Goal: Task Accomplishment & Management: Manage account settings

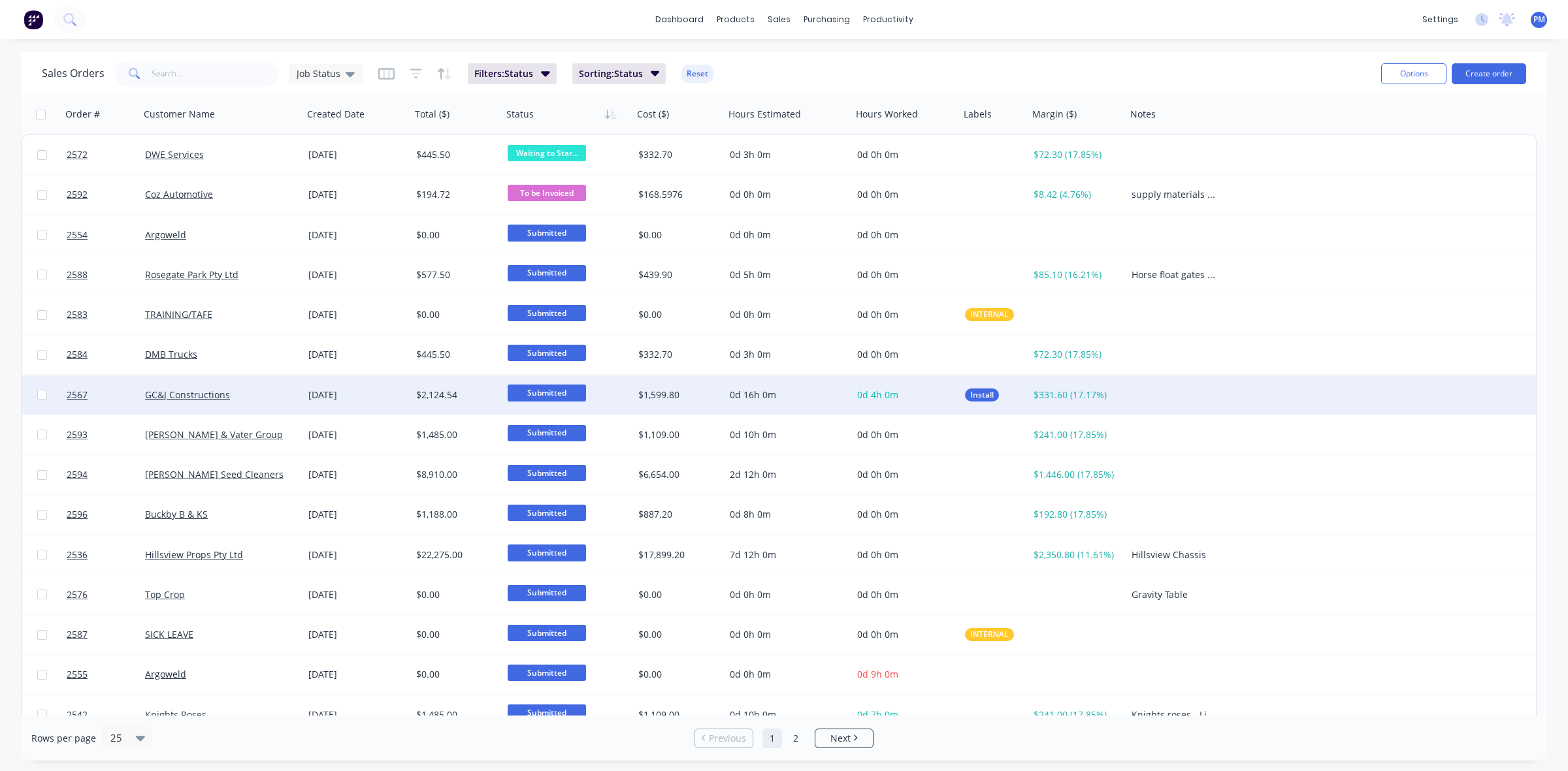
click at [260, 390] on div "GC&J Constructions" at bounding box center [217, 394] width 145 height 13
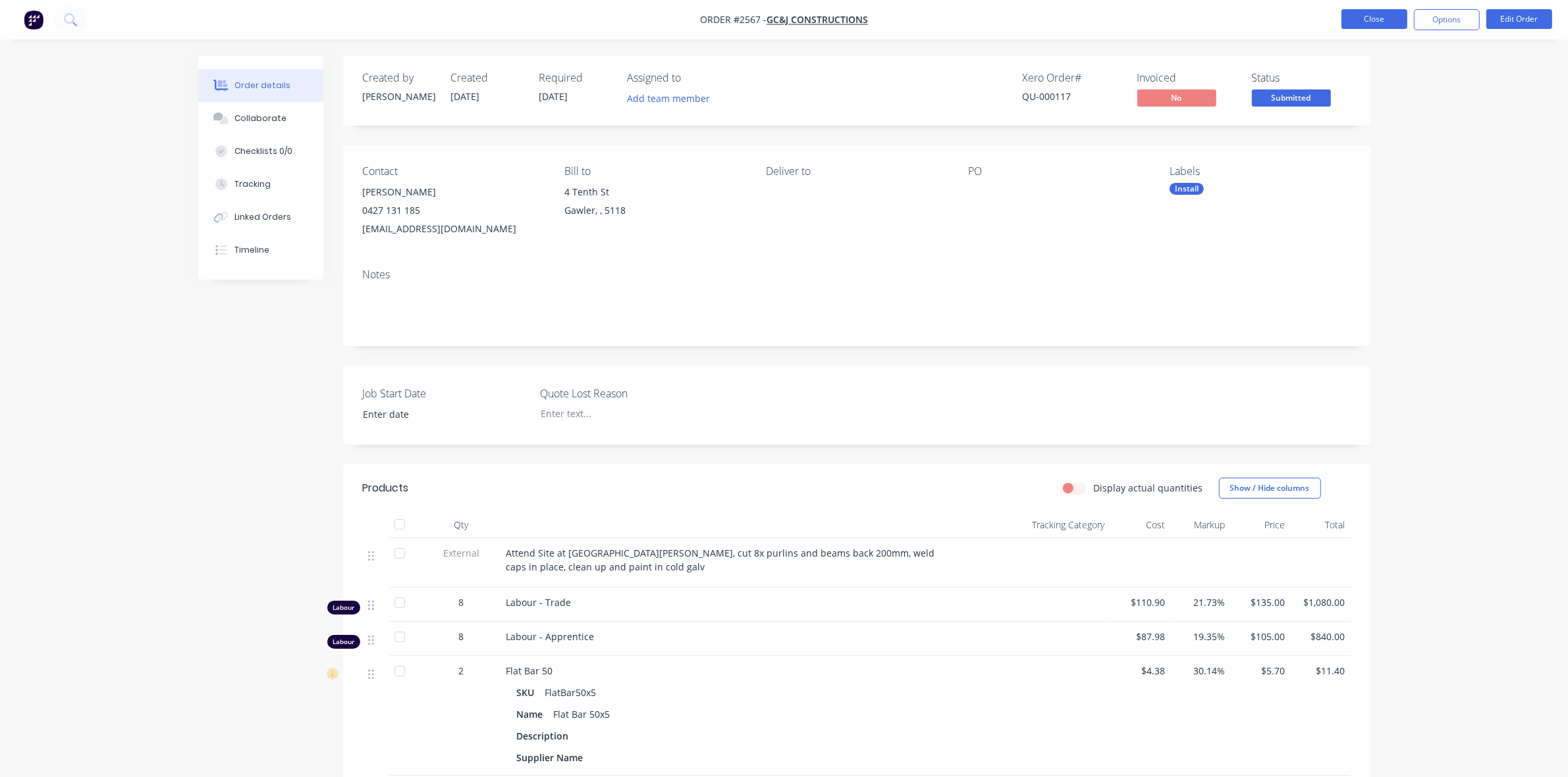
click at [1376, 23] on button "Close" at bounding box center [1374, 19] width 66 height 20
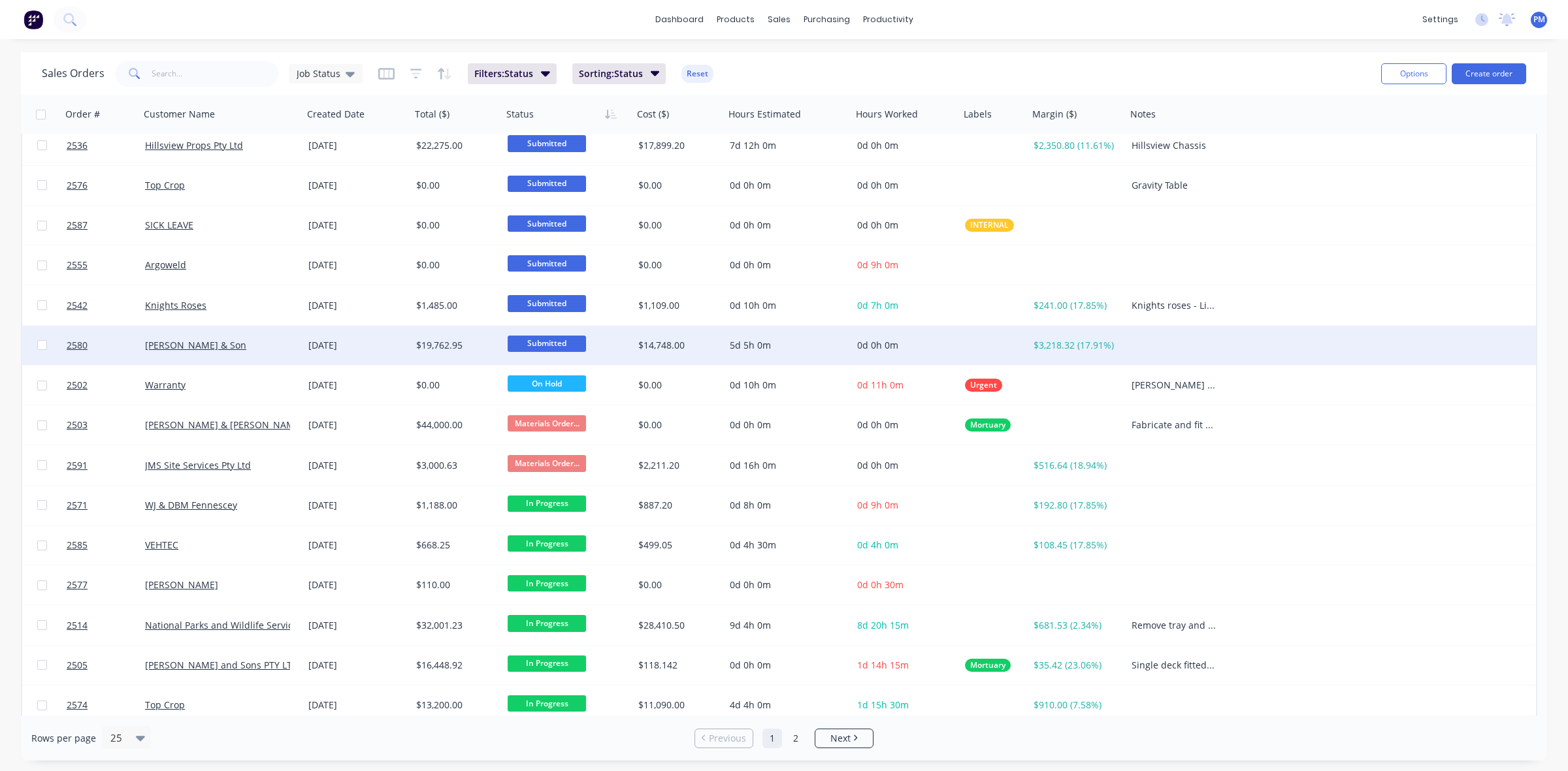
scroll to position [418, 0]
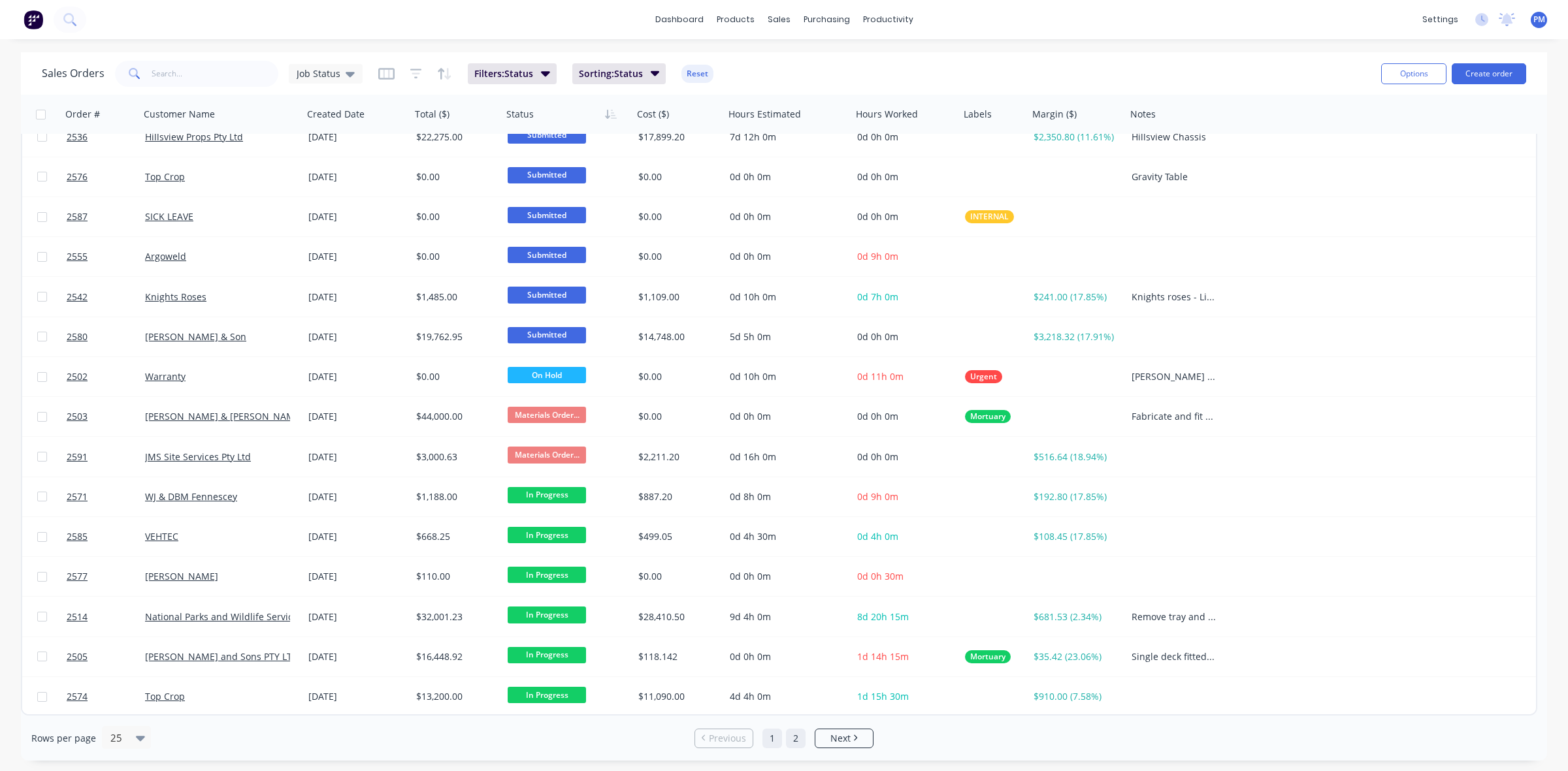
click at [794, 741] on link "2" at bounding box center [795, 738] width 19 height 19
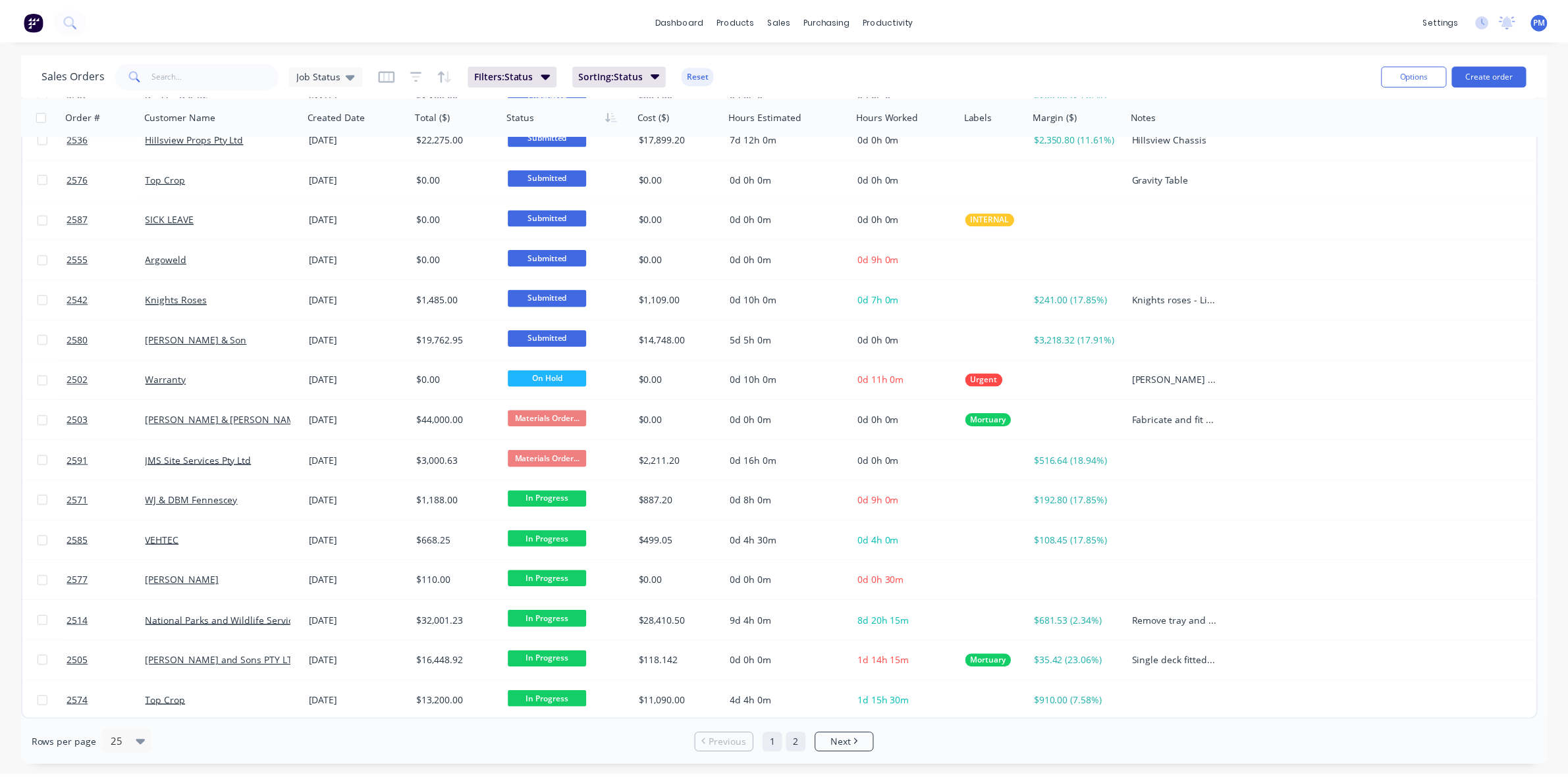
scroll to position [0, 0]
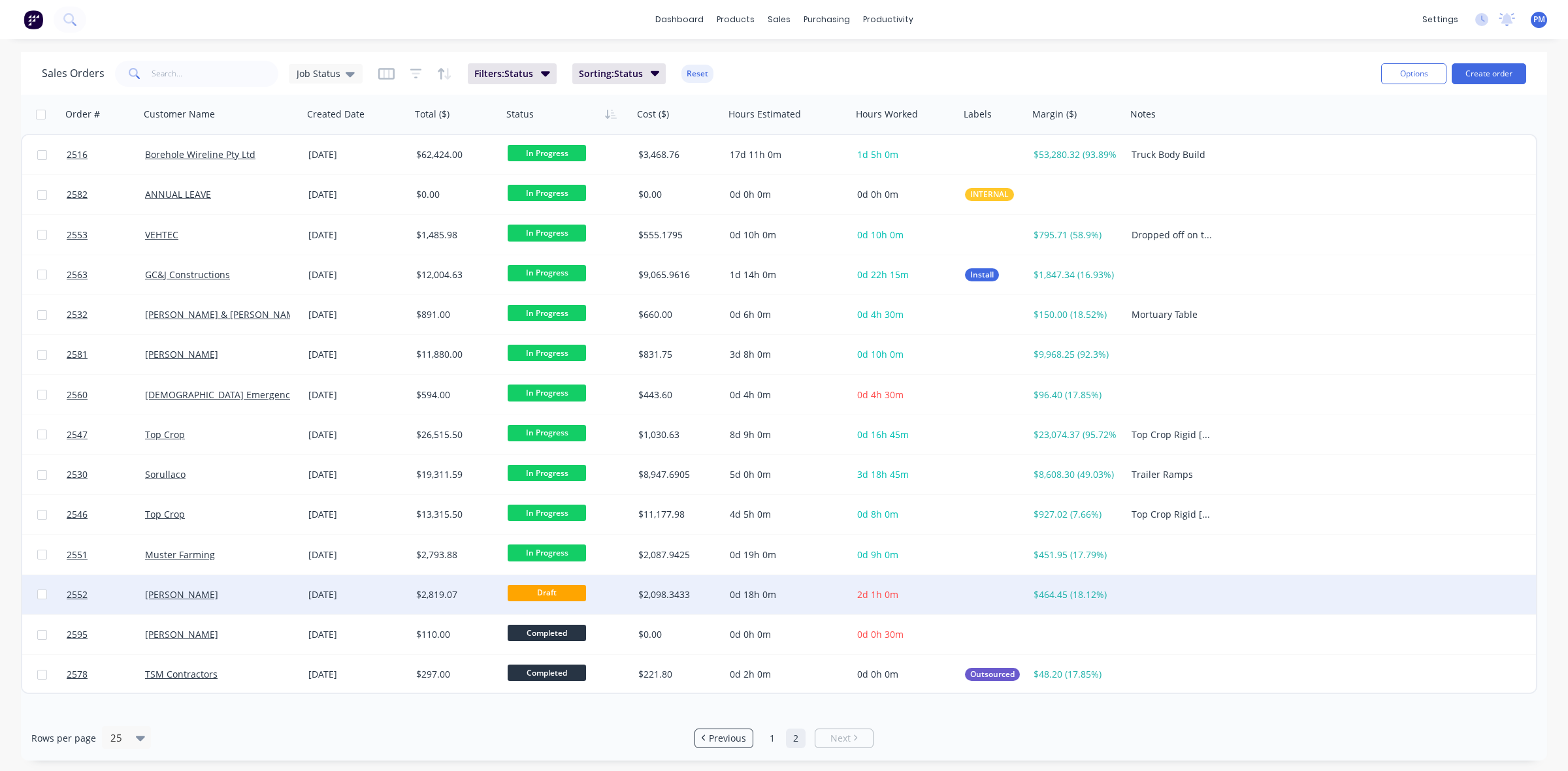
click at [273, 598] on div "[PERSON_NAME]" at bounding box center [217, 595] width 145 height 13
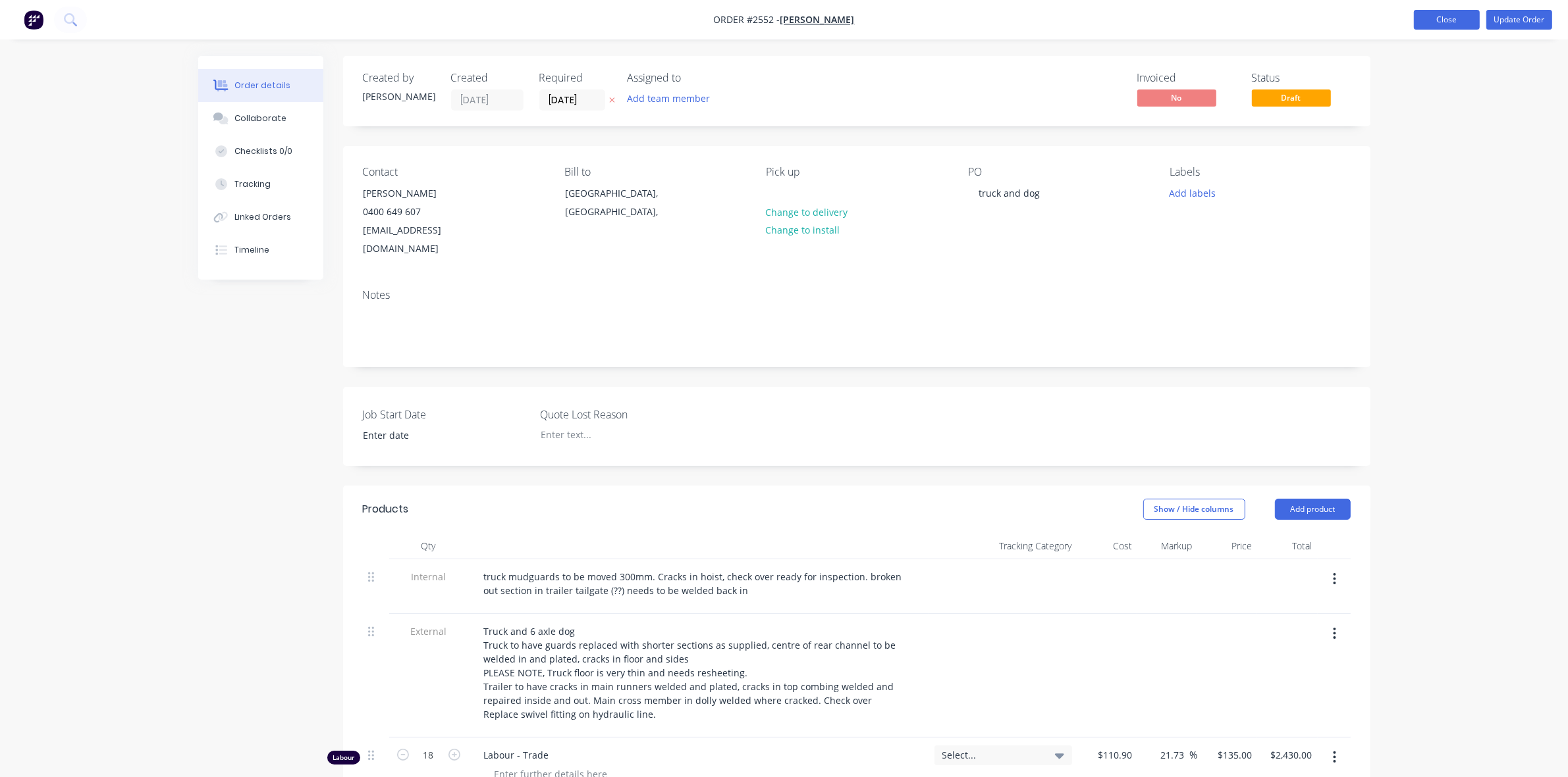
click at [1458, 15] on button "Close" at bounding box center [1447, 20] width 66 height 20
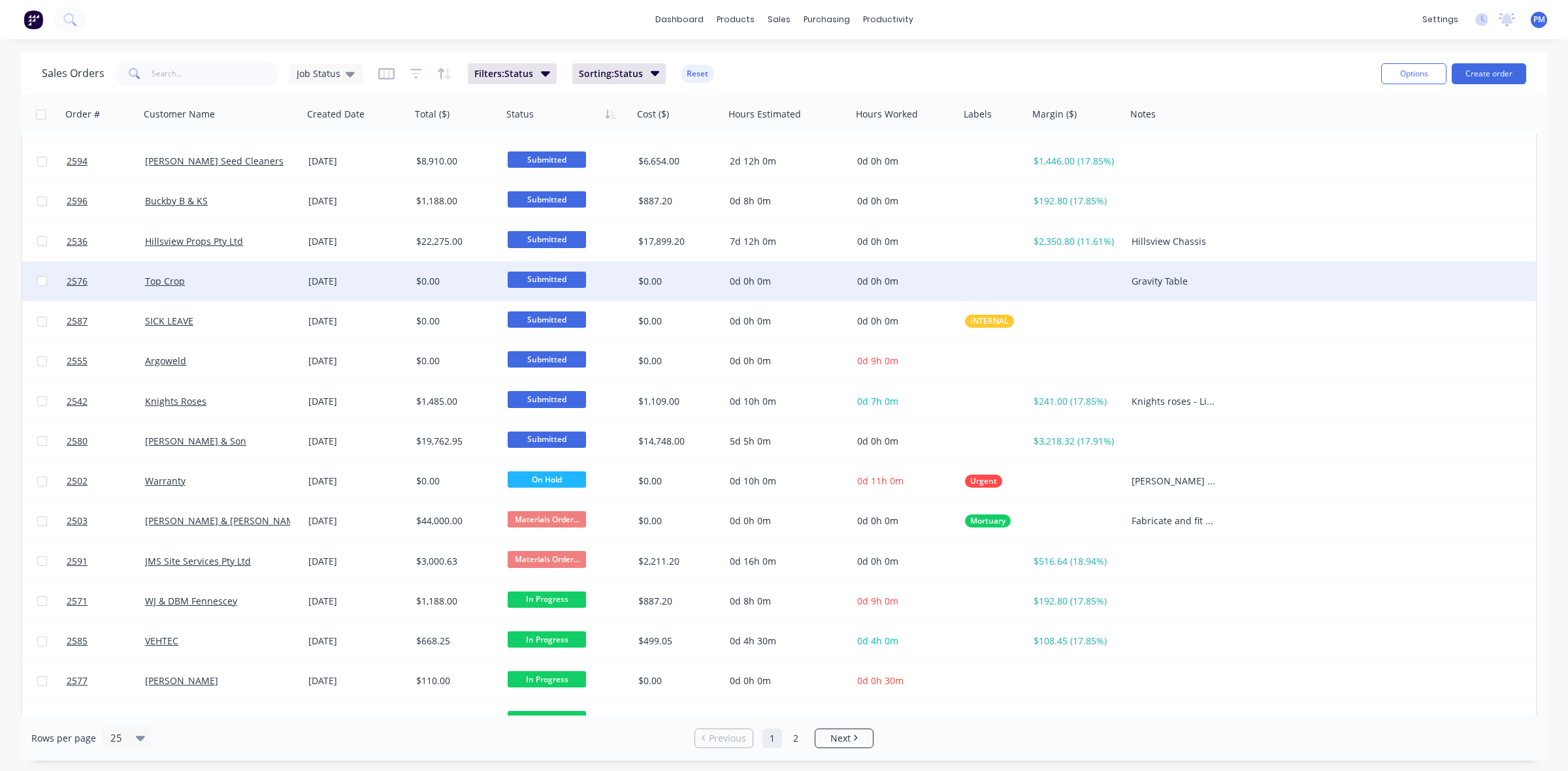
scroll to position [418, 0]
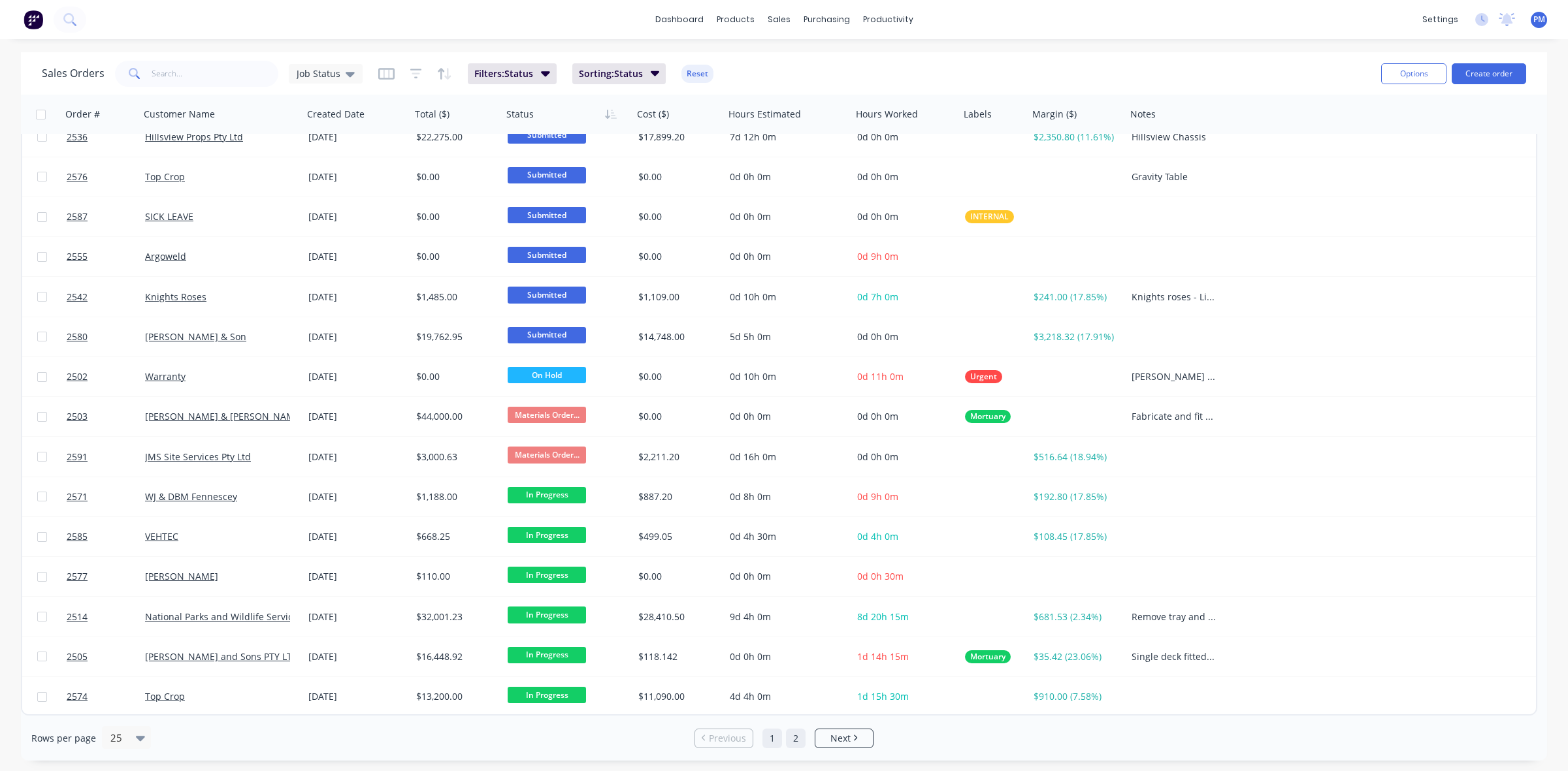
click at [795, 738] on link "2" at bounding box center [795, 738] width 19 height 19
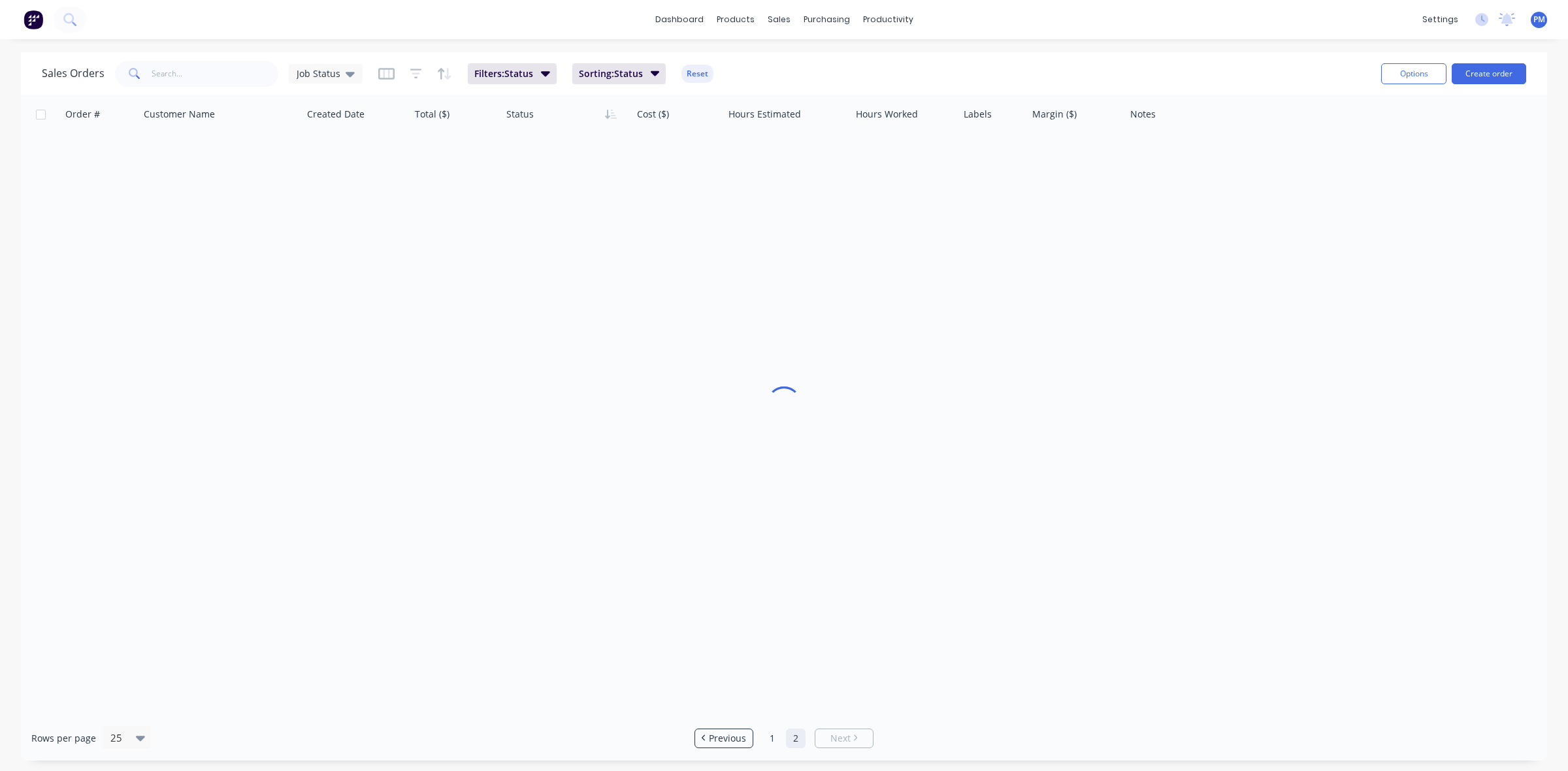
scroll to position [0, 0]
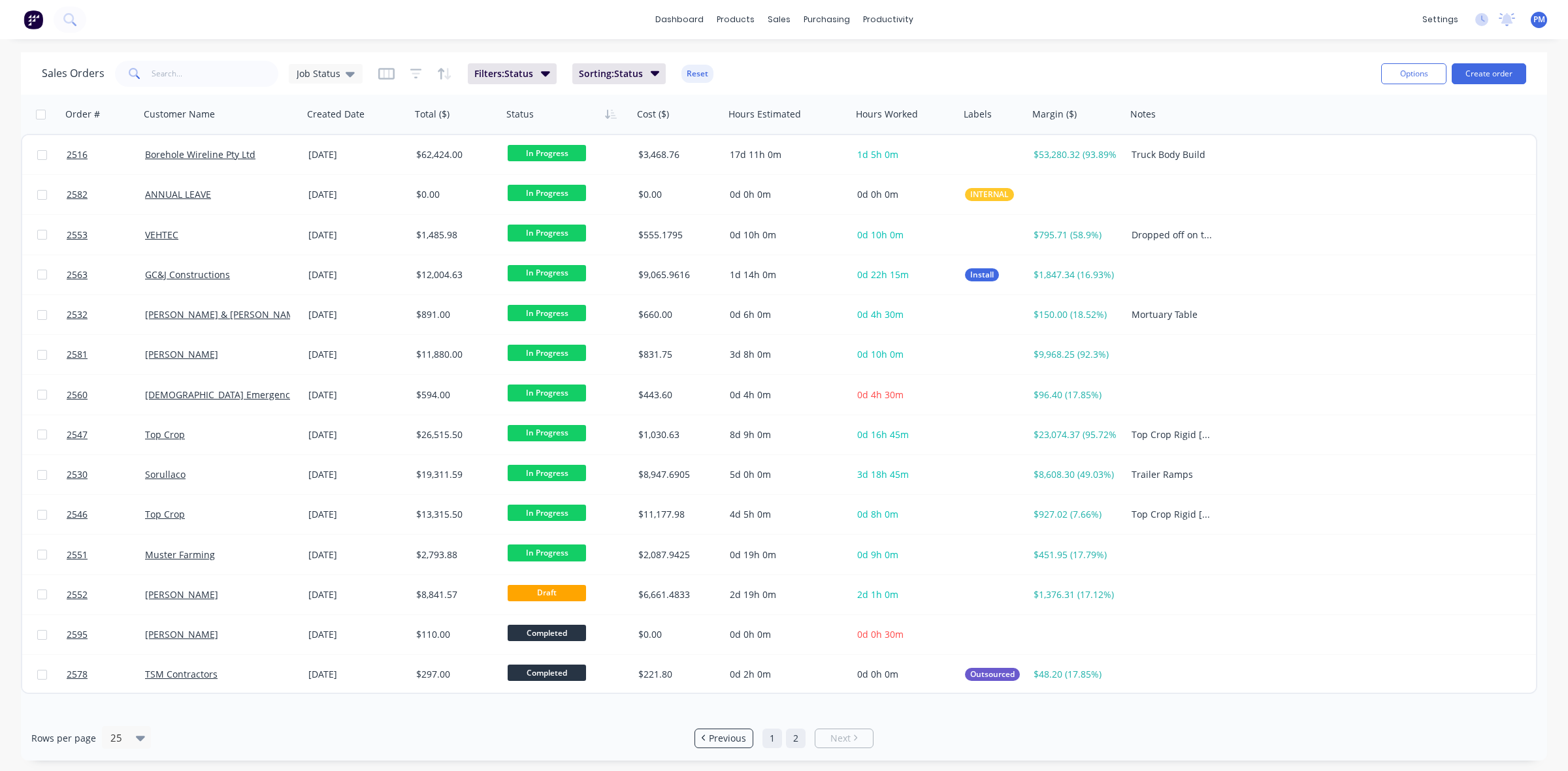
click at [773, 735] on link "1" at bounding box center [772, 738] width 19 height 19
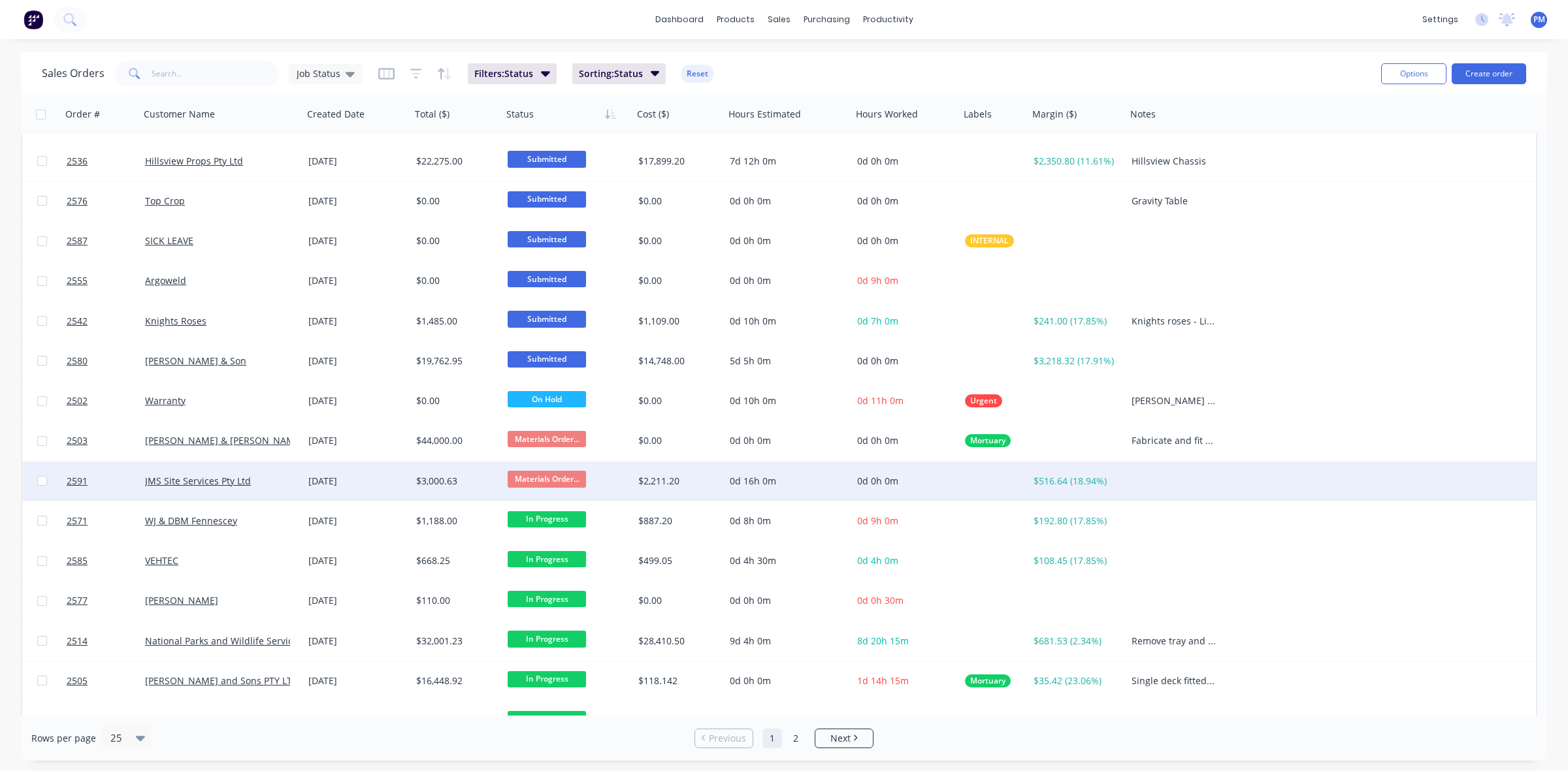
scroll to position [418, 0]
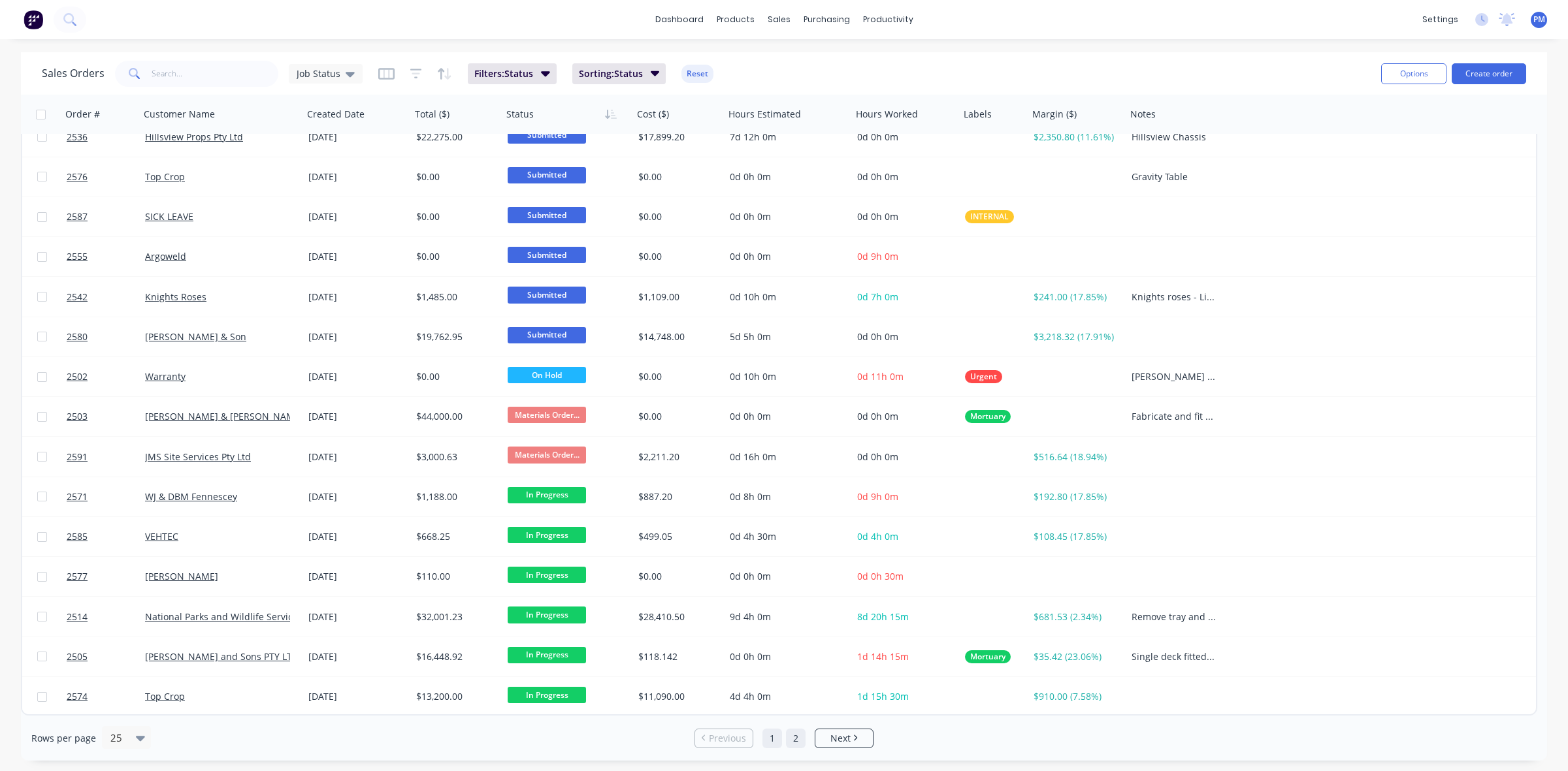
click at [795, 745] on link "2" at bounding box center [795, 738] width 19 height 19
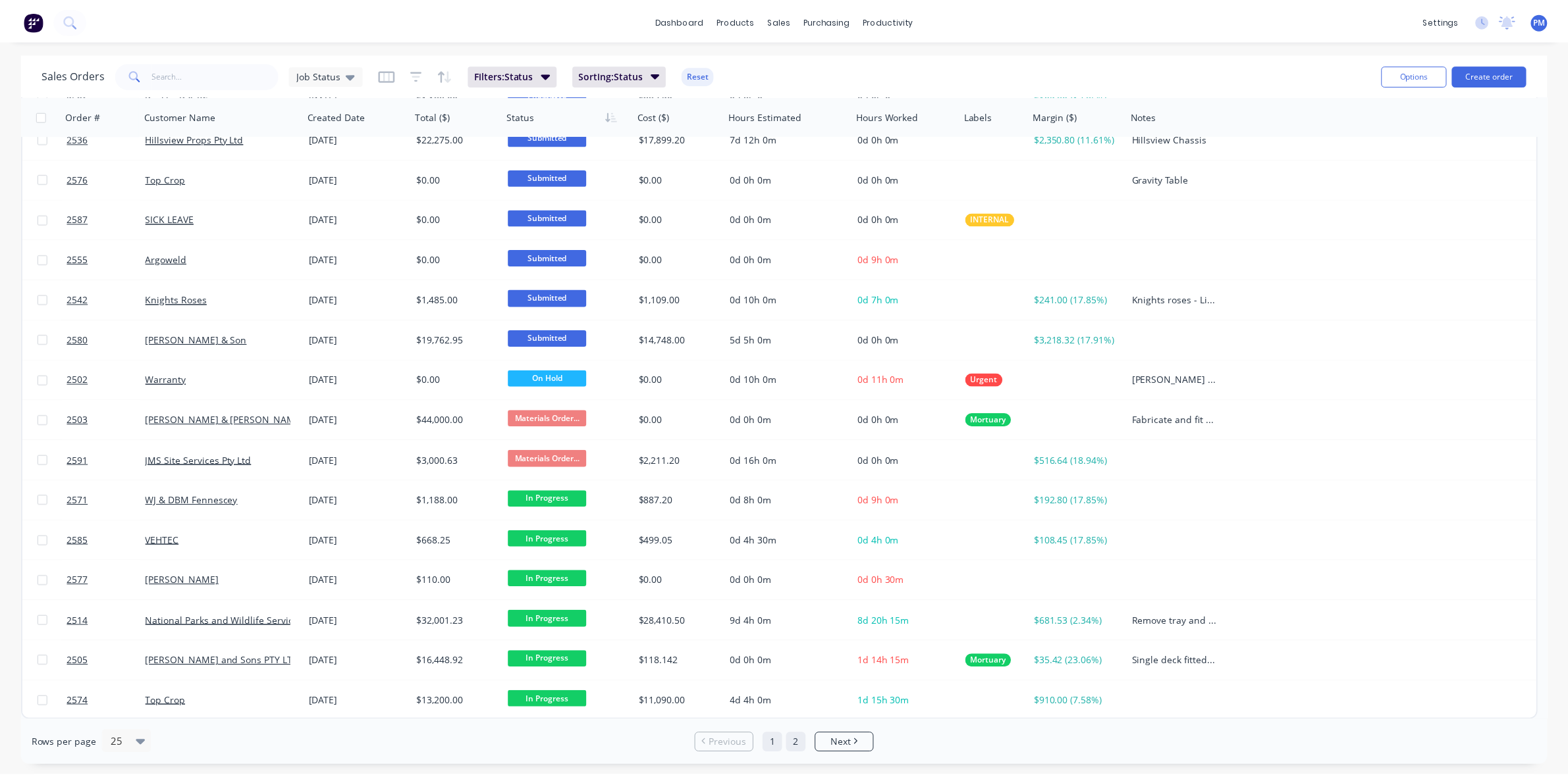
scroll to position [0, 0]
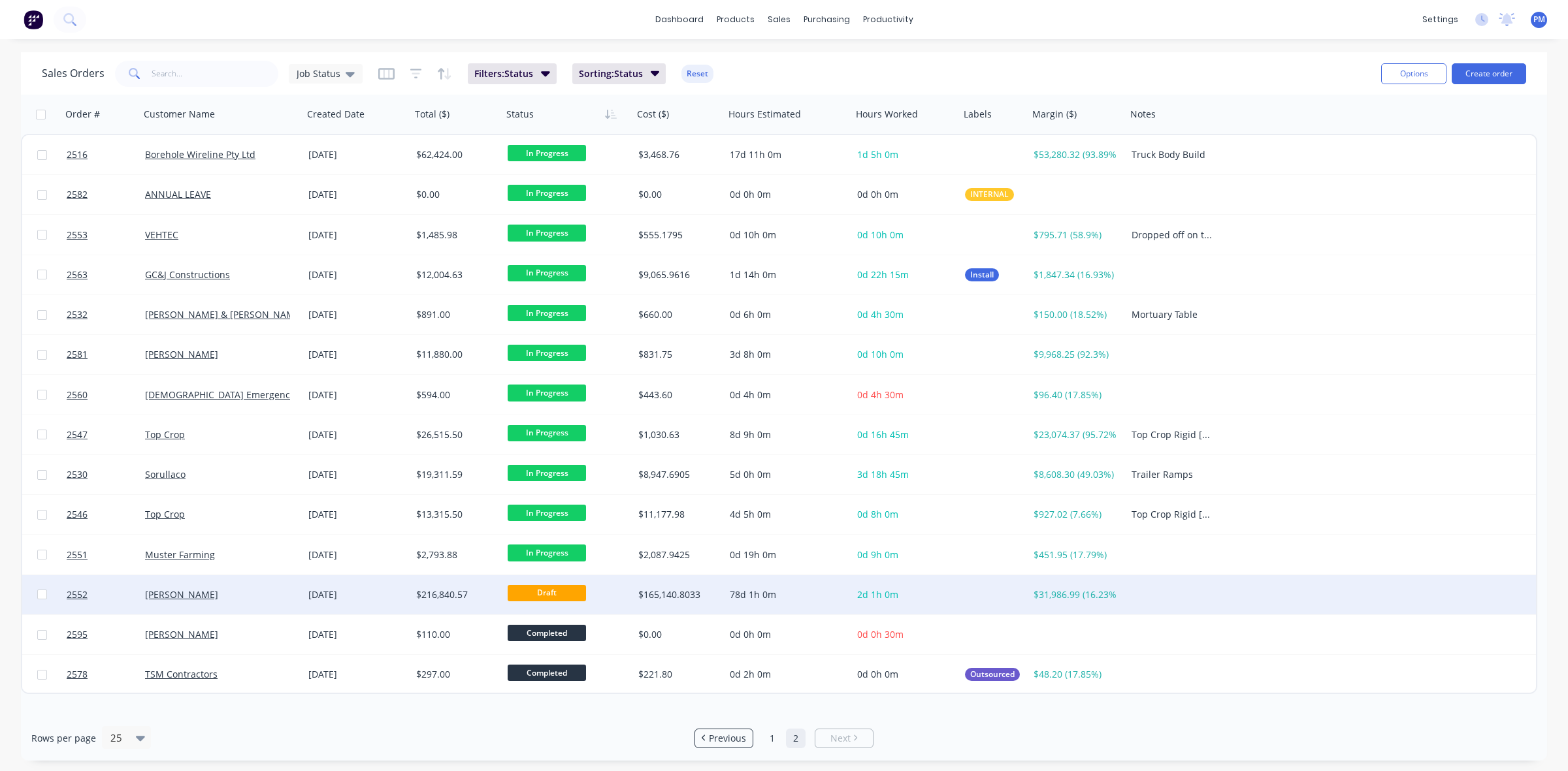
click at [266, 599] on div "[PERSON_NAME]" at bounding box center [217, 595] width 145 height 13
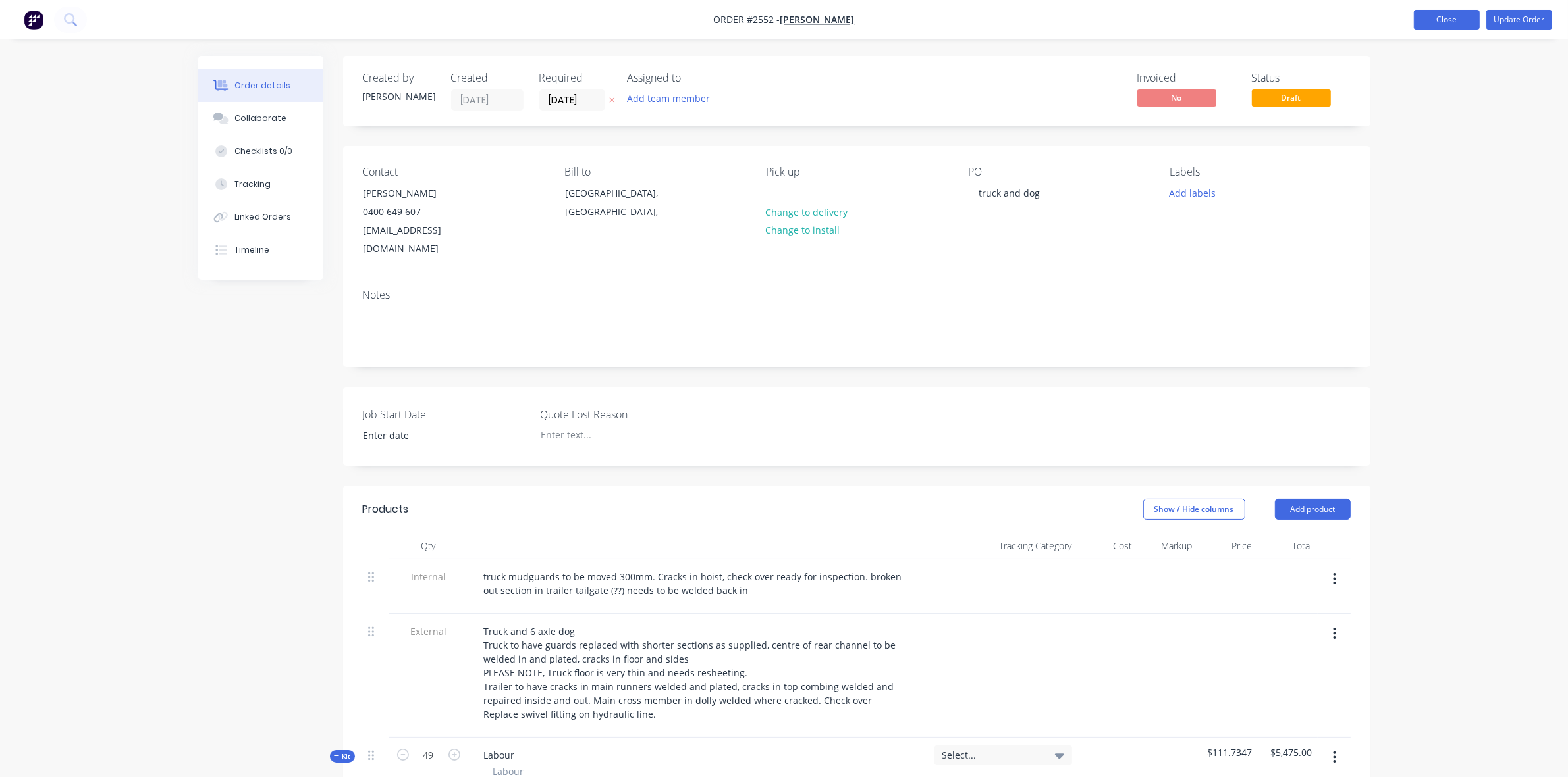
click at [1433, 19] on button "Close" at bounding box center [1447, 20] width 66 height 20
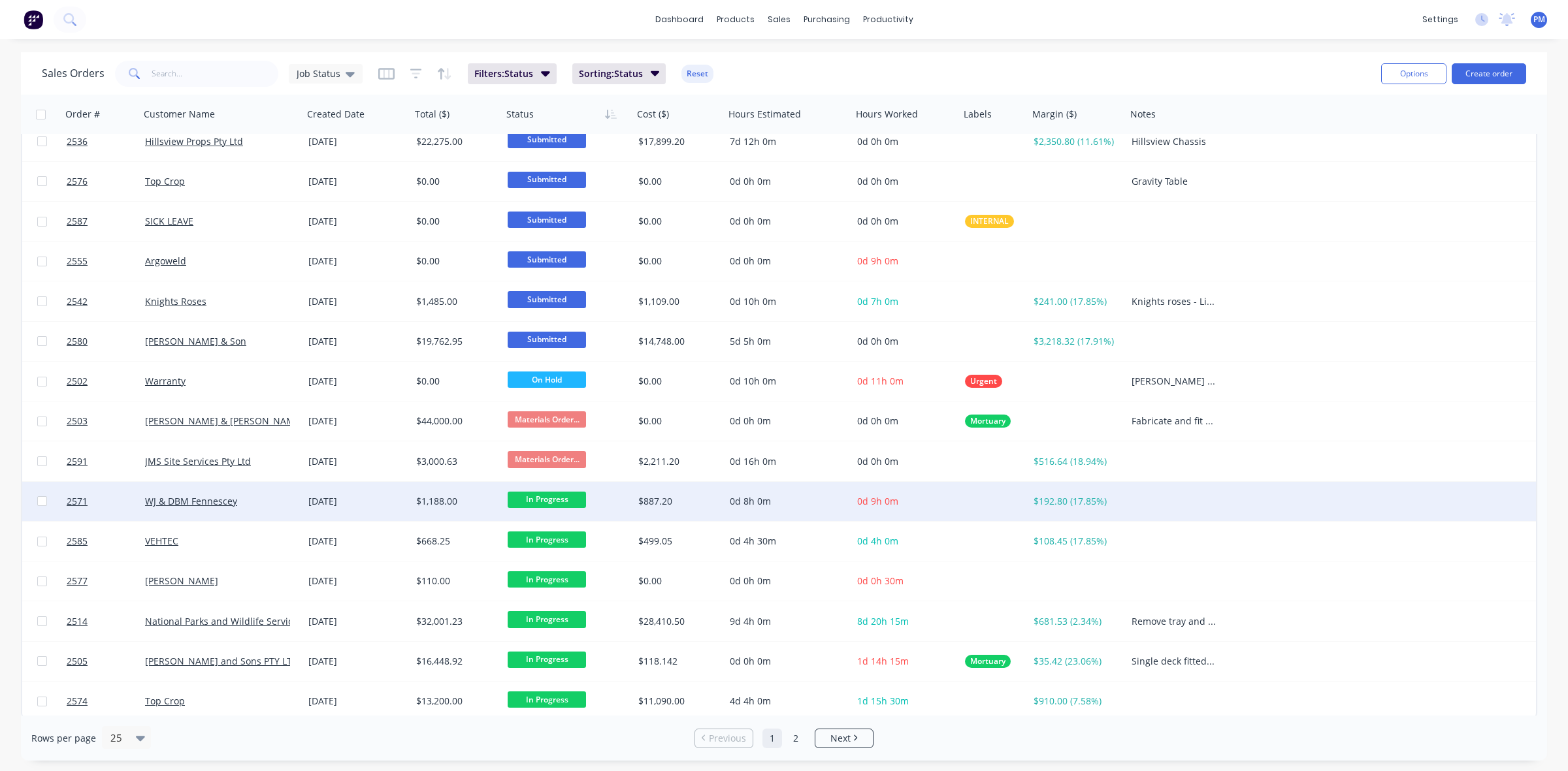
scroll to position [418, 0]
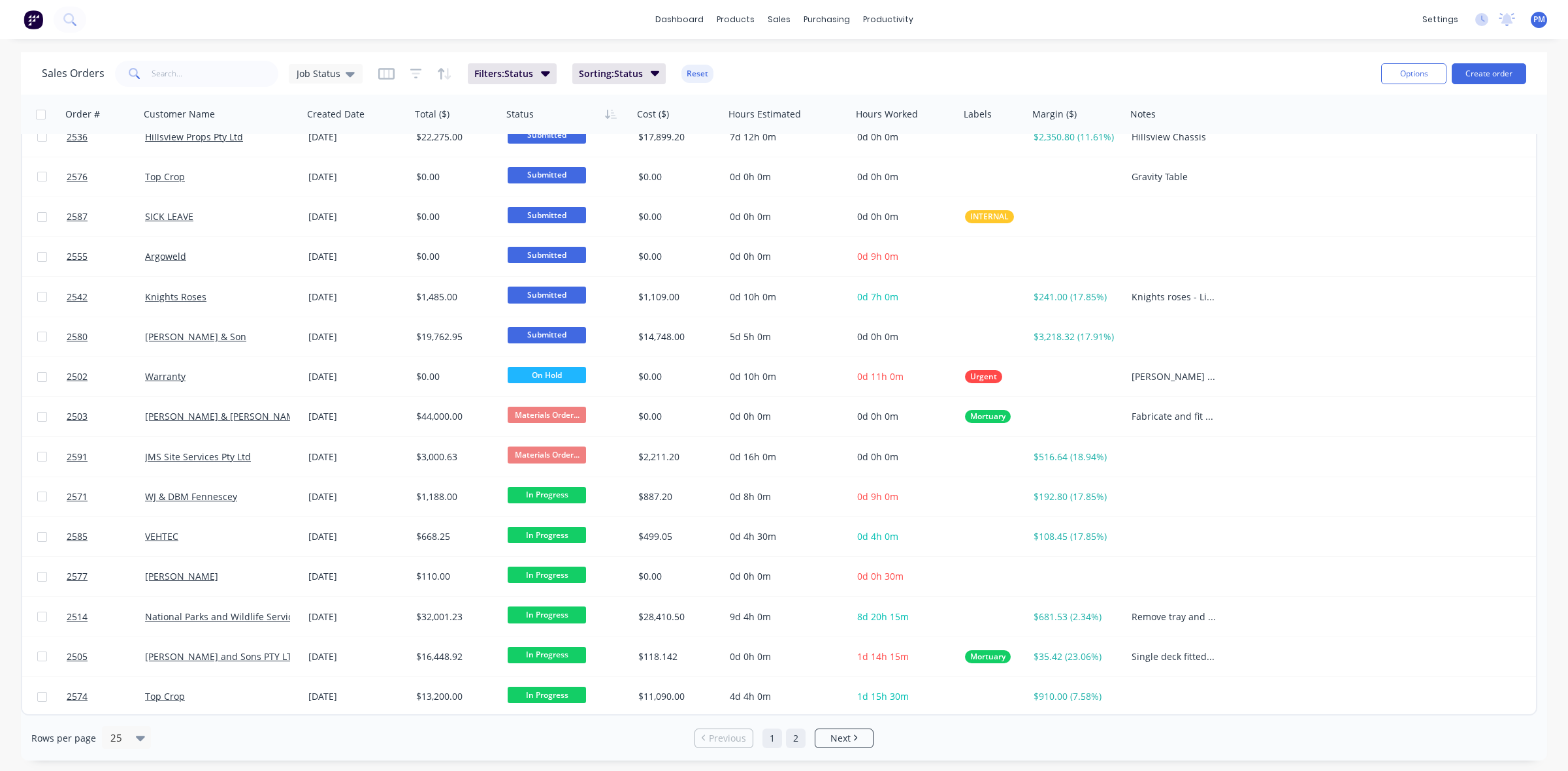
click at [788, 735] on link "2" at bounding box center [795, 738] width 19 height 19
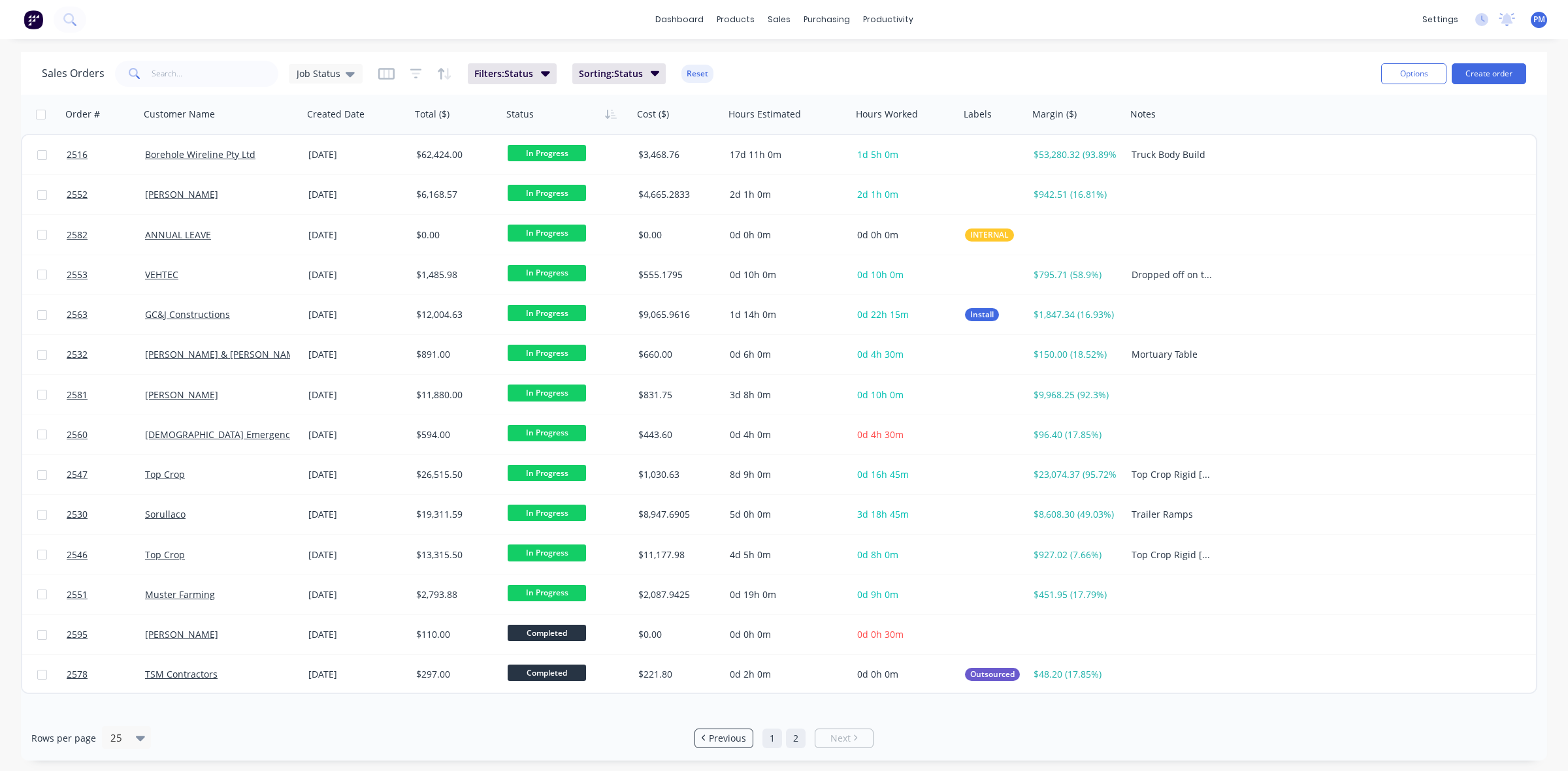
click at [774, 740] on link "1" at bounding box center [772, 738] width 19 height 19
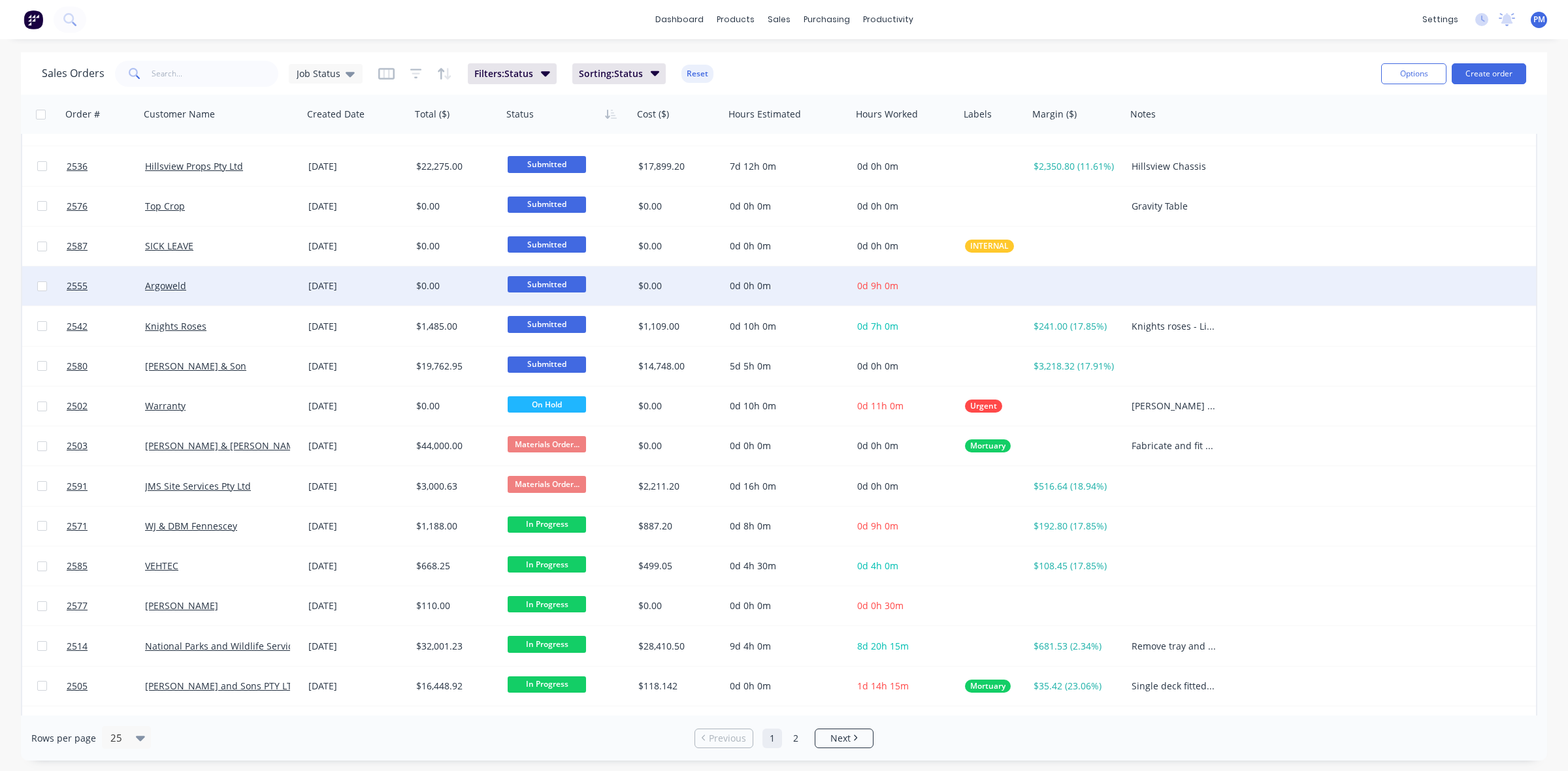
scroll to position [418, 0]
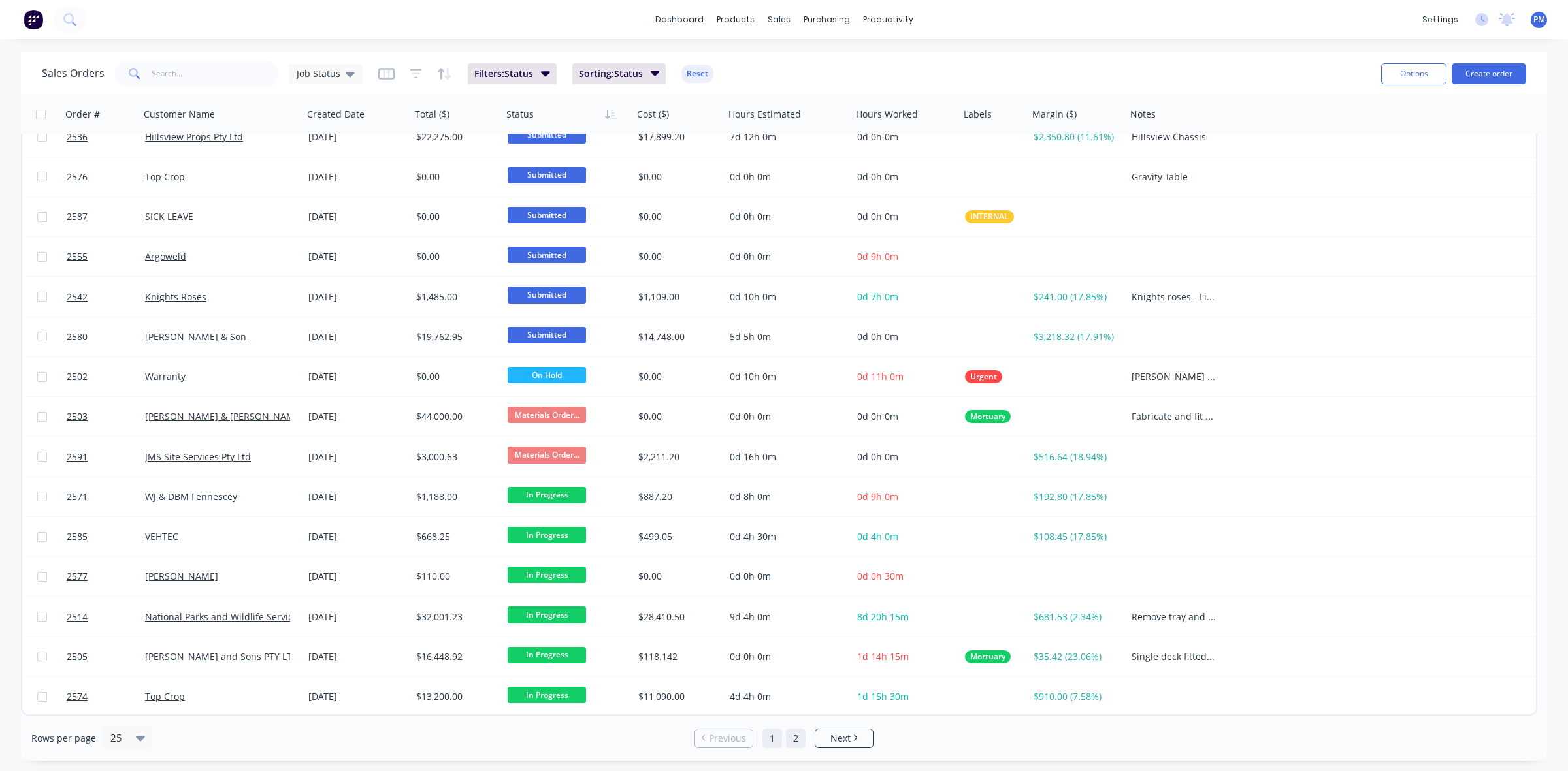
click at [789, 737] on link "2" at bounding box center [795, 738] width 19 height 19
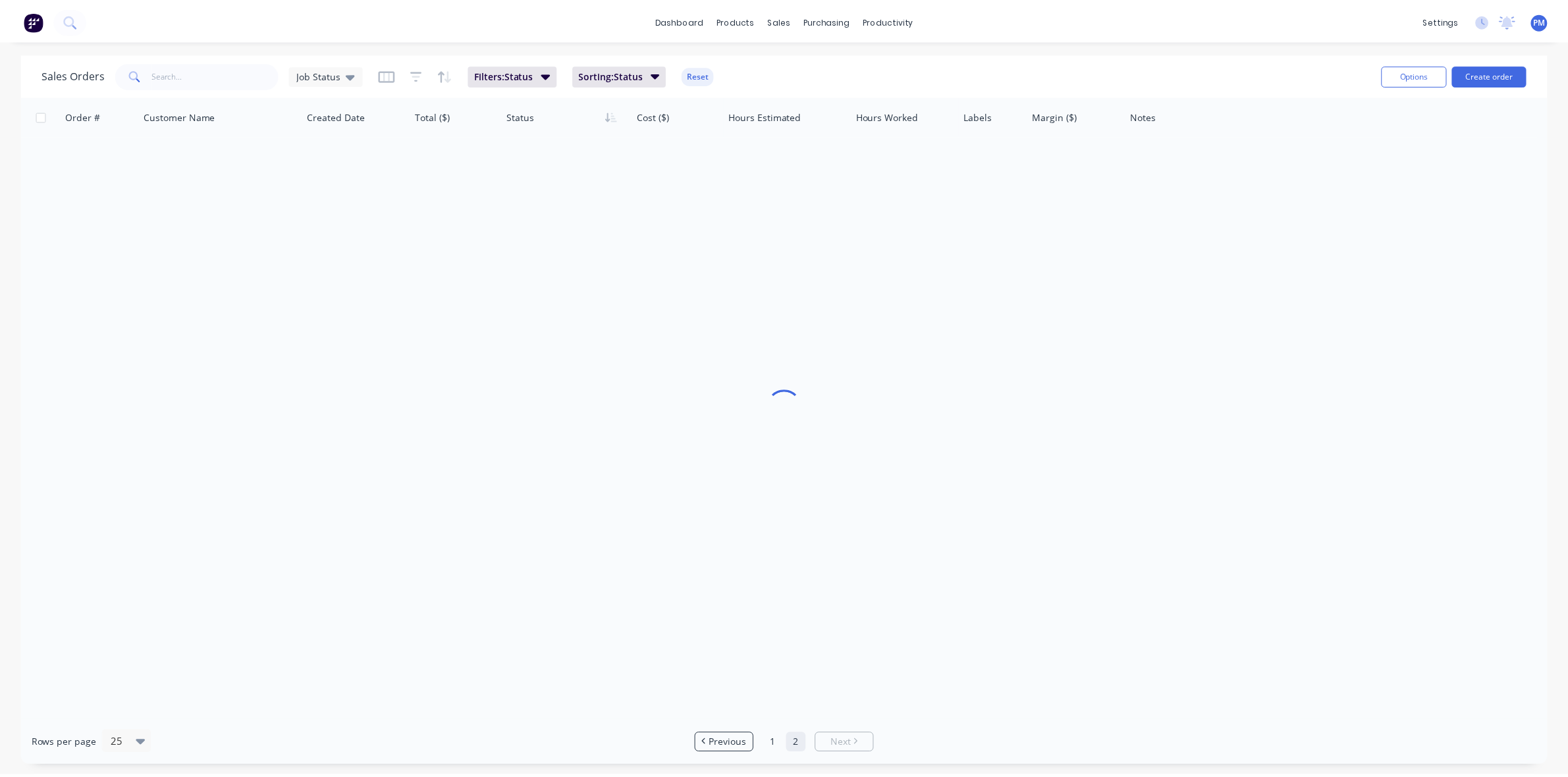
scroll to position [0, 0]
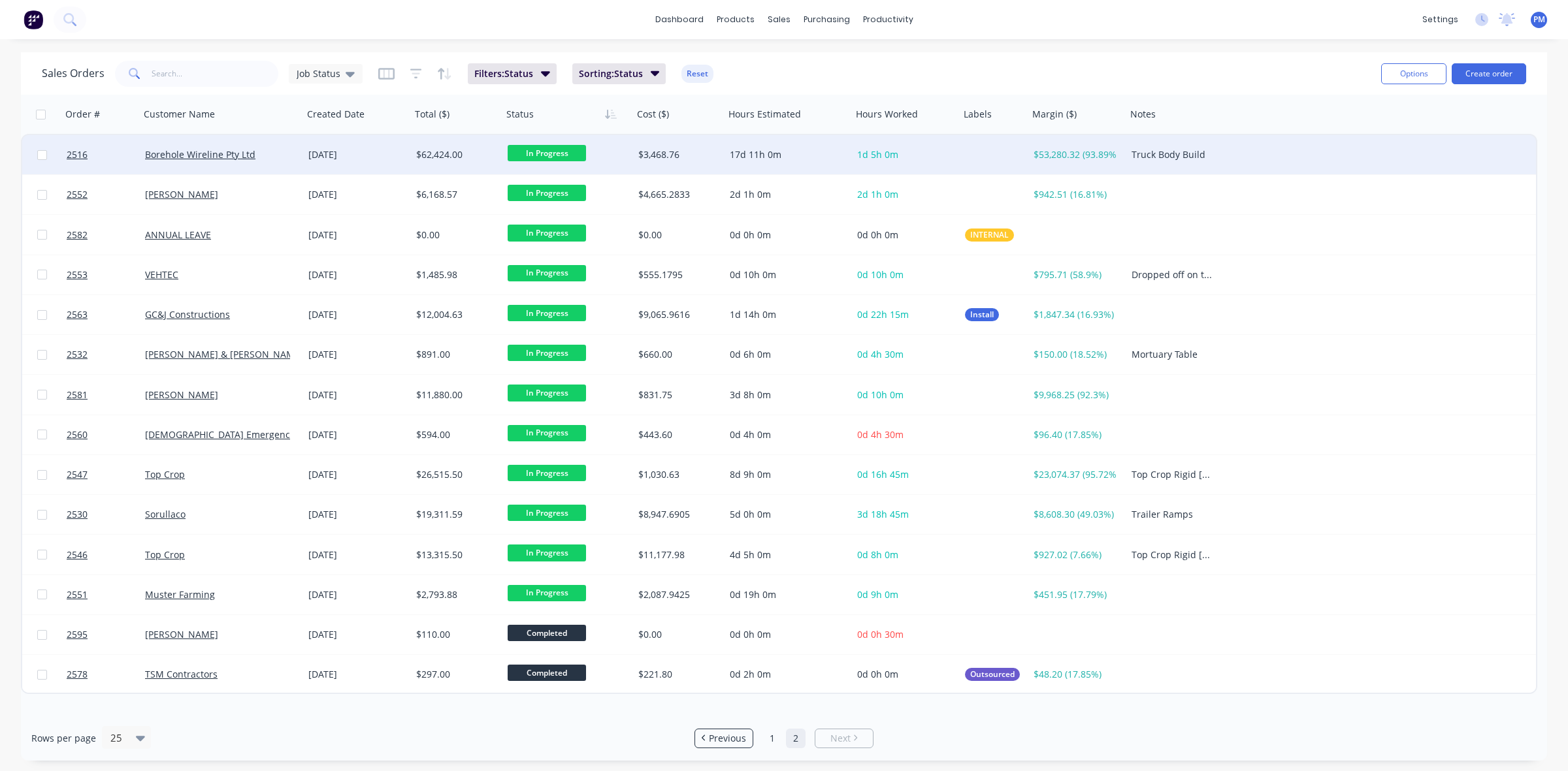
click at [290, 155] on div "Borehole Wireline Pty Ltd" at bounding box center [221, 155] width 153 height 13
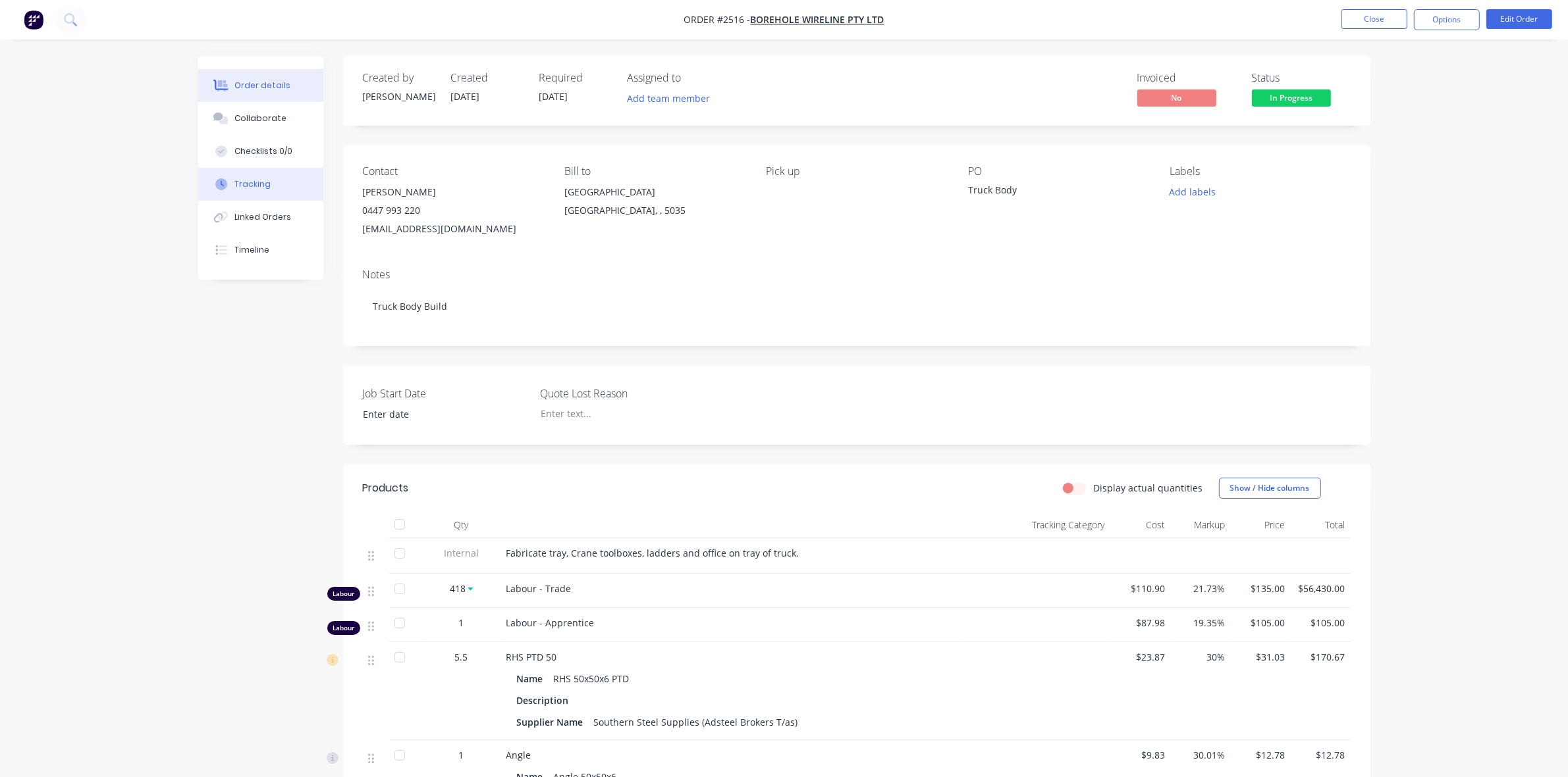
click at [255, 182] on div "Tracking" at bounding box center [252, 184] width 36 height 12
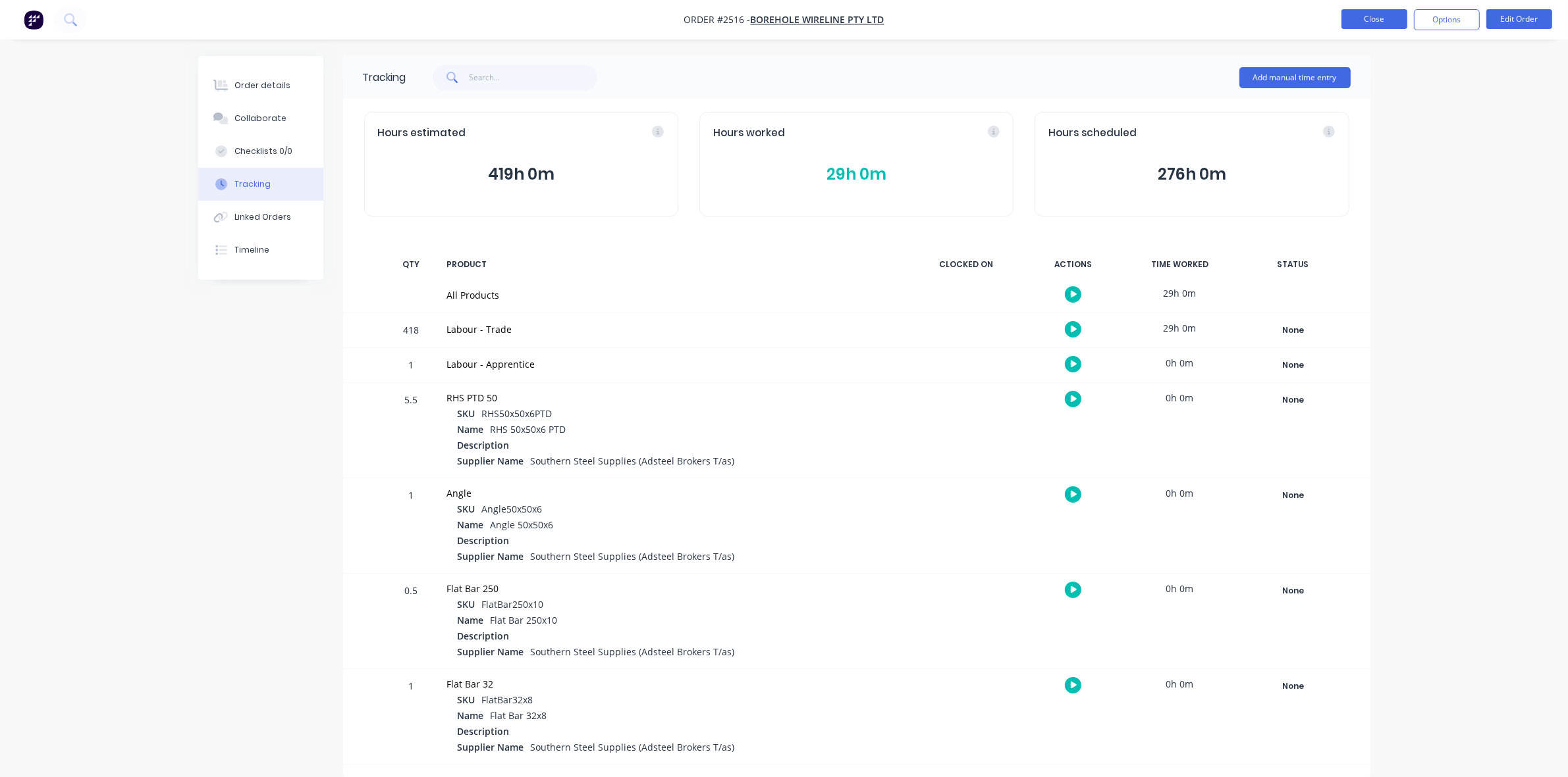
click at [1364, 17] on button "Close" at bounding box center [1374, 19] width 66 height 20
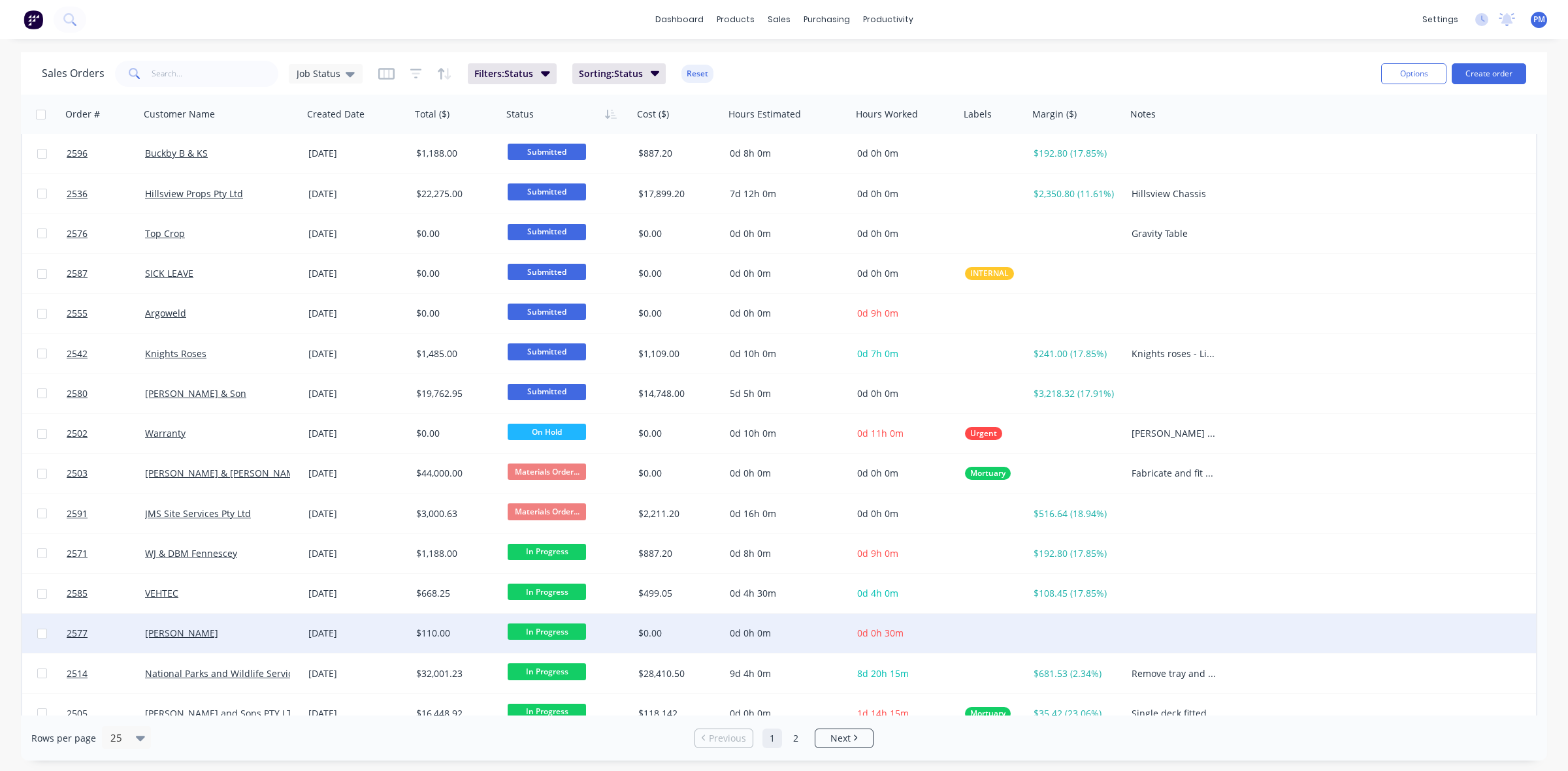
scroll to position [418, 0]
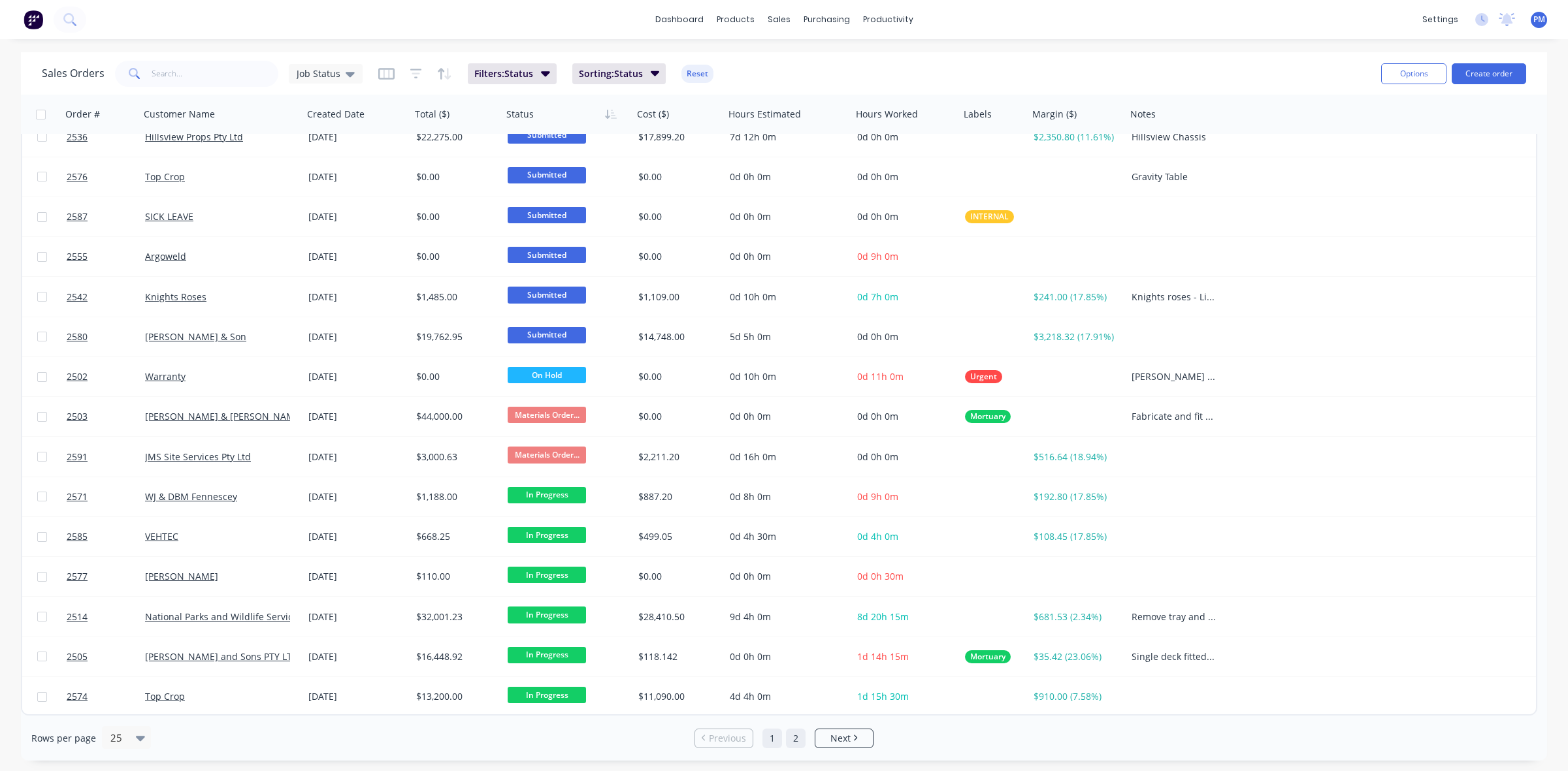
click at [792, 738] on link "2" at bounding box center [795, 738] width 19 height 19
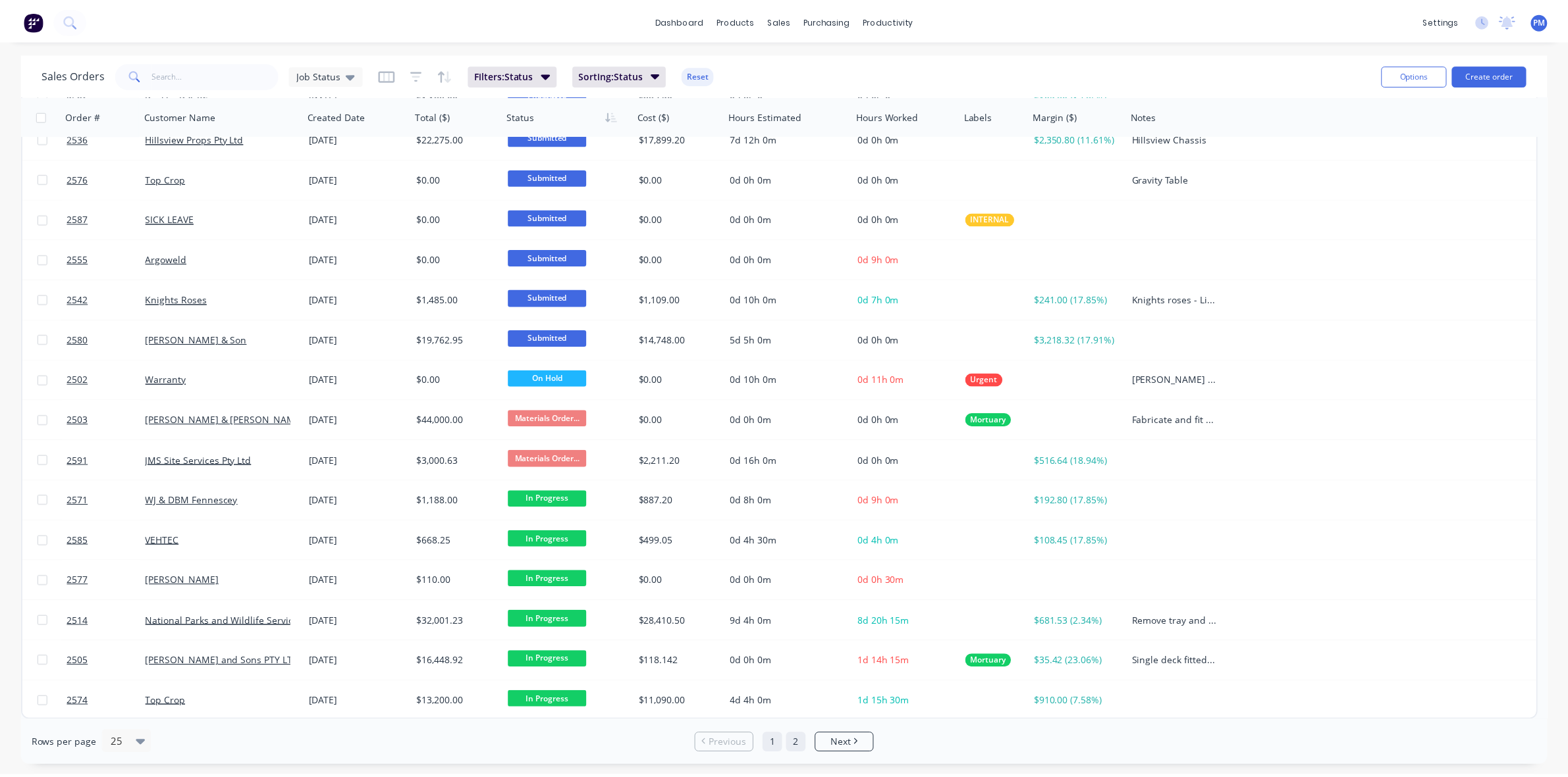
scroll to position [0, 0]
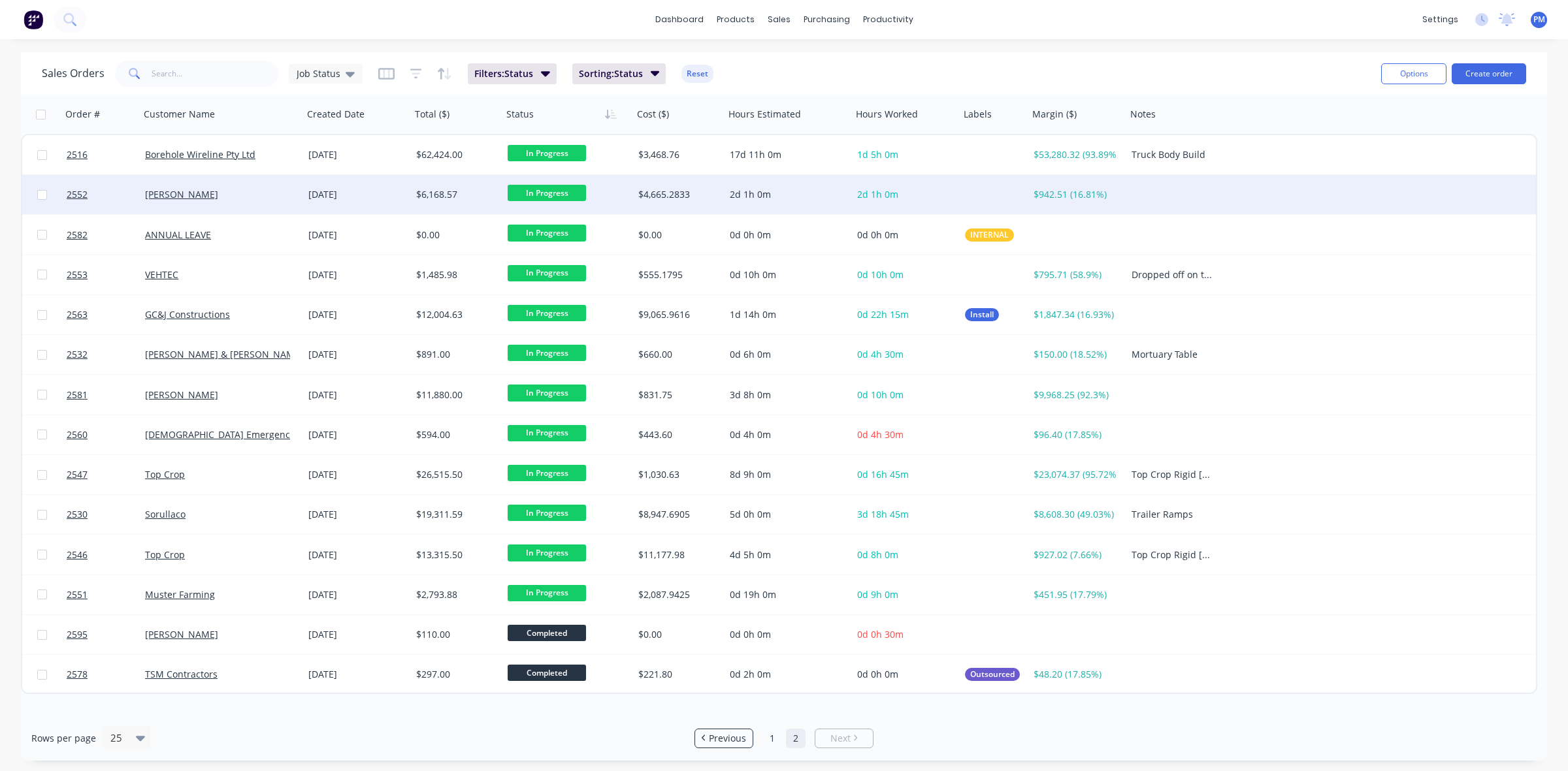
click at [246, 191] on div "[PERSON_NAME]" at bounding box center [217, 194] width 145 height 13
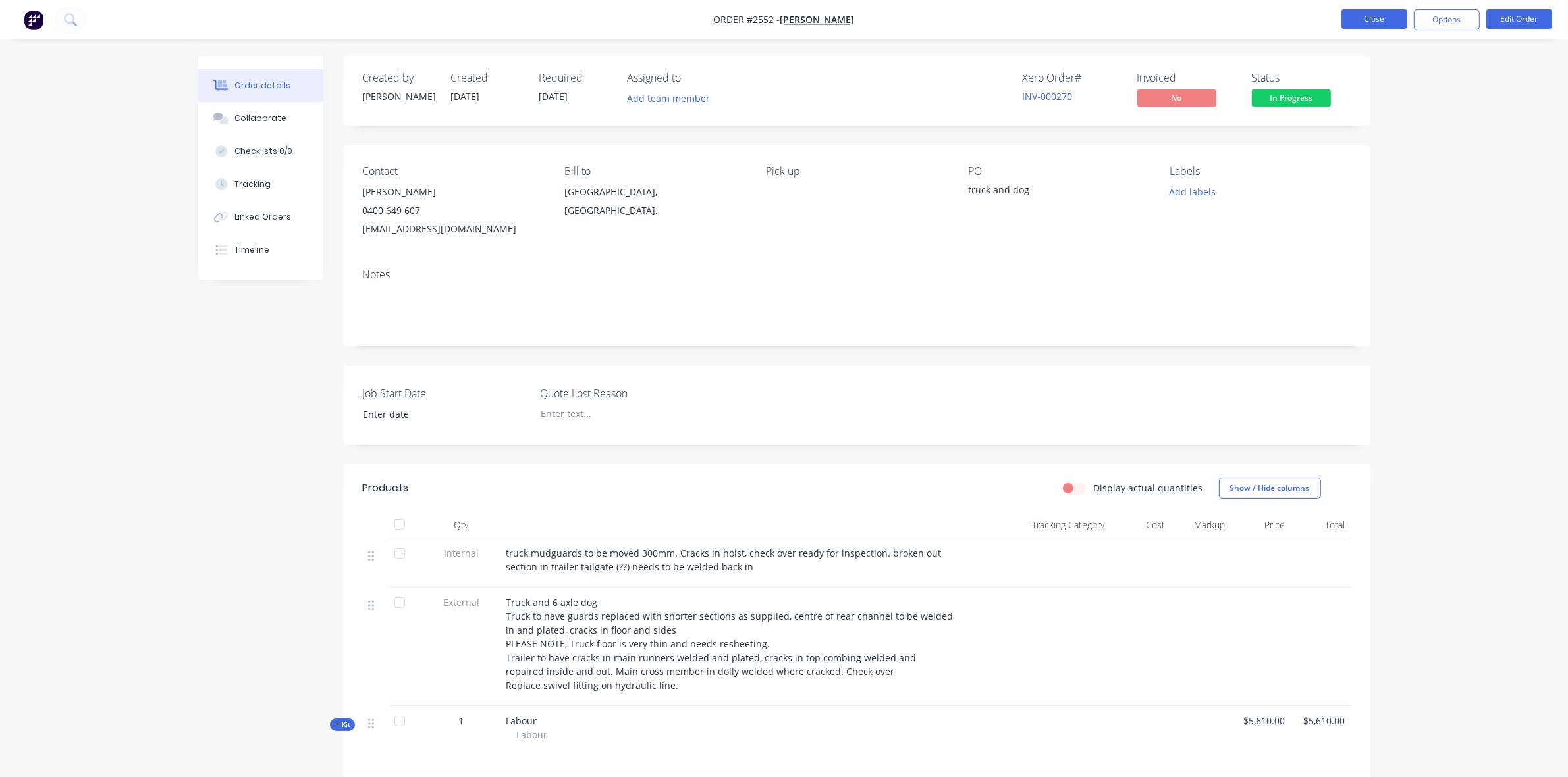
click at [1368, 23] on button "Close" at bounding box center [1374, 19] width 66 height 20
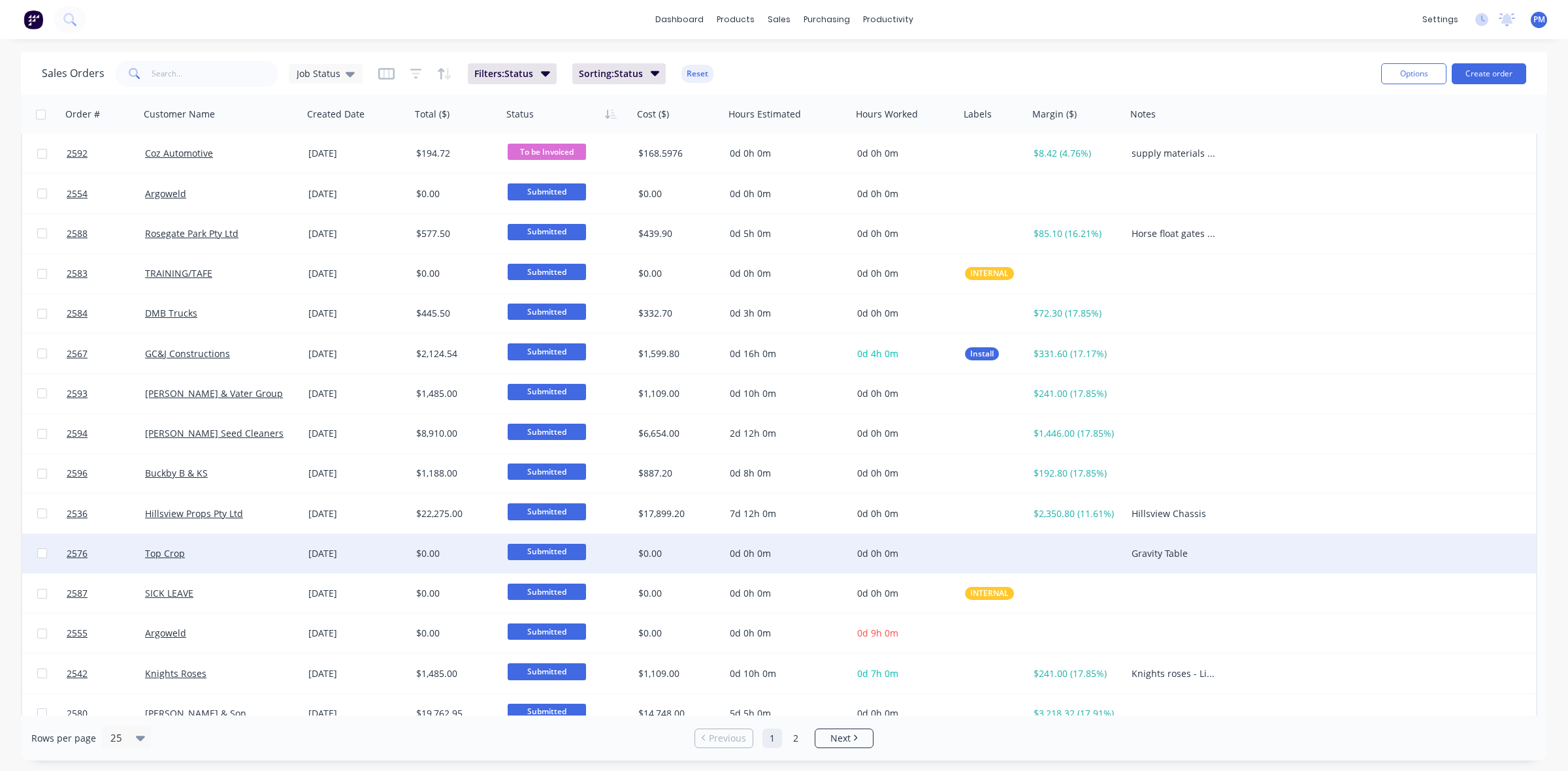
scroll to position [82, 0]
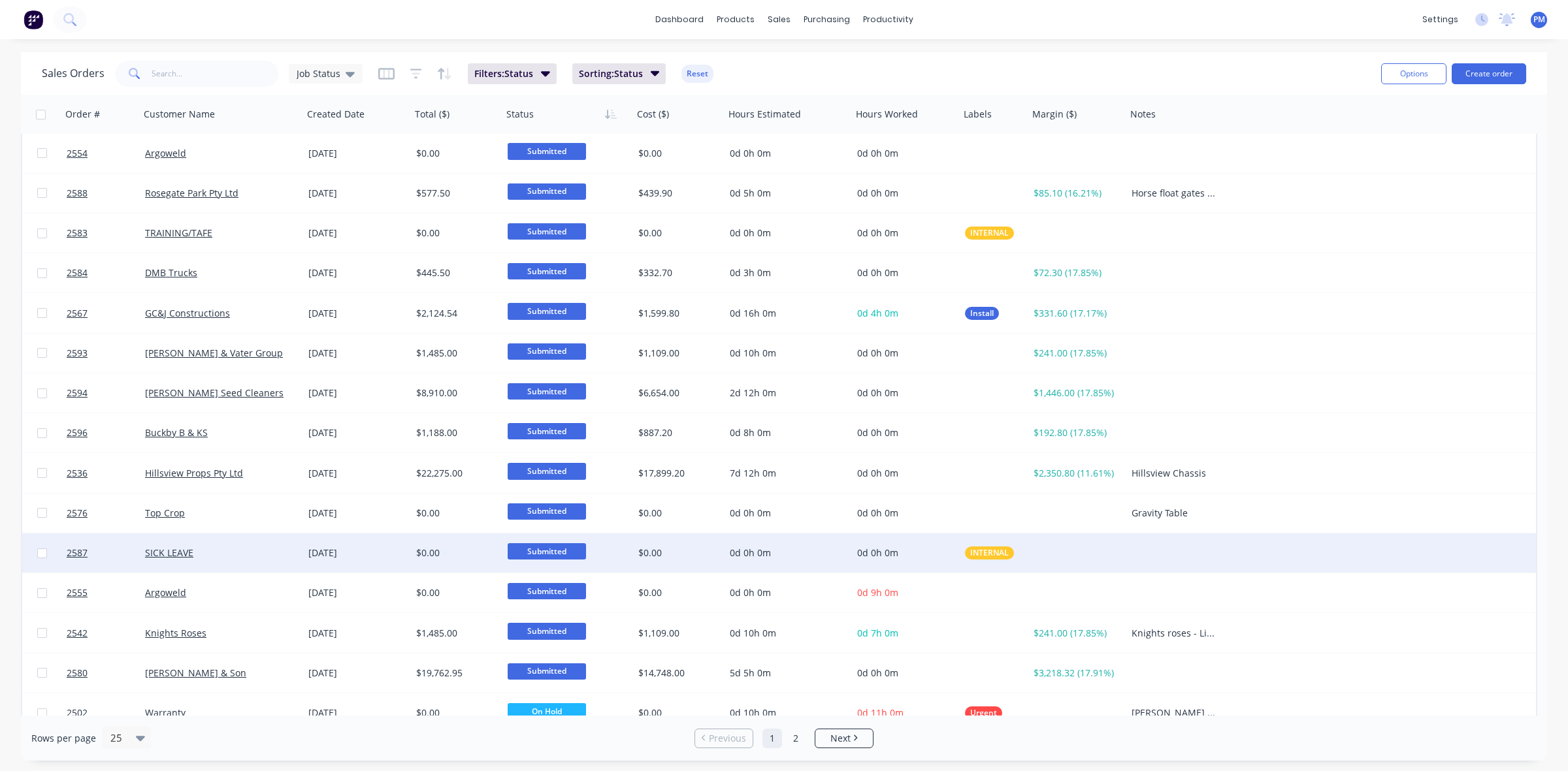
click at [228, 555] on div "SICK LEAVE" at bounding box center [217, 553] width 145 height 13
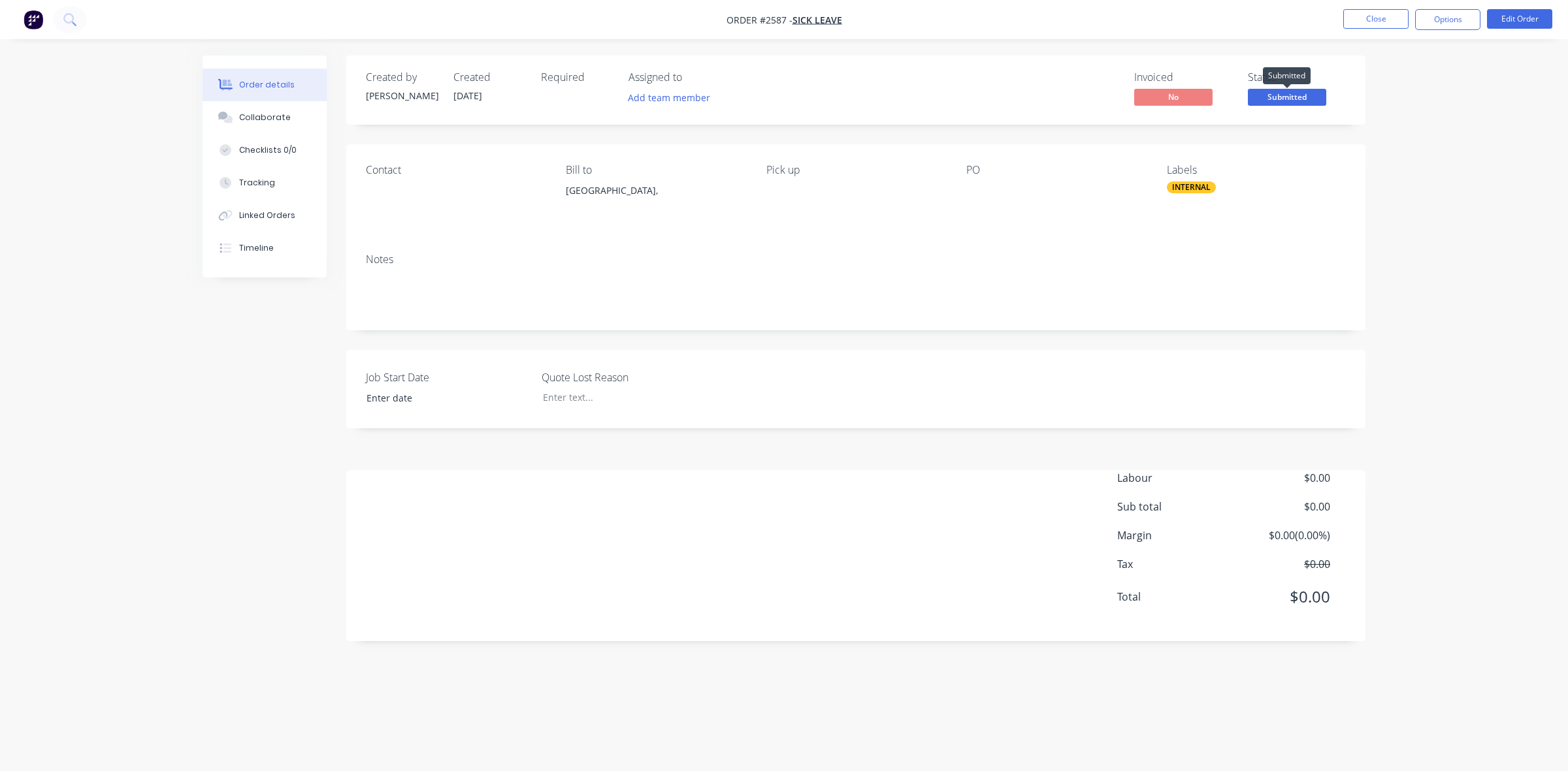
click at [1281, 93] on span "Submitted" at bounding box center [1286, 96] width 78 height 16
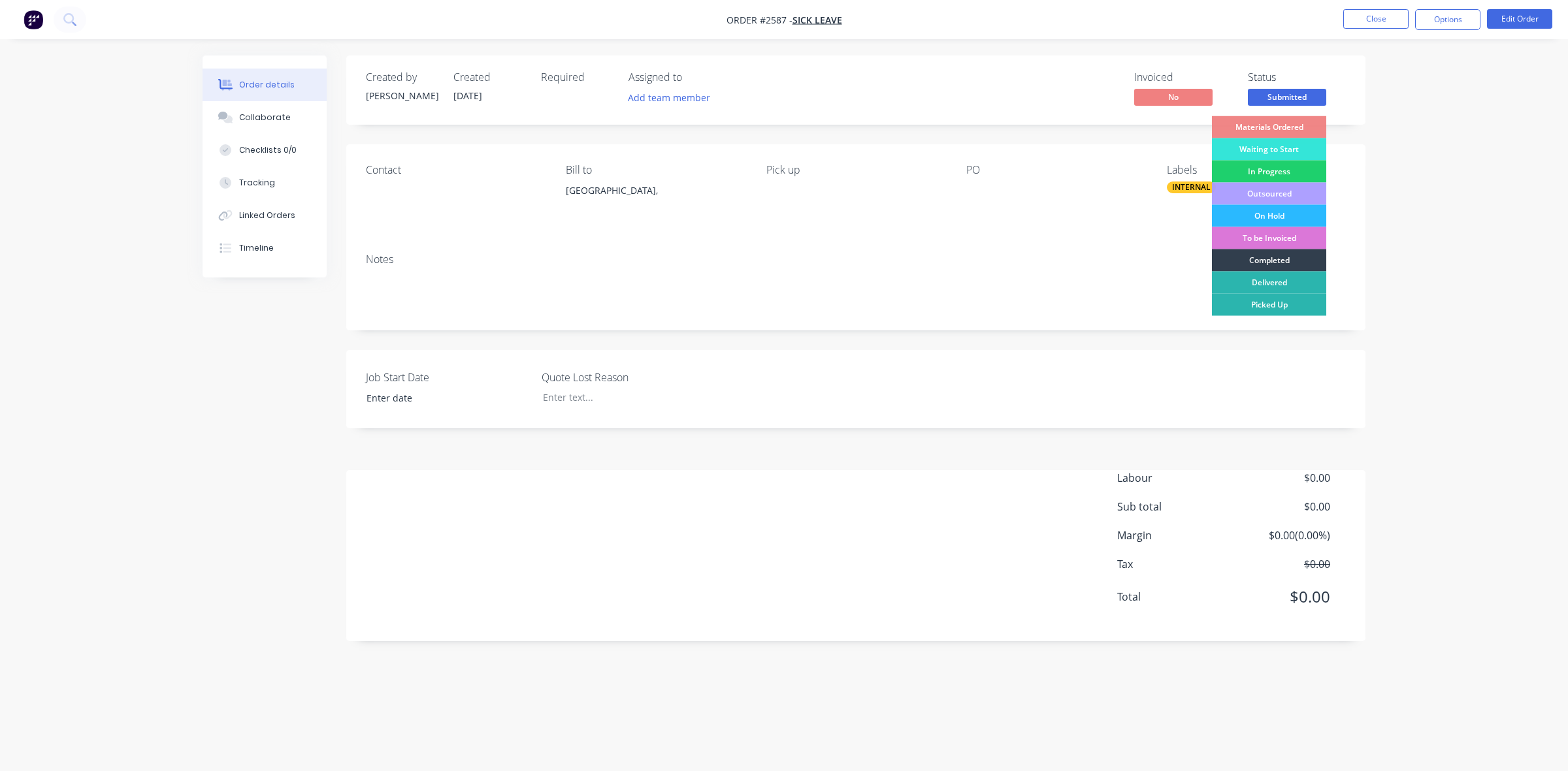
click at [1409, 144] on div "Order details Collaborate Checklists 0/0 Tracking Linked Orders Timeline Order …" at bounding box center [784, 385] width 1568 height 771
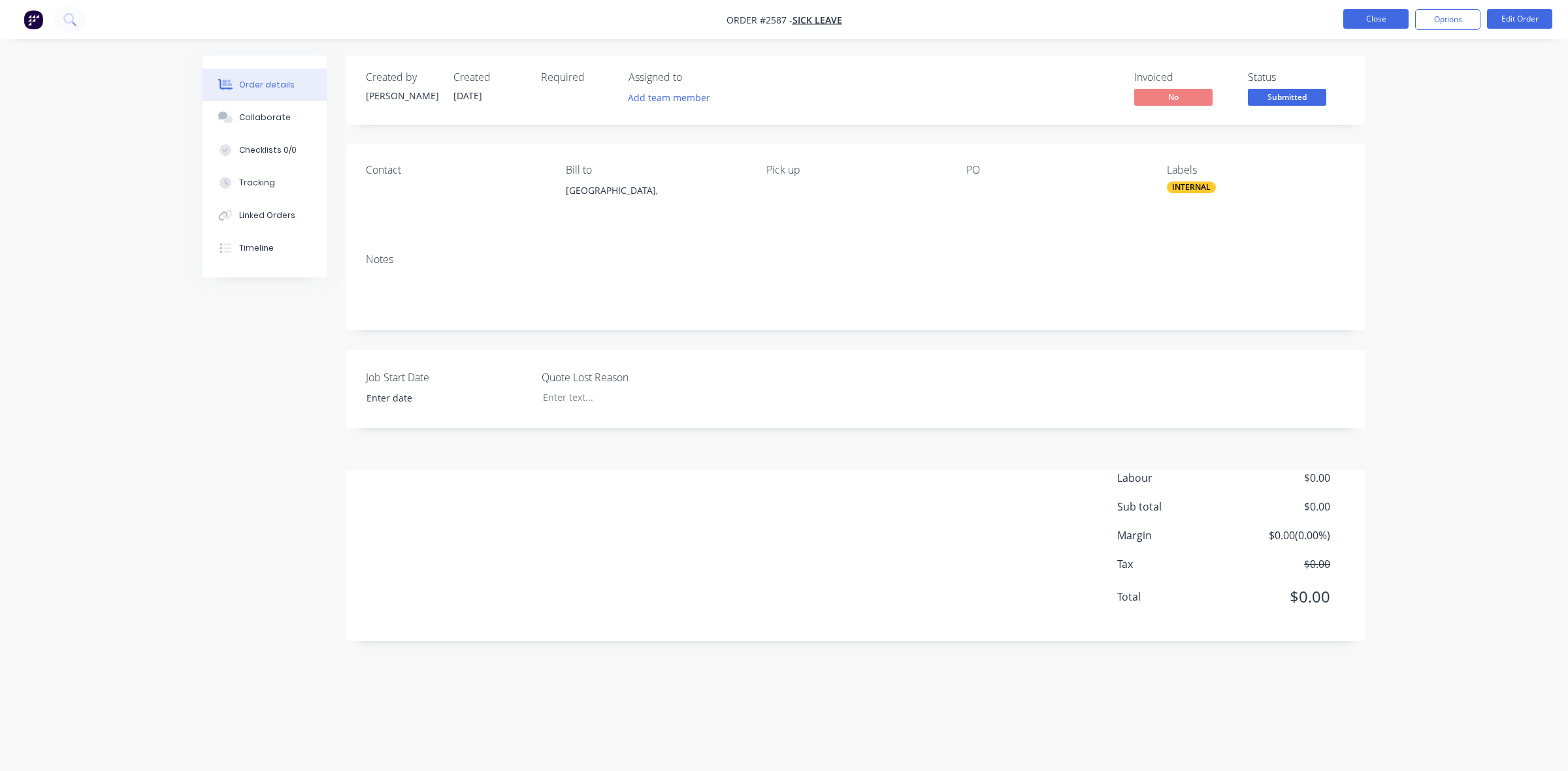
click at [1371, 21] on button "Close" at bounding box center [1375, 19] width 65 height 19
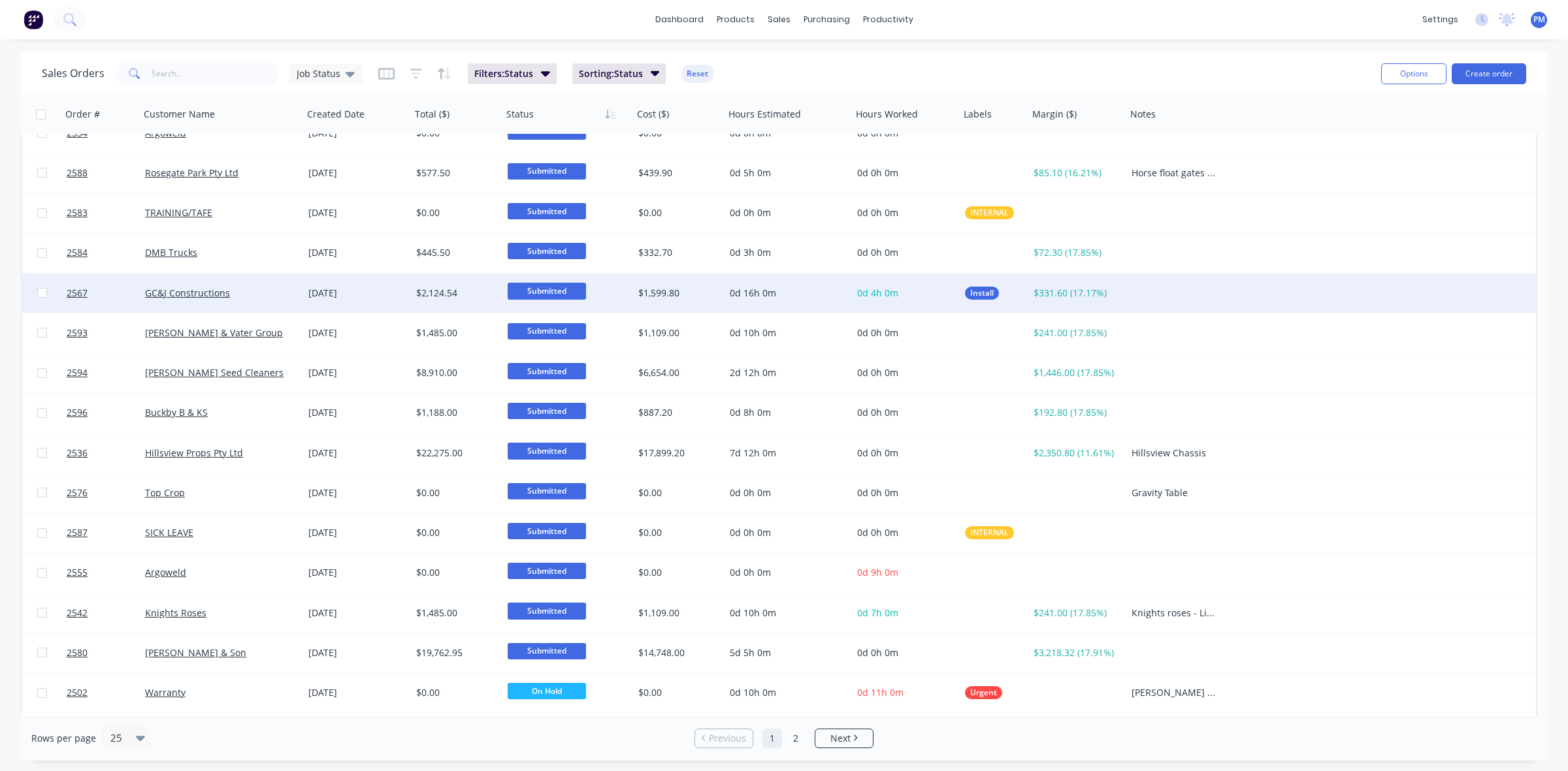
scroll to position [163, 0]
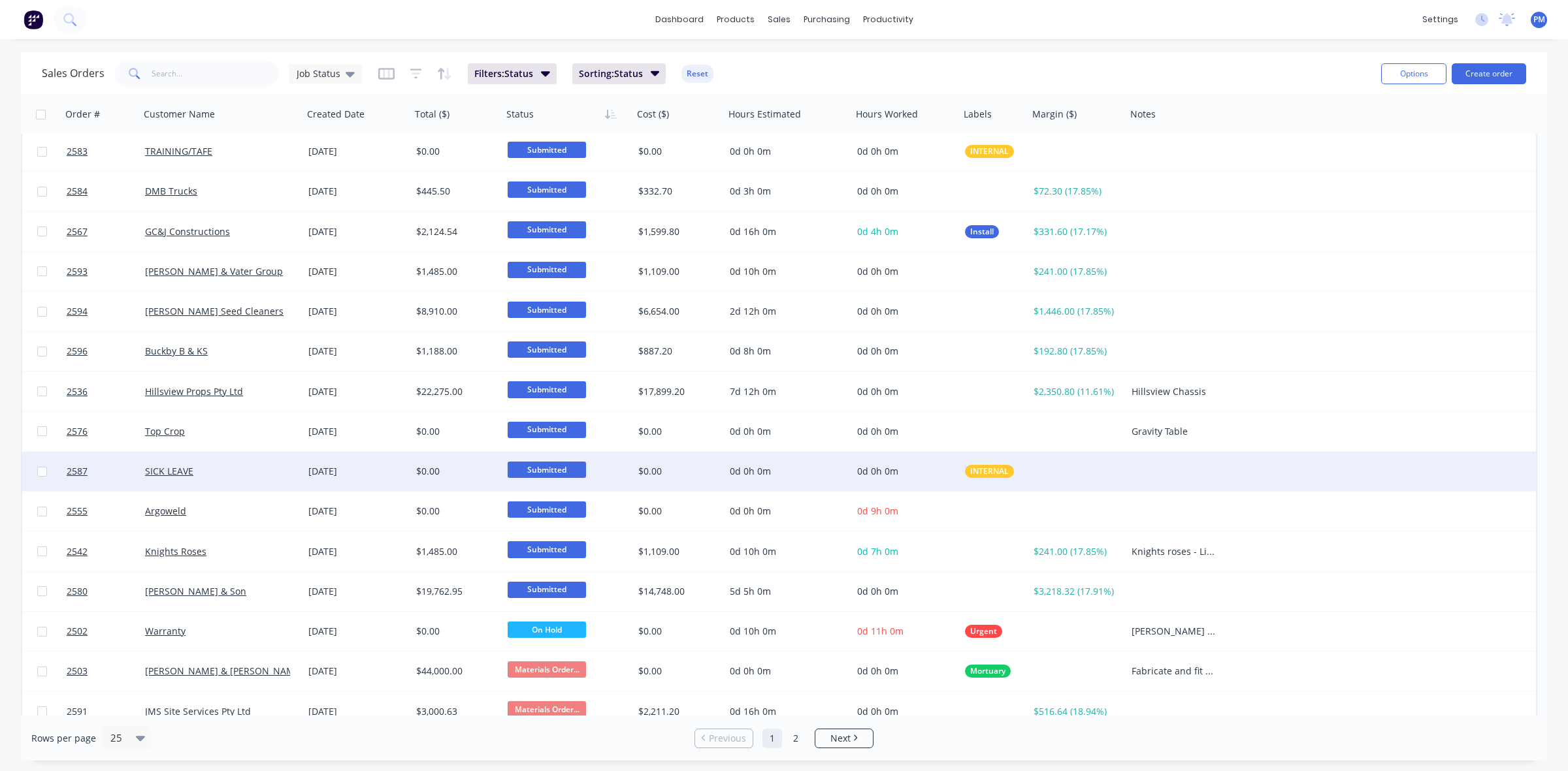
click at [243, 468] on div "SICK LEAVE" at bounding box center [217, 471] width 145 height 13
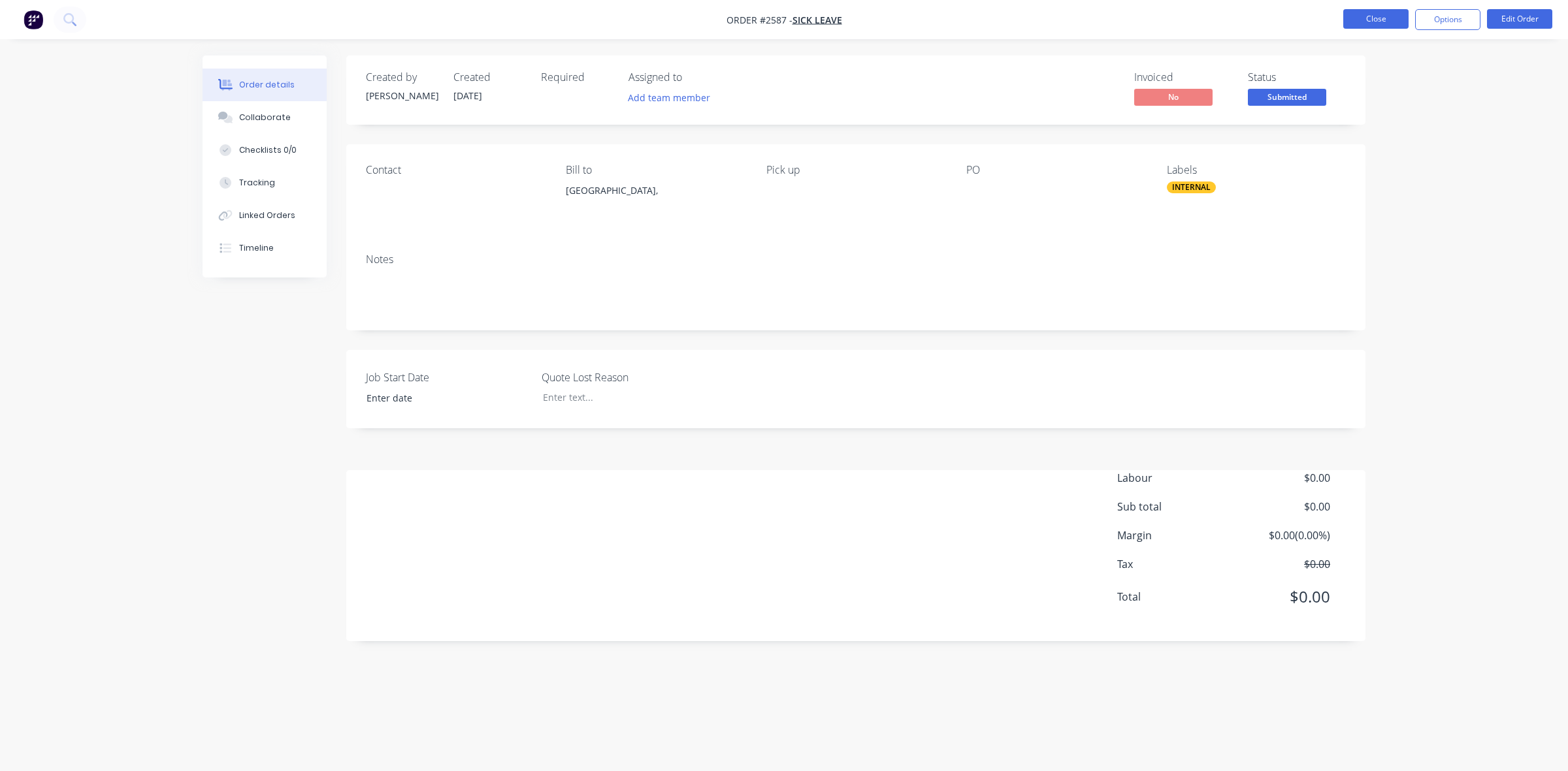
click at [1356, 11] on button "Close" at bounding box center [1375, 19] width 65 height 19
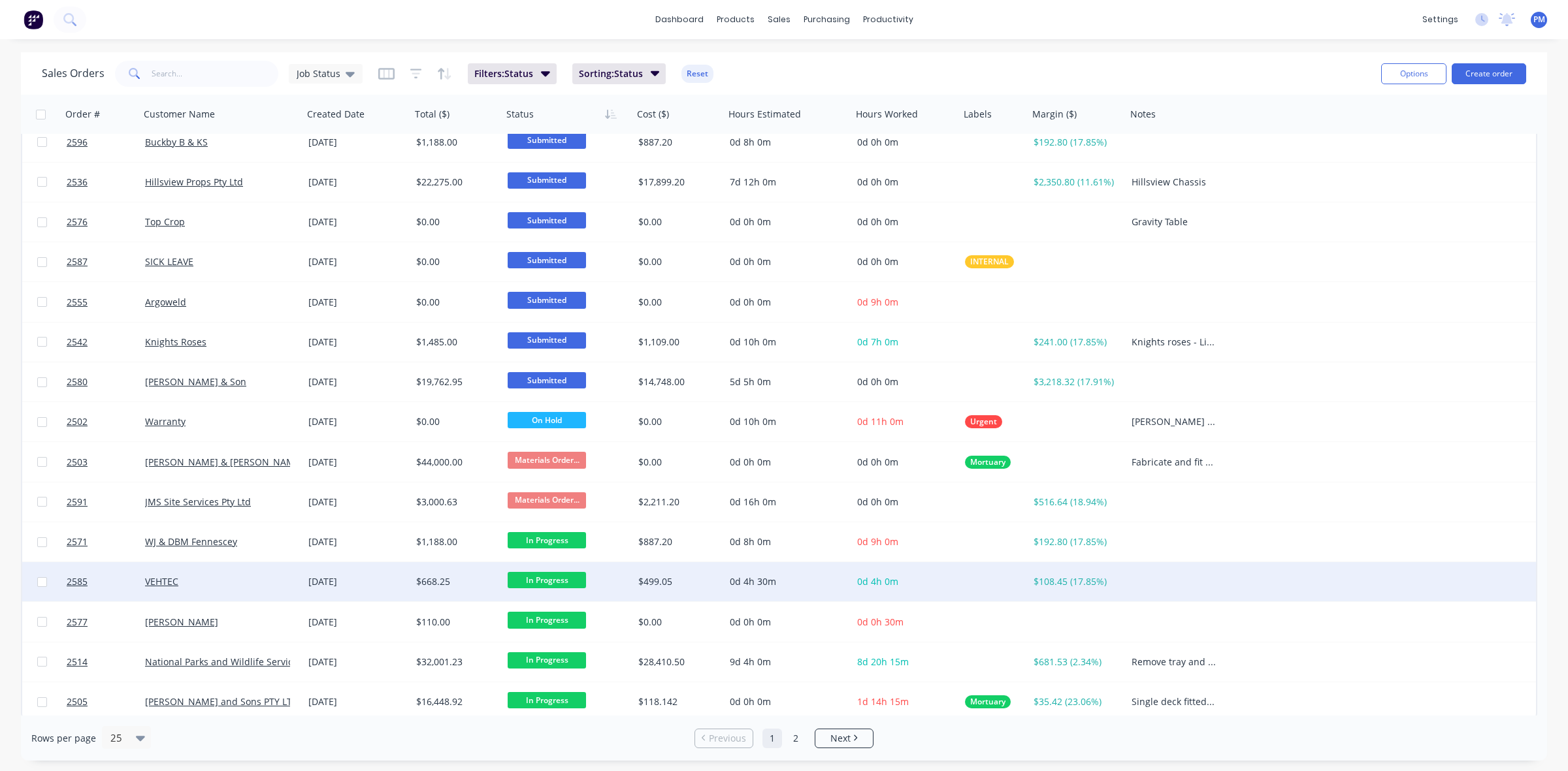
scroll to position [418, 0]
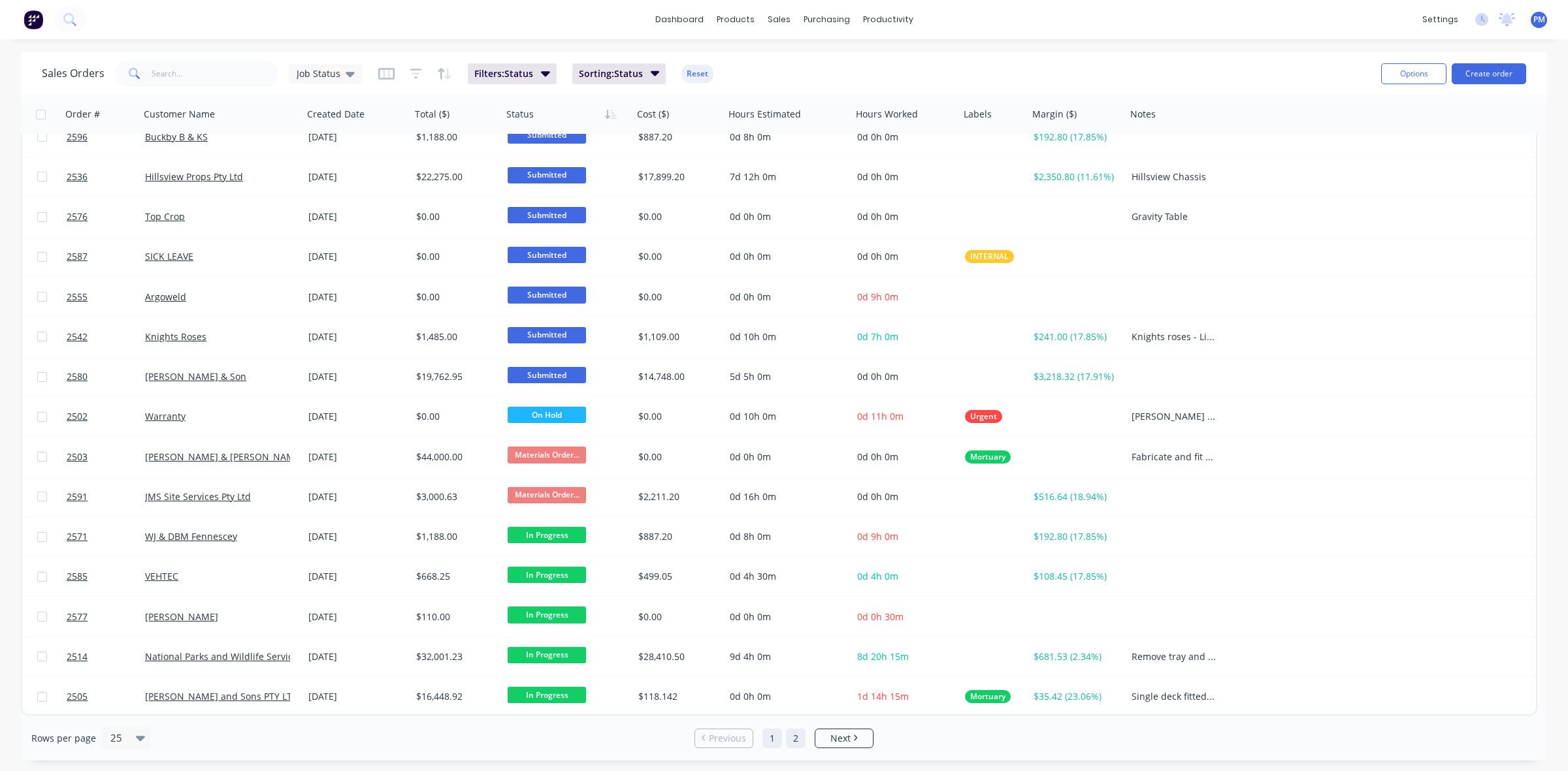
click at [800, 742] on link "2" at bounding box center [795, 738] width 19 height 19
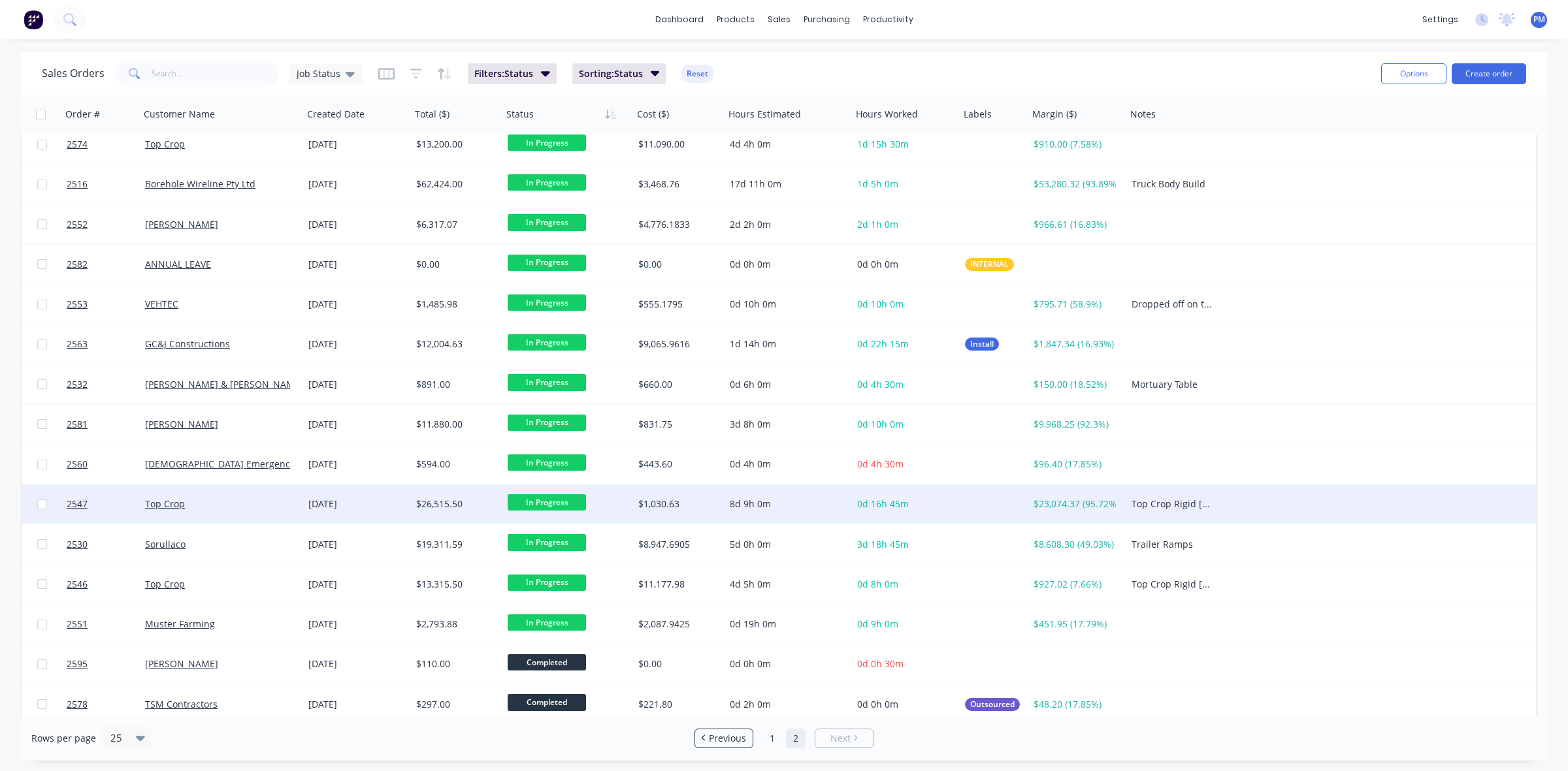
scroll to position [18, 0]
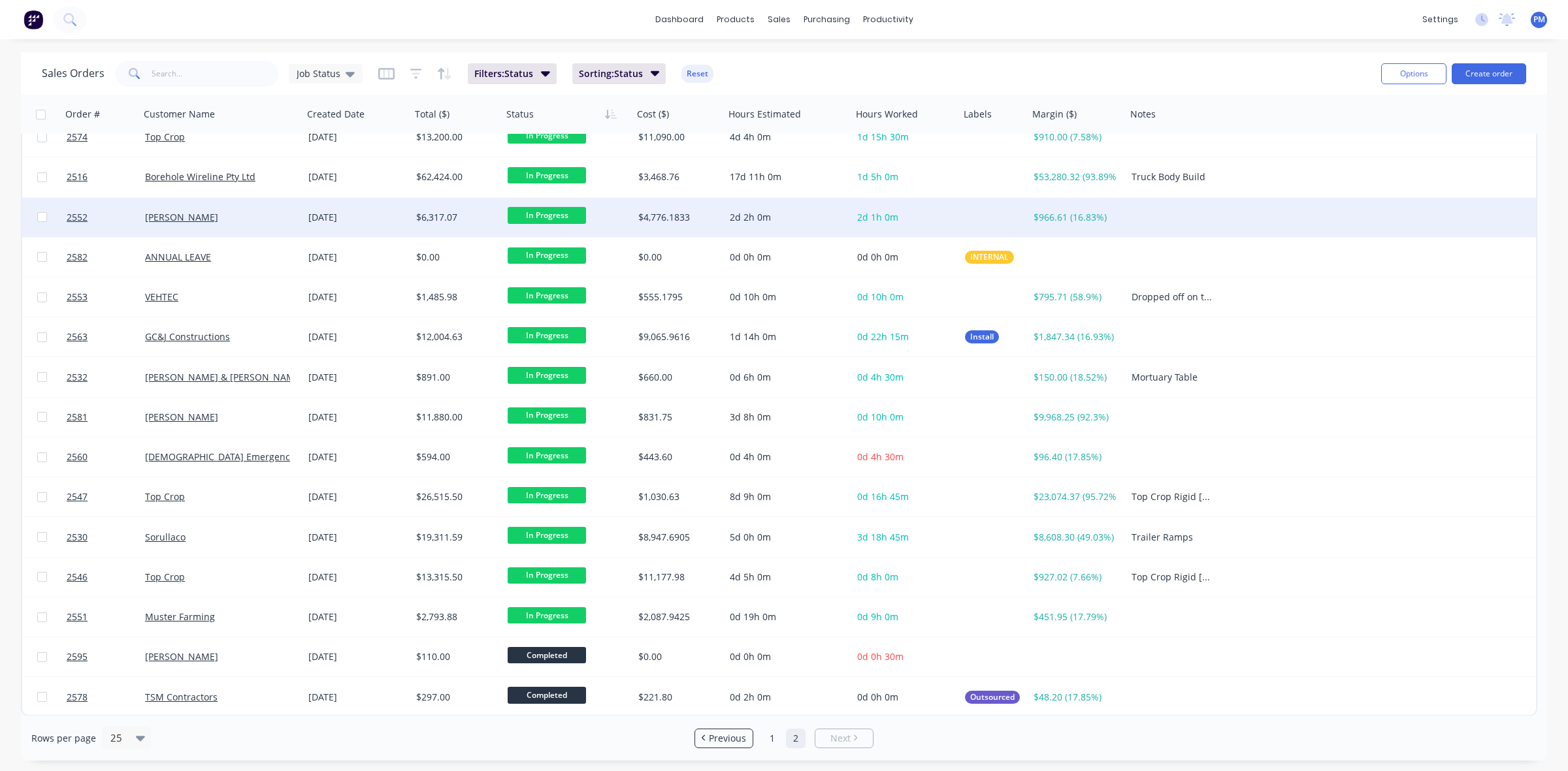
click at [257, 207] on div "[PERSON_NAME]" at bounding box center [221, 217] width 163 height 39
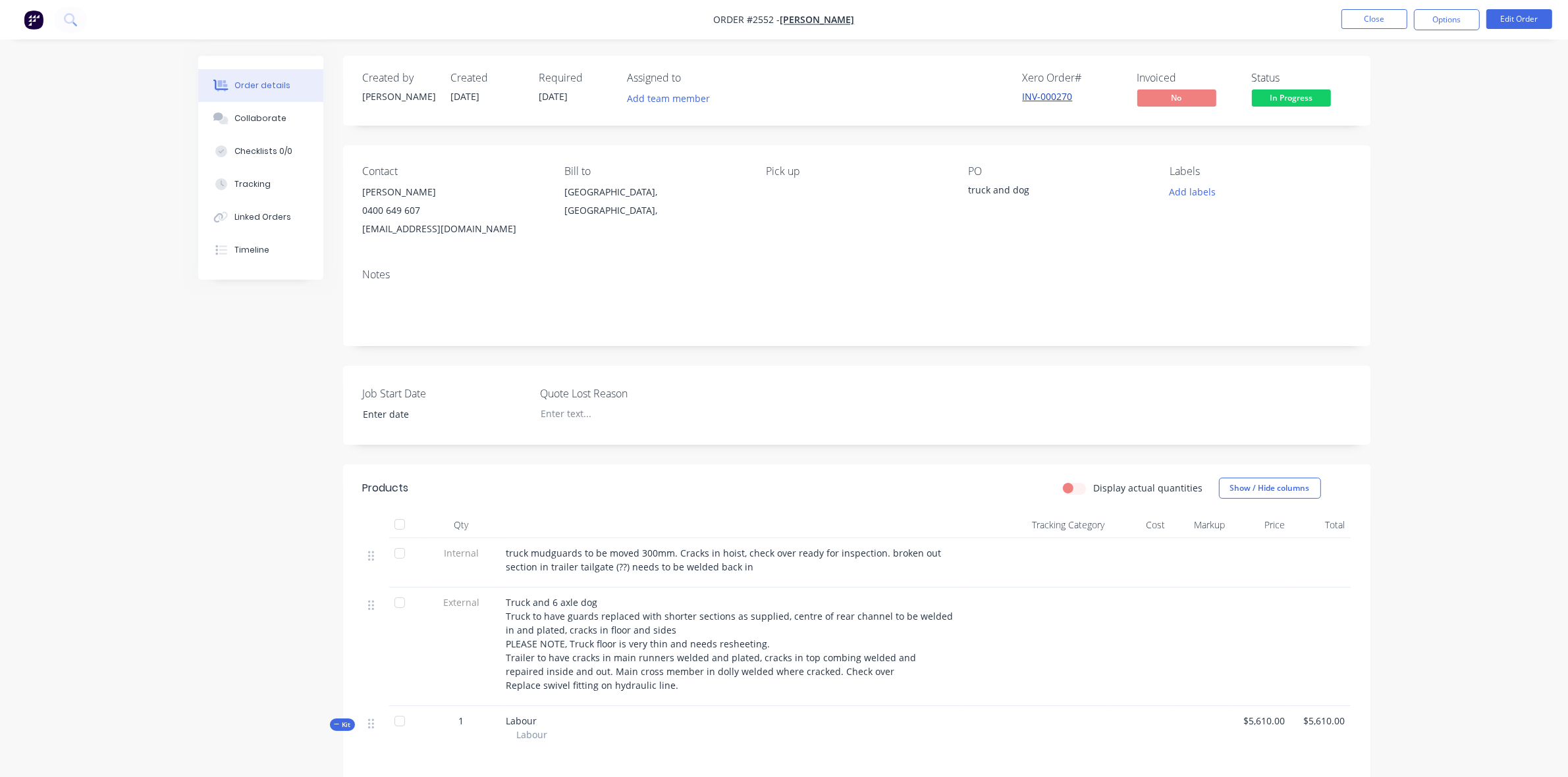
click at [1054, 92] on link "INV-000270" at bounding box center [1047, 96] width 50 height 13
click at [1376, 21] on button "Close" at bounding box center [1374, 19] width 66 height 20
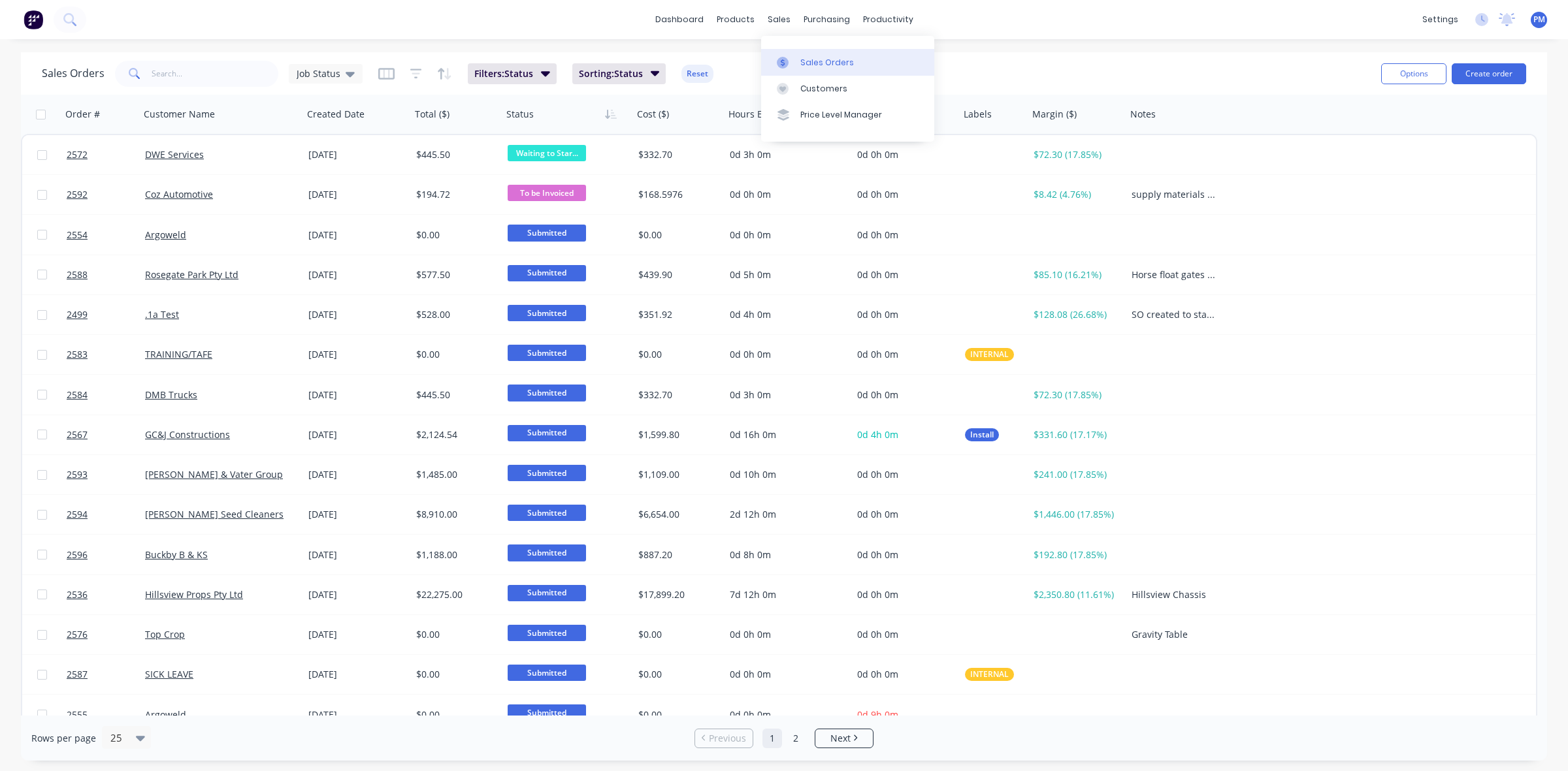
click at [804, 60] on div "Sales Orders" at bounding box center [826, 62] width 54 height 12
click at [808, 61] on div "Sales Orders" at bounding box center [826, 62] width 54 height 12
click at [413, 77] on icon "button" at bounding box center [415, 73] width 12 height 10
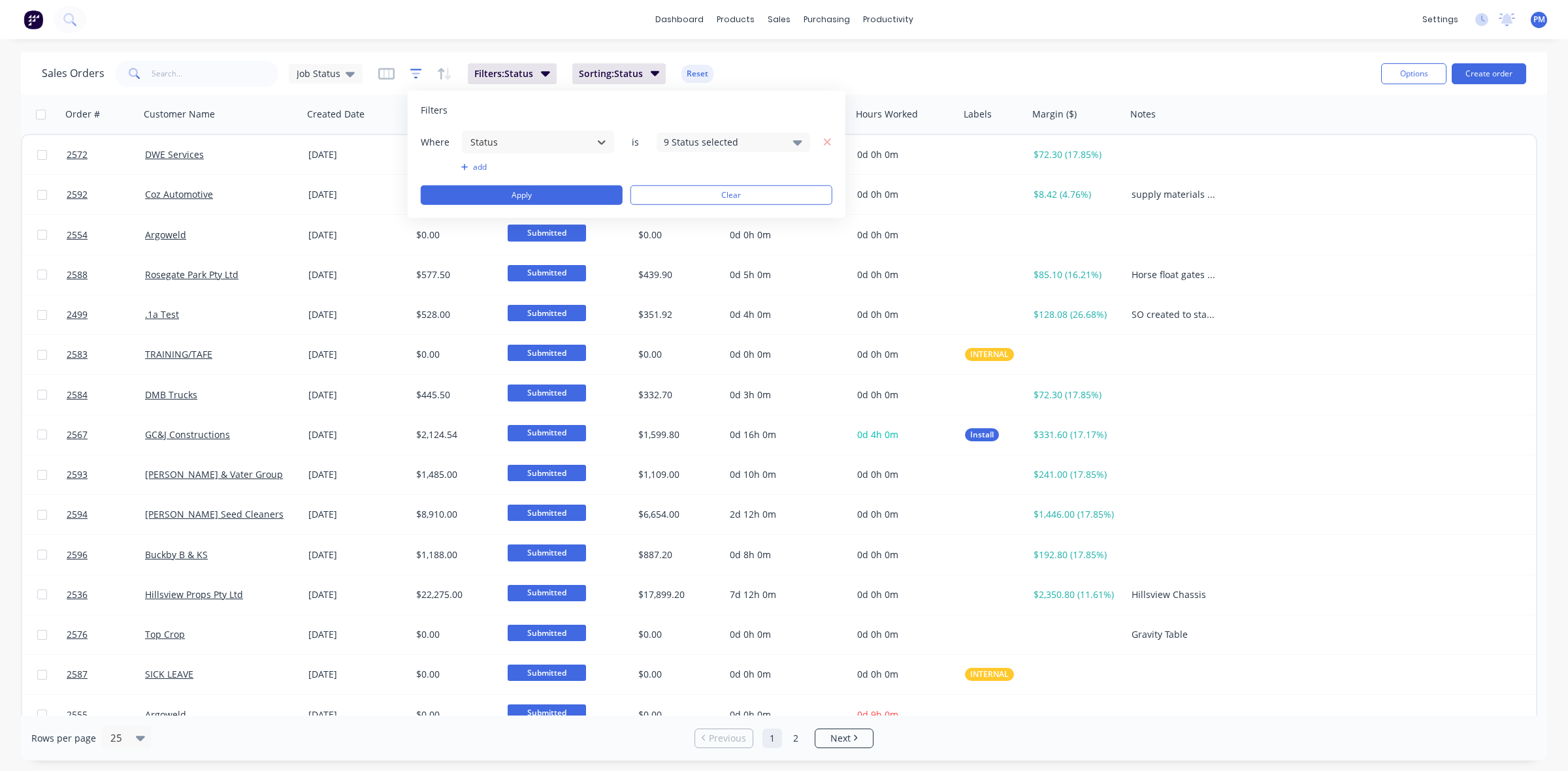
click at [413, 77] on icon "button" at bounding box center [415, 73] width 12 height 10
click at [382, 72] on icon "button" at bounding box center [386, 74] width 16 height 13
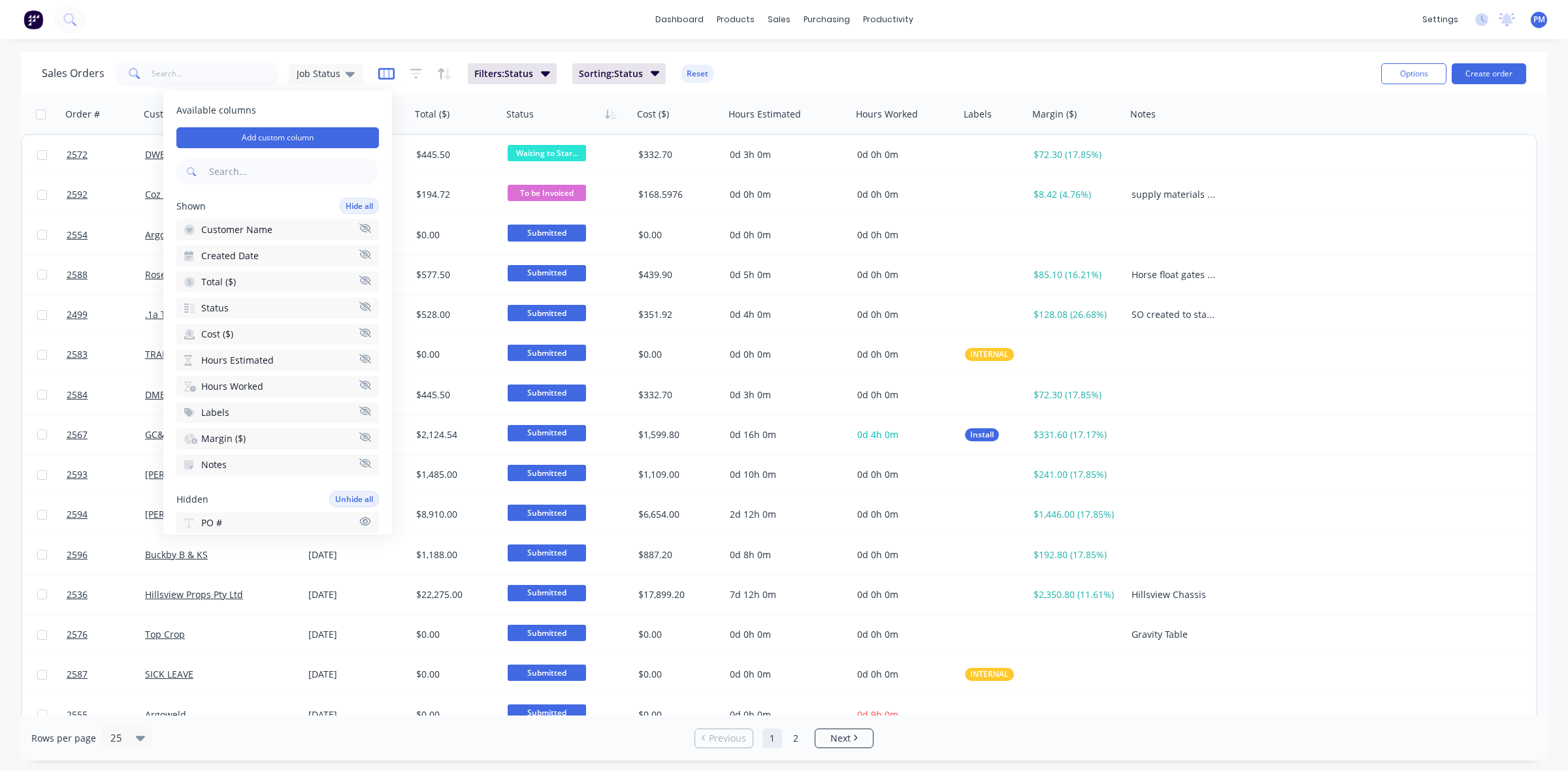
click at [382, 72] on icon "button" at bounding box center [386, 74] width 16 height 13
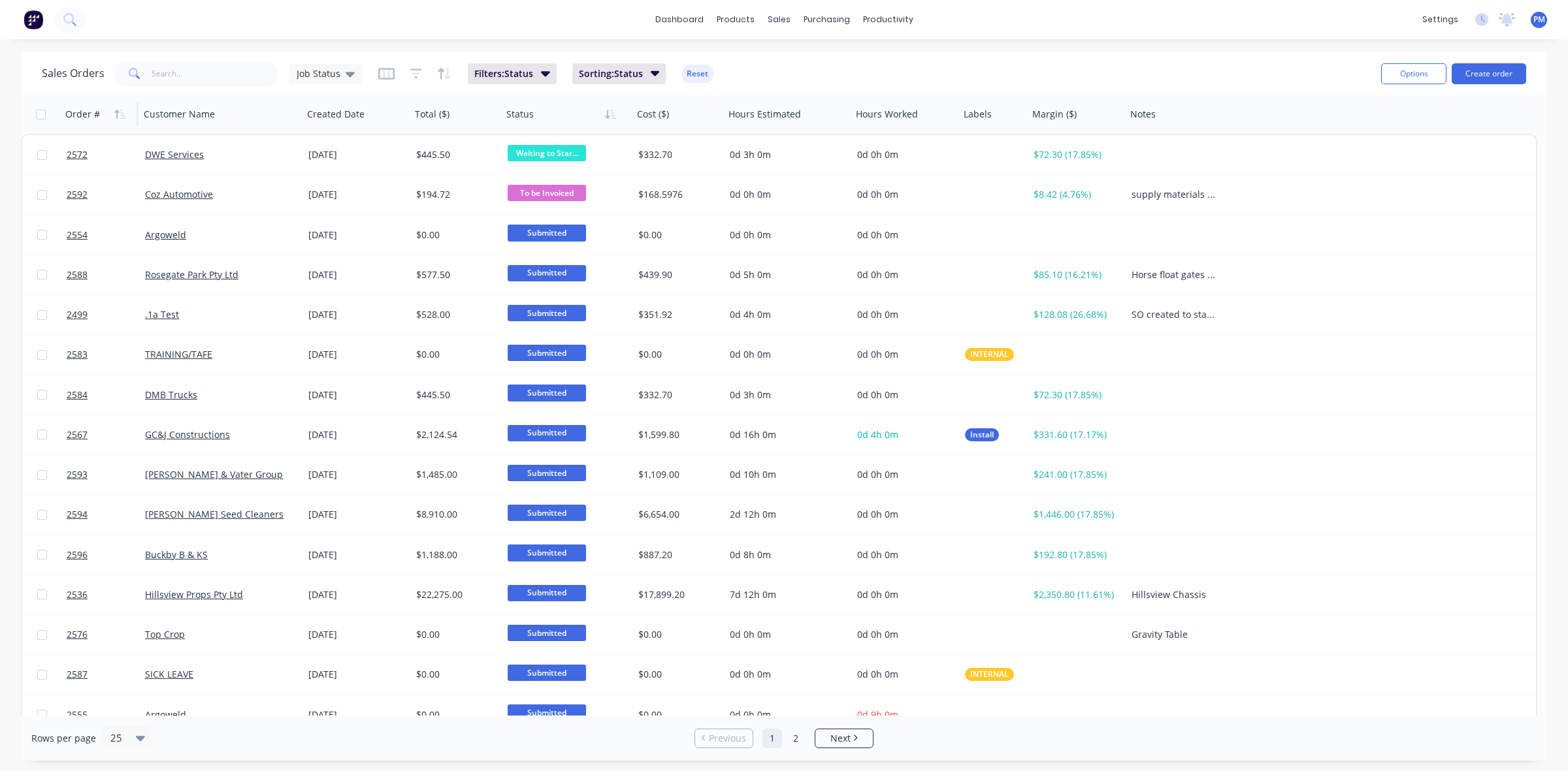
click at [80, 113] on div "Order #" at bounding box center [82, 114] width 35 height 13
click at [79, 115] on div "Order #" at bounding box center [82, 114] width 35 height 13
click at [114, 113] on icon "button" at bounding box center [120, 113] width 12 height 10
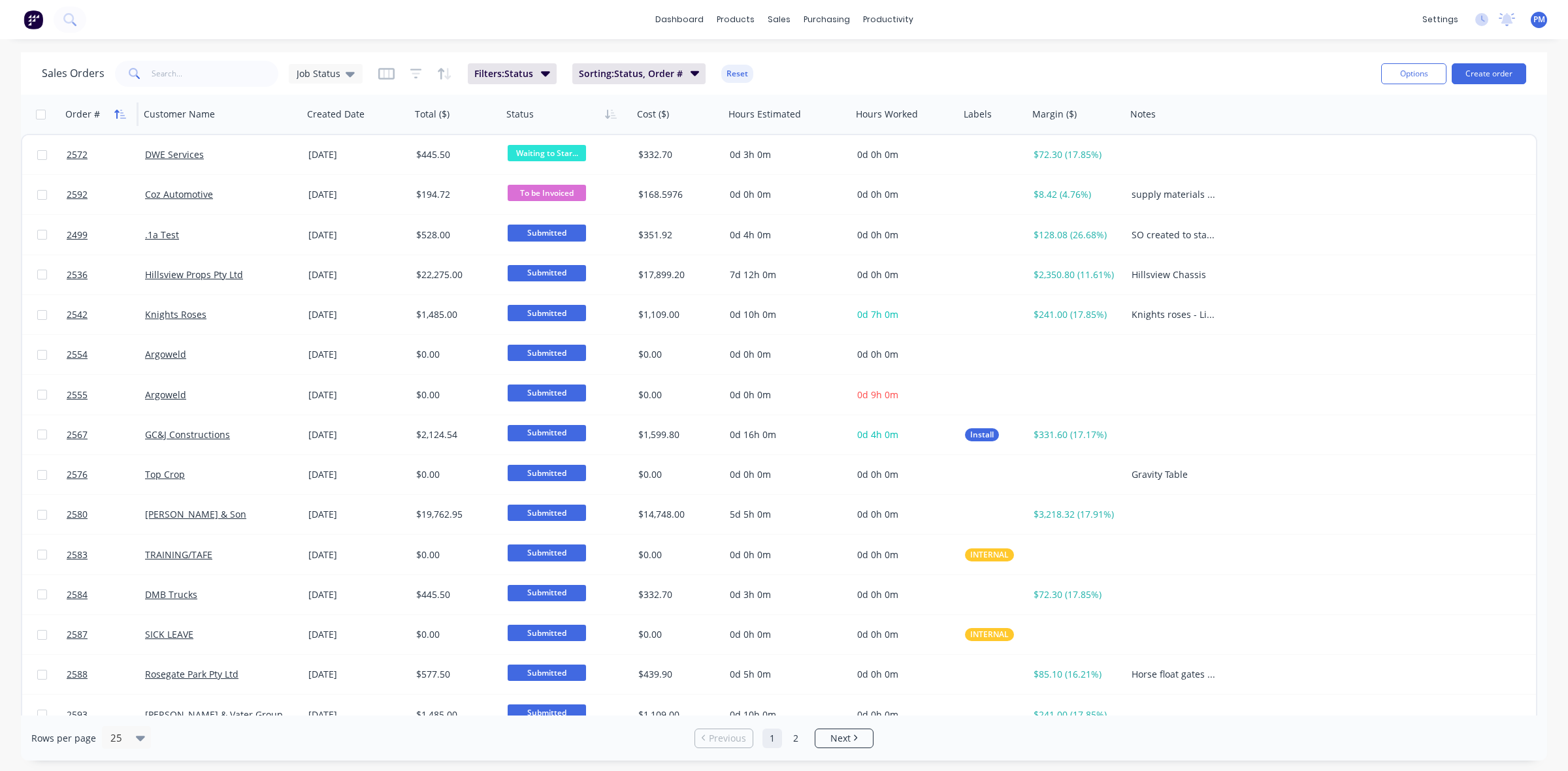
click at [115, 113] on icon "button" at bounding box center [120, 113] width 12 height 10
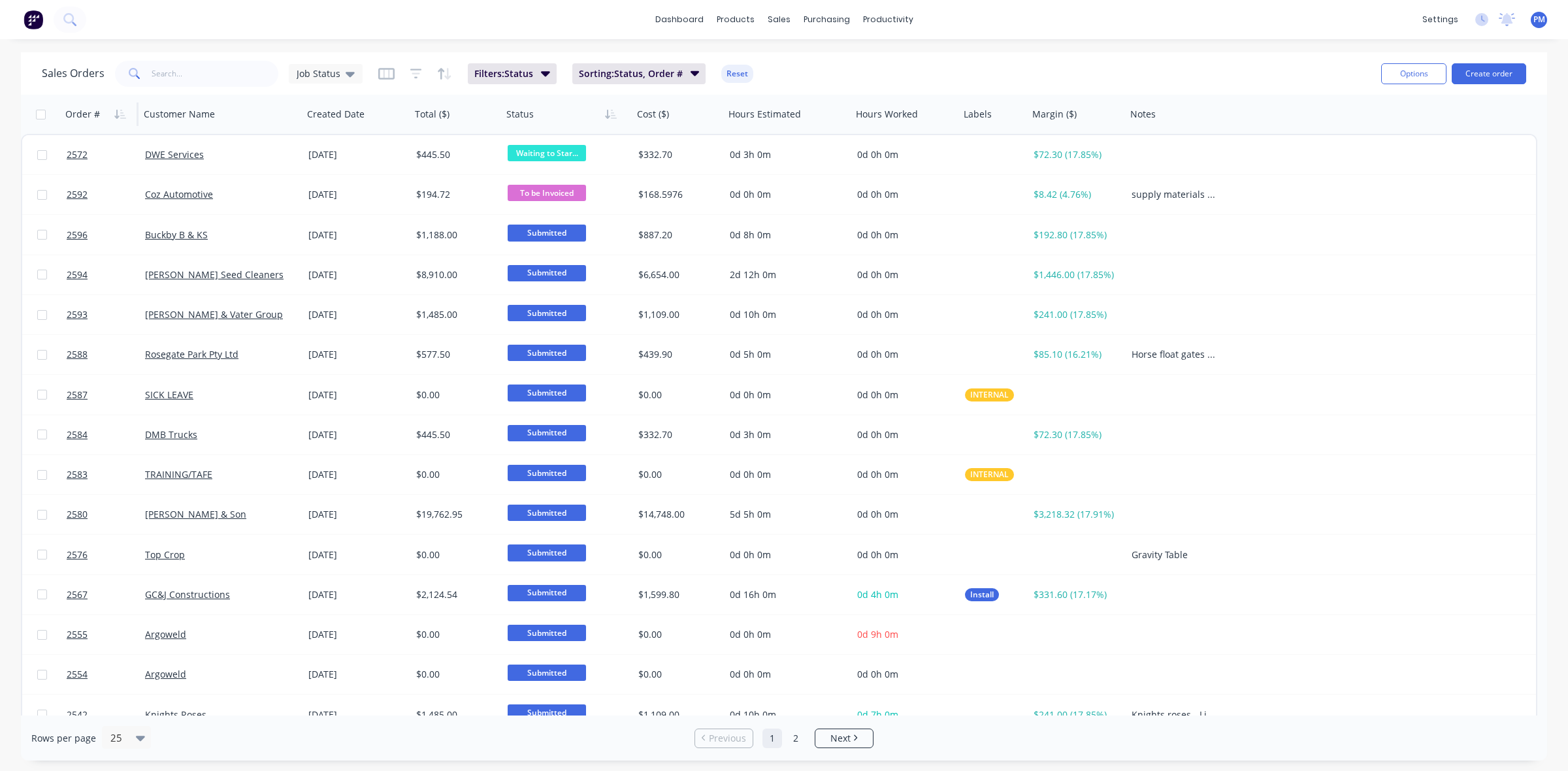
click at [115, 113] on icon "button" at bounding box center [120, 113] width 12 height 10
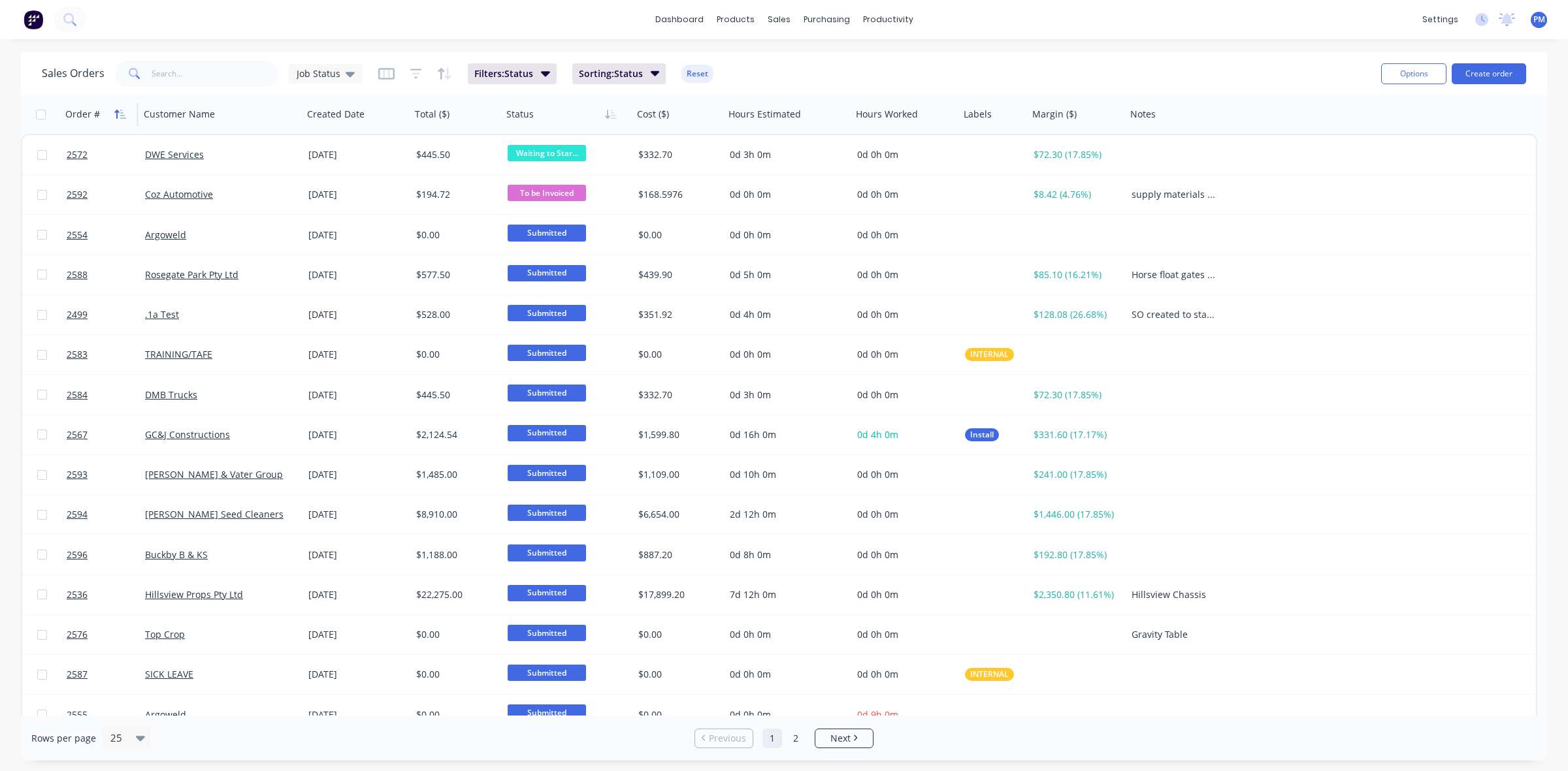
click at [115, 116] on icon "button" at bounding box center [120, 113] width 12 height 10
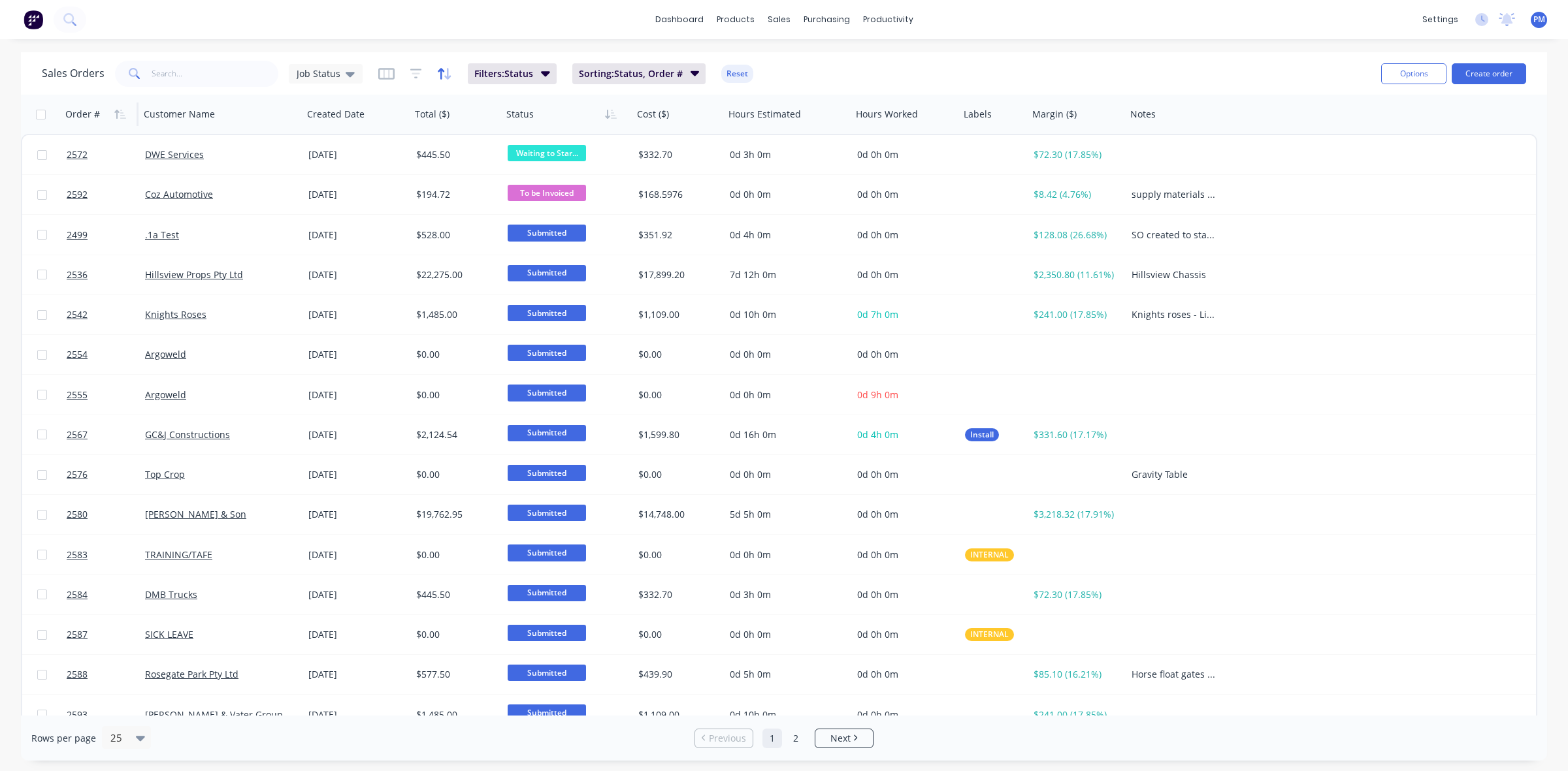
click at [441, 76] on icon "button" at bounding box center [444, 74] width 15 height 13
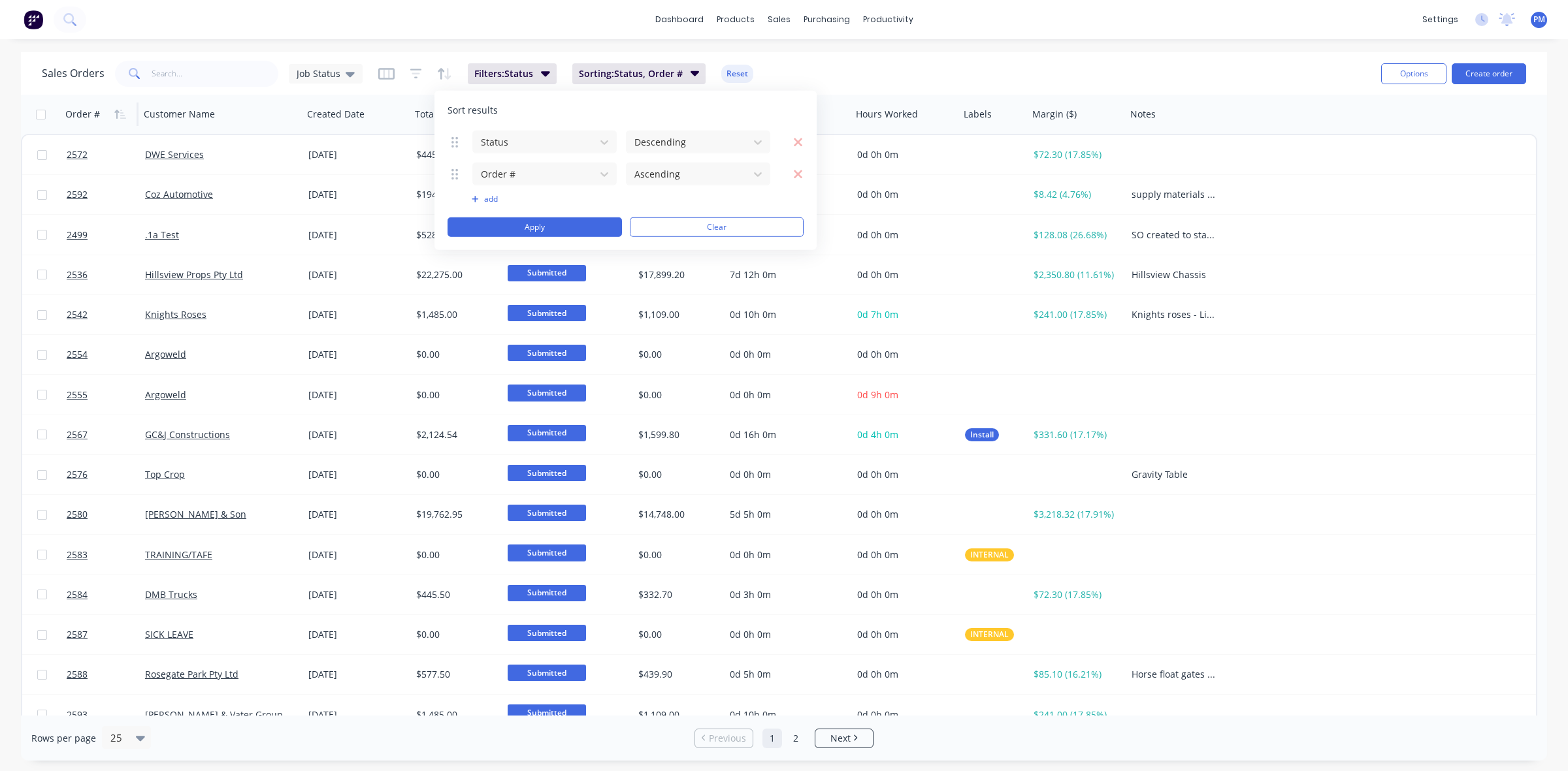
click at [1239, 92] on div "Sales Orders Job Status Filters: Status Sorting: Status, Order # Reset Options …" at bounding box center [784, 73] width 1526 height 43
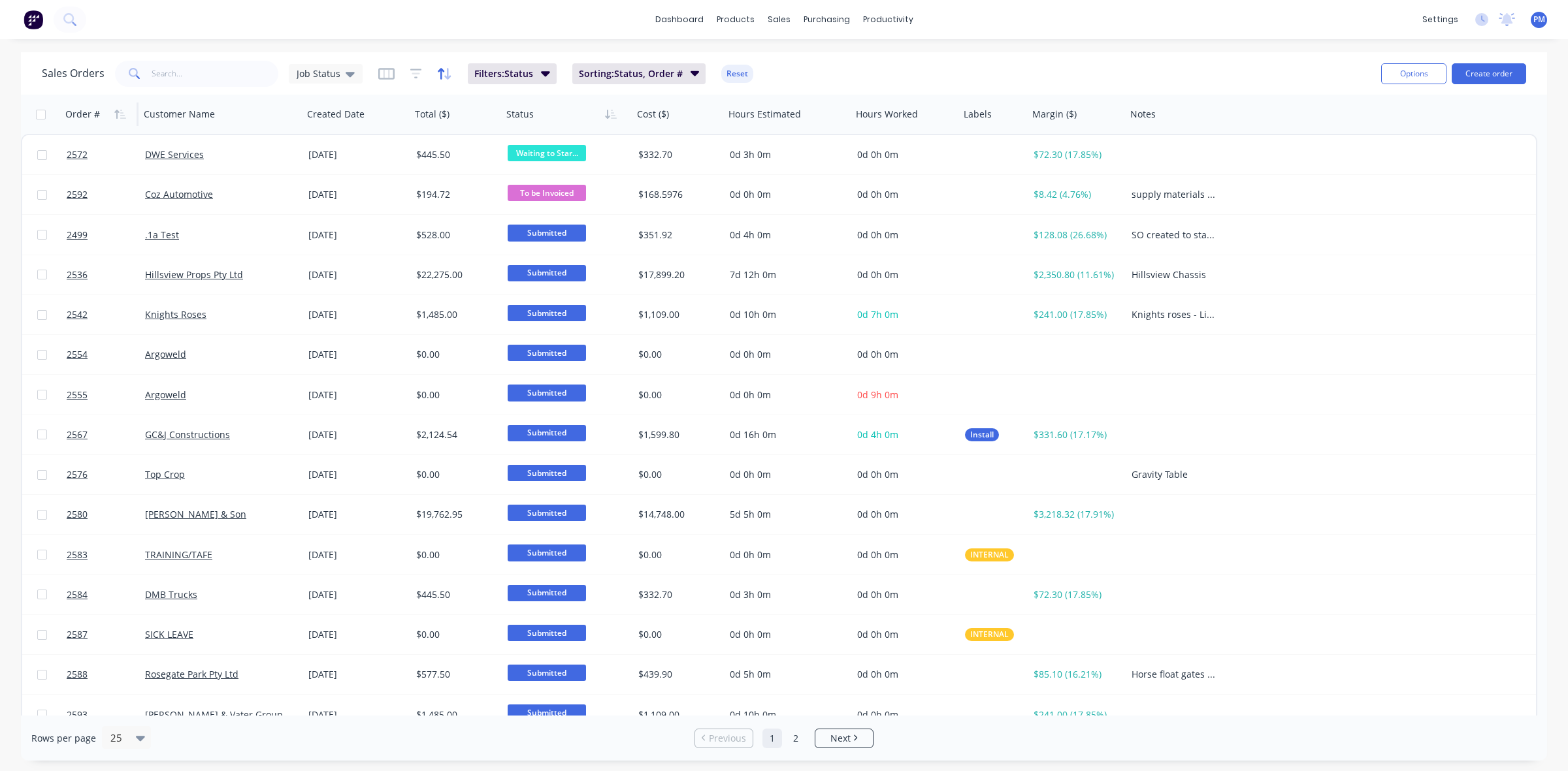
click at [439, 70] on icon "button" at bounding box center [441, 73] width 6 height 11
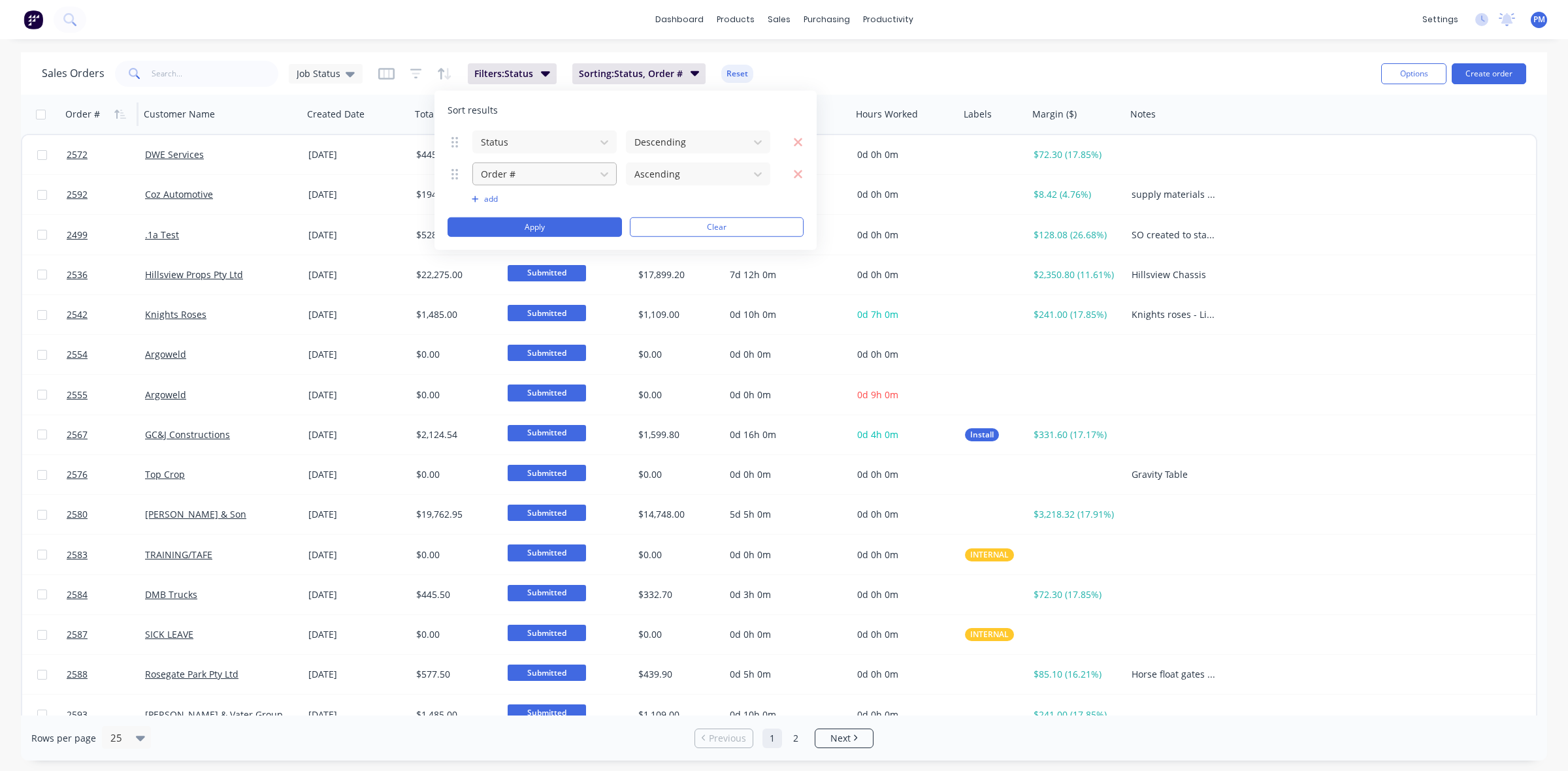
click at [589, 174] on div "Order #" at bounding box center [534, 174] width 117 height 22
click at [450, 171] on button at bounding box center [455, 173] width 16 height 15
click at [453, 179] on icon at bounding box center [454, 173] width 6 height 10
click at [458, 183] on div "Order # Ascending" at bounding box center [625, 174] width 356 height 24
click at [458, 175] on button at bounding box center [455, 173] width 16 height 15
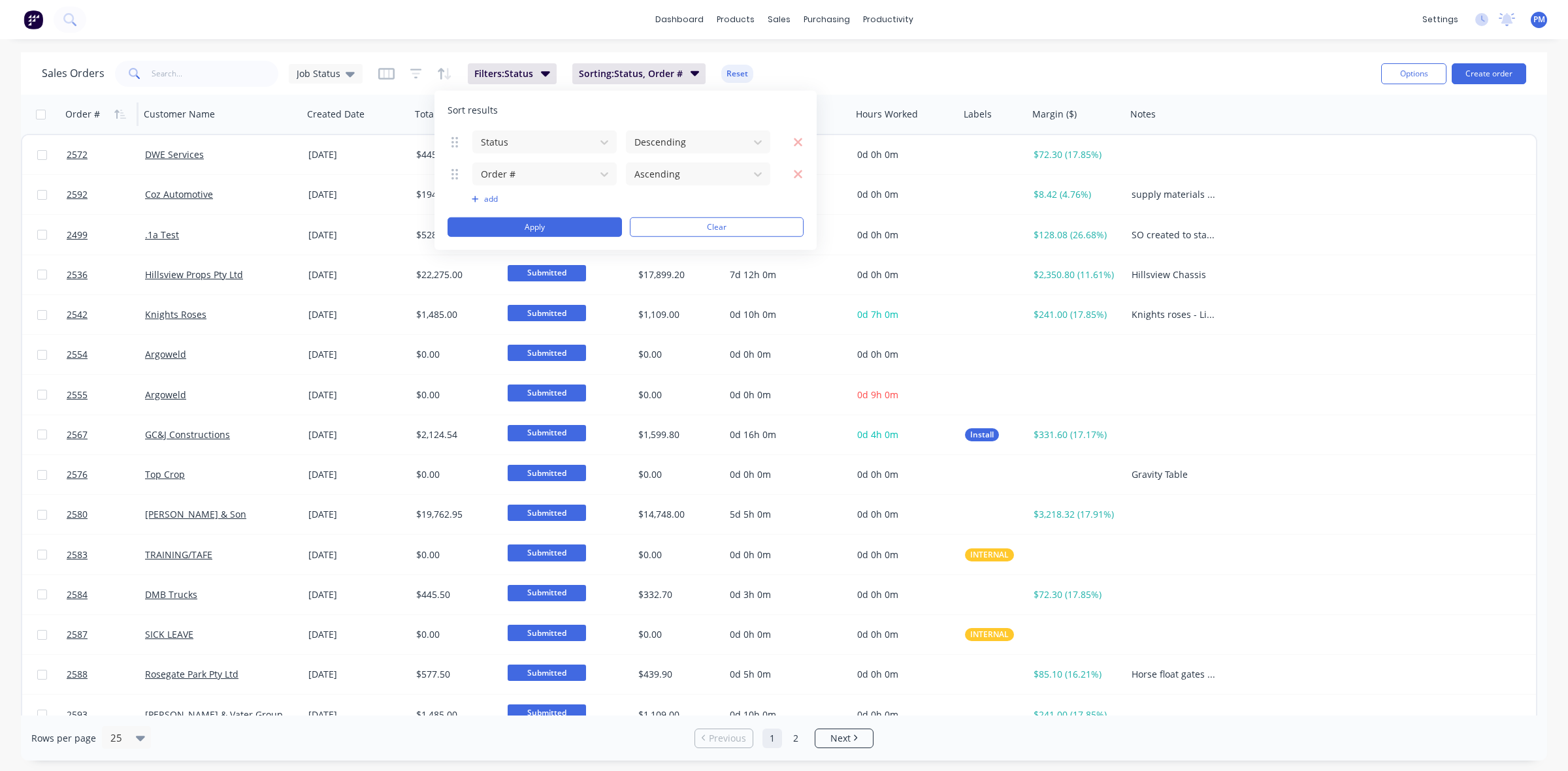
click at [461, 175] on button at bounding box center [455, 173] width 16 height 15
drag, startPoint x: 461, startPoint y: 175, endPoint x: 459, endPoint y: 147, distance: 28.1
click at [459, 147] on button at bounding box center [454, 144] width 16 height 15
click at [524, 221] on button "Apply" at bounding box center [534, 227] width 175 height 19
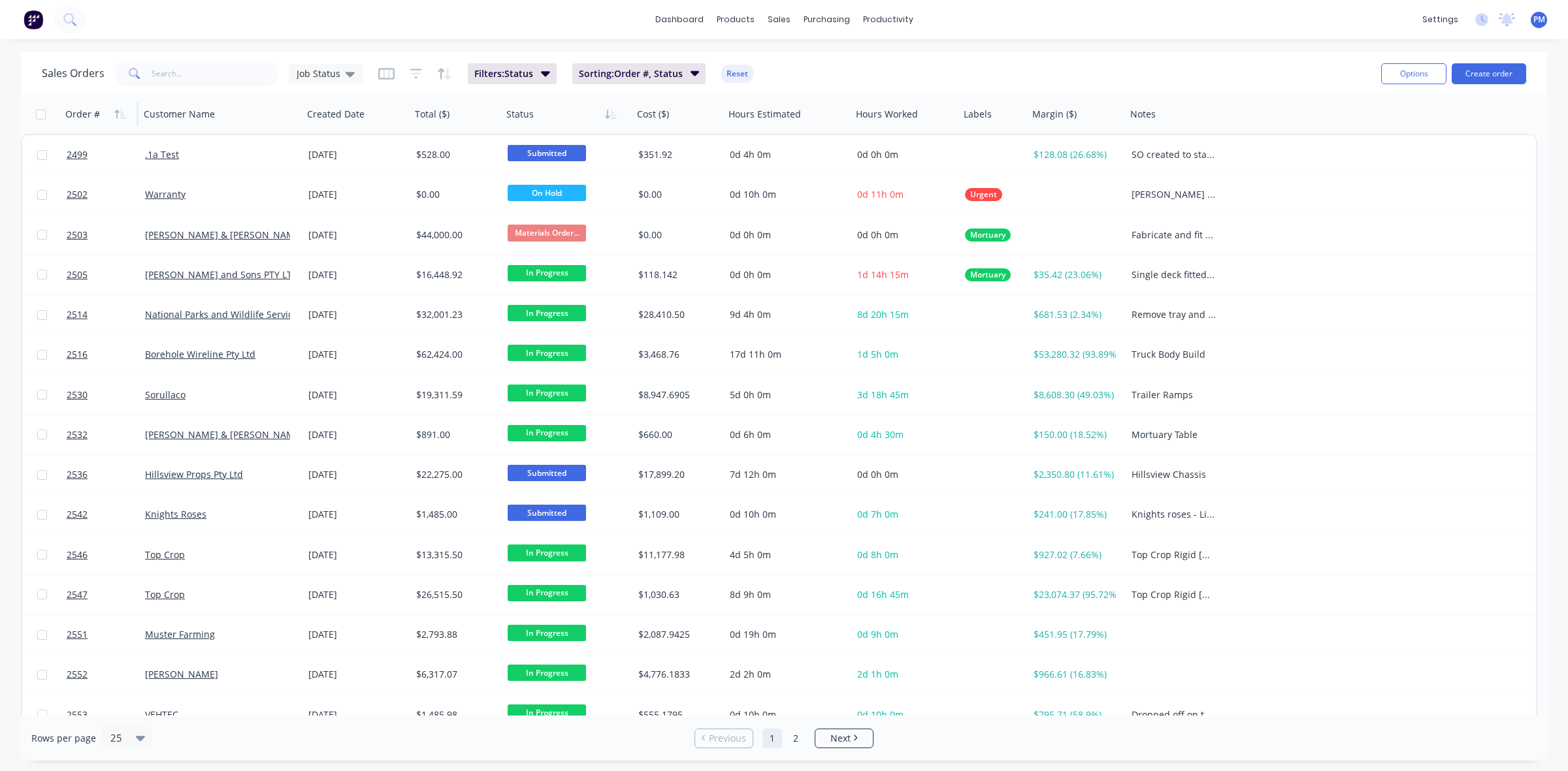
click at [85, 113] on div "Order #" at bounding box center [82, 114] width 35 height 13
click at [113, 115] on button "button" at bounding box center [120, 114] width 19 height 19
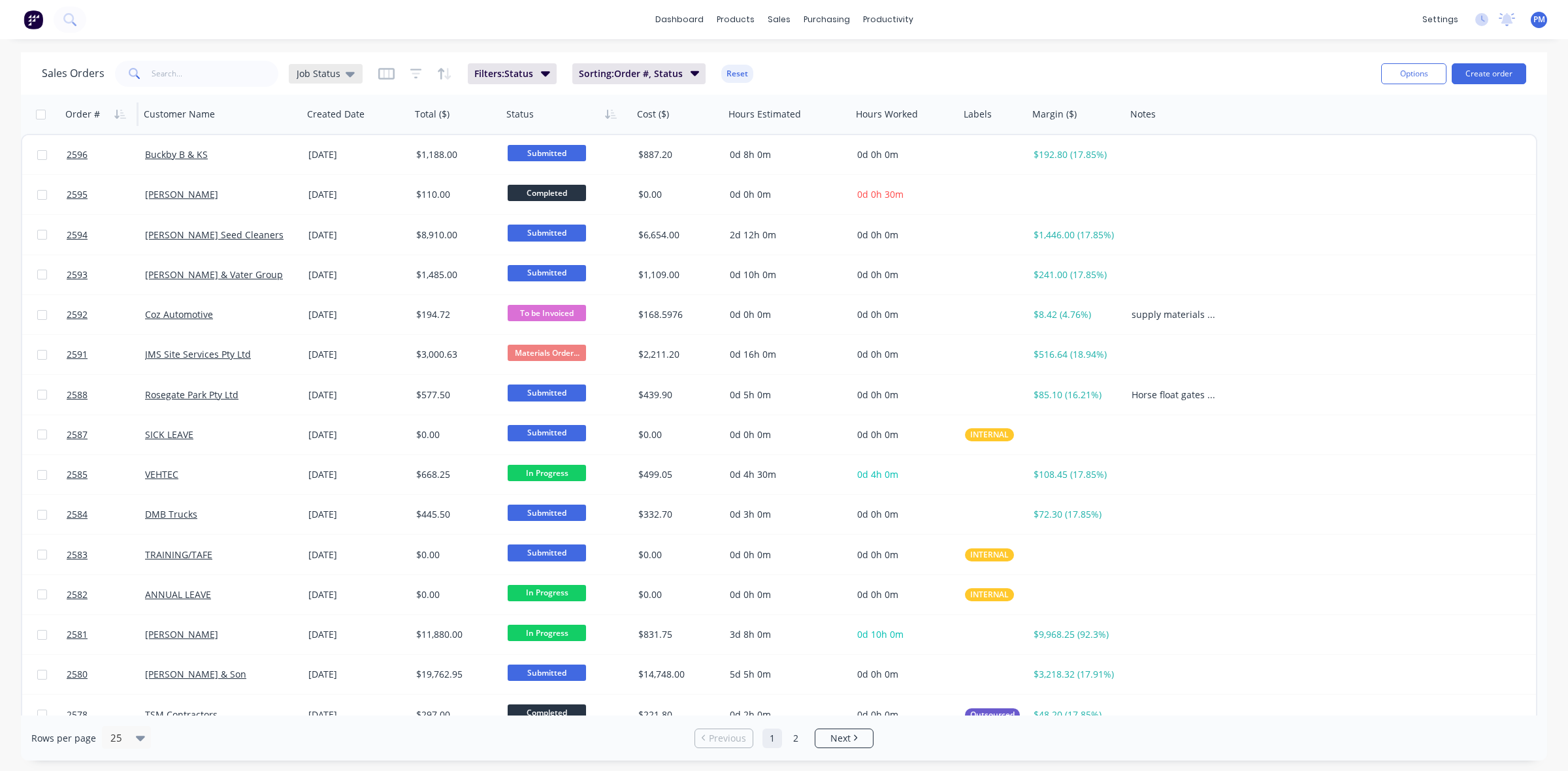
click at [346, 76] on icon at bounding box center [350, 75] width 9 height 5
click at [377, 155] on button "Save new view" at bounding box center [381, 156] width 175 height 19
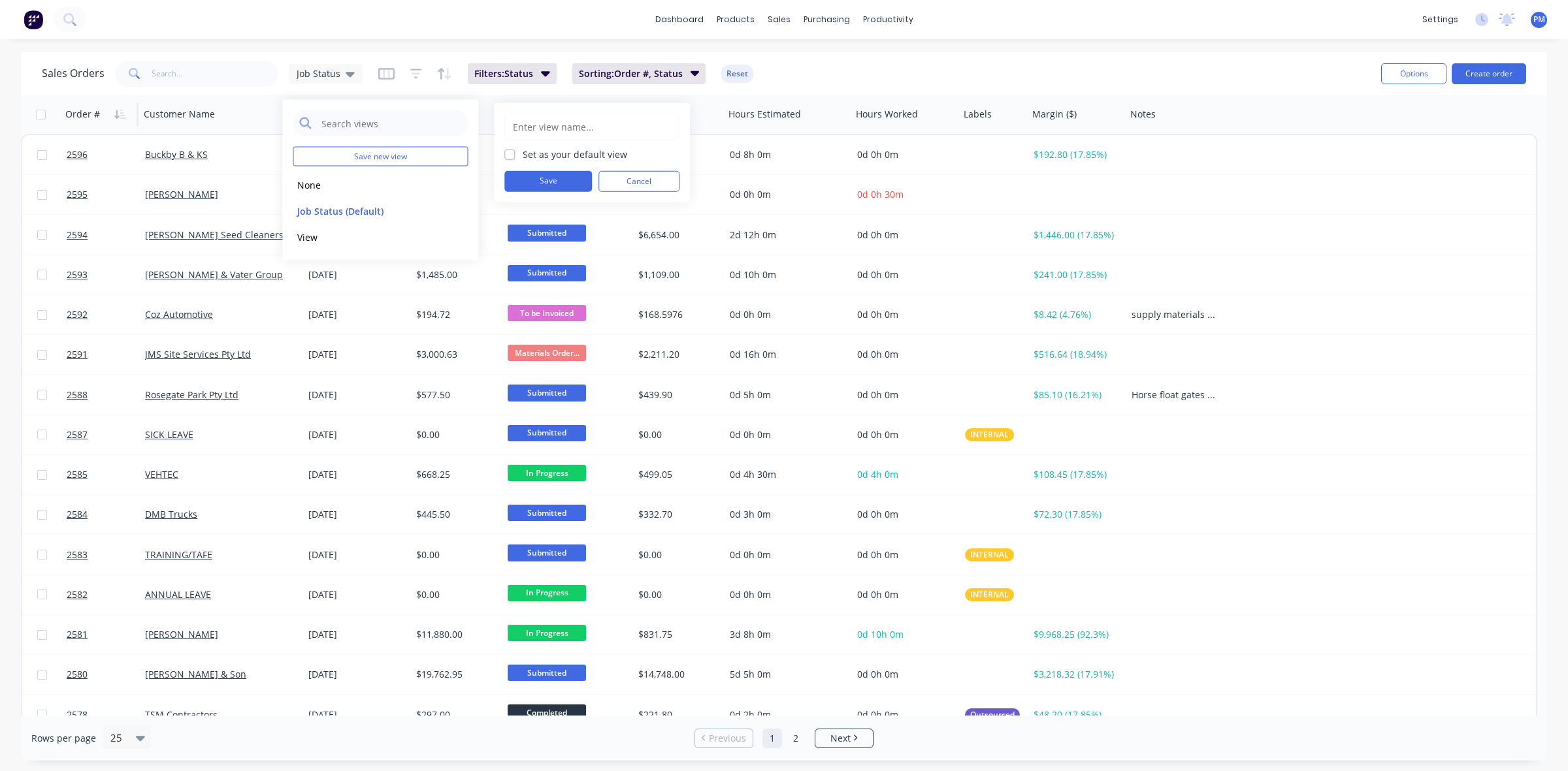
click at [523, 154] on label "Set as your default view" at bounding box center [575, 155] width 105 height 14
click at [513, 154] on input "Set as your default view" at bounding box center [509, 154] width 10 height 12
checkbox input "true"
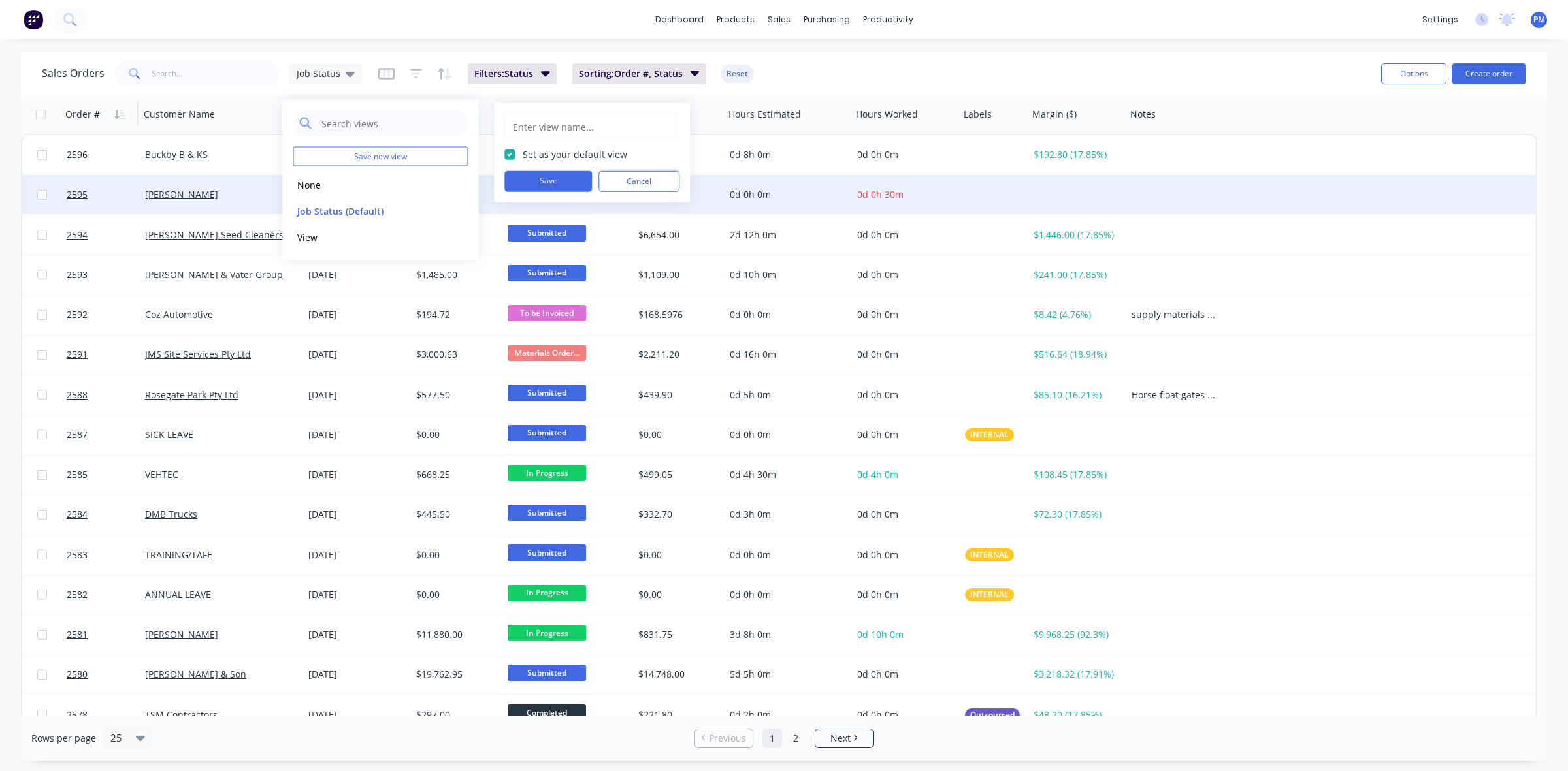
click at [544, 179] on button "Save" at bounding box center [548, 181] width 88 height 21
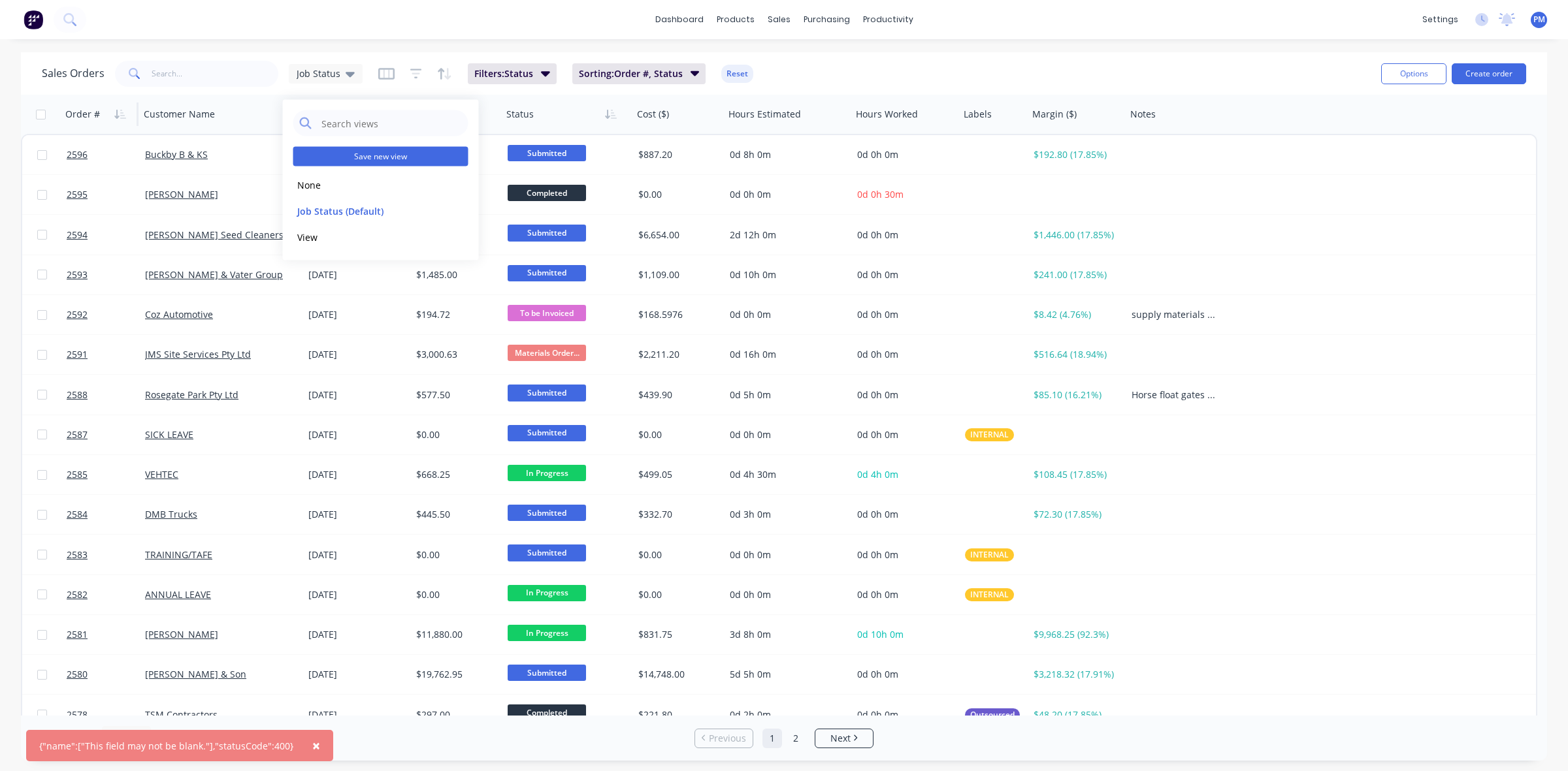
click at [380, 158] on button "Save new view" at bounding box center [381, 156] width 175 height 19
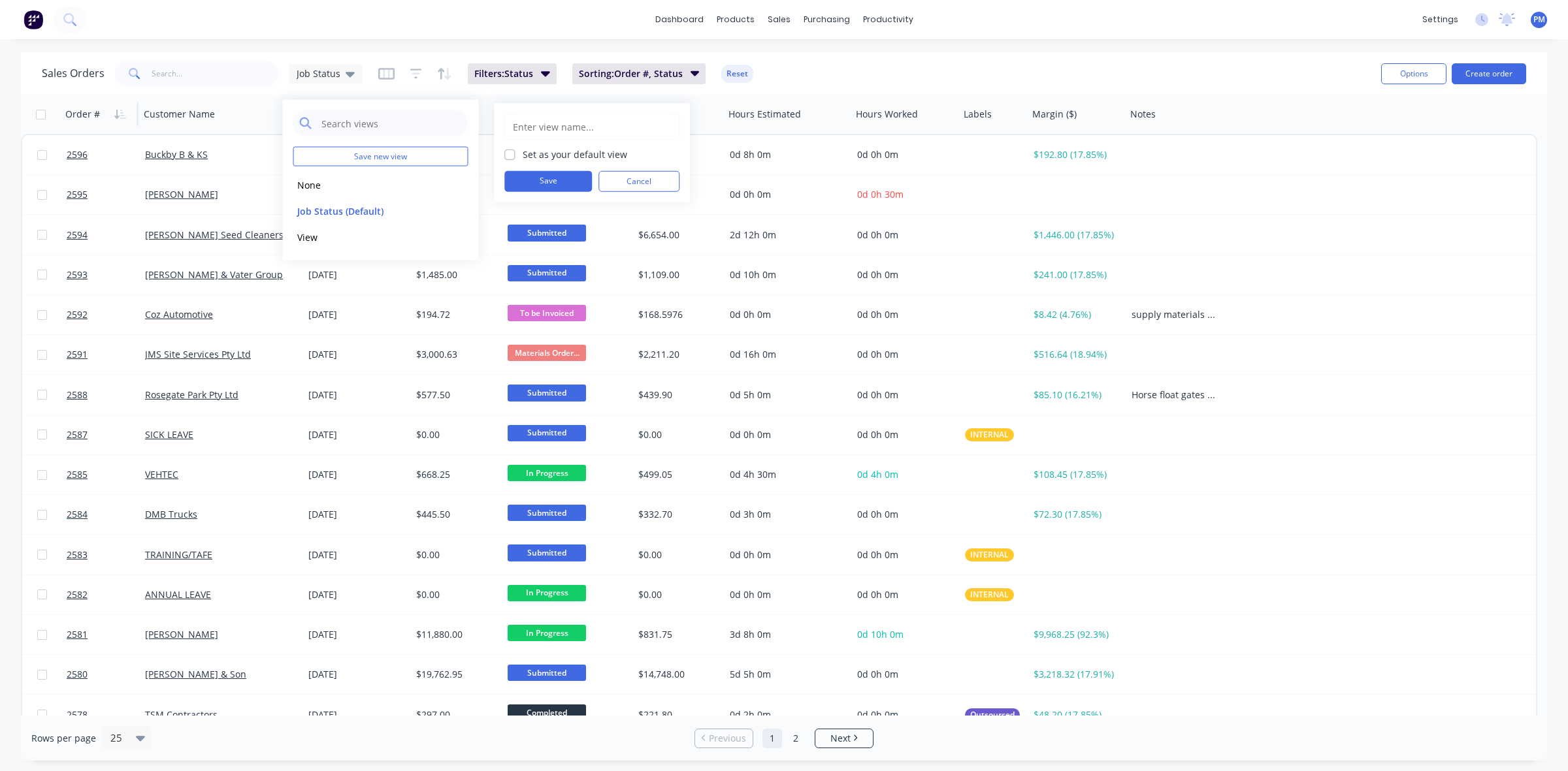
click at [523, 152] on label "Set as your default view" at bounding box center [575, 155] width 105 height 14
click at [510, 152] on input "Set as your default view" at bounding box center [509, 154] width 10 height 12
checkbox input "true"
click at [527, 129] on input "text" at bounding box center [592, 127] width 161 height 25
type input "Job View"
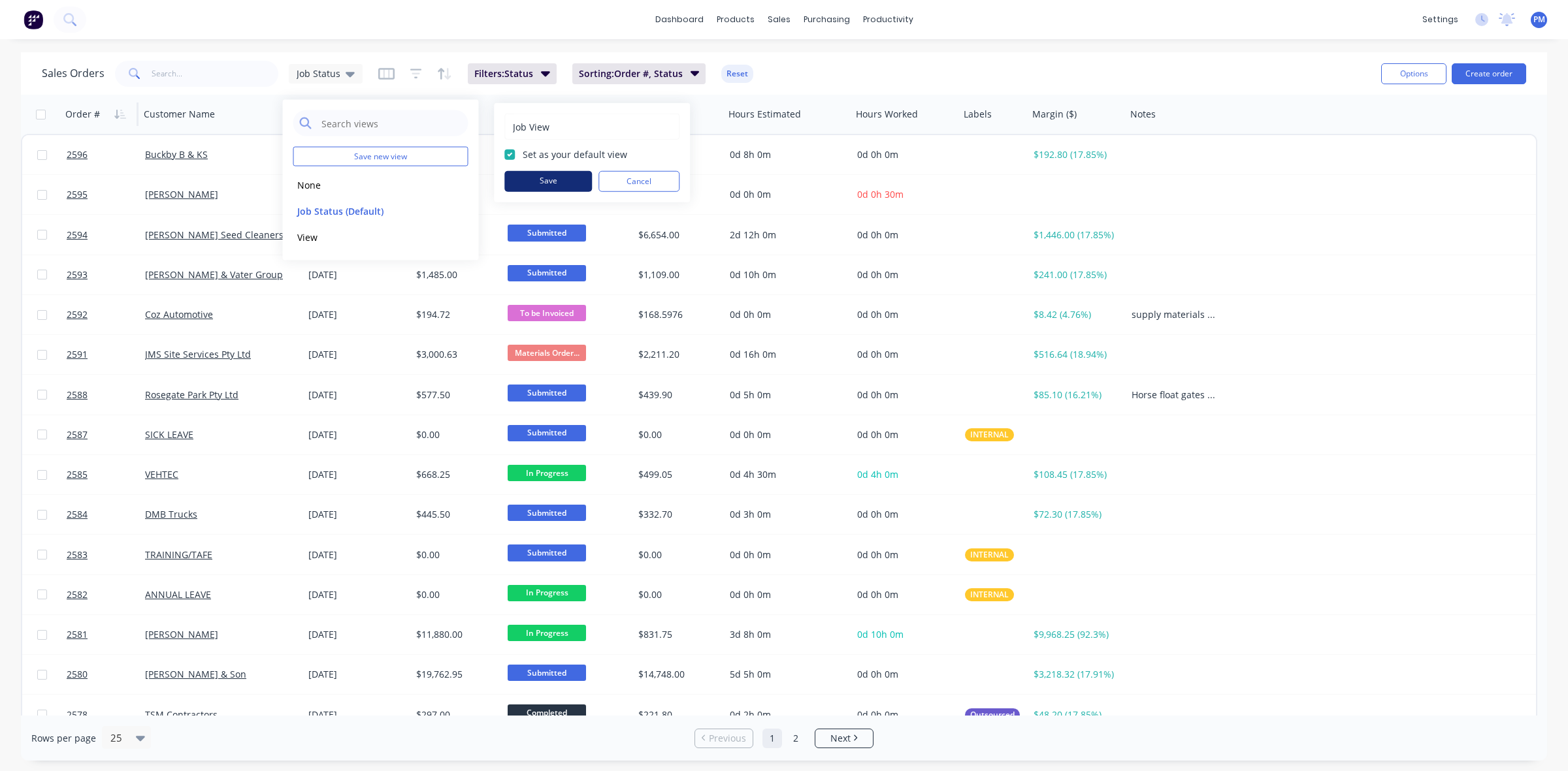
click at [539, 178] on button "Save" at bounding box center [548, 181] width 88 height 21
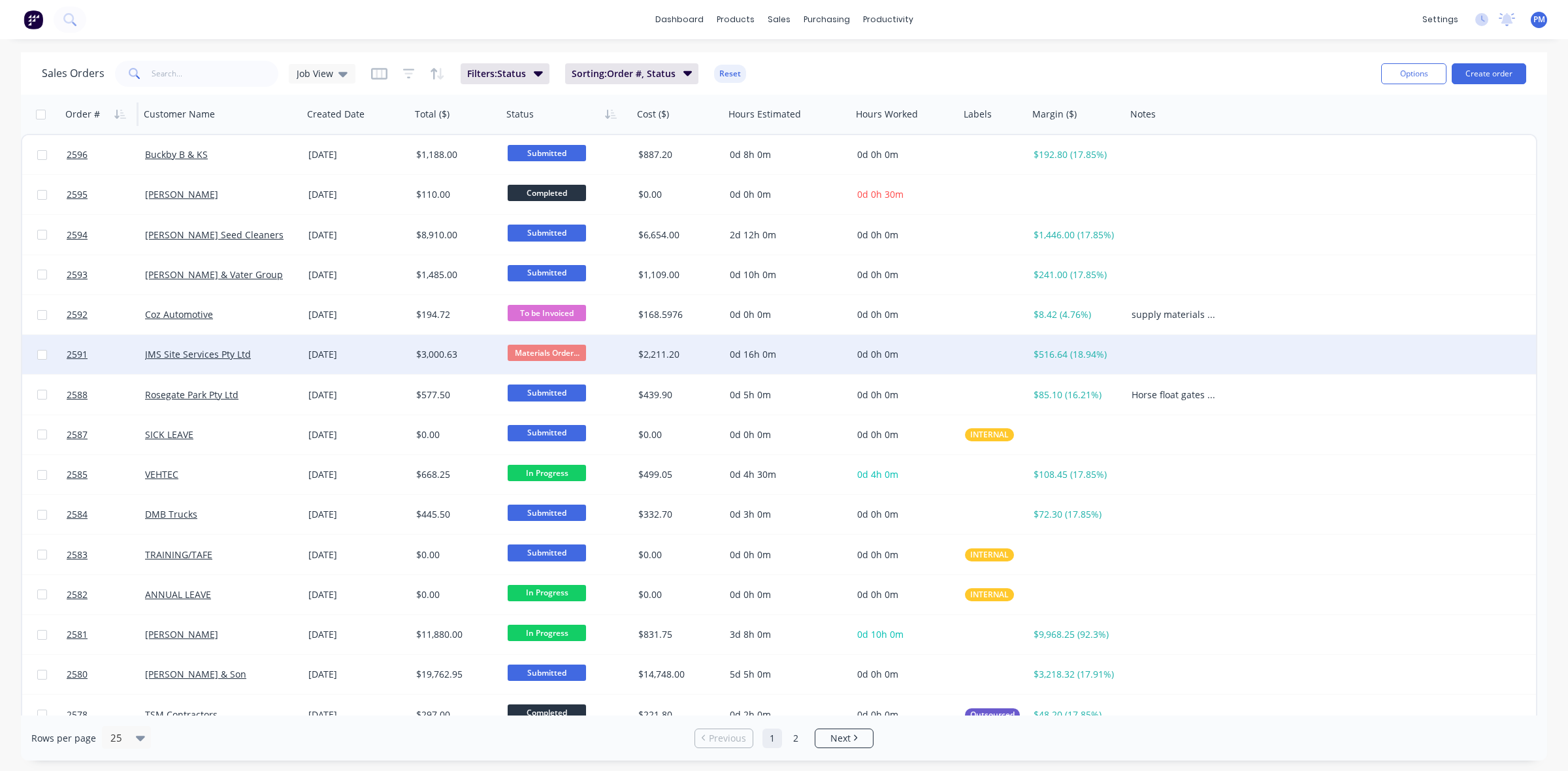
click at [1376, 349] on div "2591 JMS Site Services Pty Ltd [DATE] $3,000.63 Materials Order... $2,211.20 0d…" at bounding box center [779, 354] width 1514 height 40
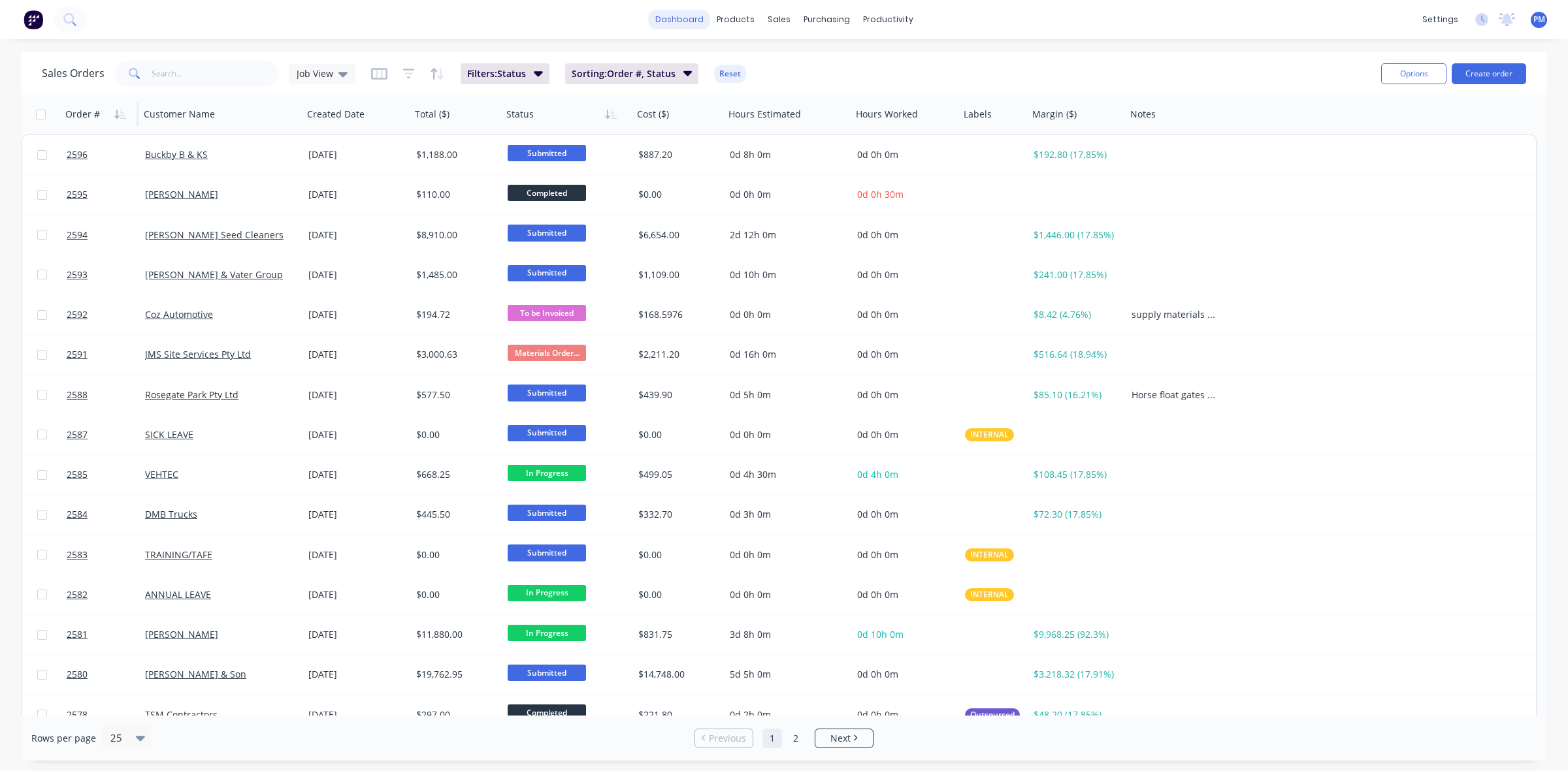
click at [673, 18] on link "dashboard" at bounding box center [679, 19] width 61 height 19
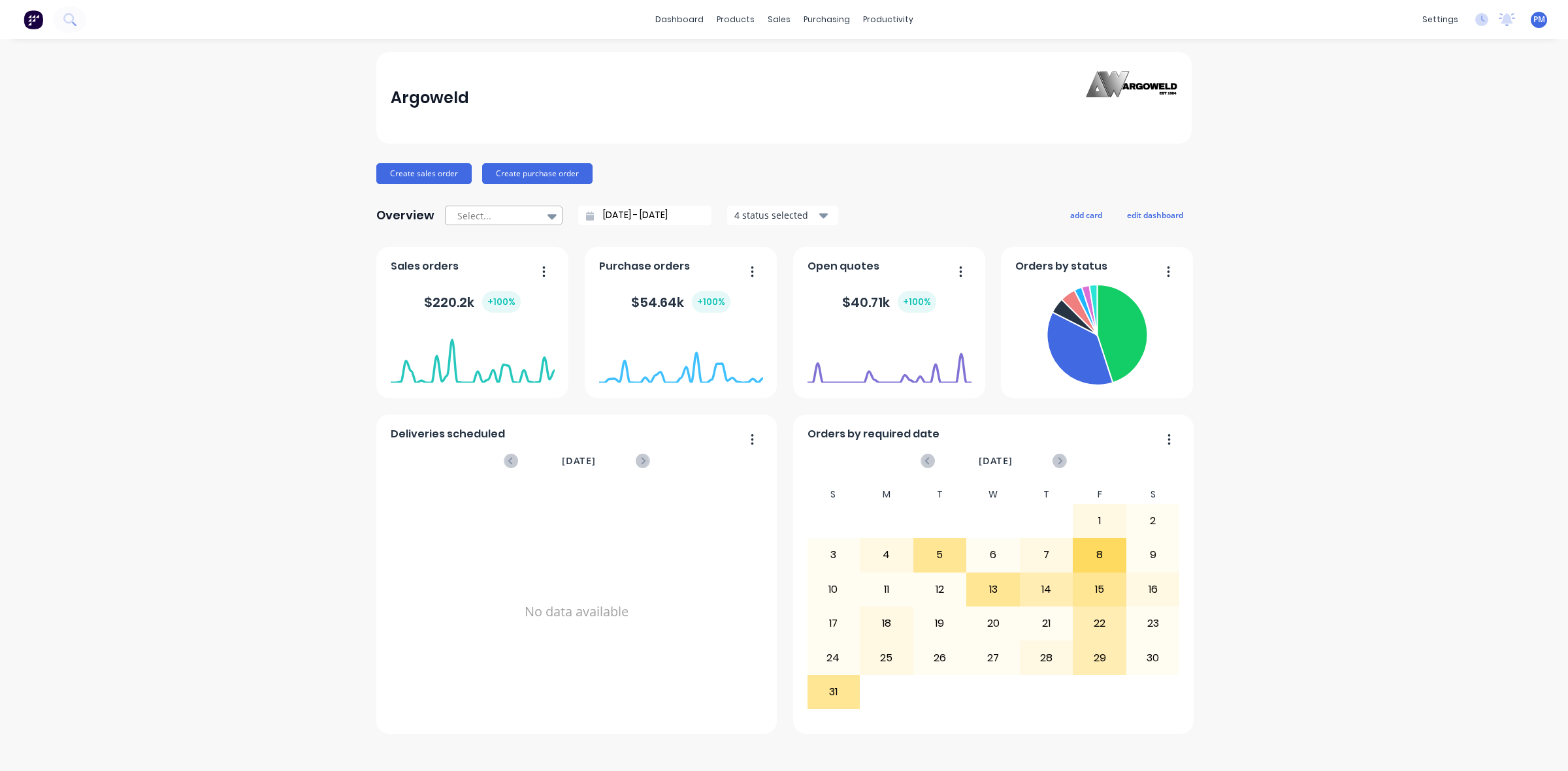
click at [548, 214] on icon at bounding box center [552, 216] width 9 height 15
click at [485, 314] on div "Year to date" at bounding box center [503, 318] width 117 height 24
type input "[DATE] - [DATE]"
click at [820, 214] on icon "button" at bounding box center [823, 216] width 9 height 5
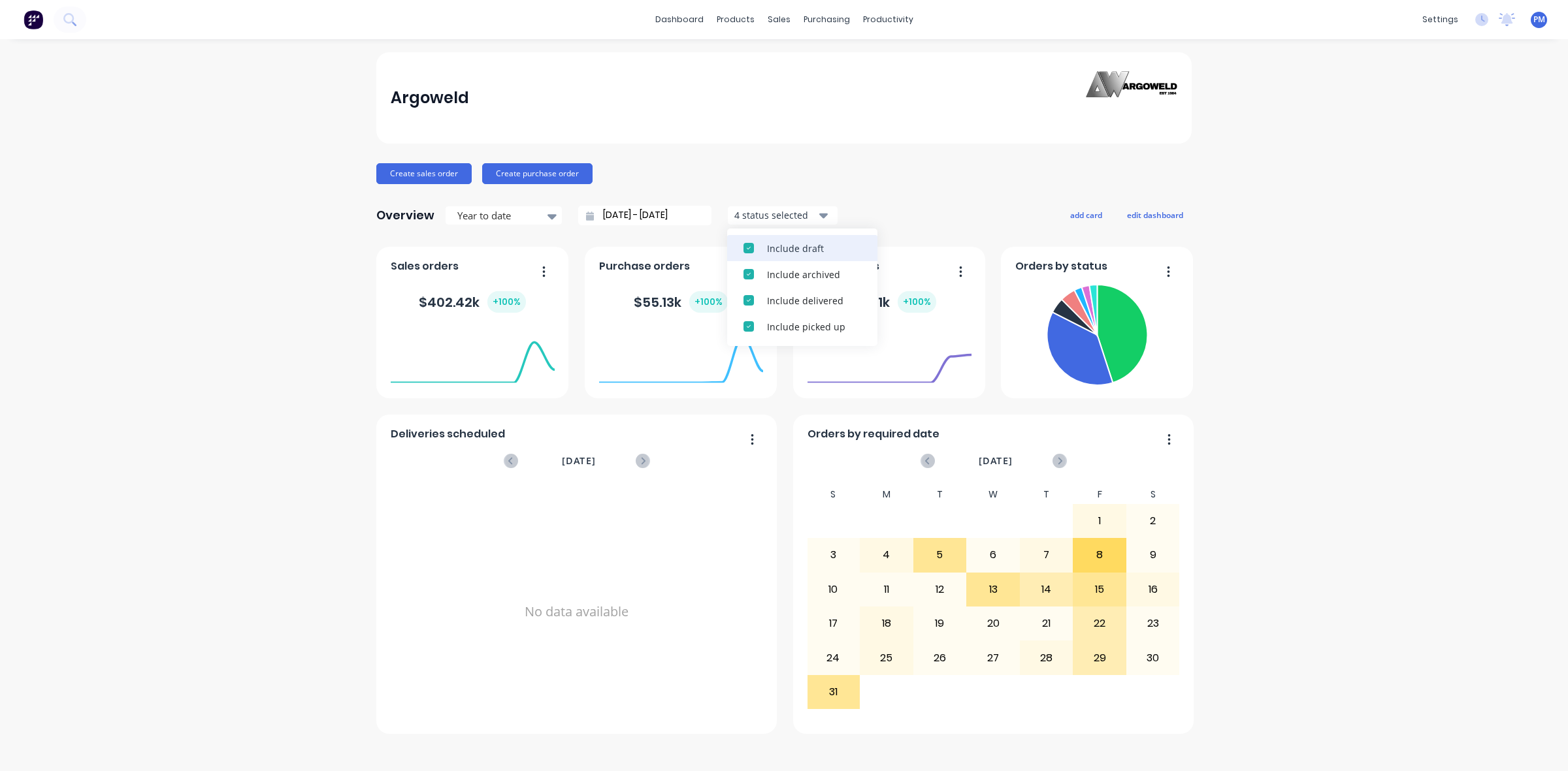
click at [746, 249] on div "button" at bounding box center [749, 248] width 26 height 26
click at [745, 328] on div "button" at bounding box center [749, 327] width 26 height 26
click at [888, 193] on div "Argoweld Create sales order Create purchase order Overview Year to date [DATE] …" at bounding box center [784, 393] width 815 height 682
click at [820, 216] on icon "button" at bounding box center [823, 216] width 9 height 5
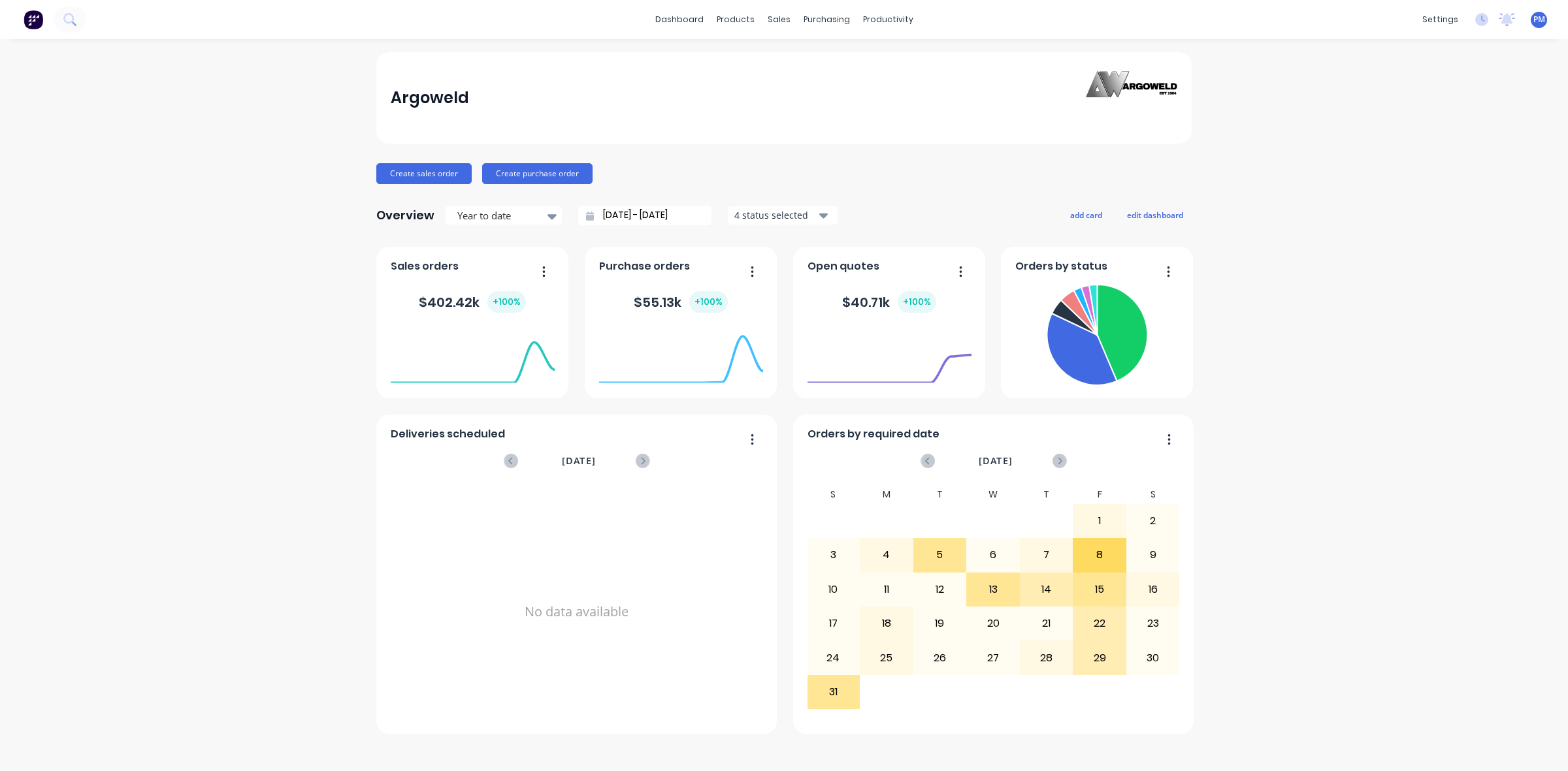
click at [820, 216] on icon "button" at bounding box center [823, 216] width 9 height 5
click at [864, 198] on div "Argoweld Create sales order Create purchase order Overview Year to date [DATE] …" at bounding box center [784, 393] width 815 height 682
click at [1081, 214] on button "add card" at bounding box center [1086, 215] width 49 height 17
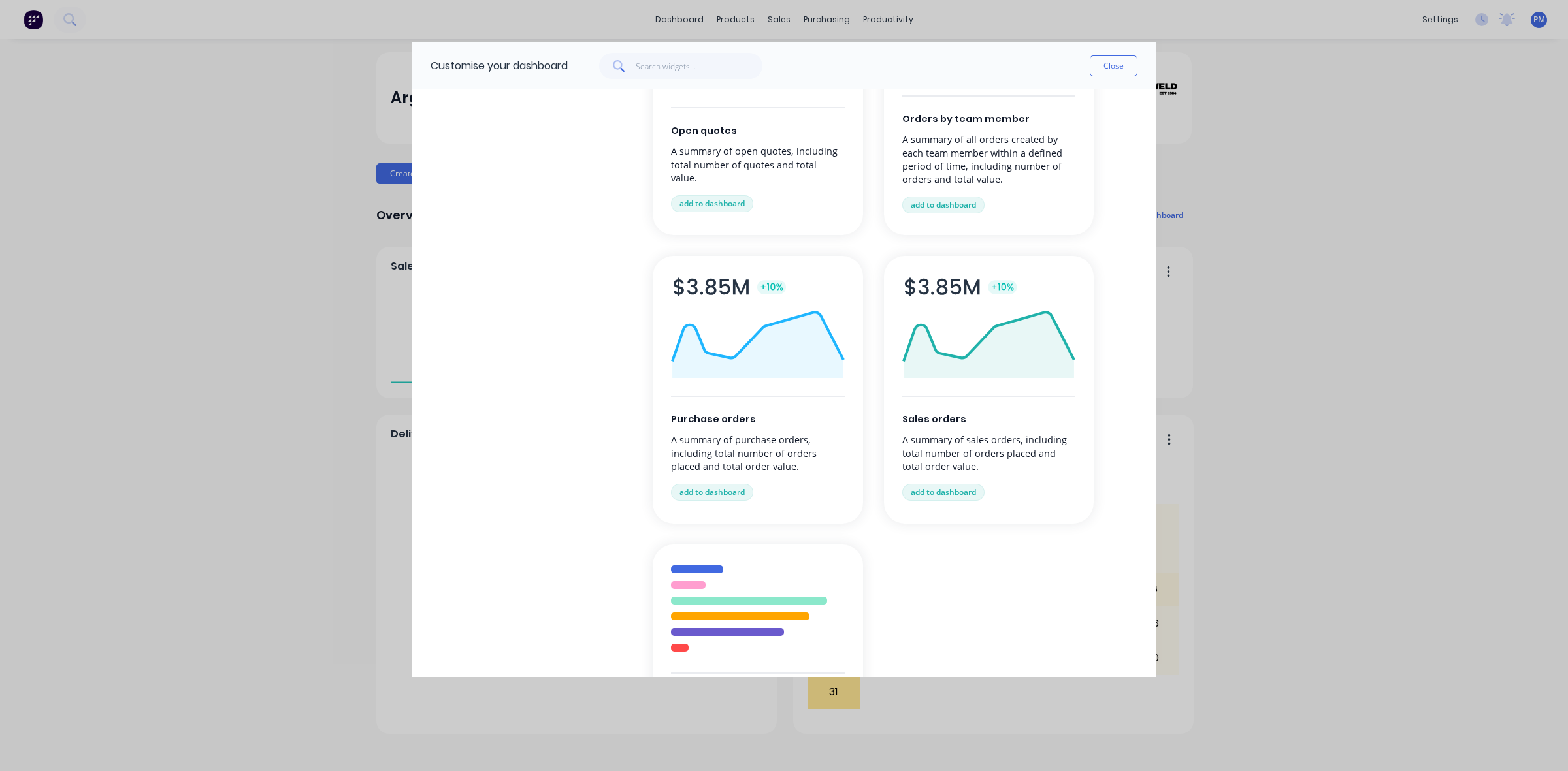
scroll to position [245, 0]
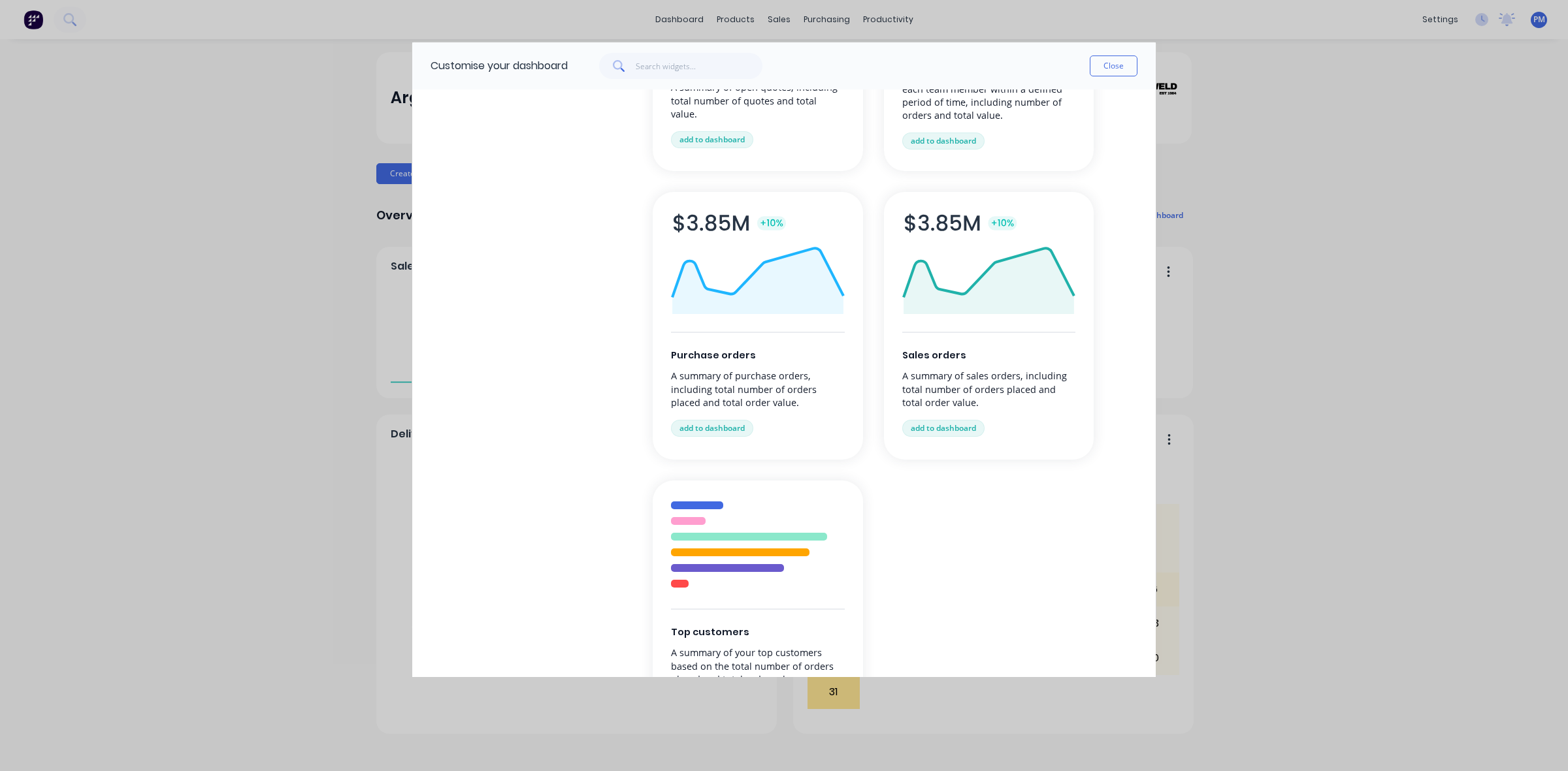
click at [1112, 65] on button "Close" at bounding box center [1113, 65] width 47 height 21
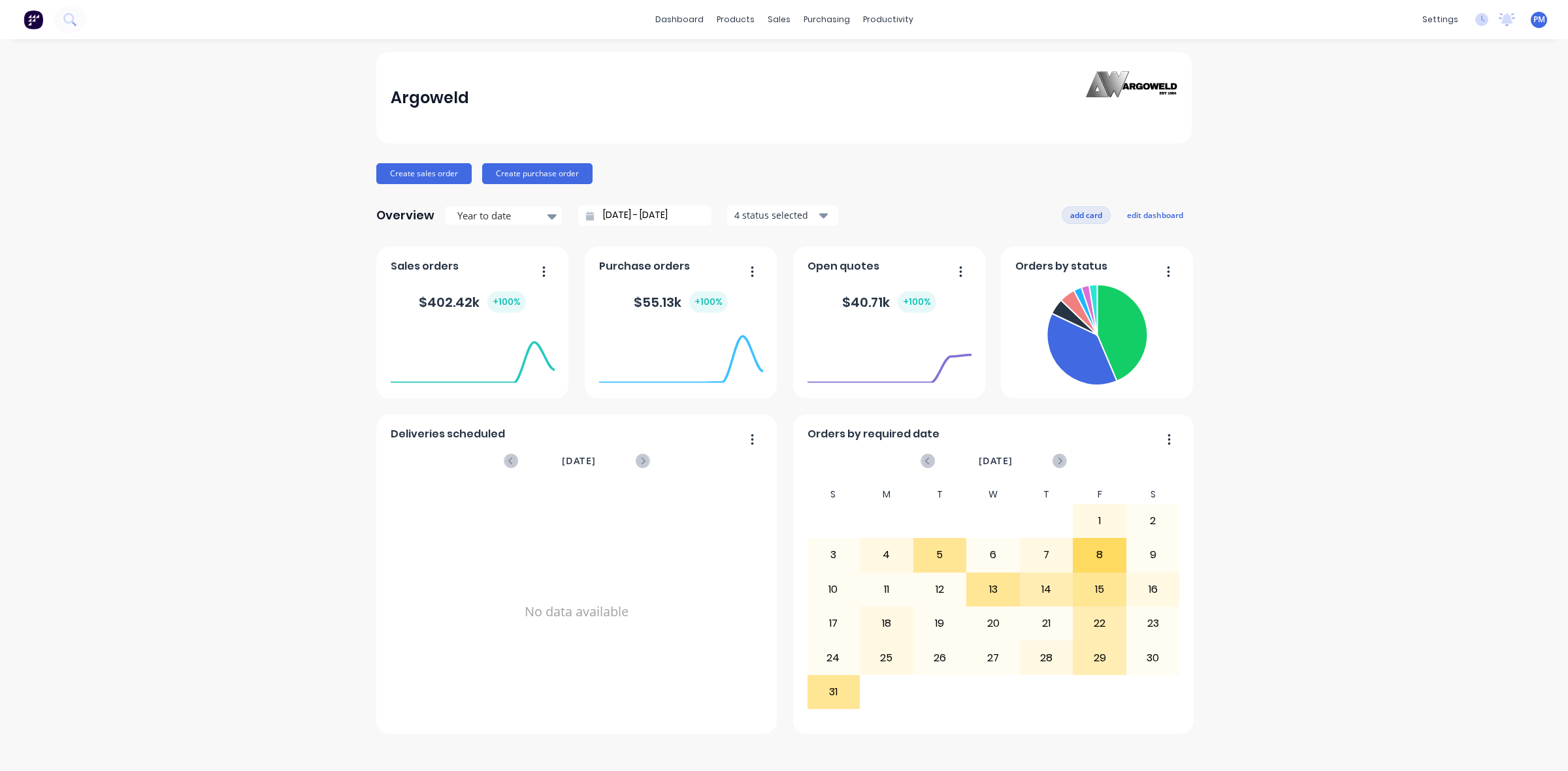
click at [1083, 214] on button "add card" at bounding box center [1086, 215] width 49 height 17
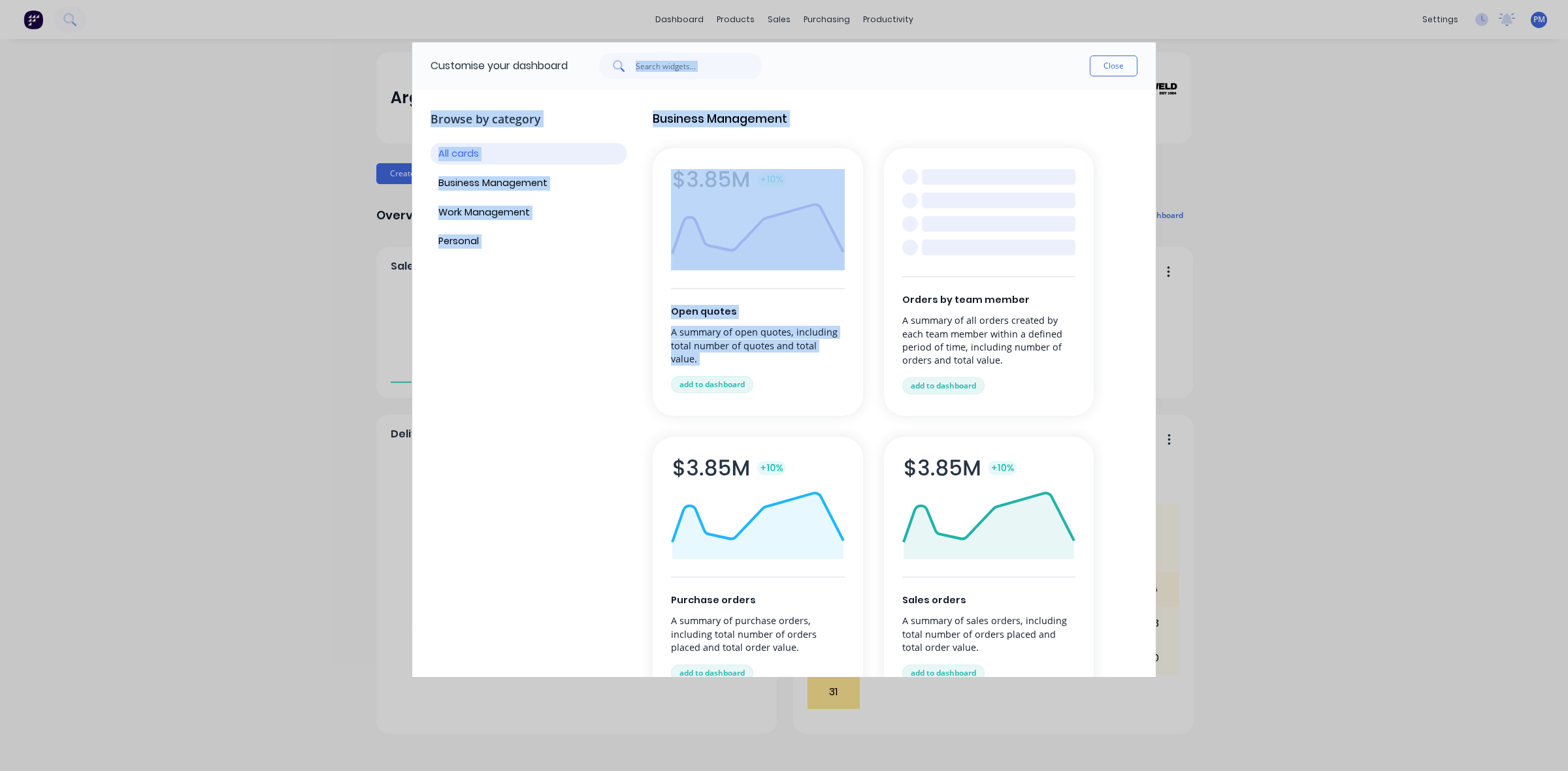
drag, startPoint x: 878, startPoint y: 79, endPoint x: 878, endPoint y: 133, distance: 54.0
click at [878, 133] on div "Customise your dashboard Close Browse by category All cards Business Management…" at bounding box center [784, 335] width 745 height 588
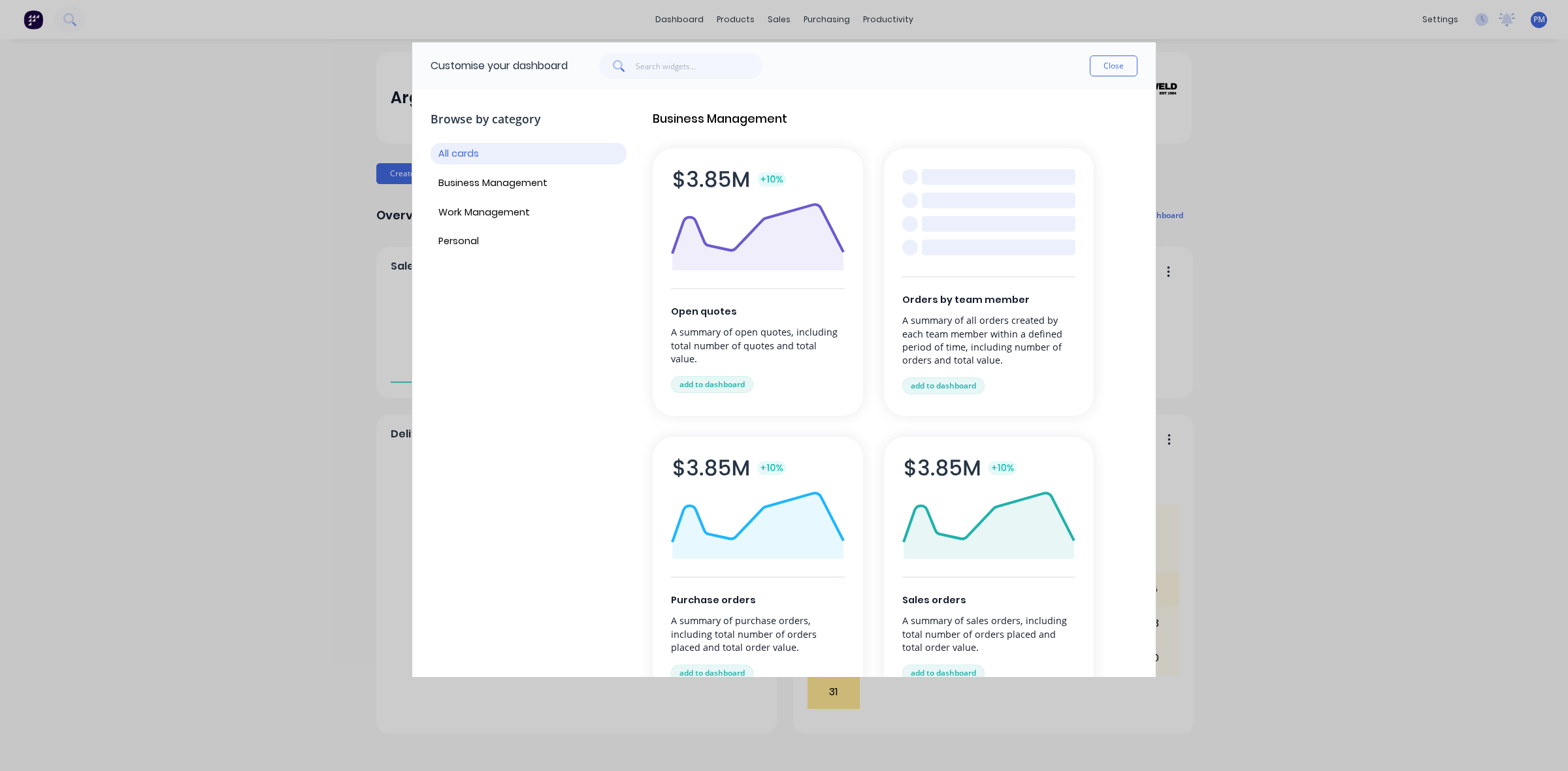
drag, startPoint x: 885, startPoint y: 72, endPoint x: 801, endPoint y: 79, distance: 84.3
click at [781, 82] on div "Customise your dashboard Close" at bounding box center [784, 66] width 743 height 47
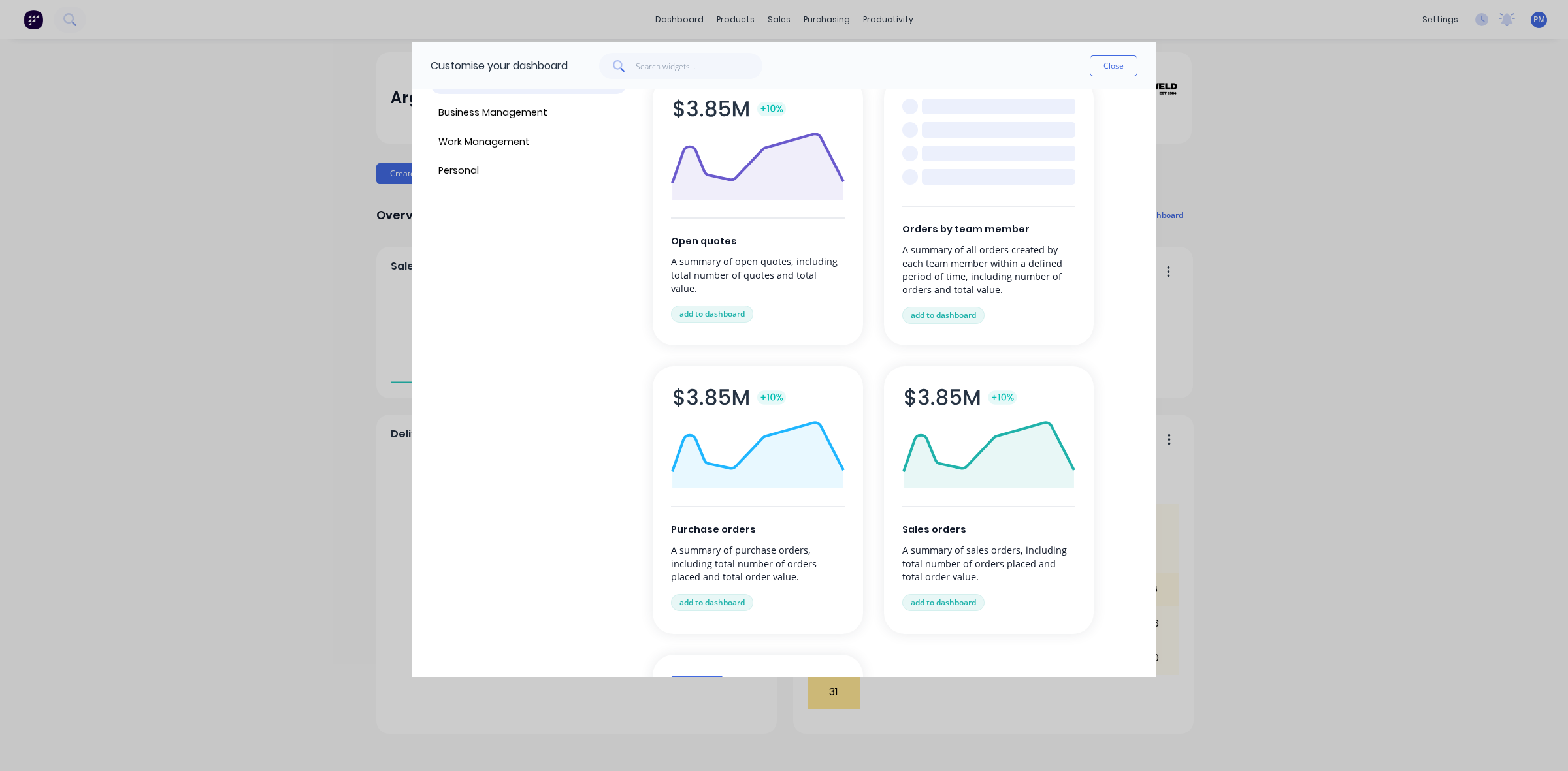
scroll to position [0, 0]
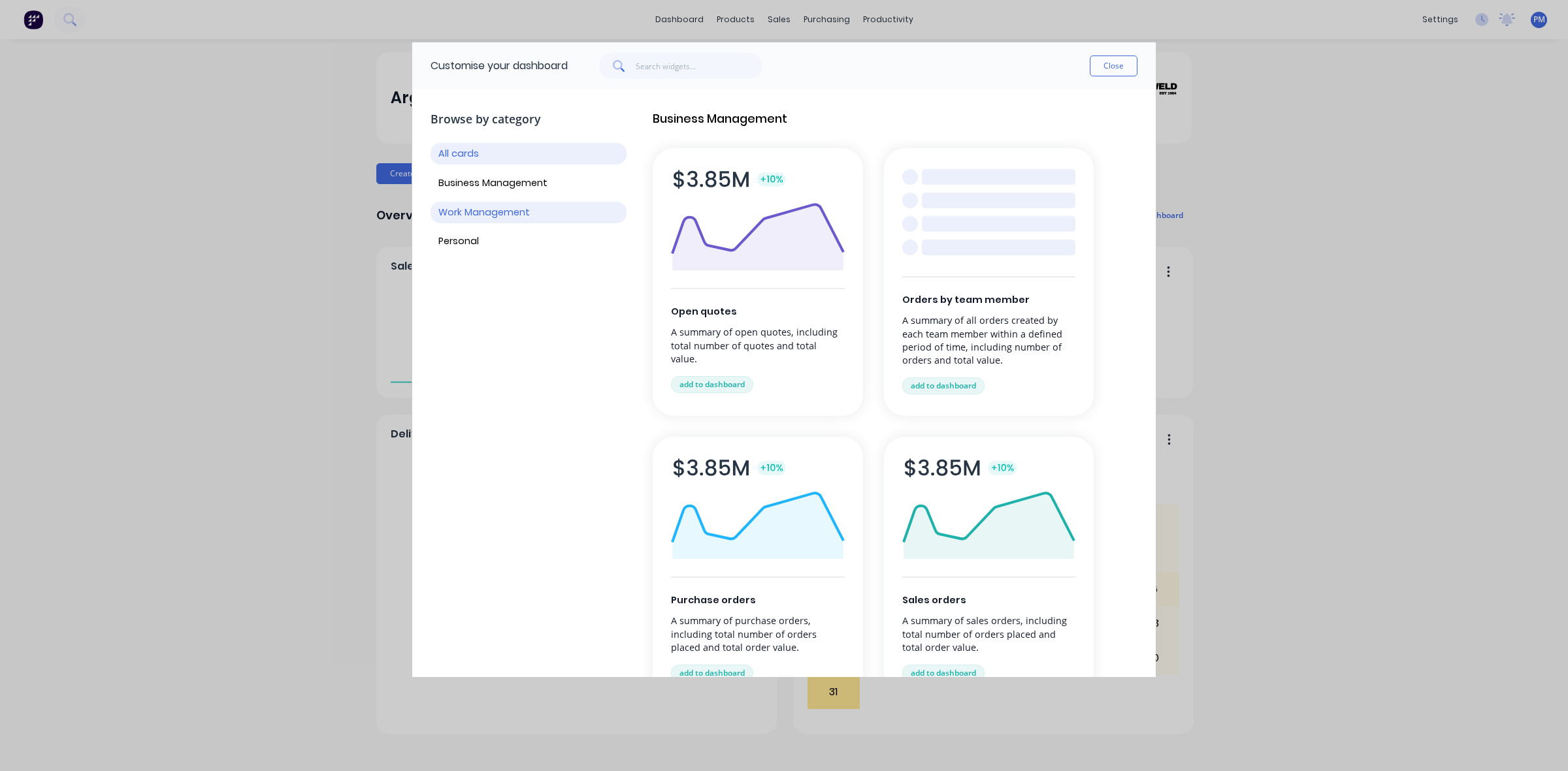
click at [481, 207] on button "Work Management" at bounding box center [528, 213] width 196 height 22
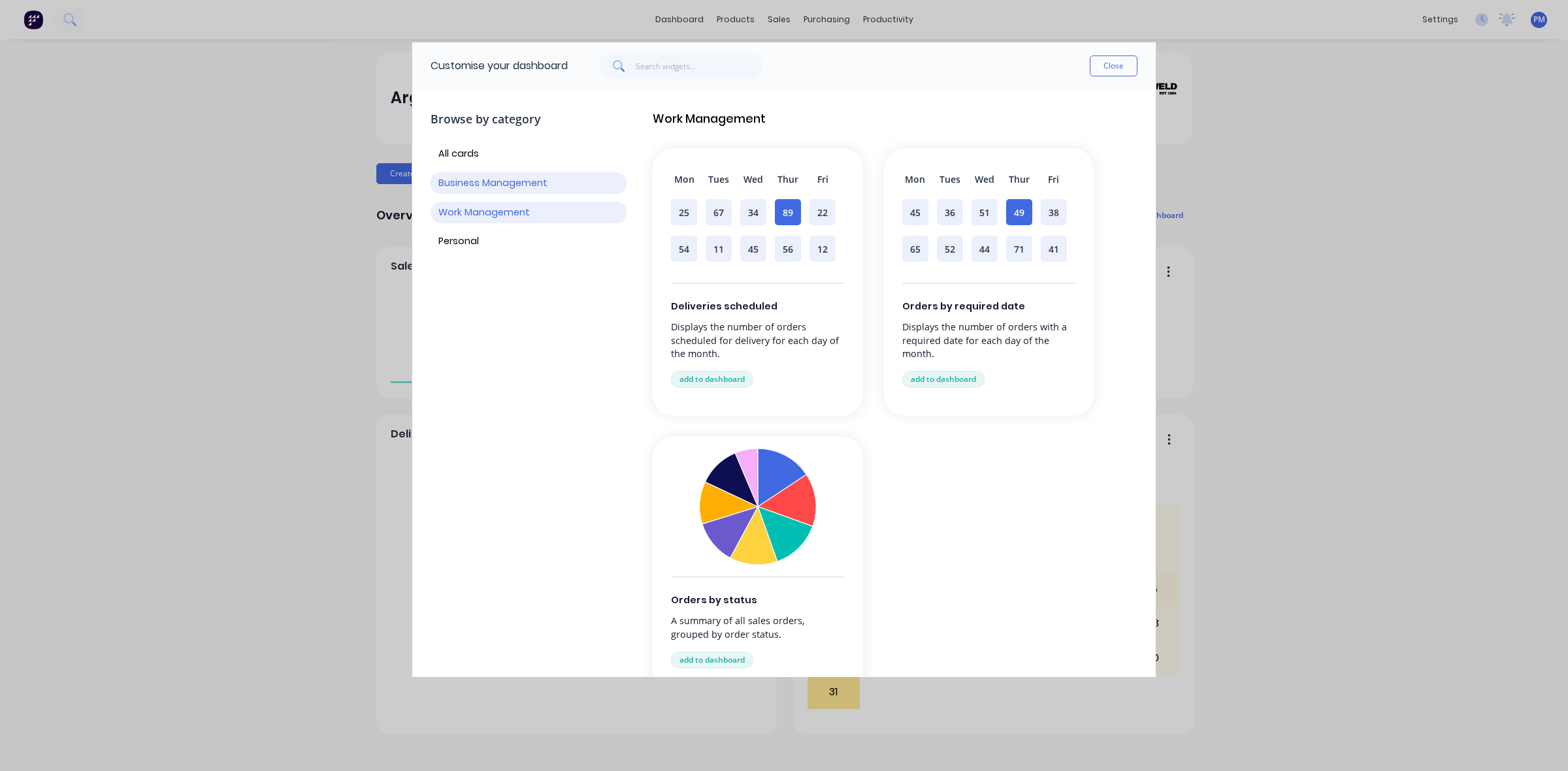
click at [505, 183] on button "Business Management" at bounding box center [528, 183] width 196 height 22
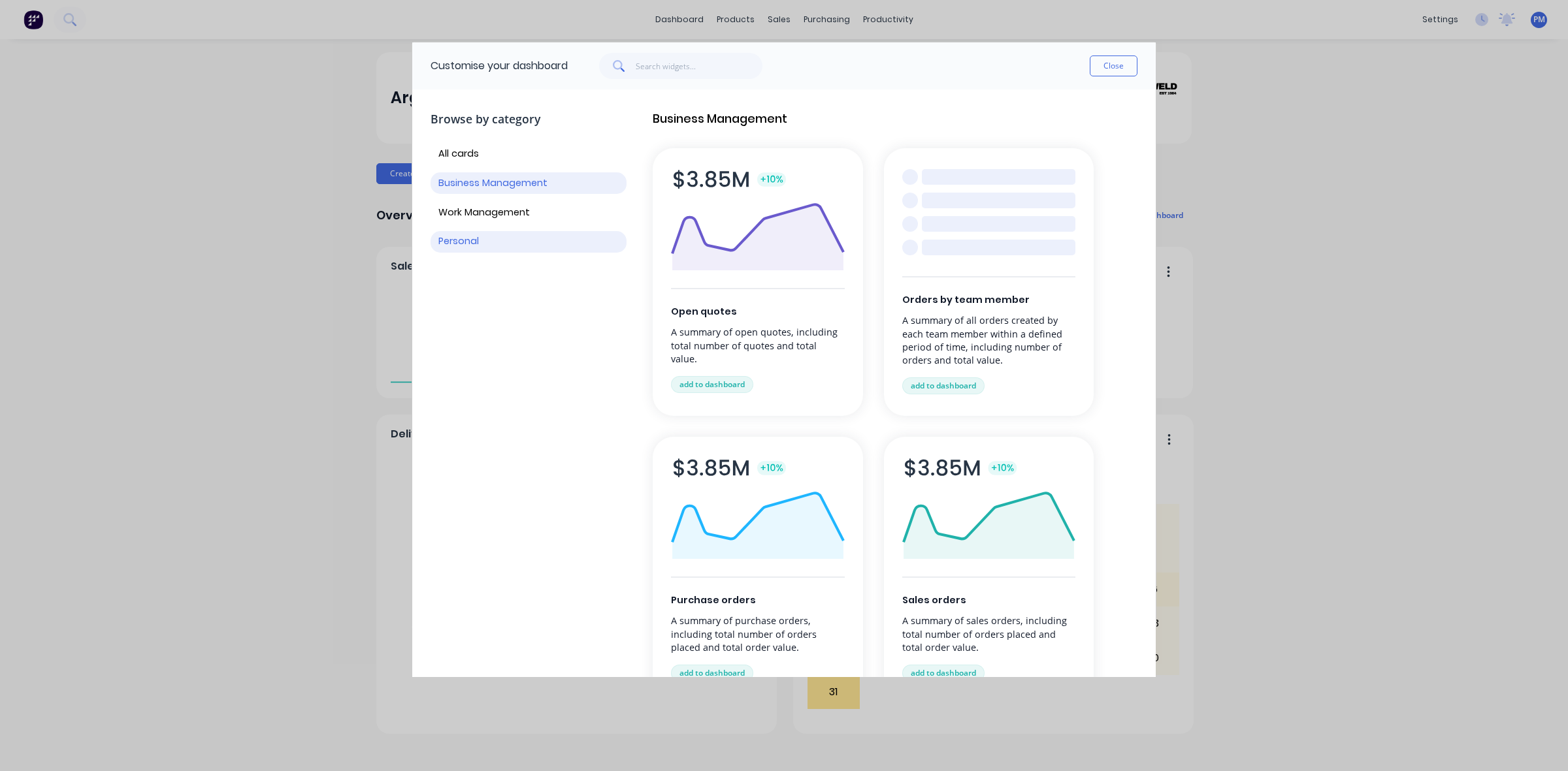
click at [479, 239] on button "Personal" at bounding box center [528, 242] width 196 height 22
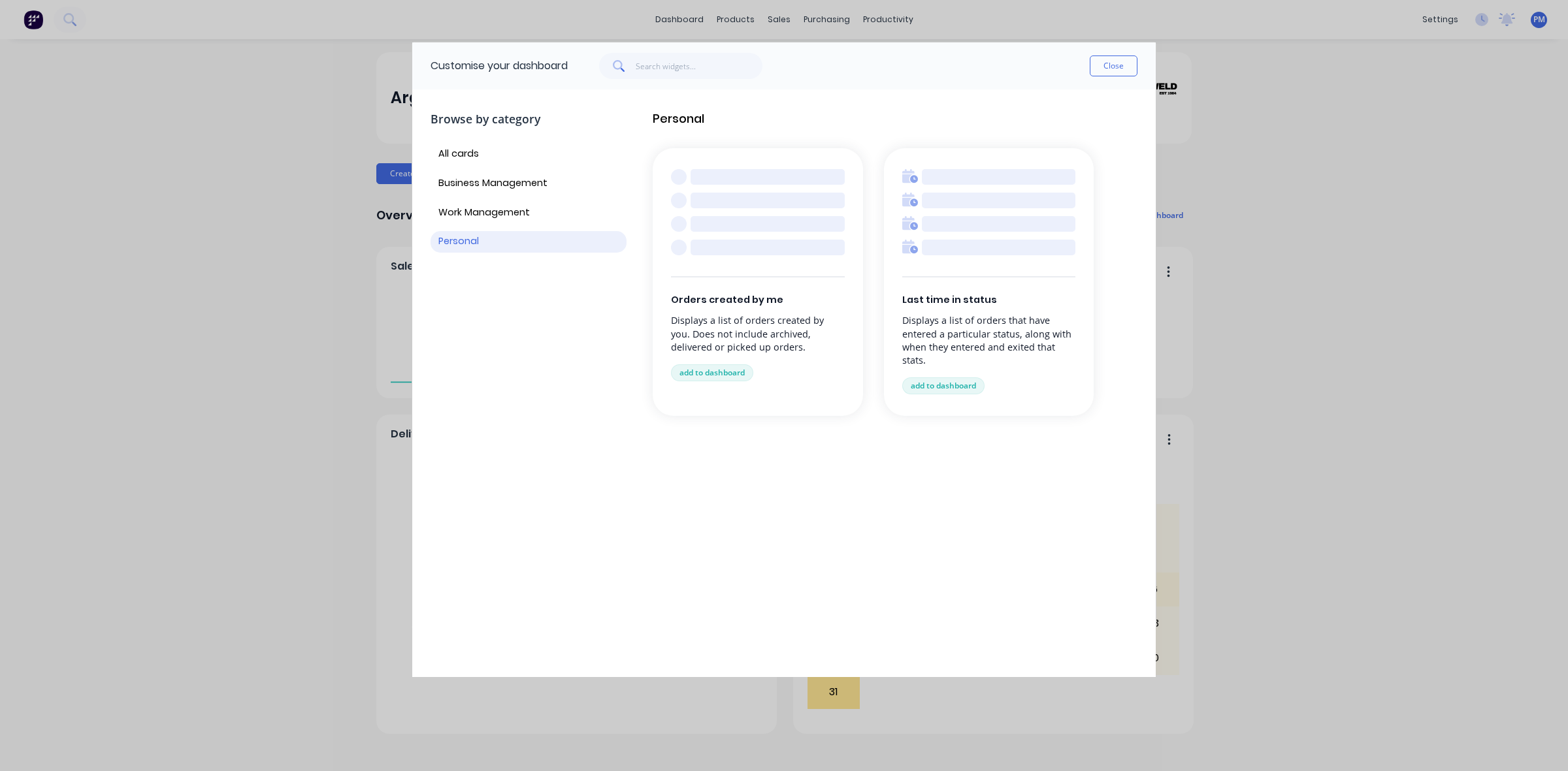
click at [954, 333] on p "Displays a list of orders that have entered a particular status, along with whe…" at bounding box center [989, 341] width 174 height 53
click at [944, 379] on button "add to dashboard" at bounding box center [944, 386] width 82 height 17
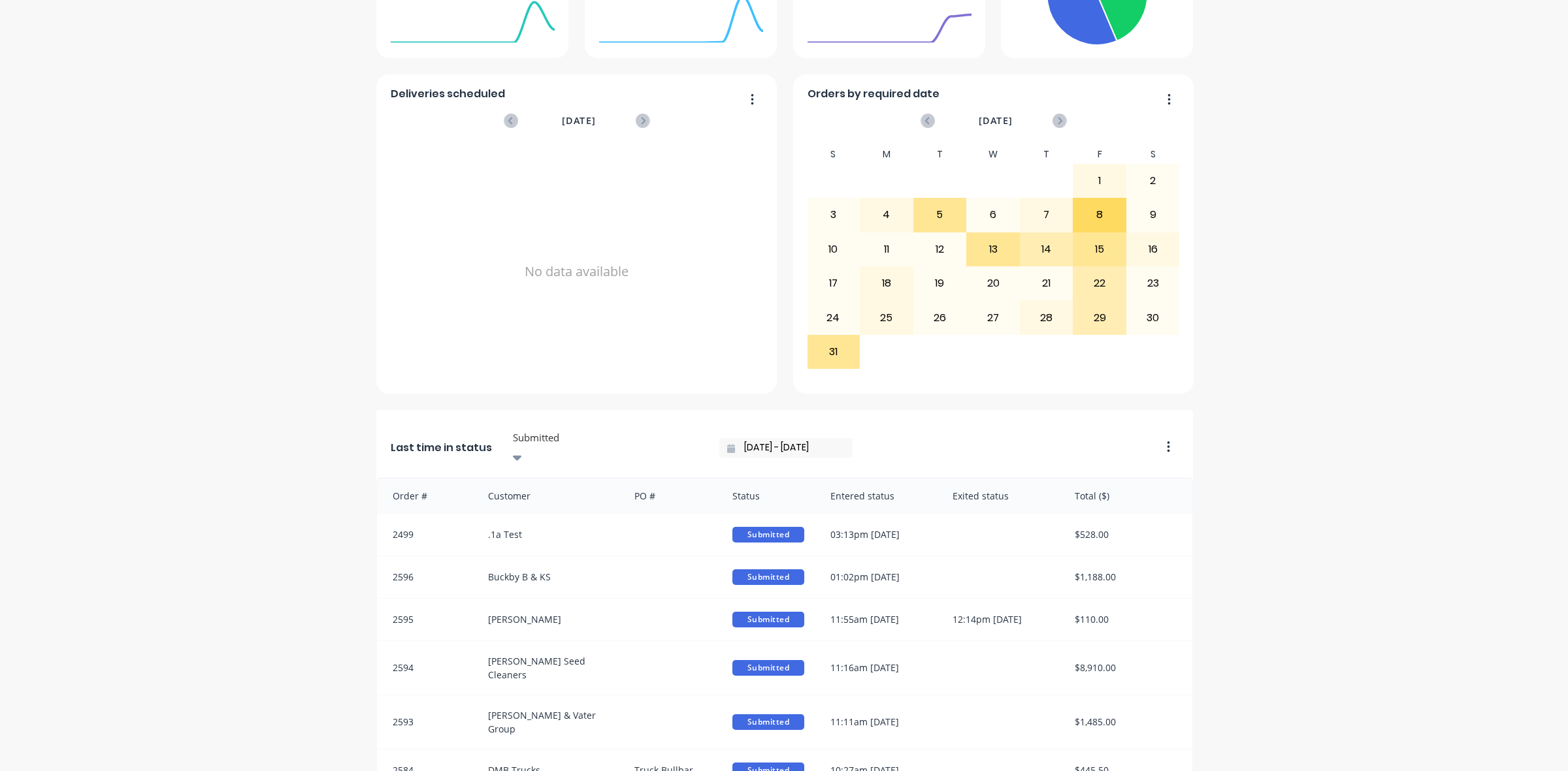
scroll to position [234, 0]
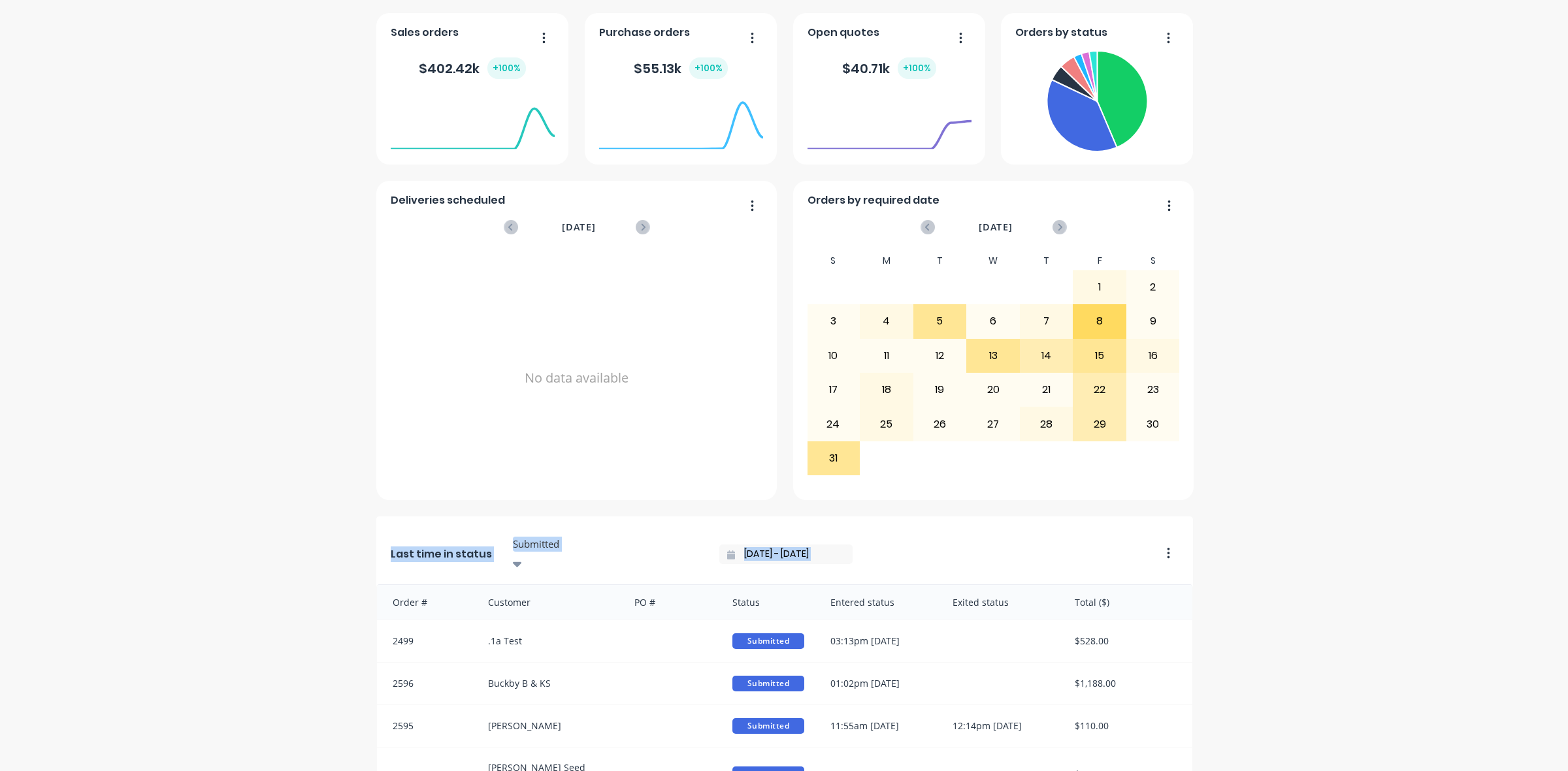
drag, startPoint x: 824, startPoint y: 530, endPoint x: 734, endPoint y: 512, distance: 91.8
click at [734, 512] on div "Last time in status Submitted [DATE] - [DATE] Order # Customer PO # Status Ente…" at bounding box center [784, 509] width 815 height 991
click at [863, 544] on div "Last time in status Submitted [DATE] - [DATE]" at bounding box center [763, 550] width 776 height 68
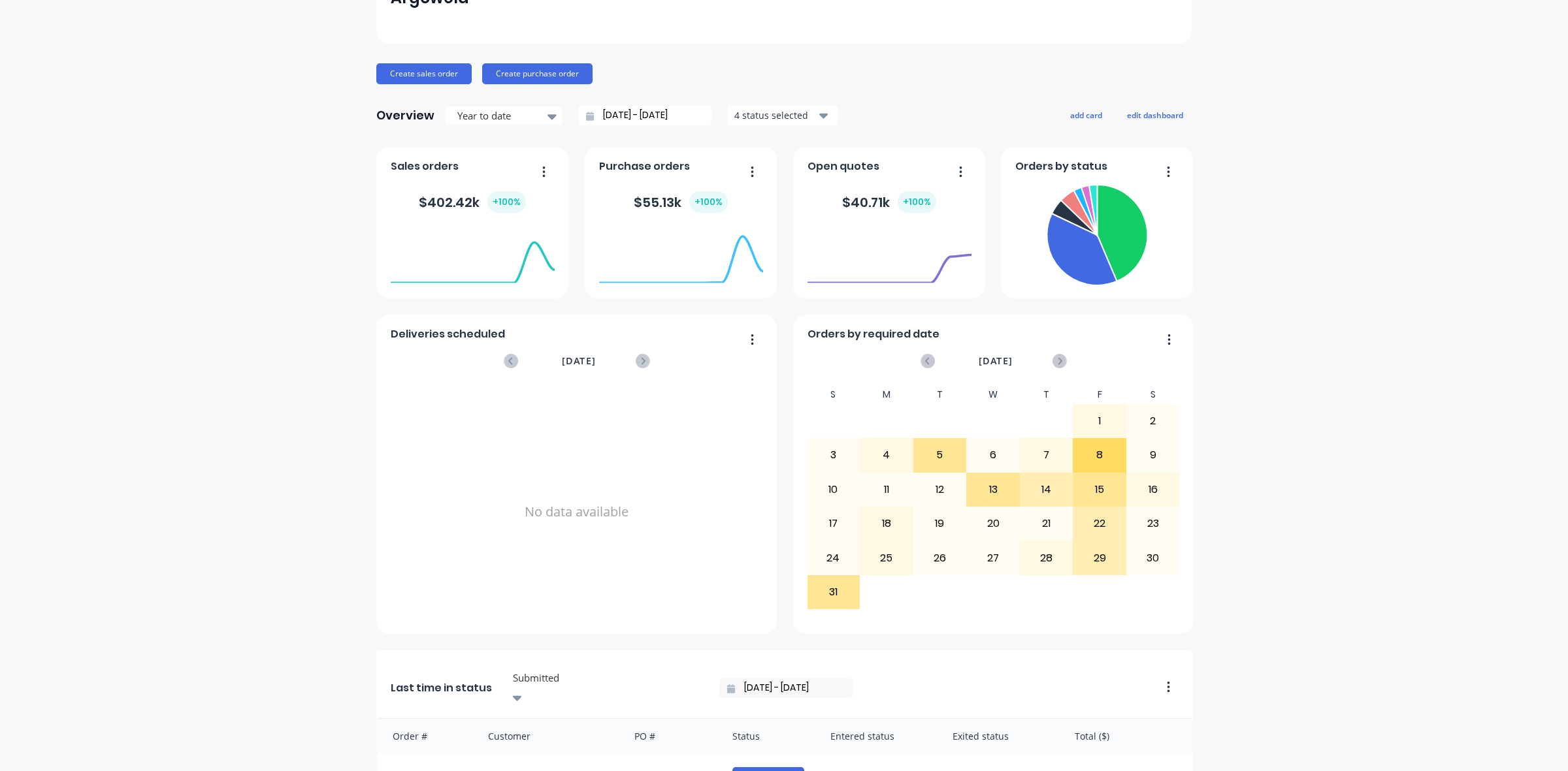
scroll to position [0, 0]
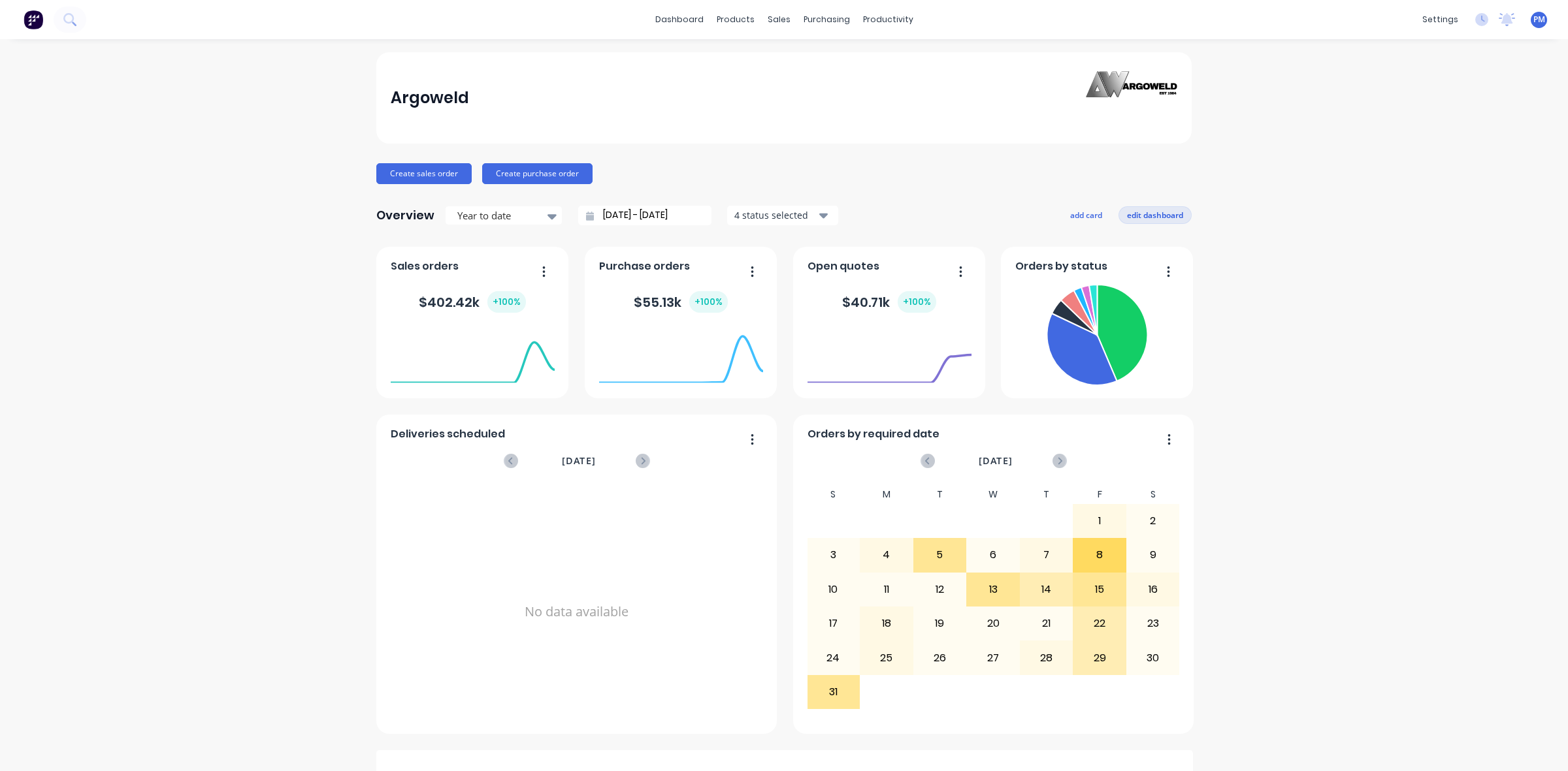
click at [1141, 216] on button "edit dashboard" at bounding box center [1155, 215] width 73 height 17
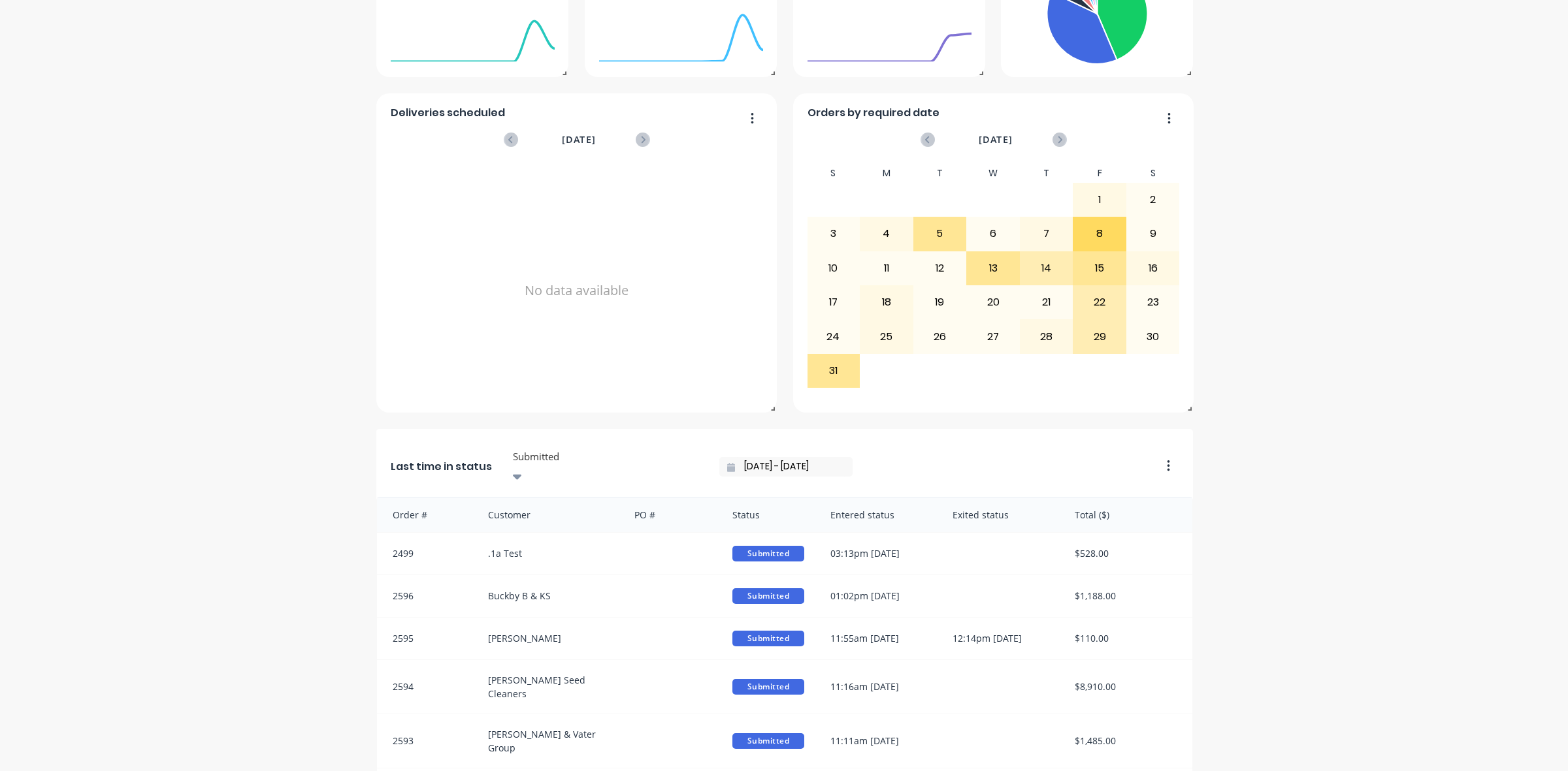
scroll to position [327, 0]
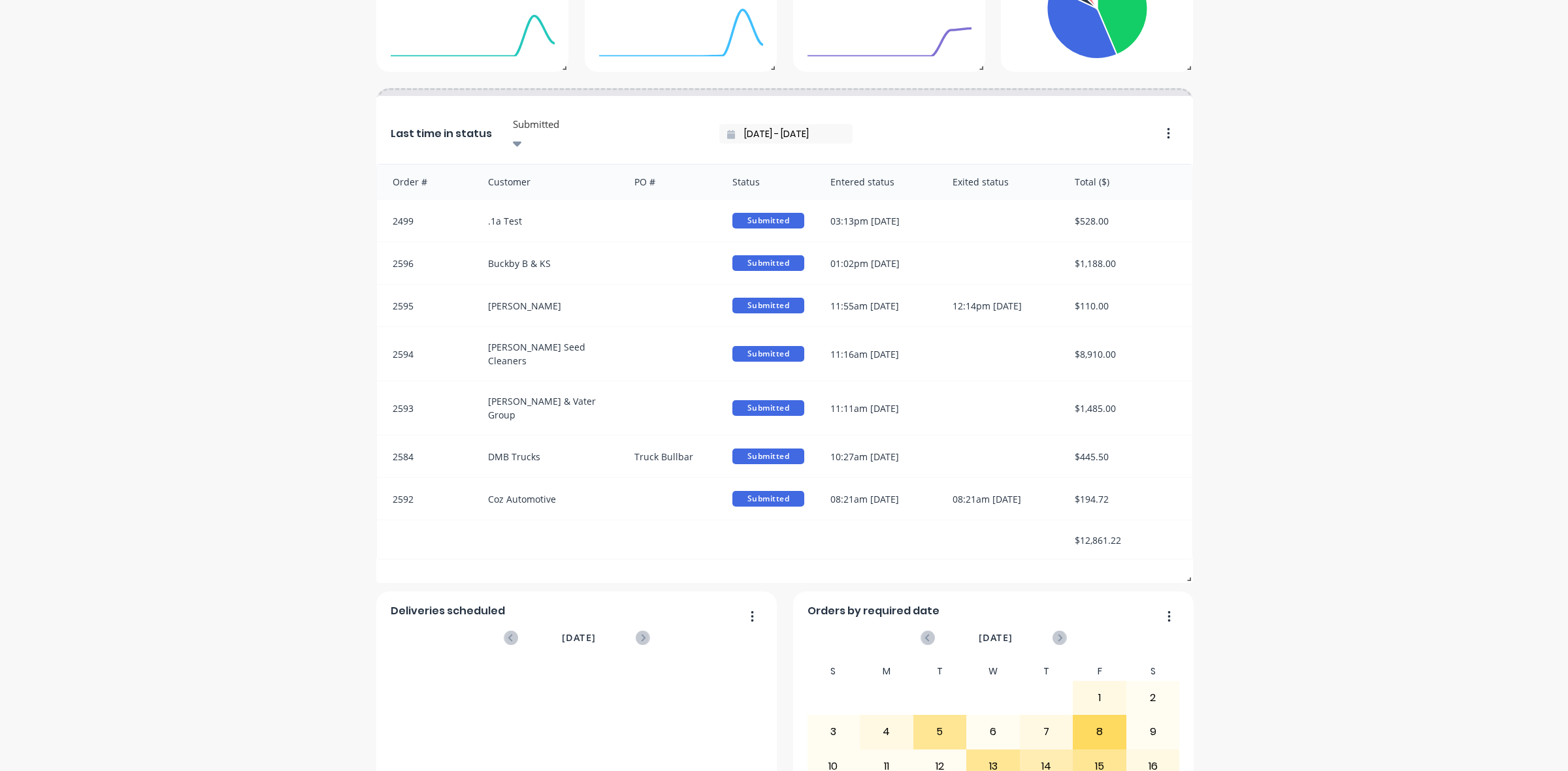
drag, startPoint x: 1019, startPoint y: 438, endPoint x: 779, endPoint y: 116, distance: 401.6
click at [779, 116] on div "Last time in status Submitted [DATE] - [DATE]" at bounding box center [763, 130] width 776 height 68
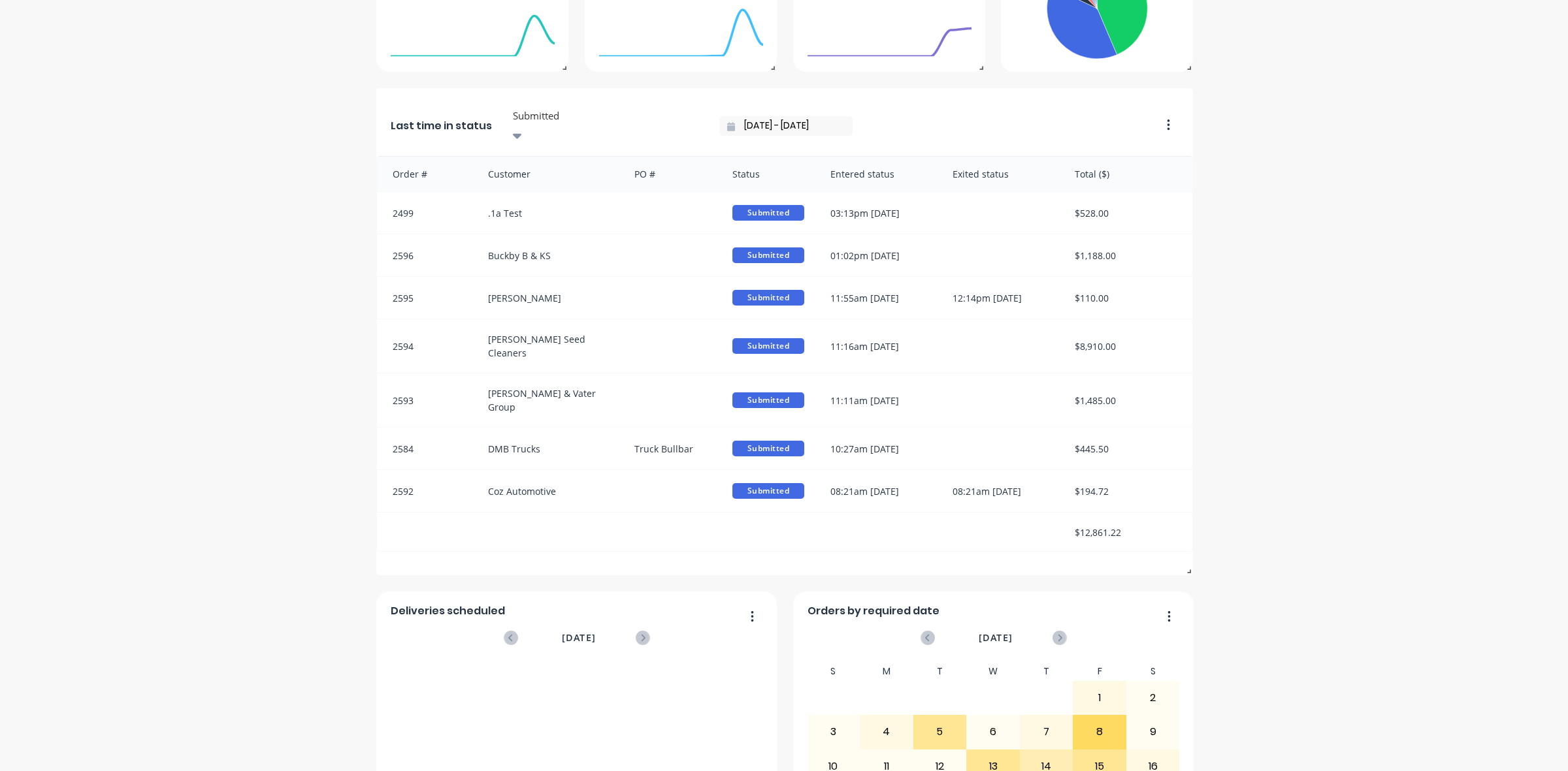
click at [1208, 364] on div "Argoweld Create sales order Create purchase order Overview Year to date [DATE] …" at bounding box center [784, 318] width 1568 height 1186
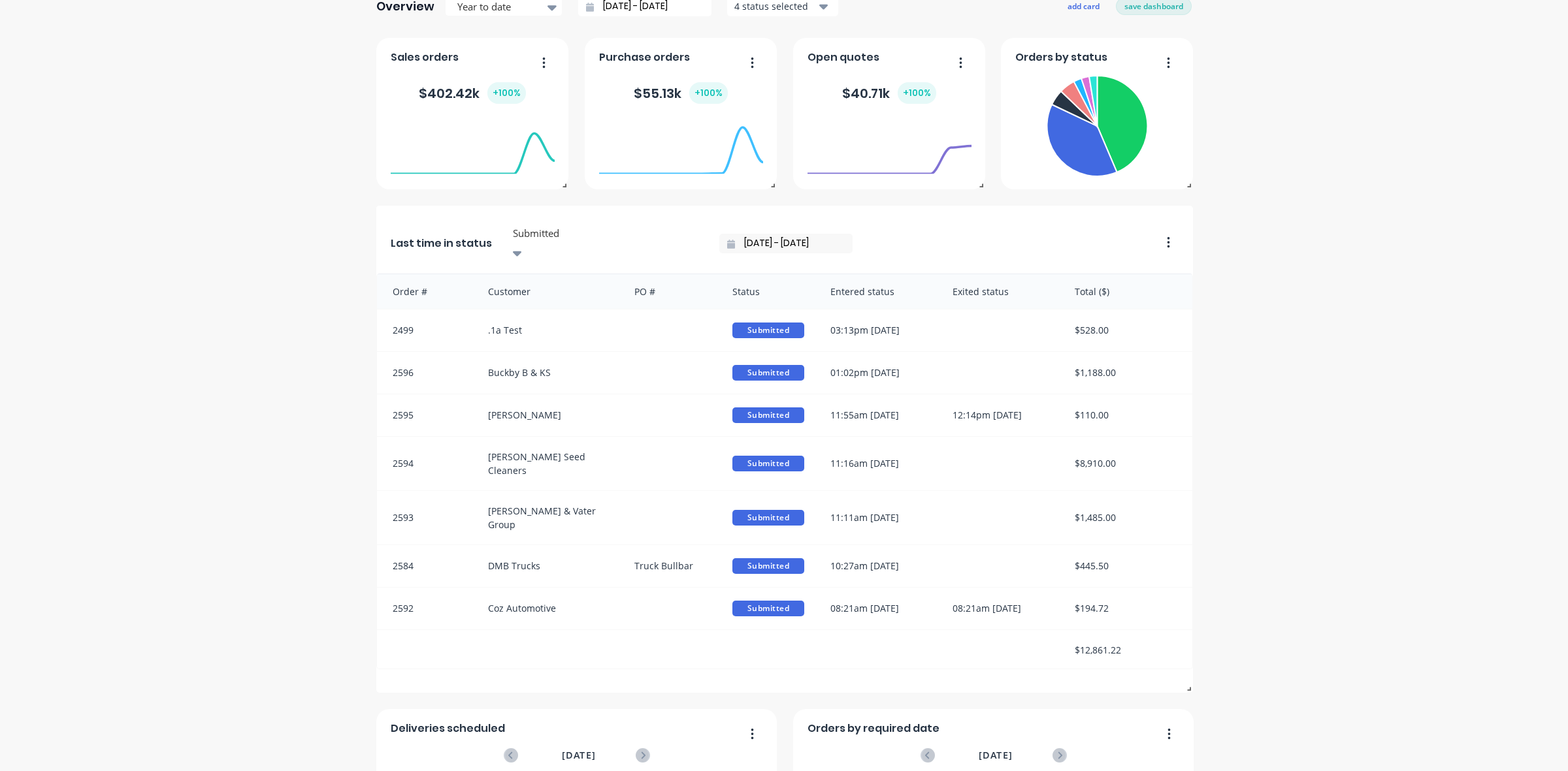
scroll to position [0, 0]
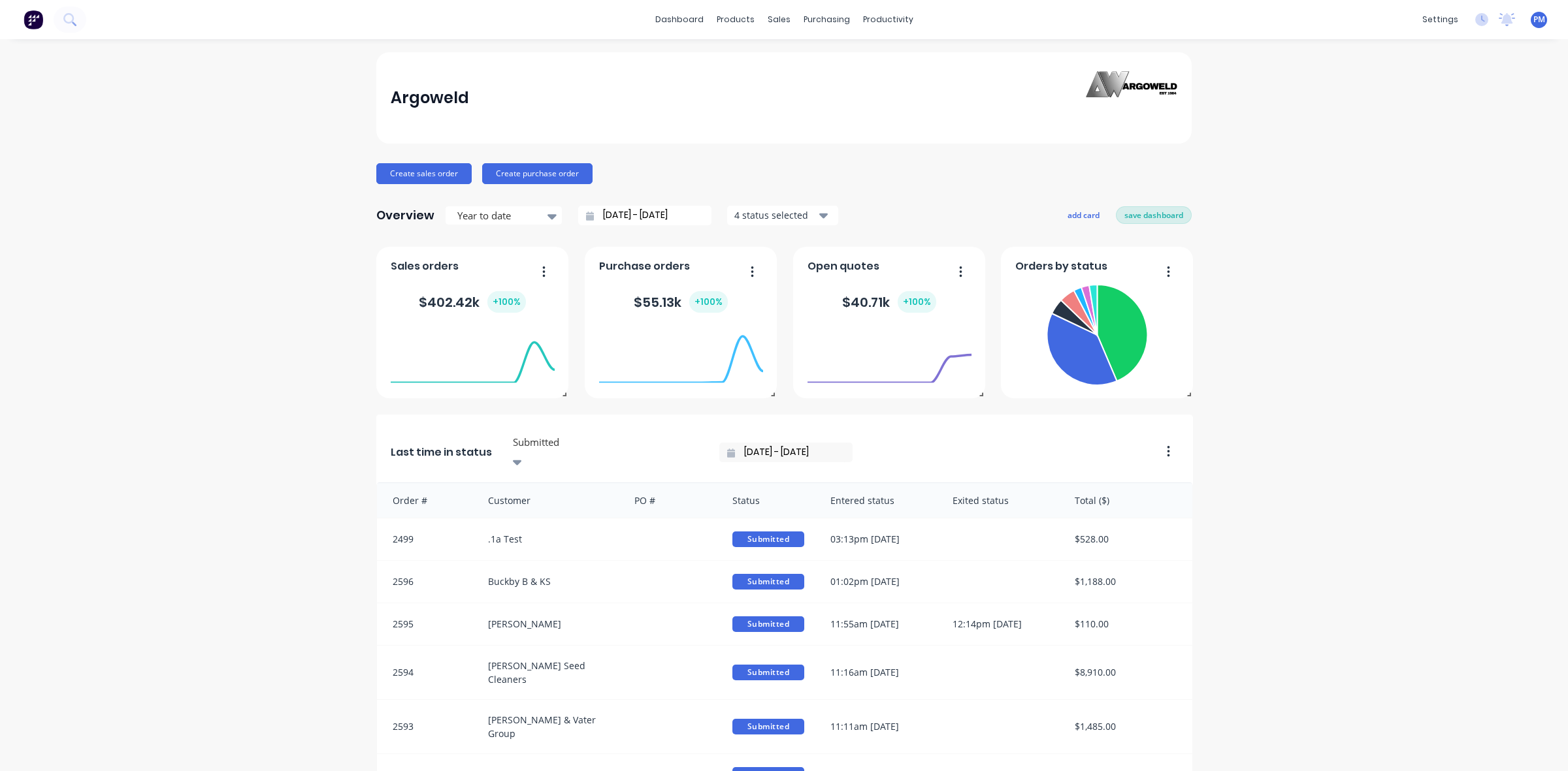
click at [1151, 216] on button "save dashboard" at bounding box center [1154, 215] width 76 height 17
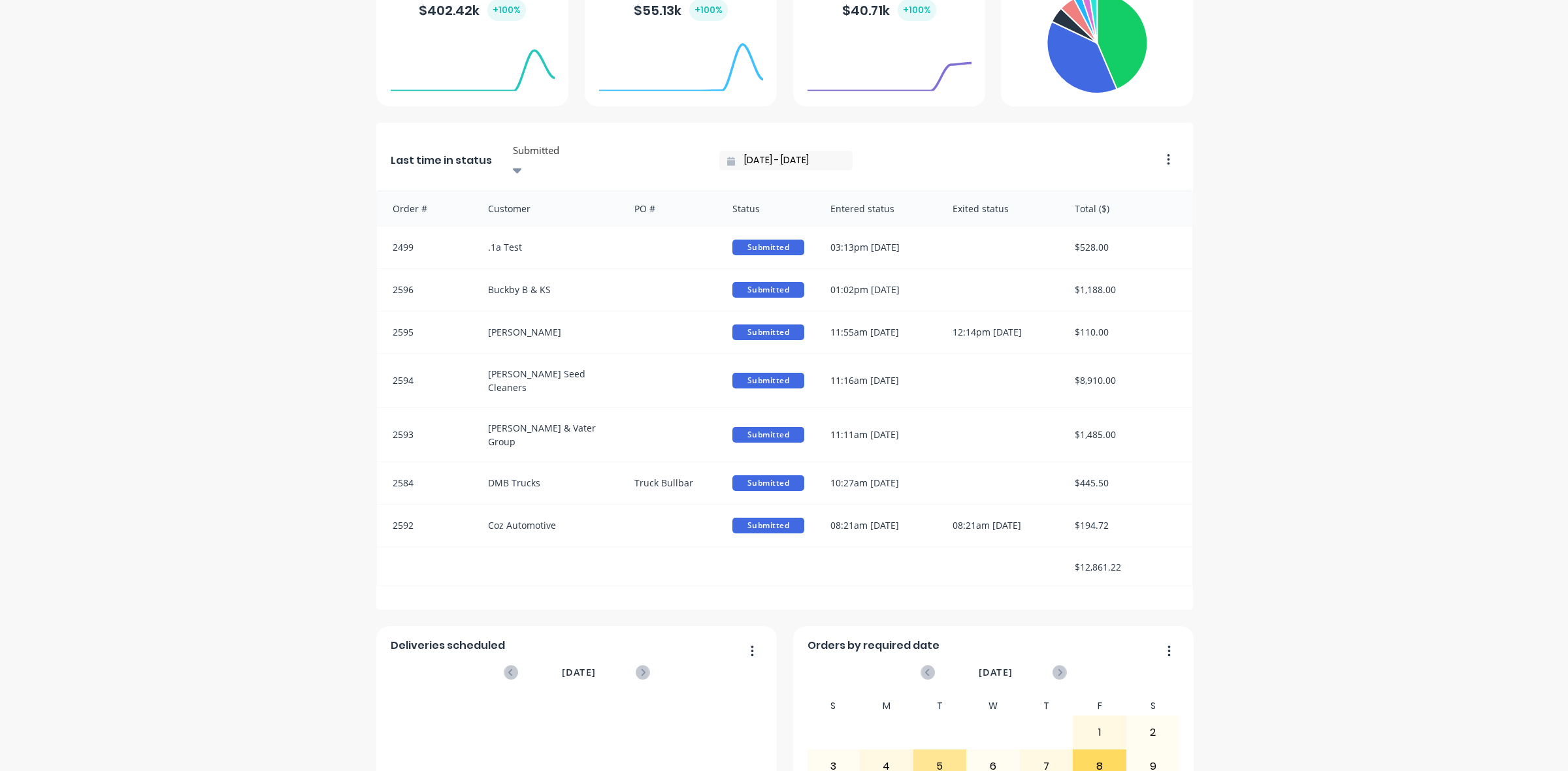
scroll to position [327, 0]
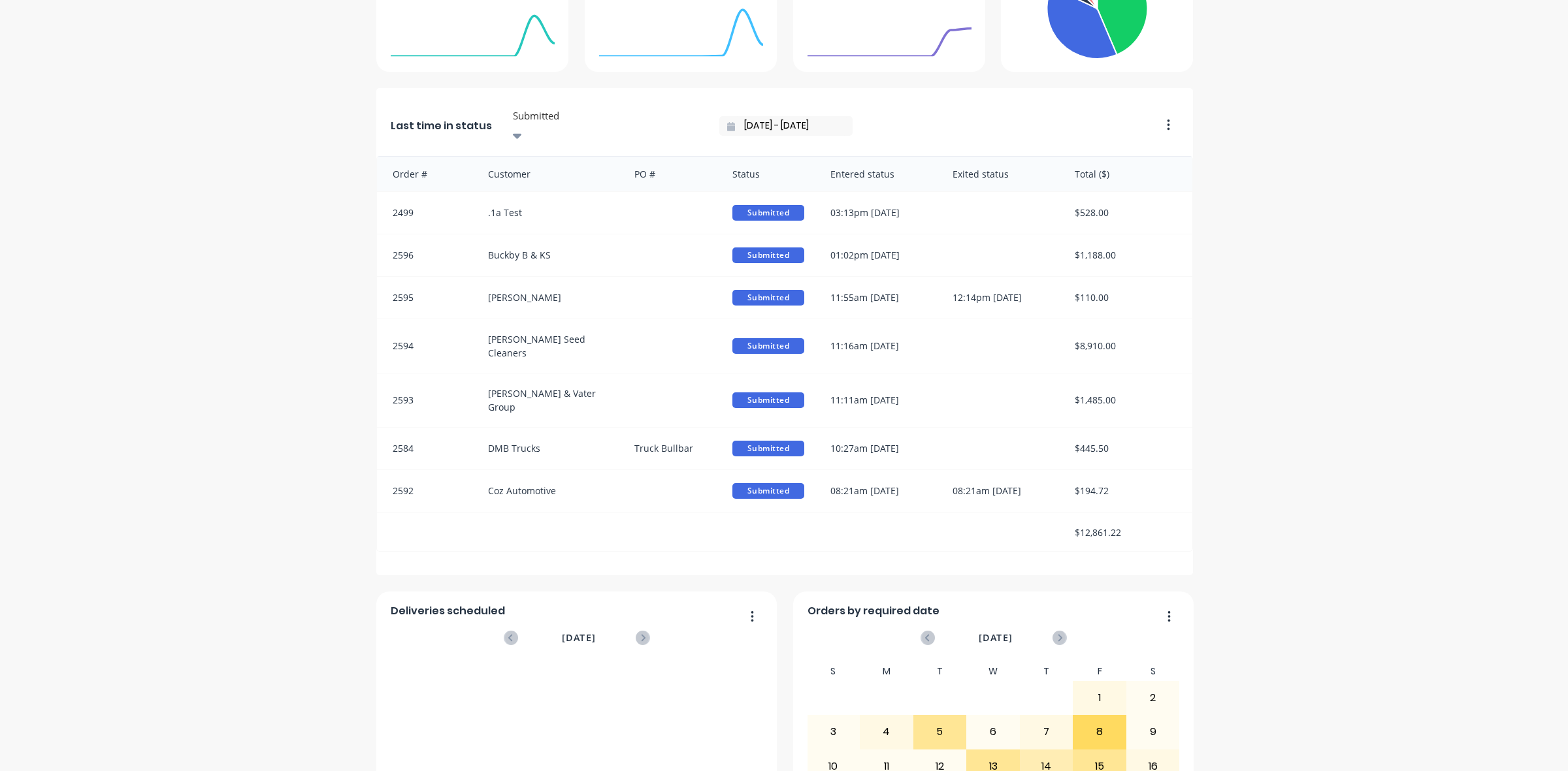
click at [599, 112] on div at bounding box center [680, 57] width 164 height 123
click at [604, 117] on div at bounding box center [680, 57] width 164 height 123
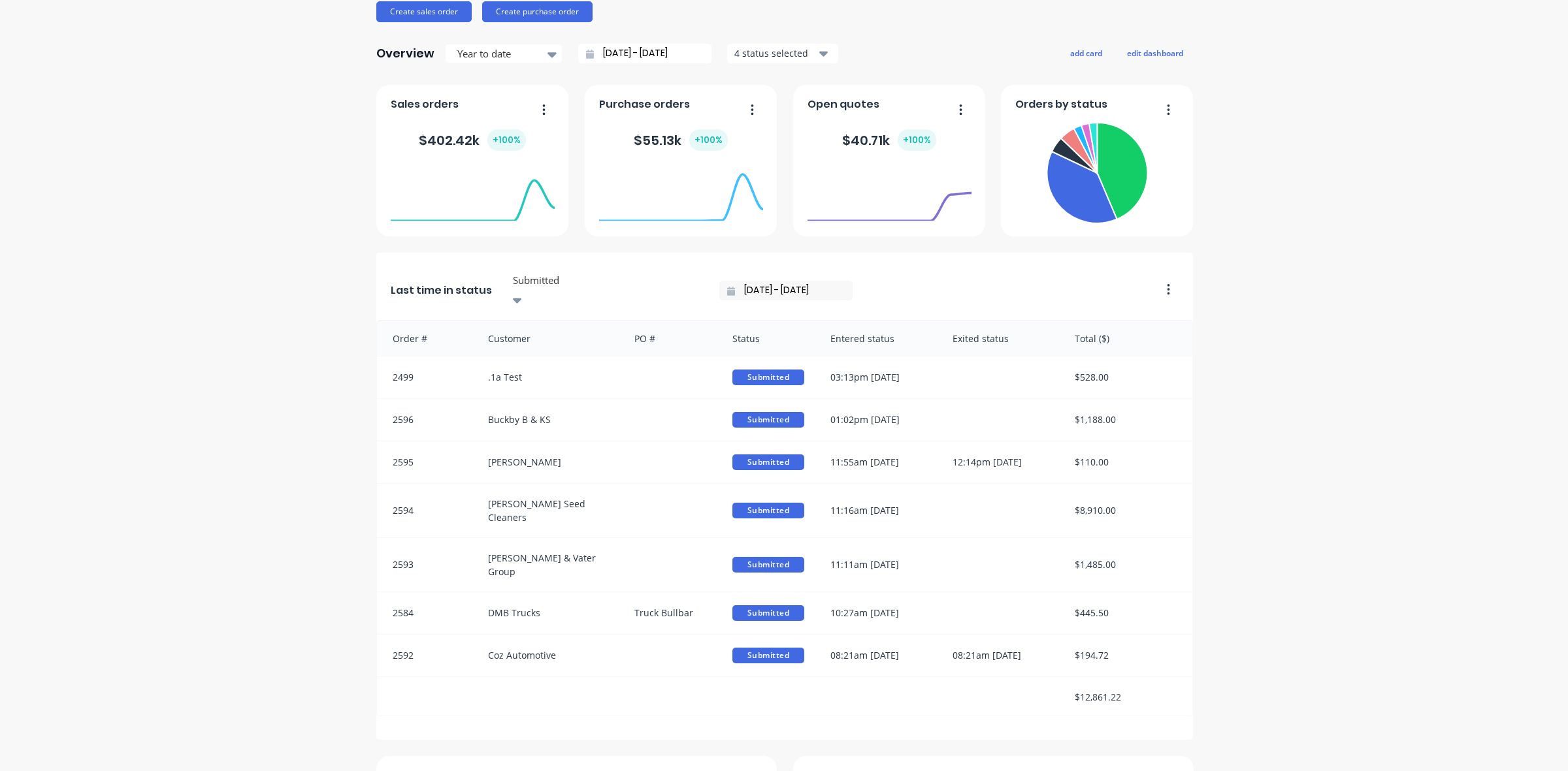
scroll to position [163, 0]
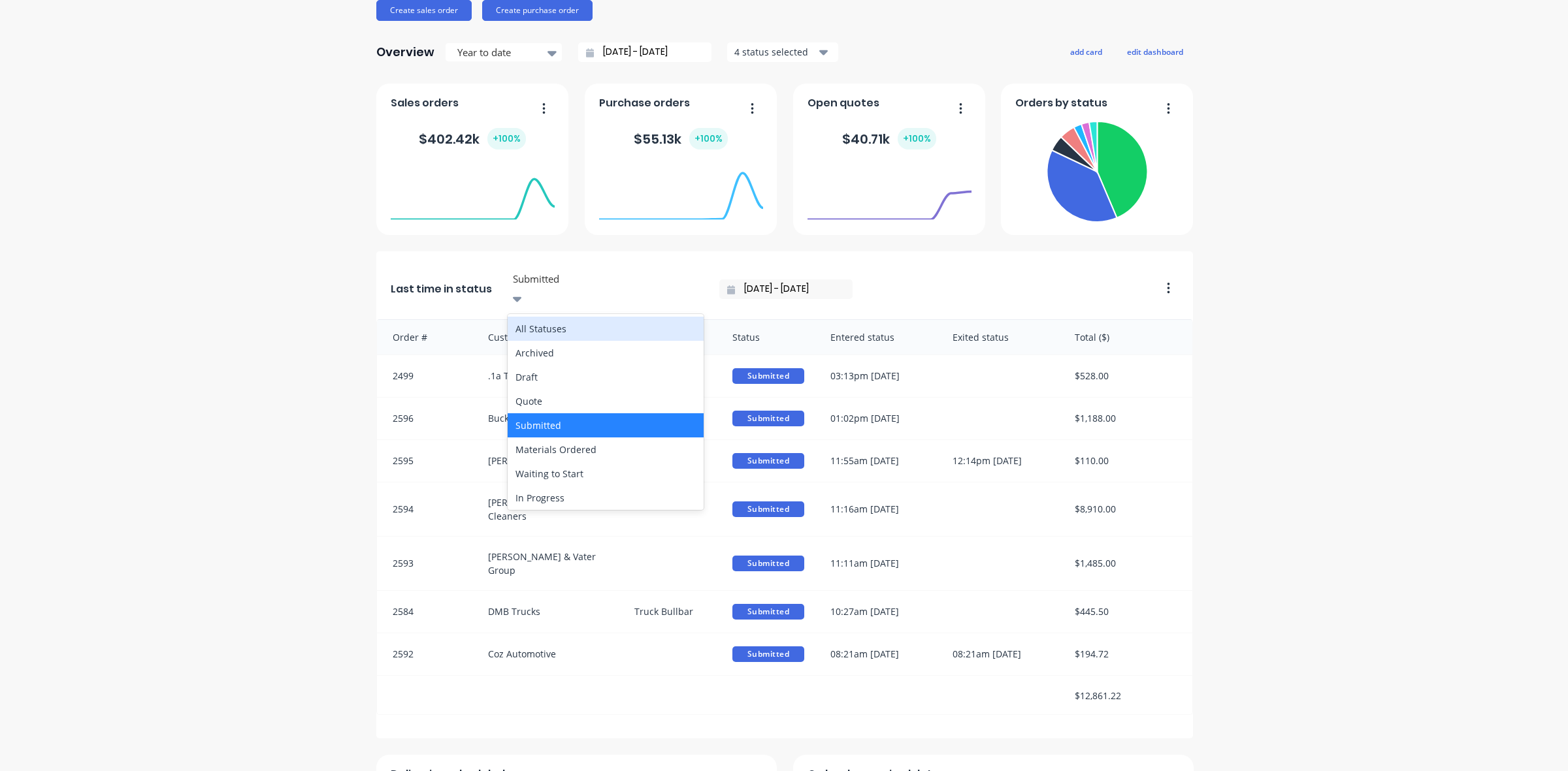
click at [549, 284] on div at bounding box center [606, 279] width 188 height 16
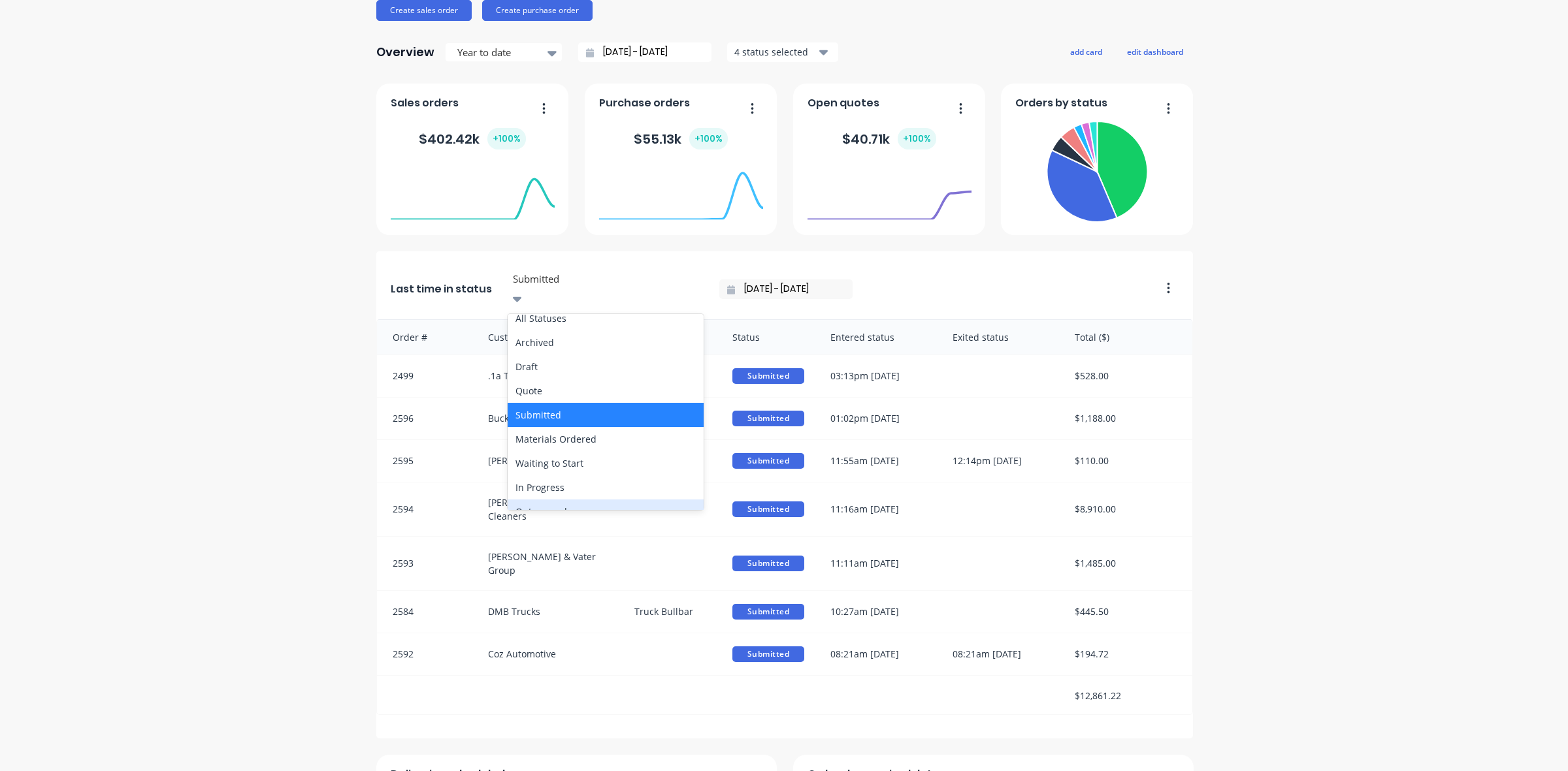
scroll to position [0, 0]
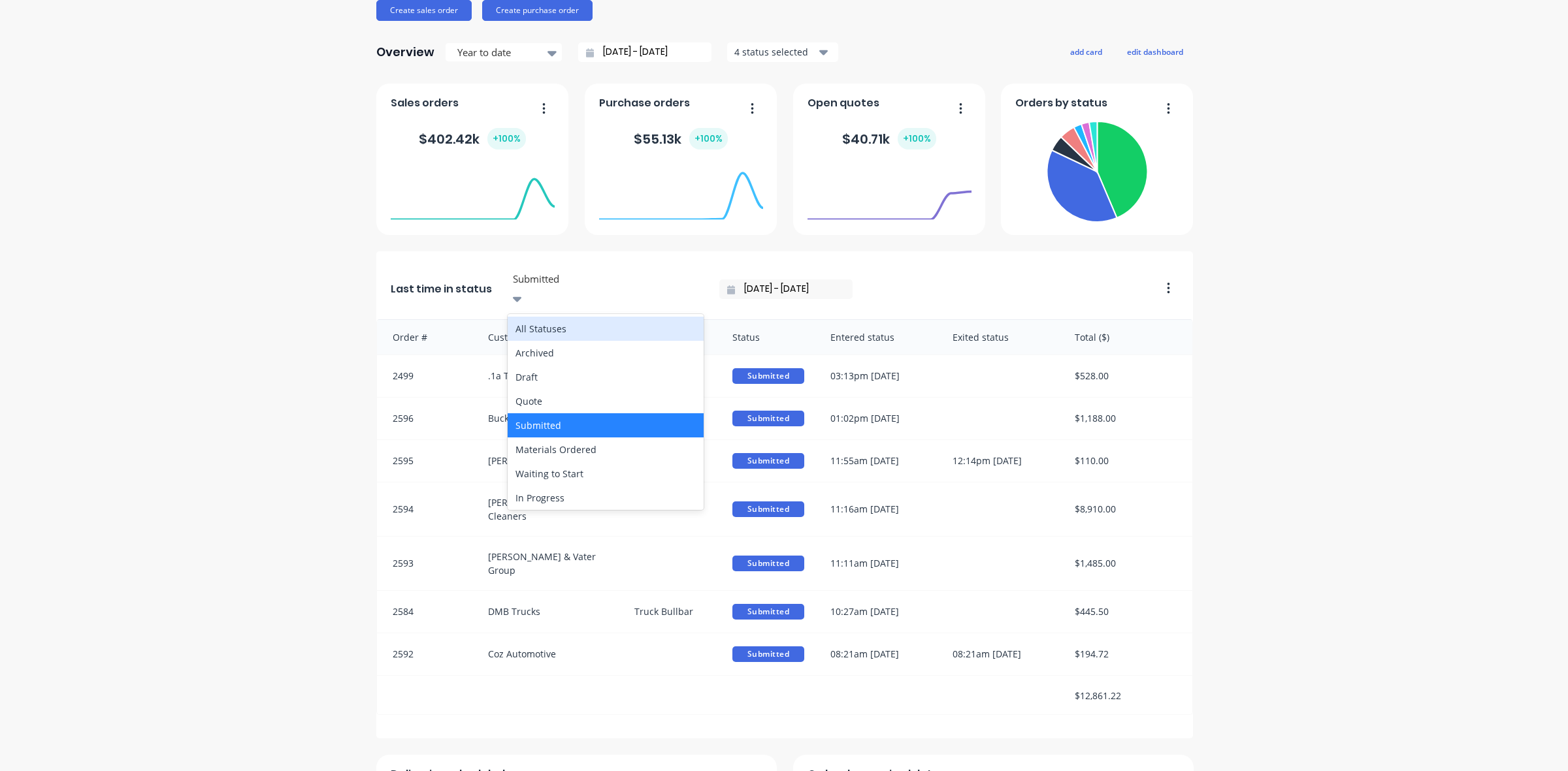
click at [540, 317] on div "All Statuses" at bounding box center [606, 328] width 196 height 24
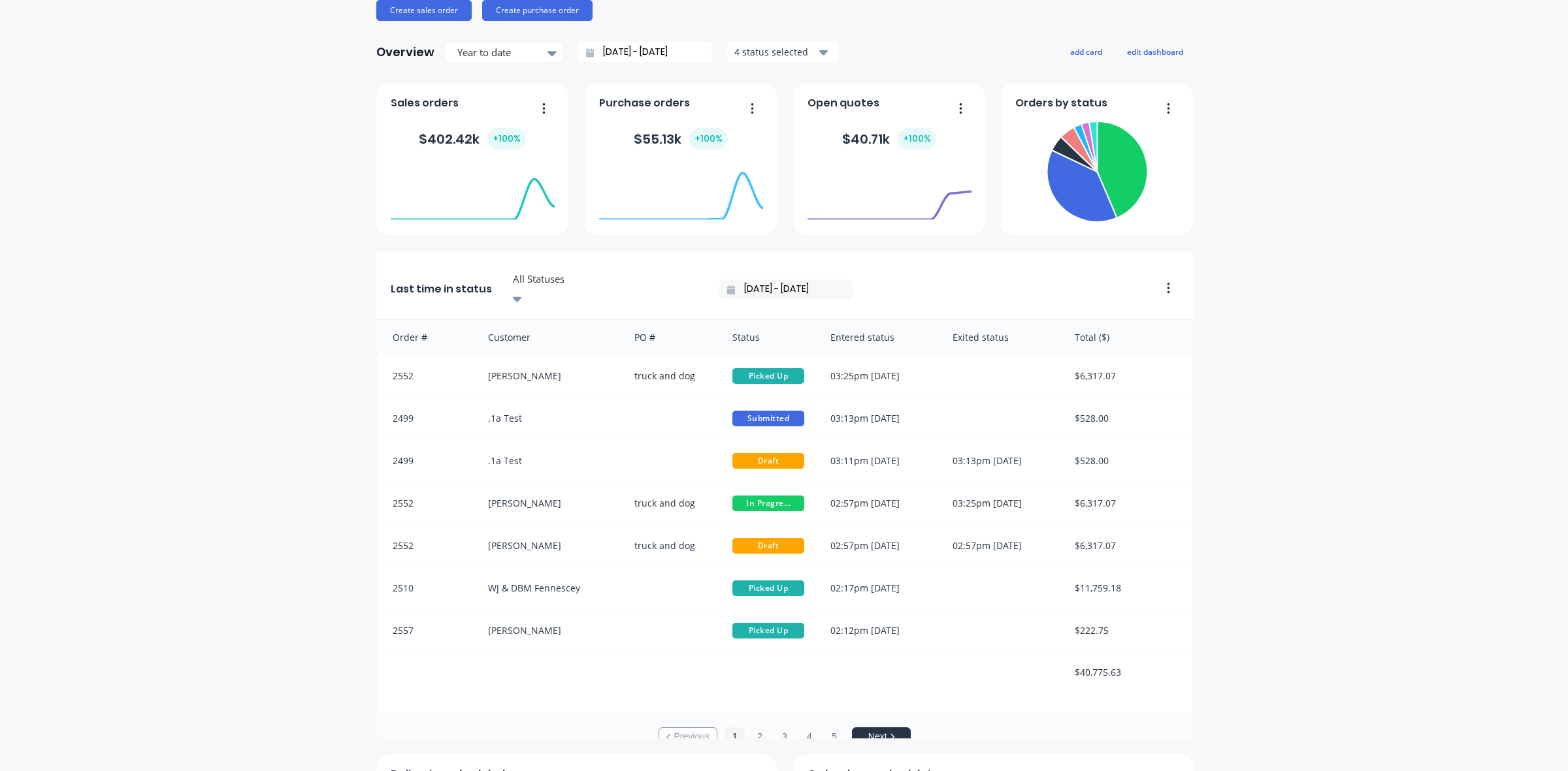
click at [596, 680] on div "Order # Customer PO # Status Entered status Exited status Total ($) 2552 [PERSO…" at bounding box center [784, 516] width 816 height 395
click at [1158, 55] on button "edit dashboard" at bounding box center [1155, 52] width 73 height 17
click at [1143, 54] on button "save dashboard" at bounding box center [1154, 52] width 76 height 17
click at [1157, 54] on button "edit dashboard" at bounding box center [1155, 52] width 73 height 17
drag, startPoint x: 1159, startPoint y: 131, endPoint x: 1302, endPoint y: 124, distance: 143.2
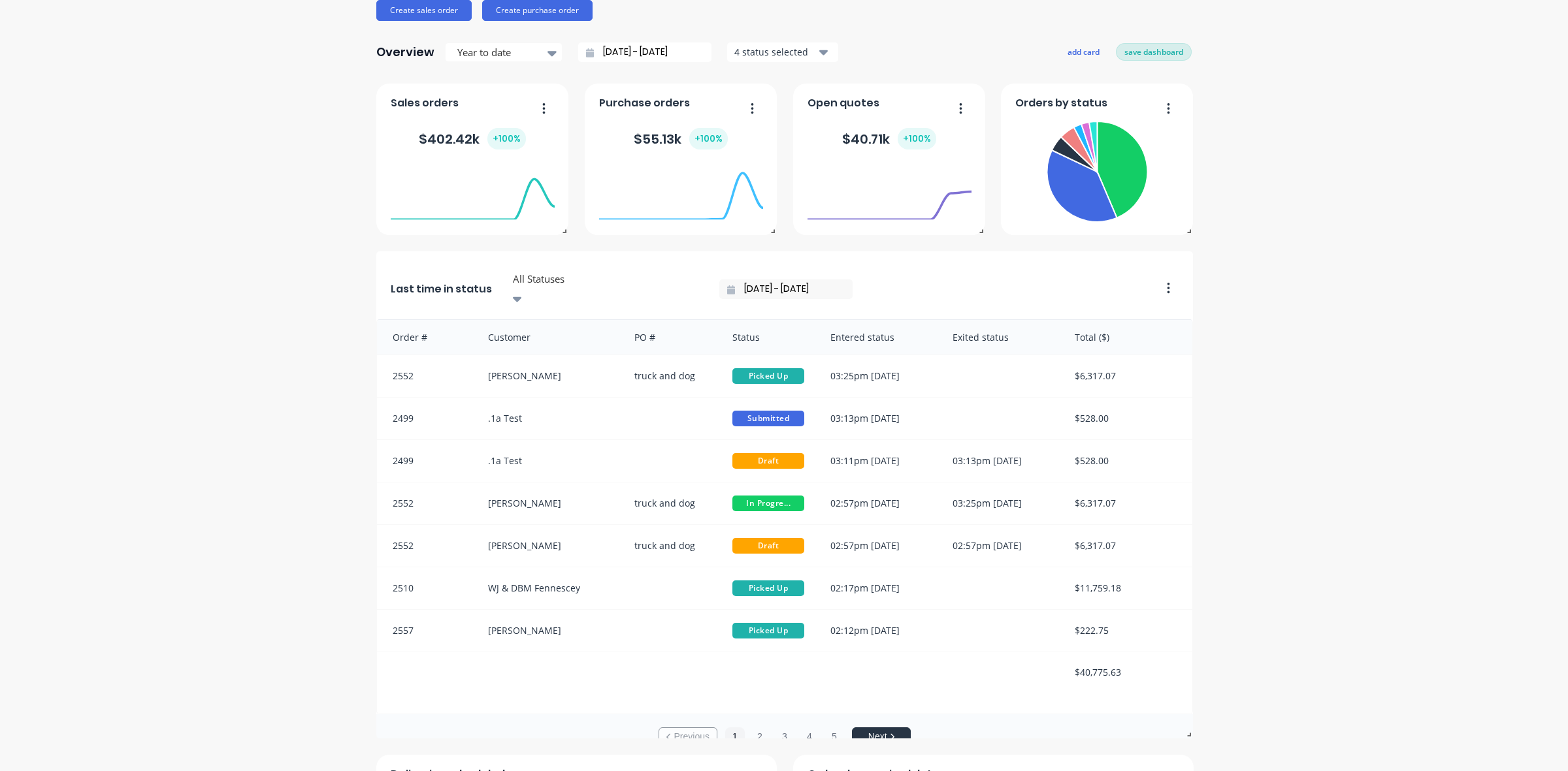
click at [1153, 55] on button "save dashboard" at bounding box center [1154, 52] width 76 height 17
click at [527, 288] on div at bounding box center [517, 299] width 19 height 23
click at [558, 339] on div "In Progress" at bounding box center [606, 351] width 196 height 24
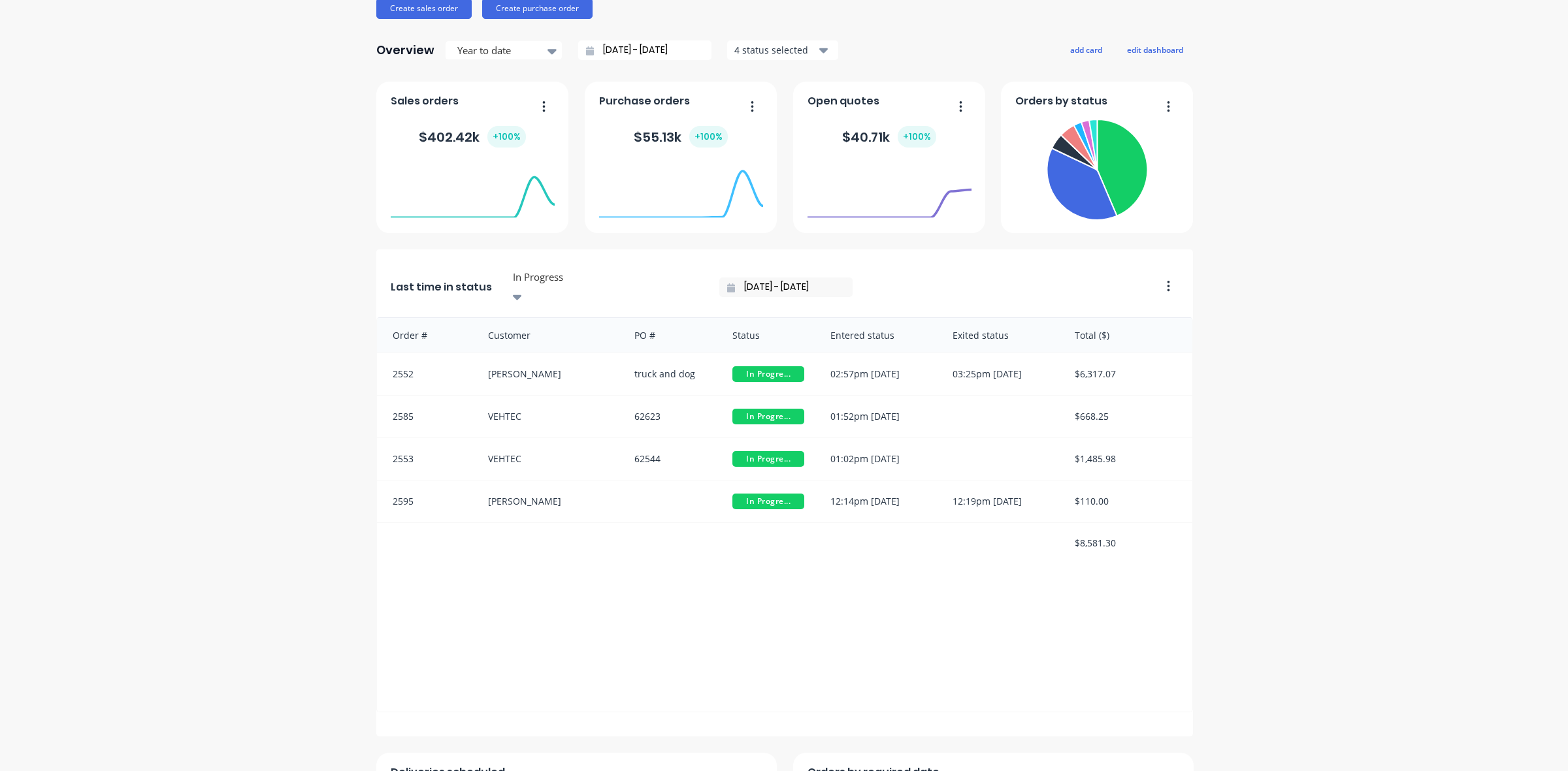
scroll to position [245, 0]
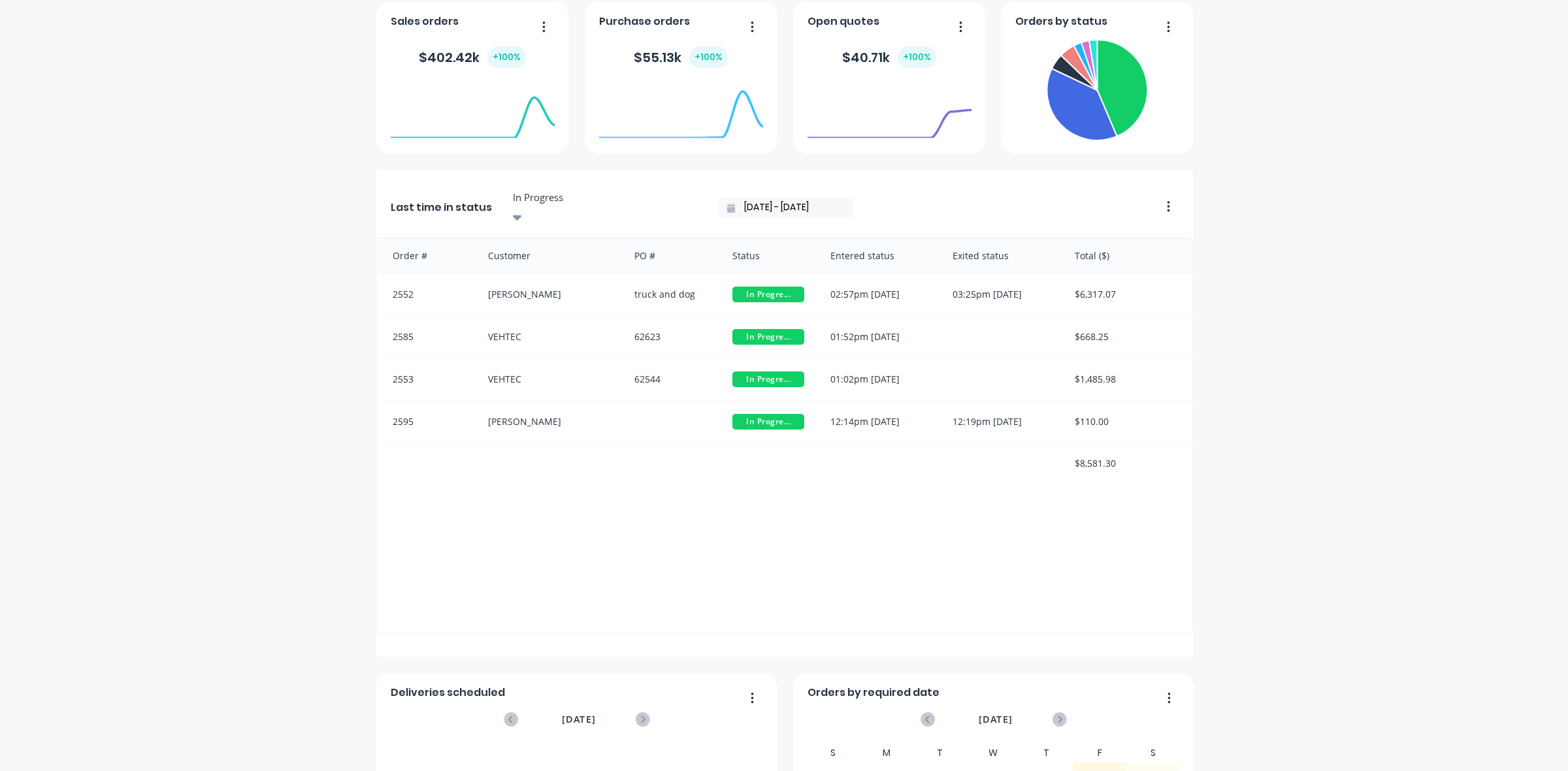
click at [607, 198] on div at bounding box center [680, 138] width 164 height 123
click at [602, 198] on div at bounding box center [680, 138] width 164 height 123
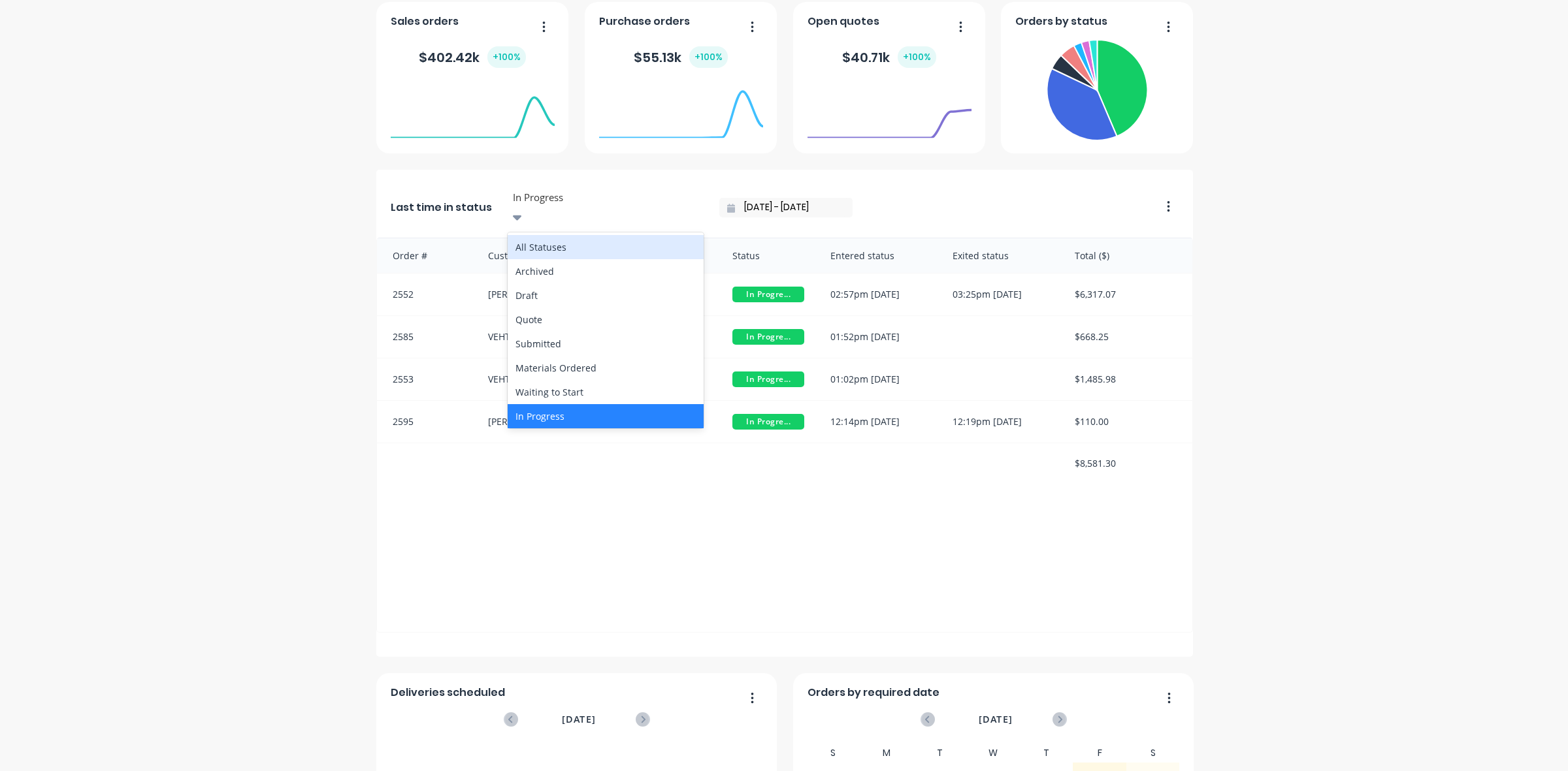
click at [582, 203] on div at bounding box center [606, 197] width 188 height 16
click at [561, 235] on div "All Statuses" at bounding box center [606, 247] width 196 height 24
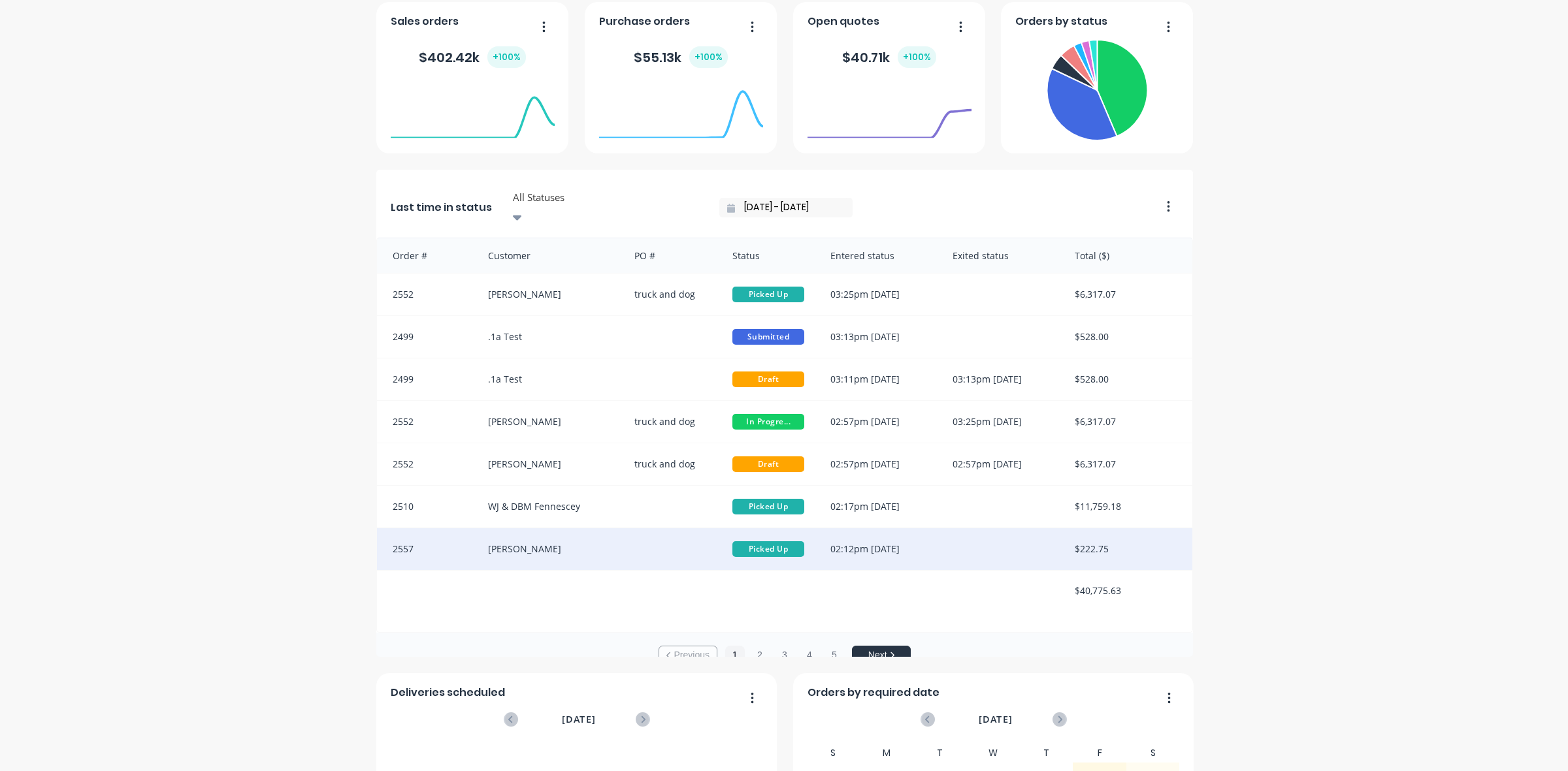
click at [659, 528] on div at bounding box center [670, 549] width 98 height 42
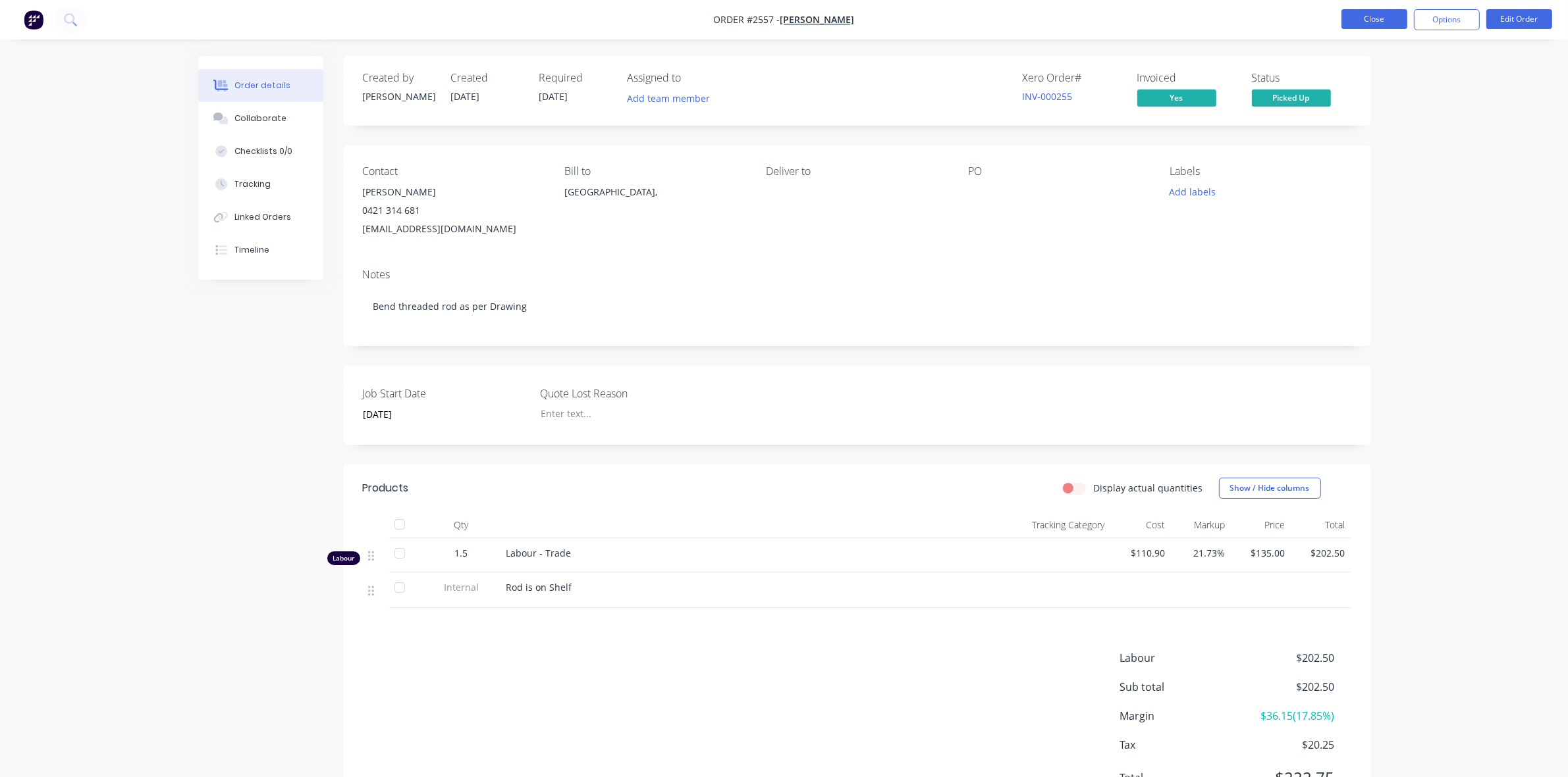
click at [1375, 23] on button "Close" at bounding box center [1374, 19] width 66 height 20
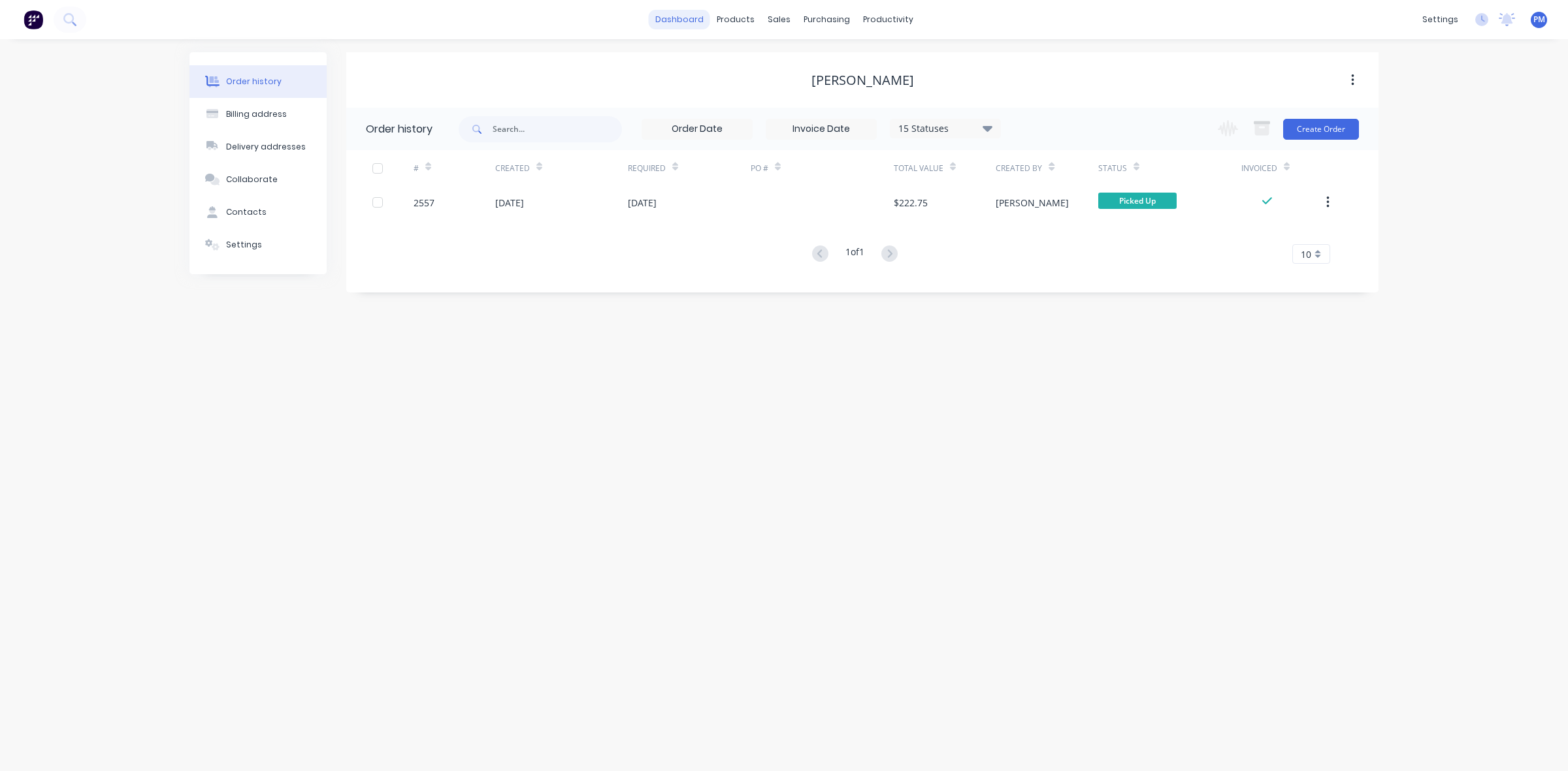
click at [688, 25] on link "dashboard" at bounding box center [679, 19] width 61 height 19
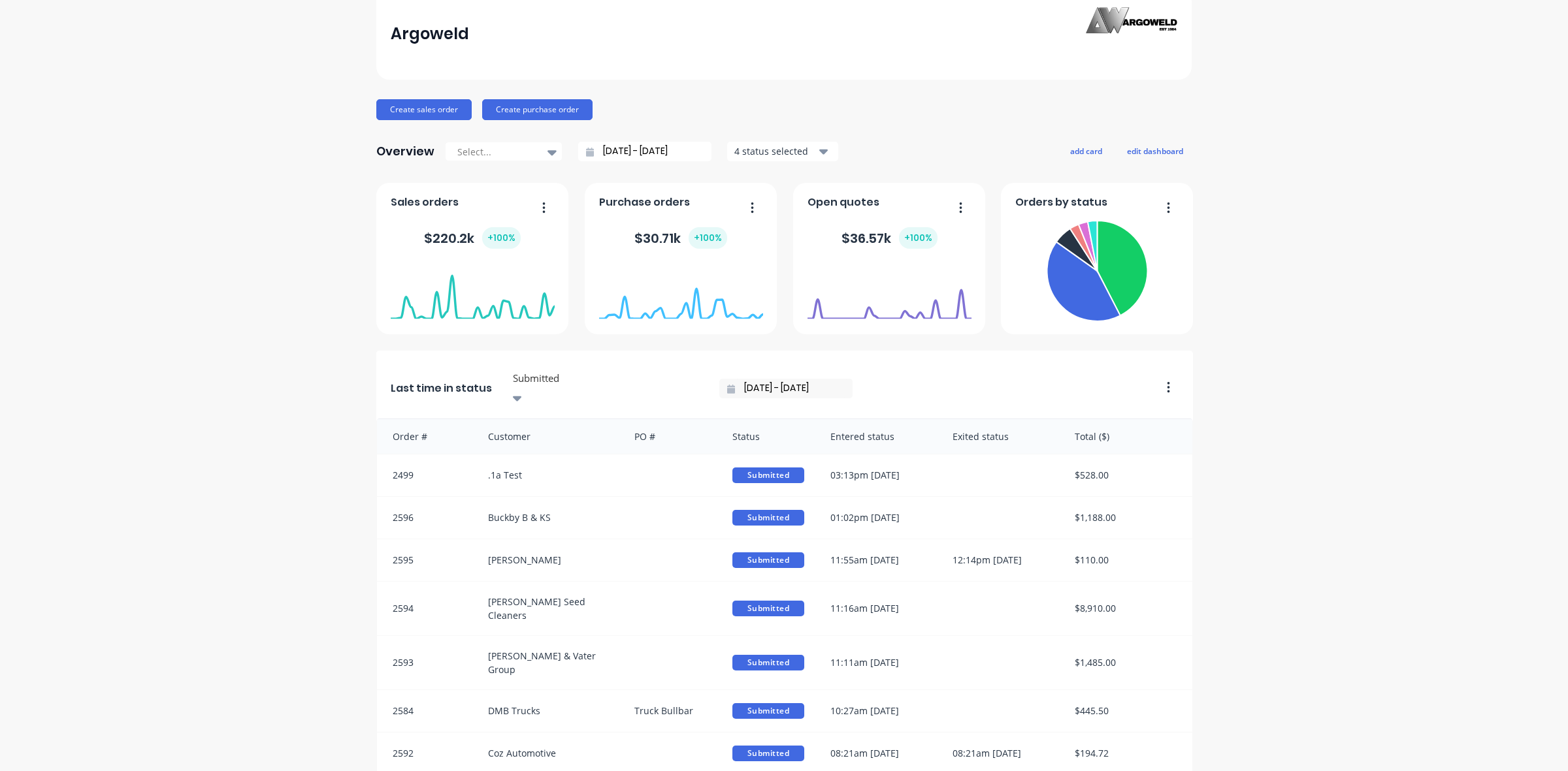
scroll to position [327, 0]
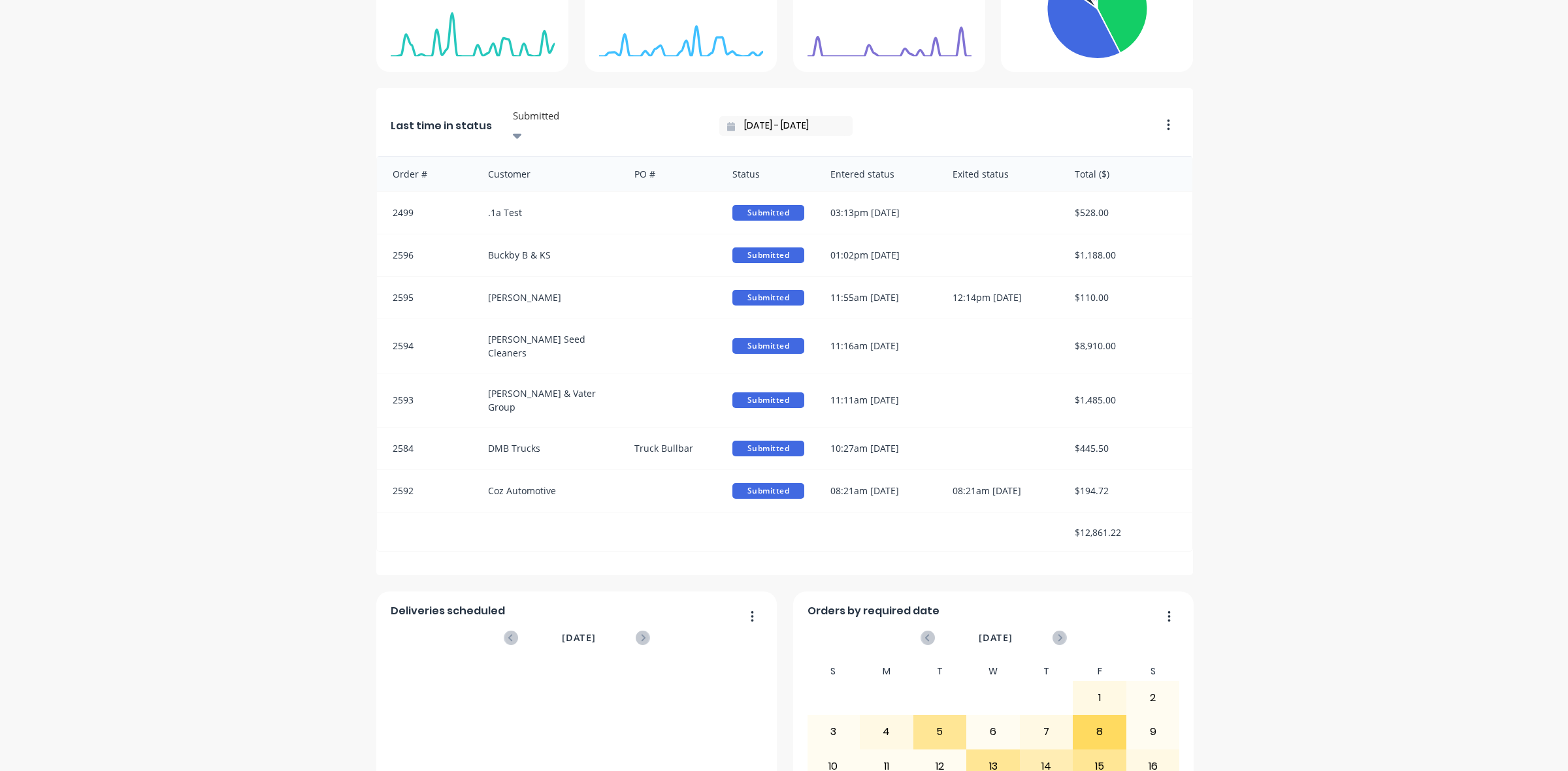
click at [599, 116] on div "[DATE] Orders: 4 Total Value: $ 608.95" at bounding box center [680, 57] width 164 height 123
click at [599, 118] on div "[DATE] Orders: 4 Total Value: $ 608.95" at bounding box center [680, 57] width 164 height 123
click at [522, 129] on icon at bounding box center [517, 136] width 9 height 15
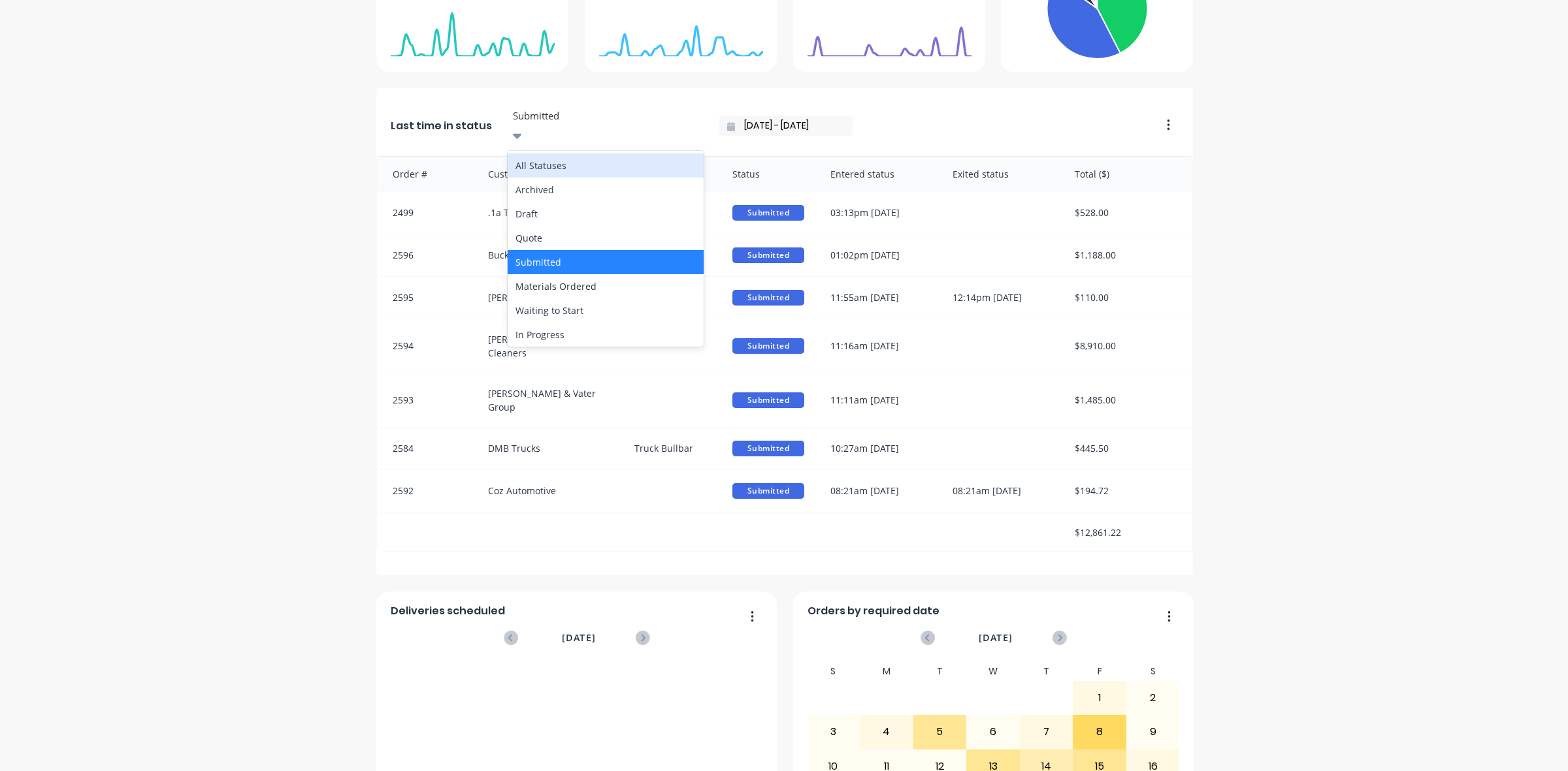
click at [566, 154] on div "All Statuses" at bounding box center [606, 165] width 196 height 24
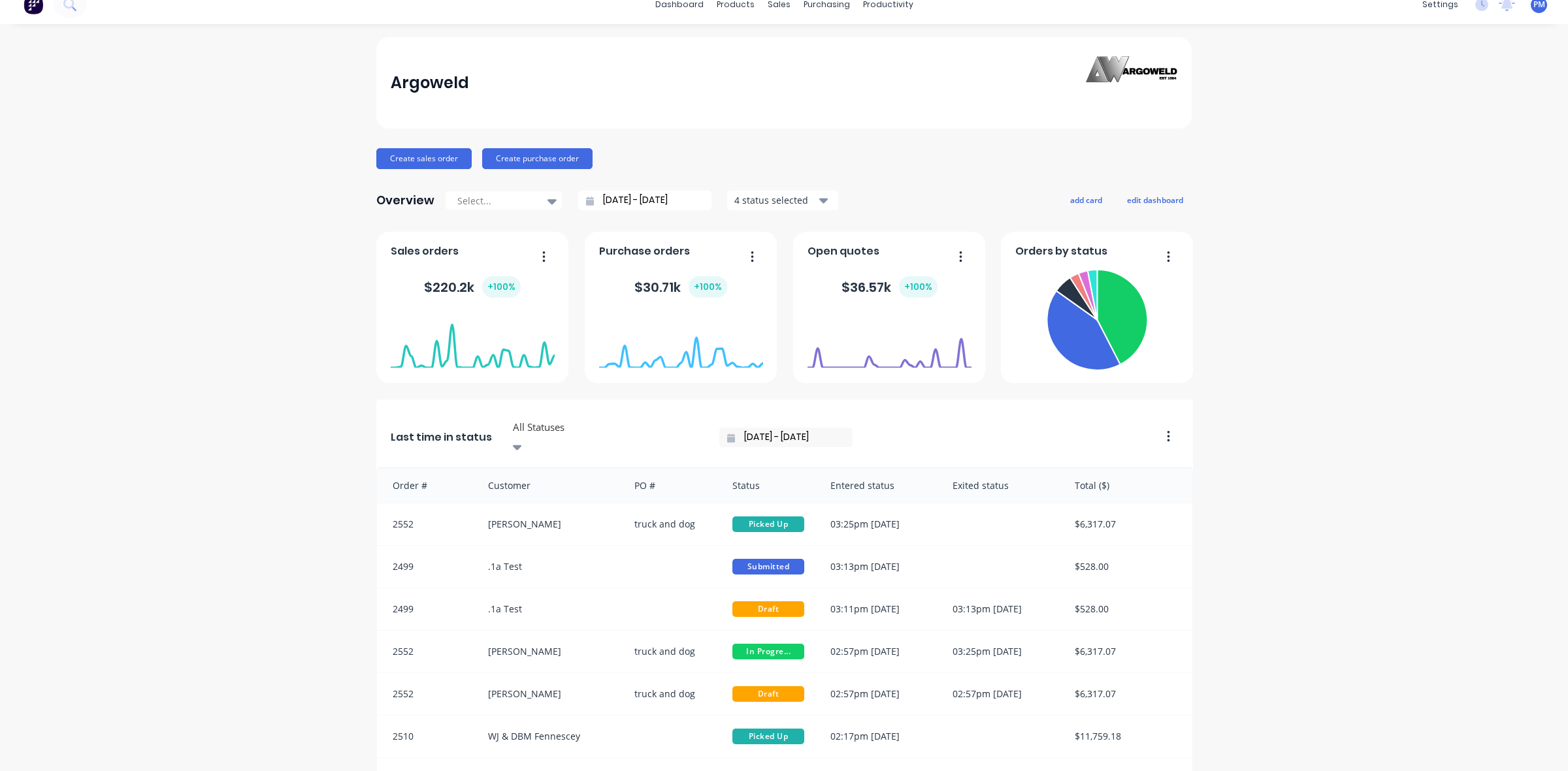
scroll to position [0, 0]
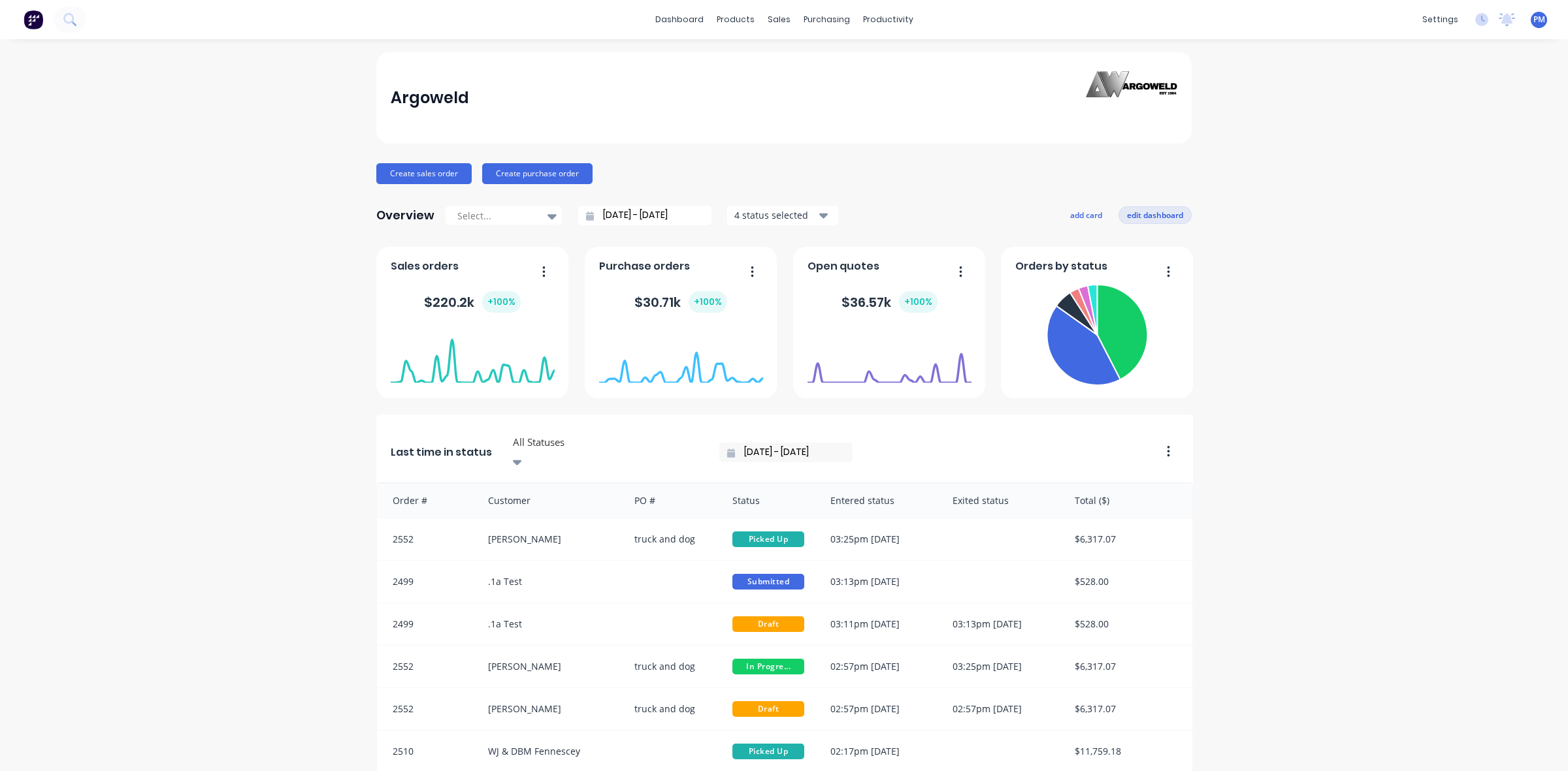
click at [1141, 214] on button "edit dashboard" at bounding box center [1155, 215] width 73 height 17
click at [1145, 216] on button "save dashboard" at bounding box center [1154, 215] width 76 height 17
click at [804, 64] on div "Sales Orders" at bounding box center [821, 62] width 54 height 12
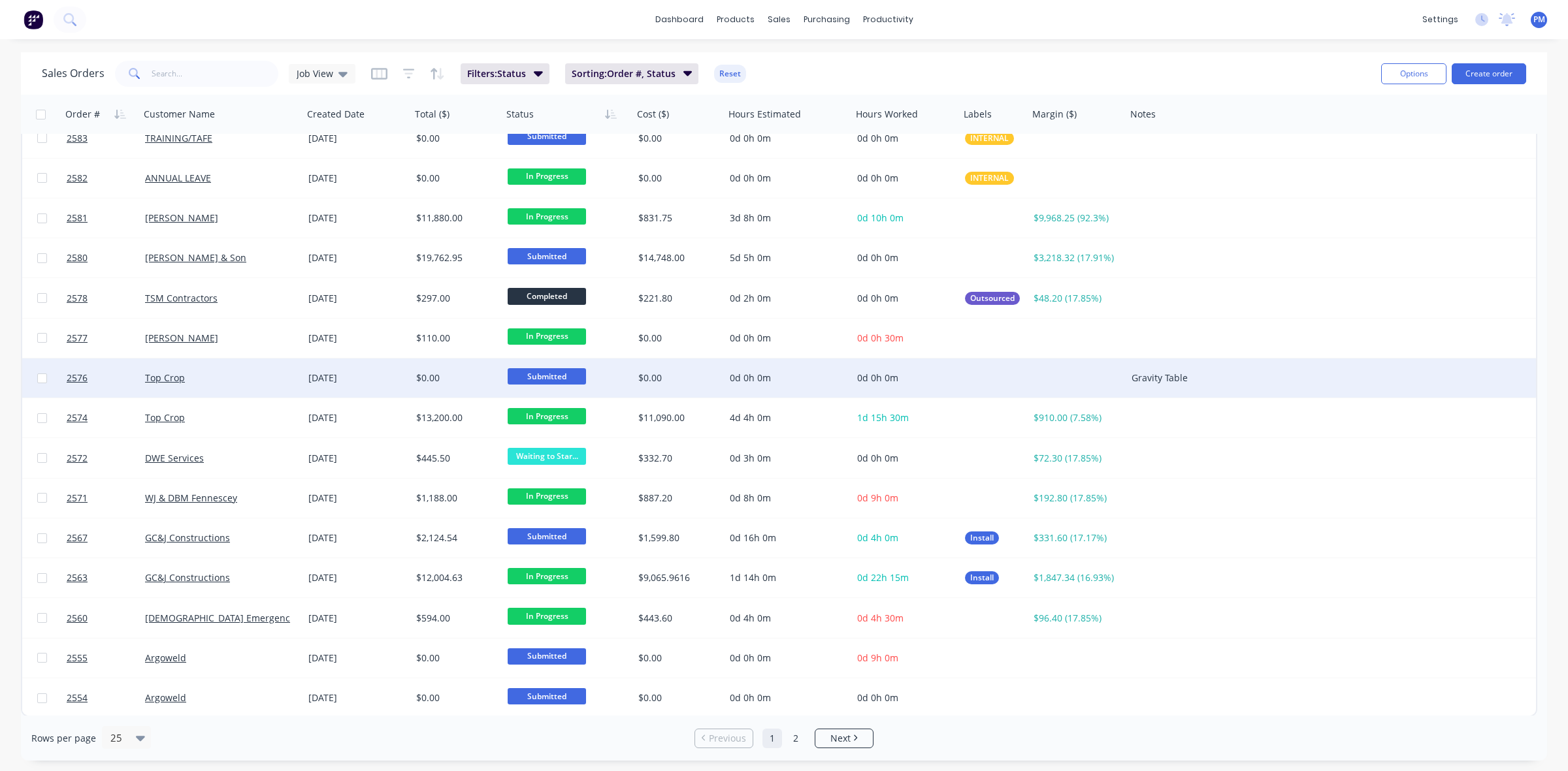
scroll to position [418, 0]
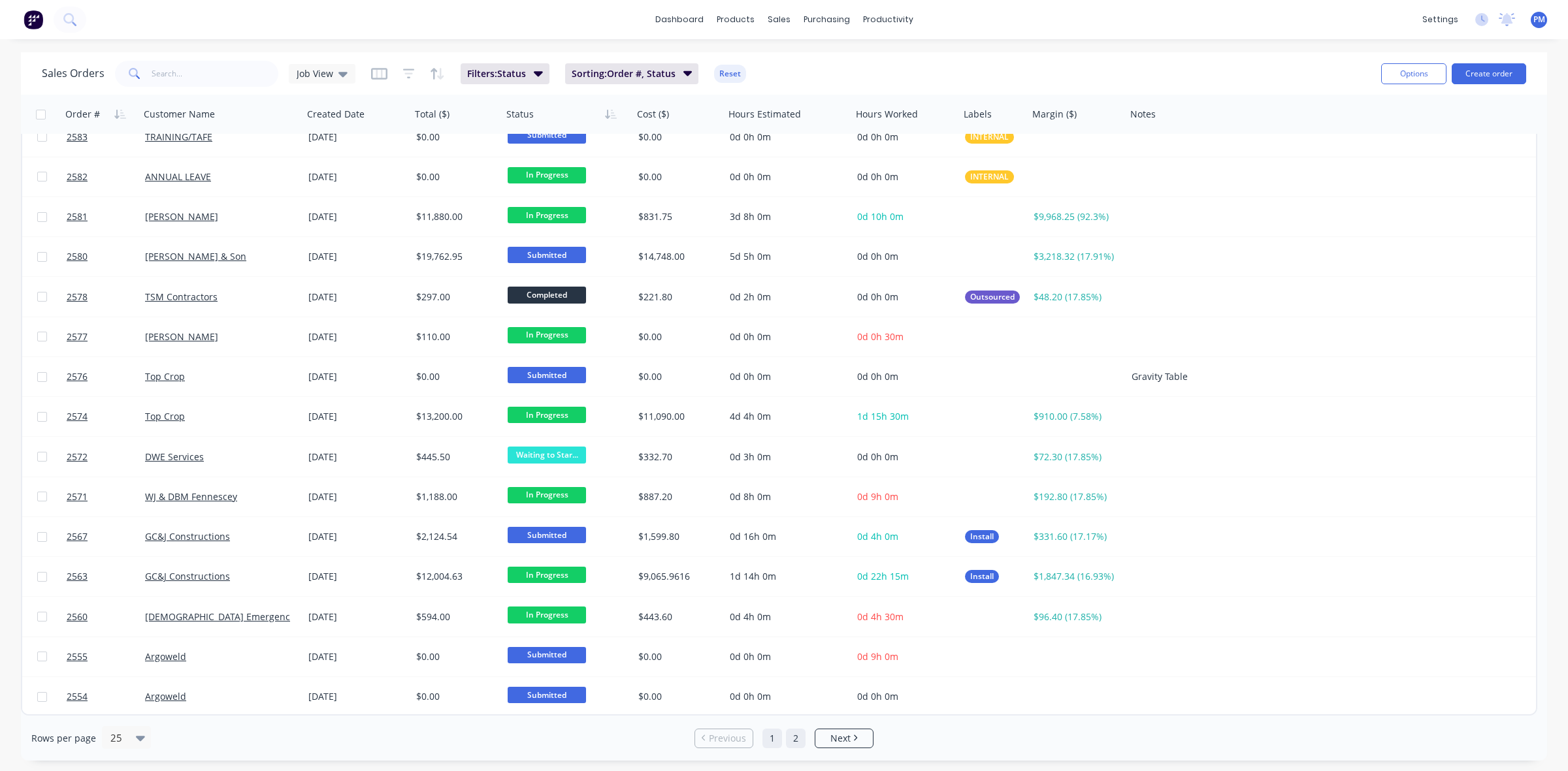
click at [788, 739] on link "2" at bounding box center [795, 738] width 19 height 19
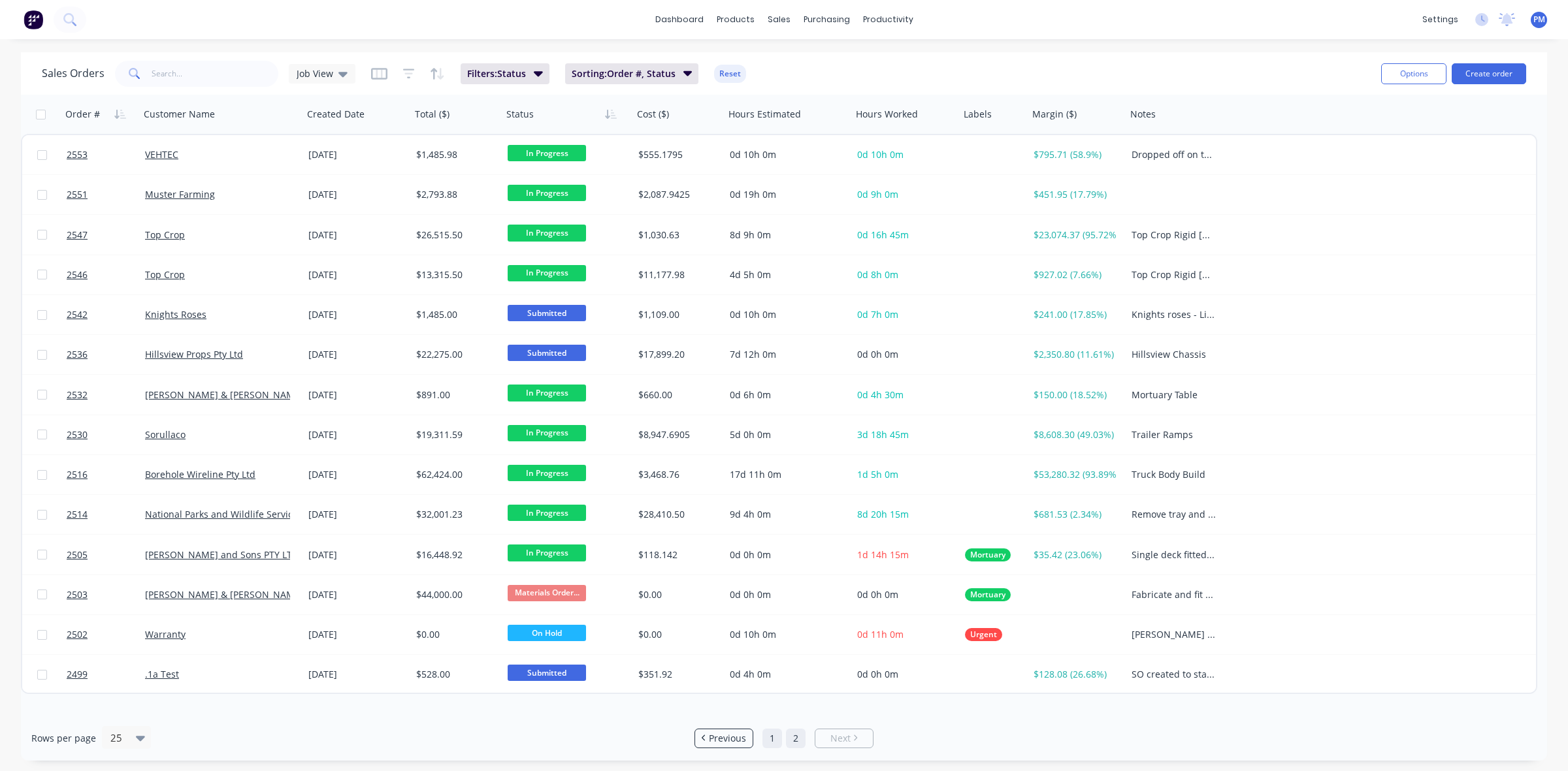
click at [773, 735] on link "1" at bounding box center [772, 738] width 19 height 19
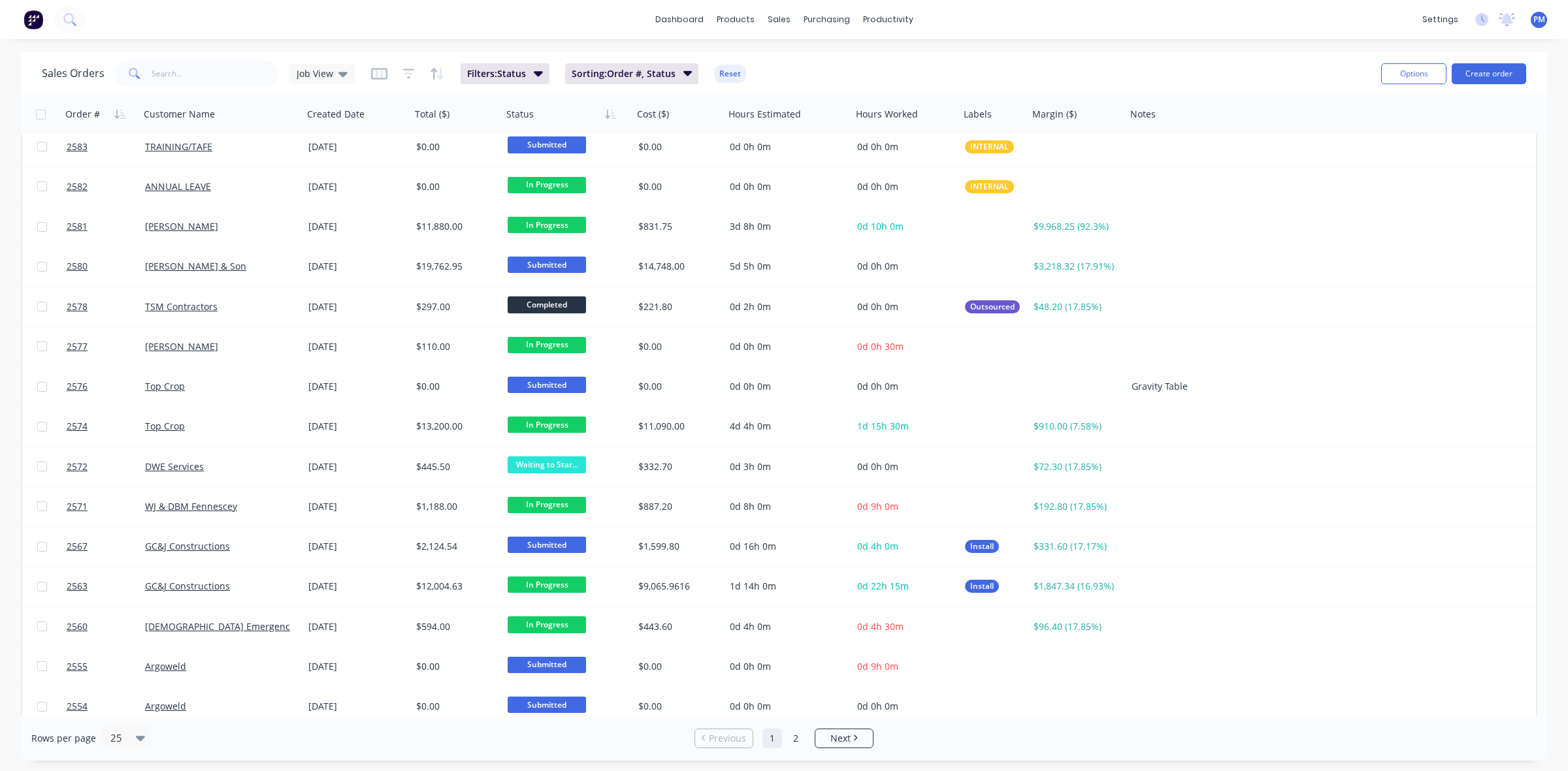
scroll to position [418, 0]
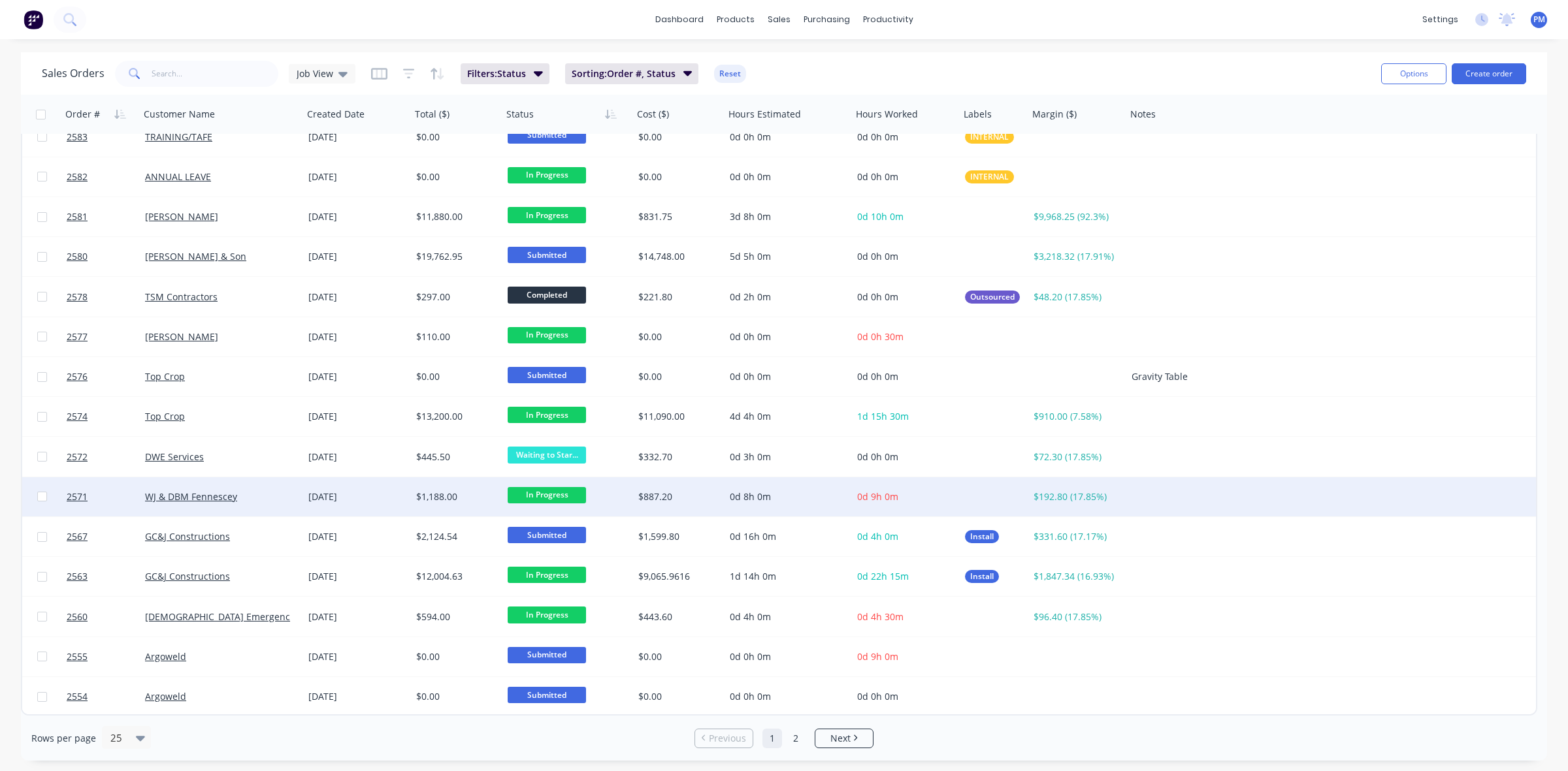
click at [260, 498] on div "WJ & DBM Fennescey" at bounding box center [217, 497] width 145 height 13
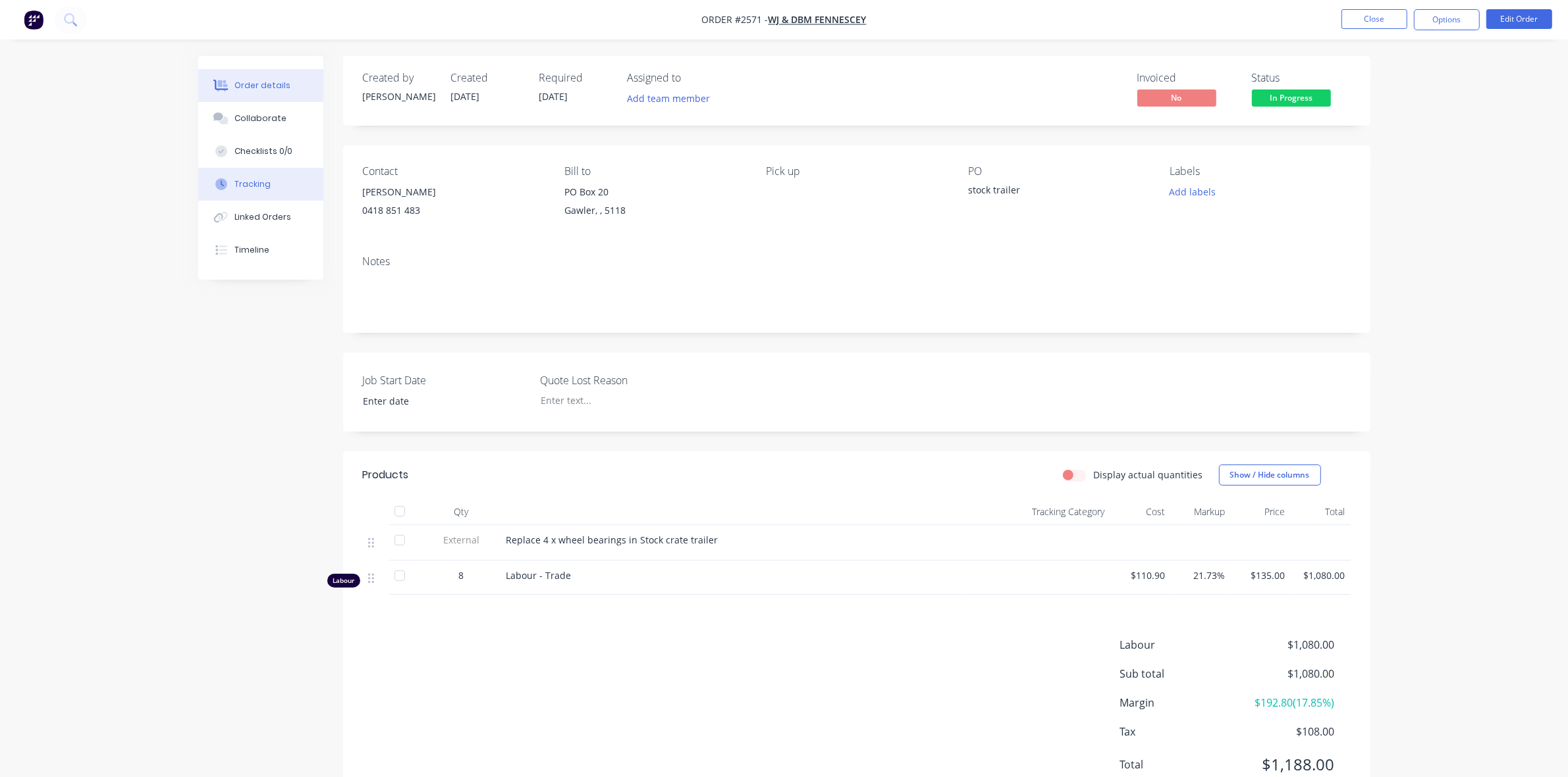
click at [254, 183] on div "Tracking" at bounding box center [252, 184] width 36 height 12
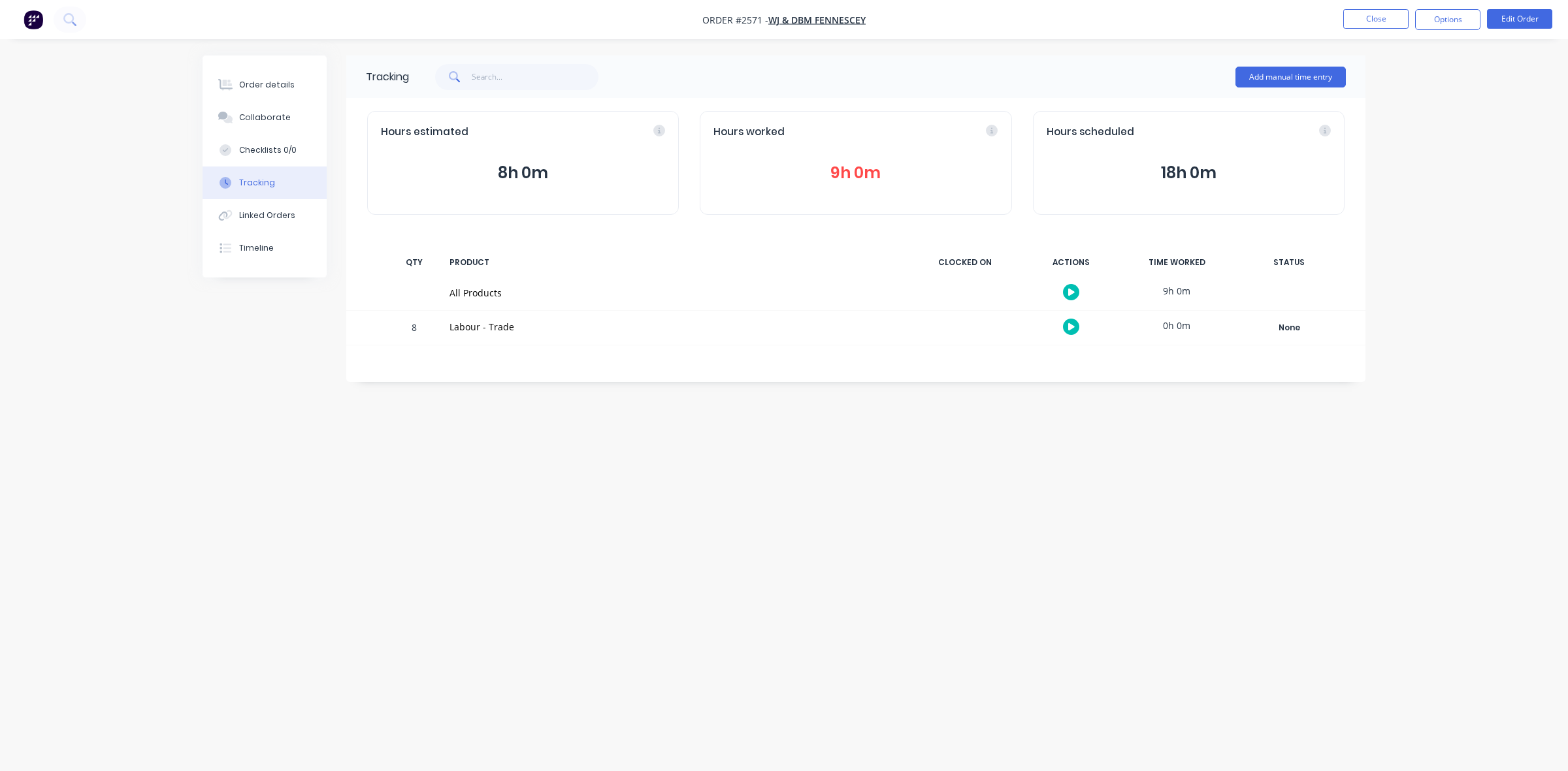
click at [853, 171] on button "9h 0m" at bounding box center [855, 173] width 284 height 25
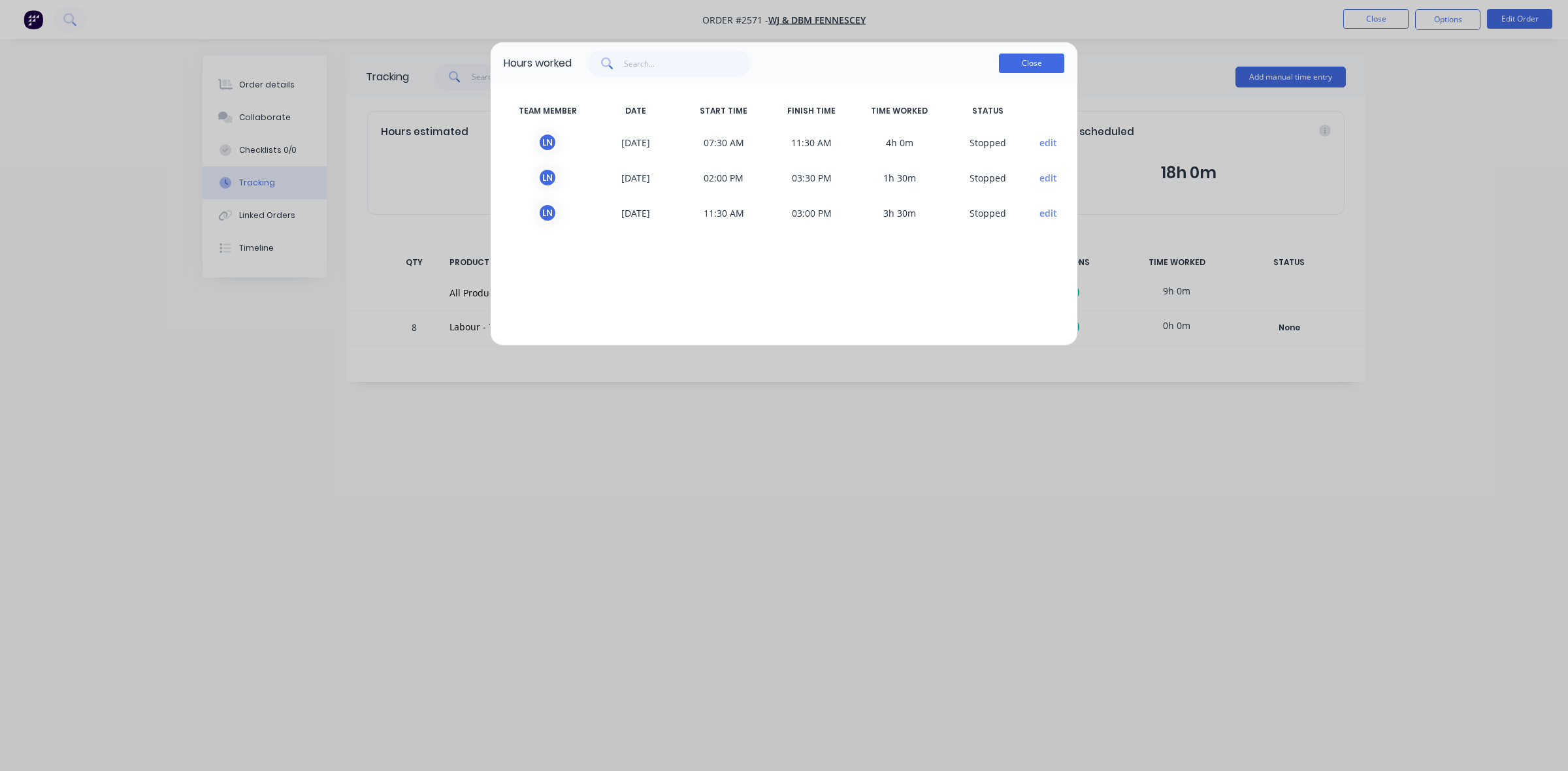
click at [1026, 64] on button "Close" at bounding box center [1031, 63] width 65 height 19
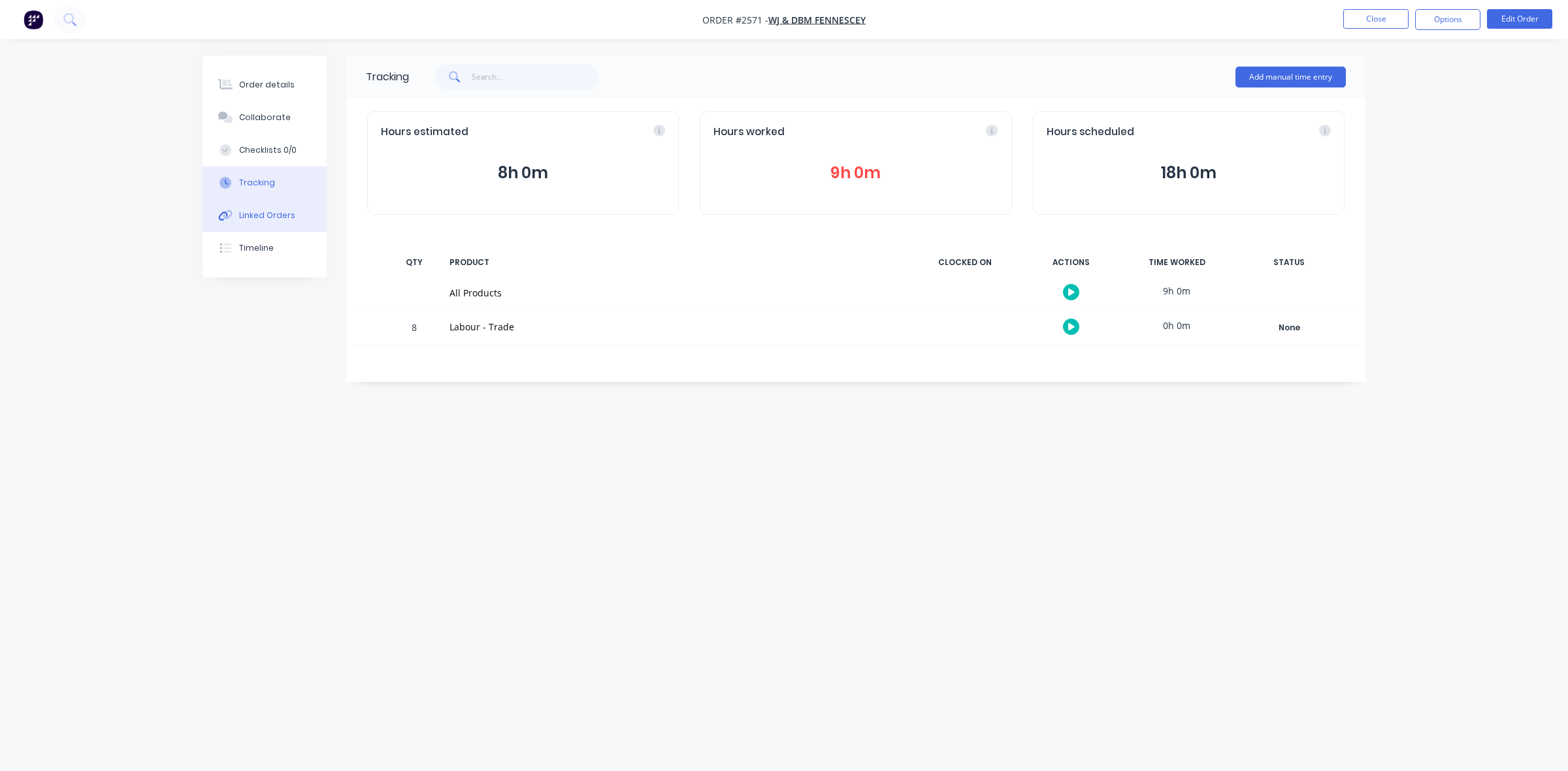
click at [266, 216] on div "Linked Orders" at bounding box center [267, 215] width 56 height 12
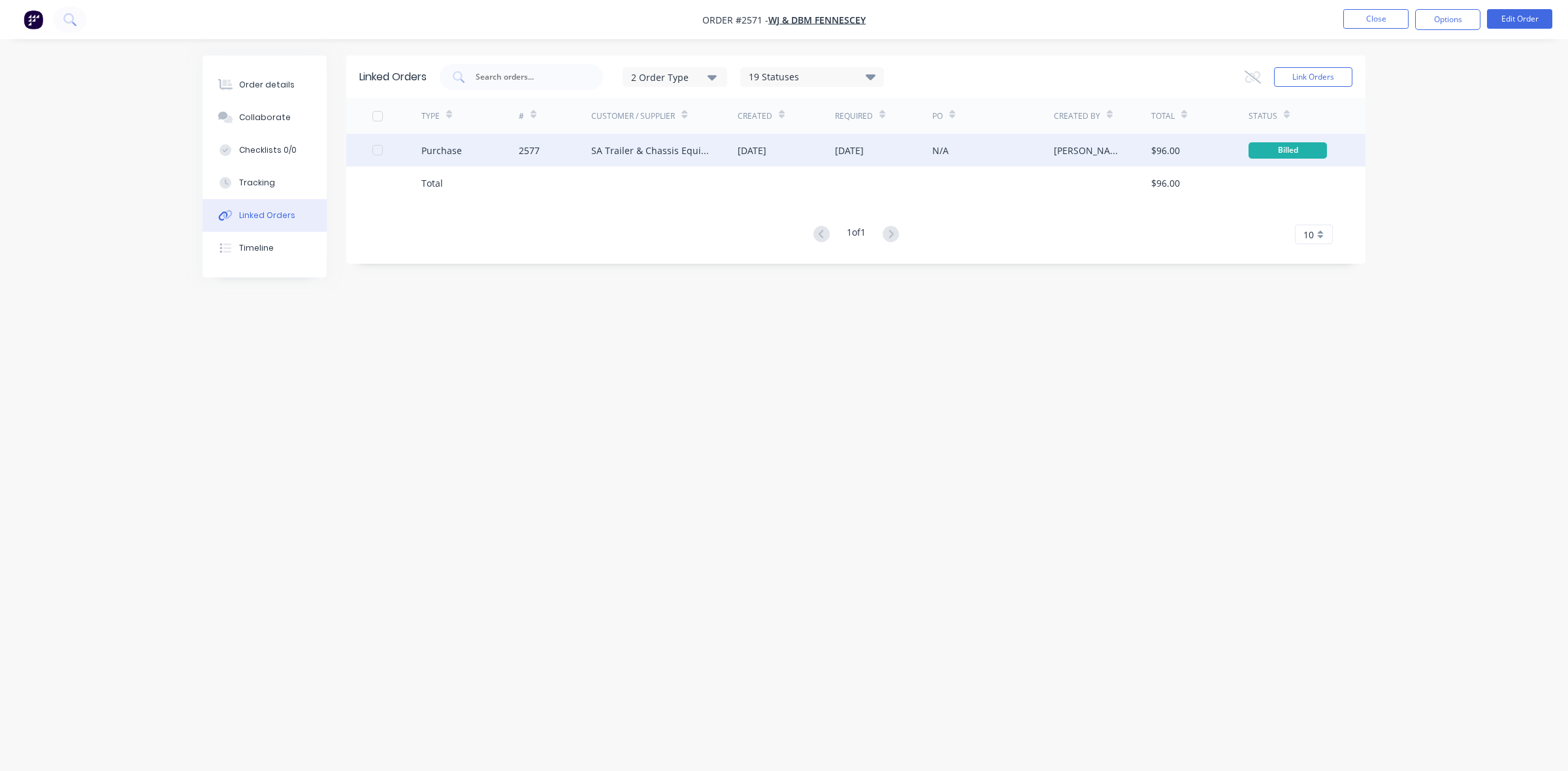
click at [566, 155] on div "2577" at bounding box center [555, 150] width 73 height 33
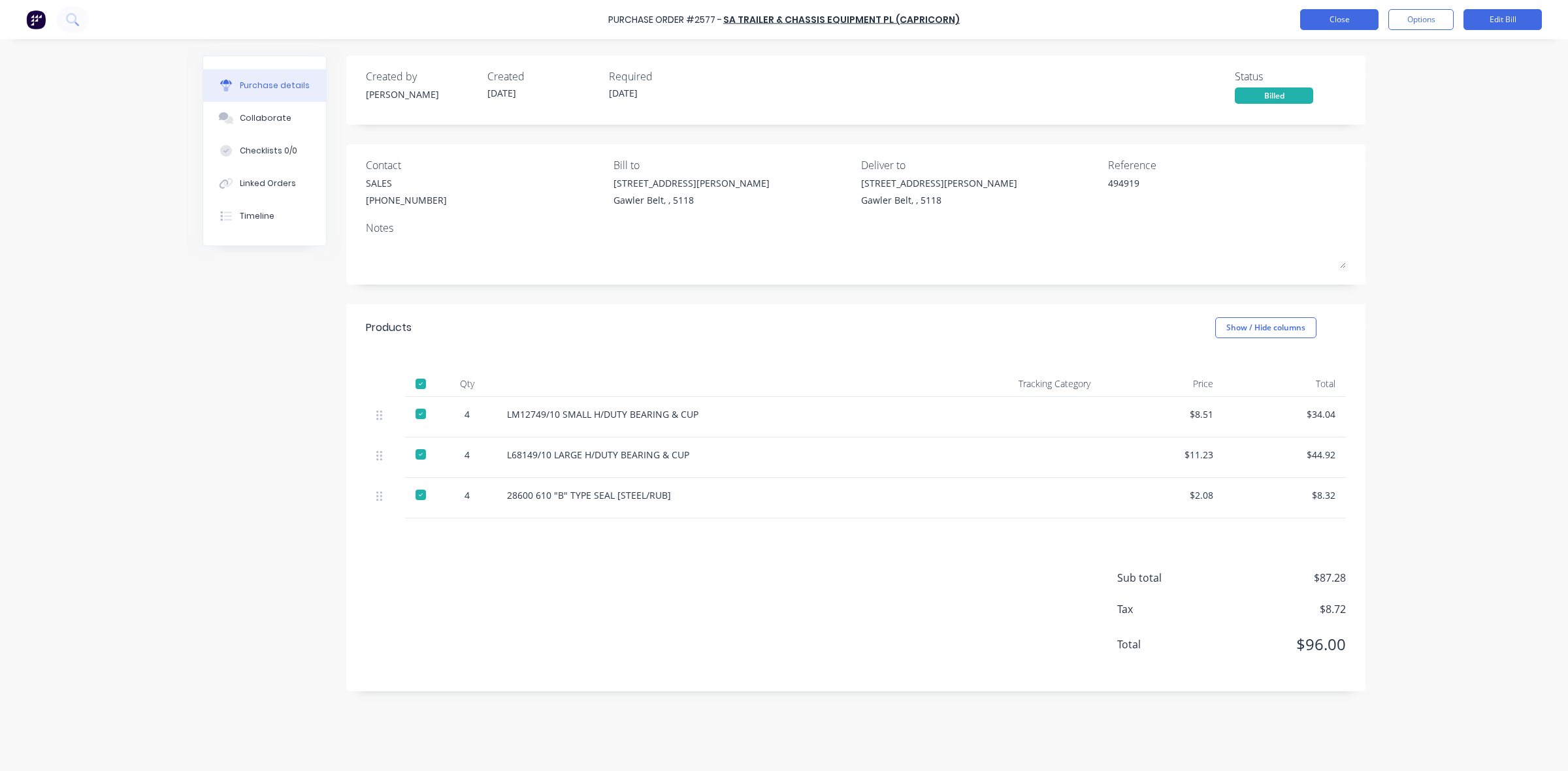
click at [1347, 25] on button "Close" at bounding box center [1339, 19] width 78 height 21
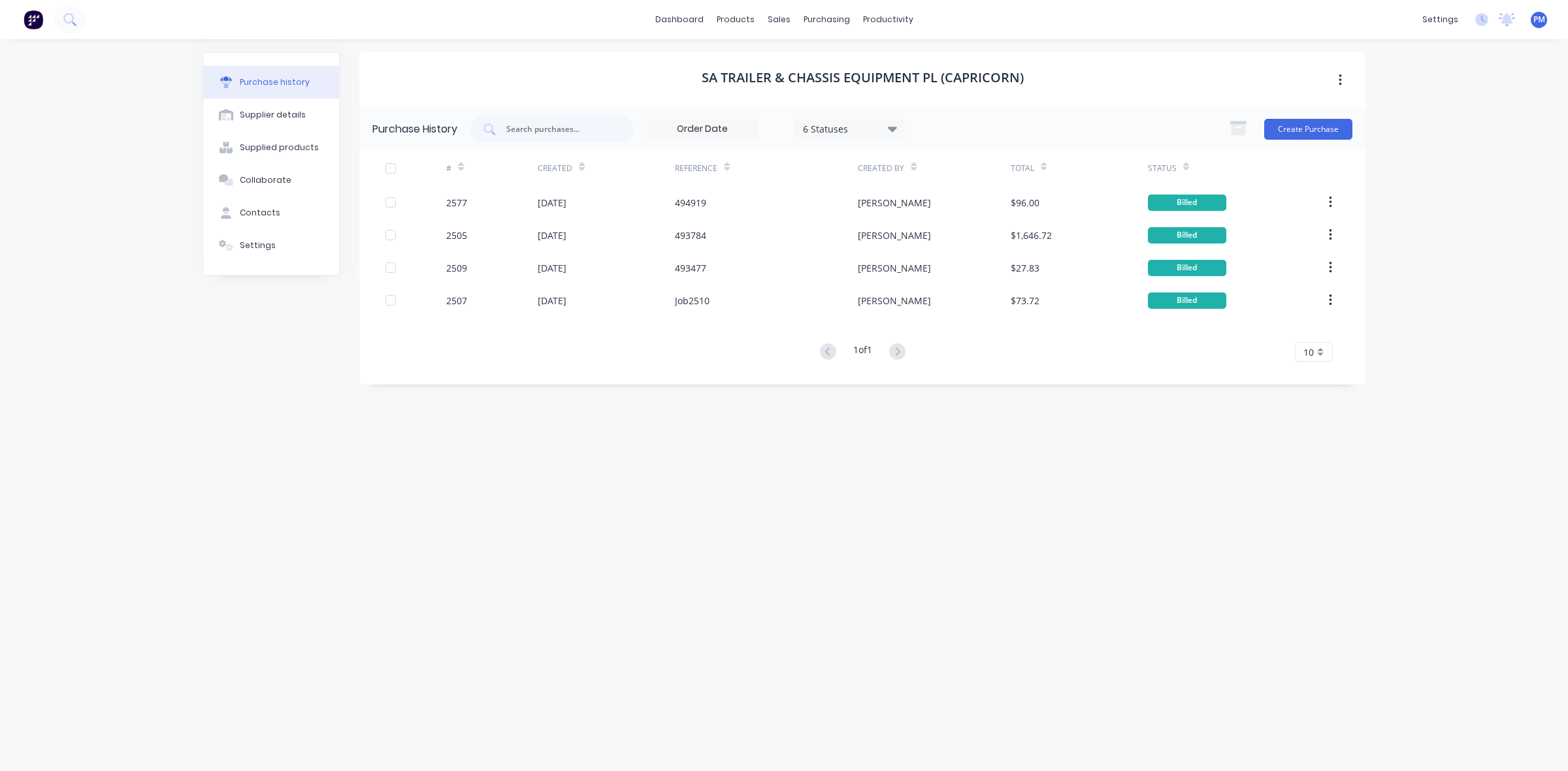
click at [281, 83] on div "Purchase history" at bounding box center [275, 82] width 70 height 12
click at [812, 64] on div "Sales Orders" at bounding box center [826, 62] width 54 height 12
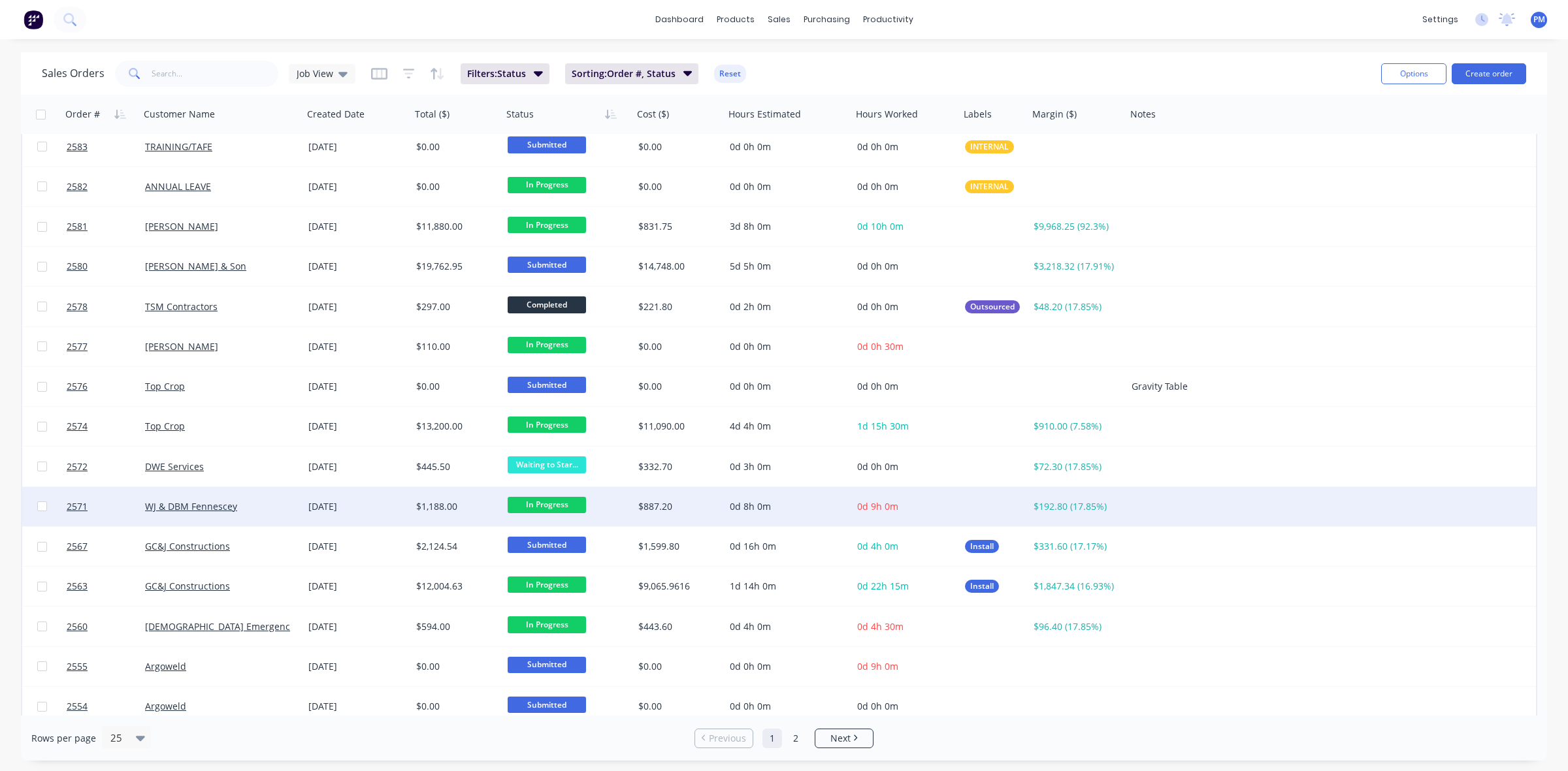
scroll to position [418, 0]
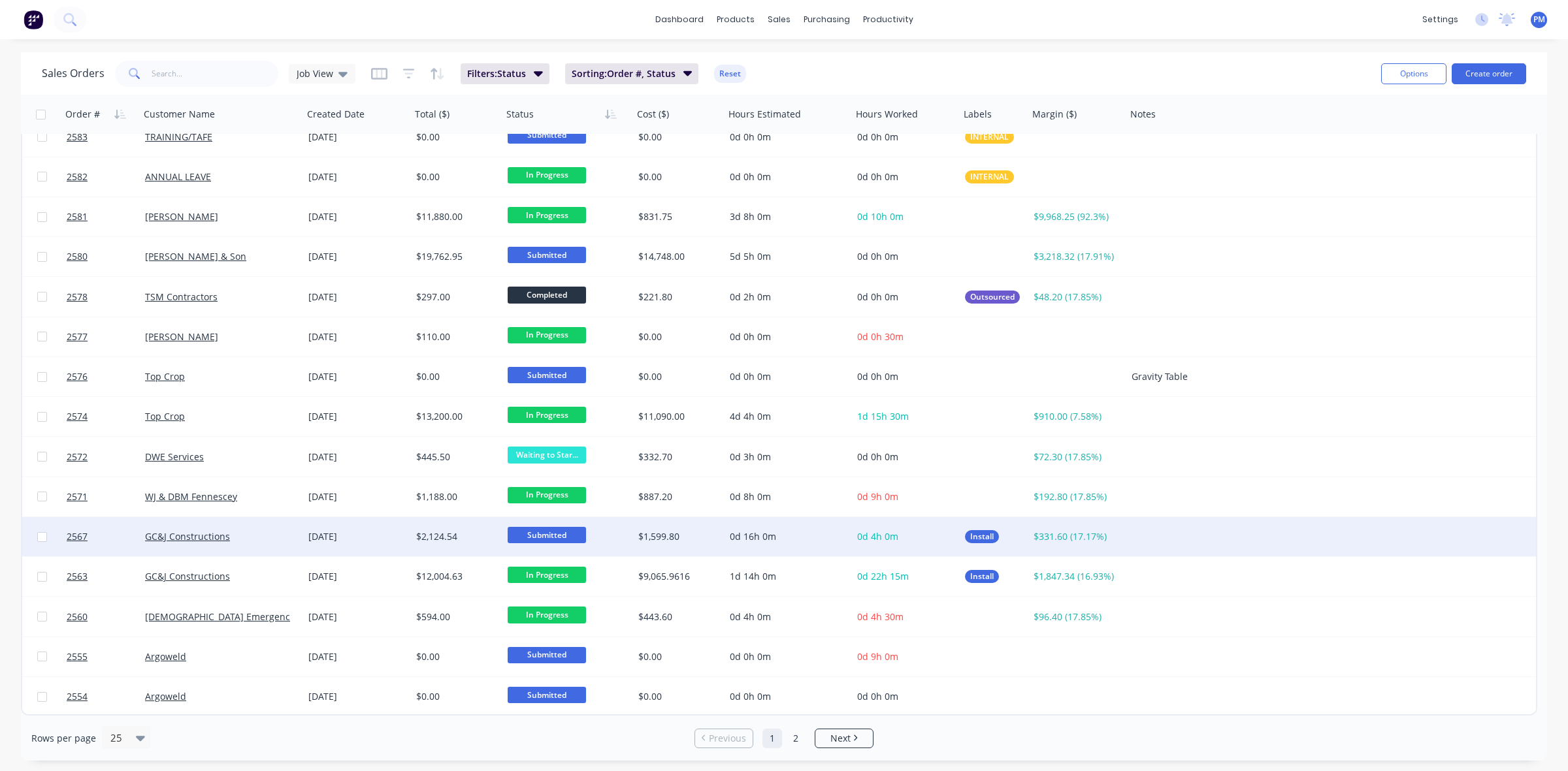
click at [259, 536] on div "GC&J Constructions" at bounding box center [217, 537] width 145 height 13
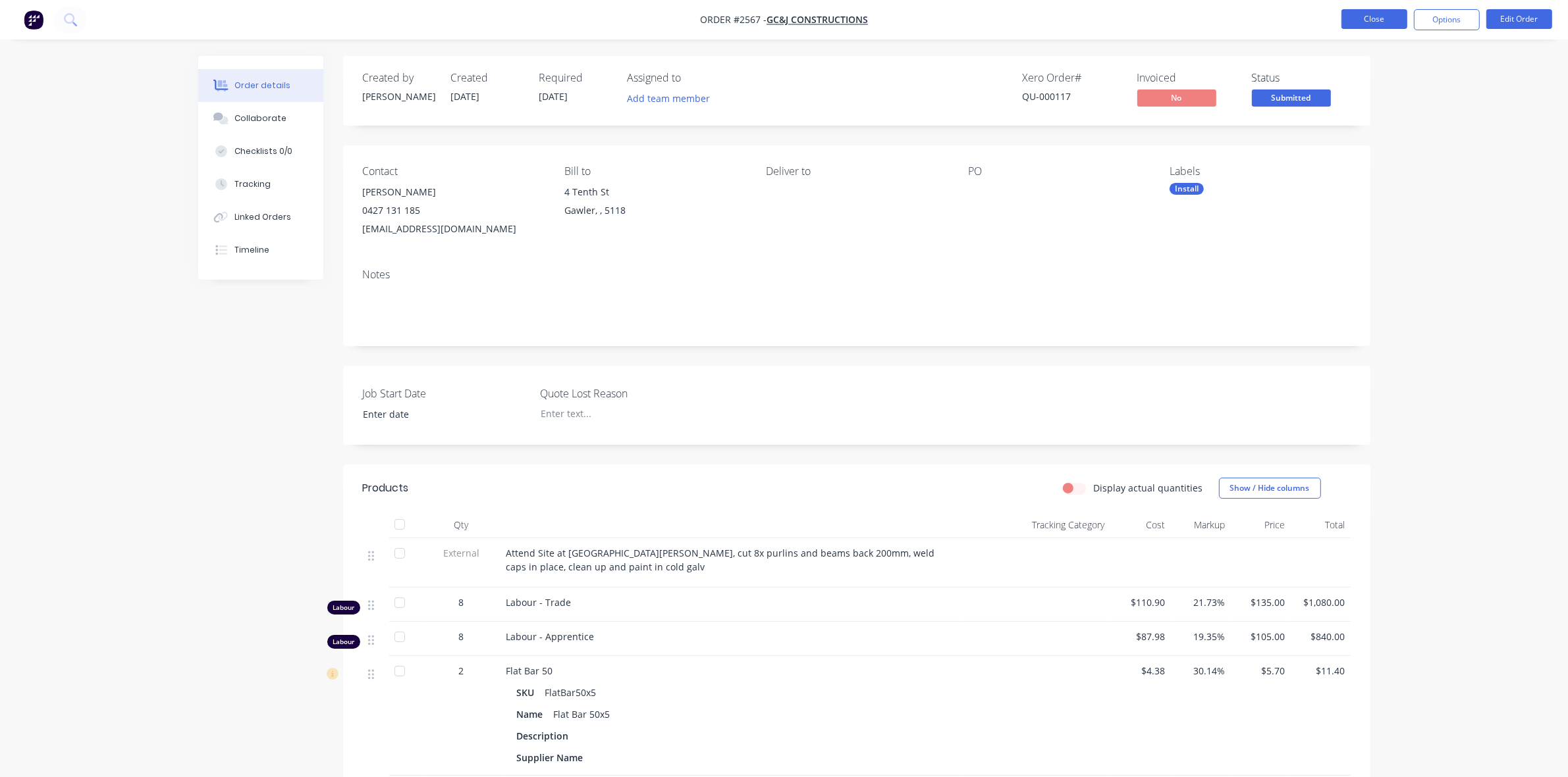
click at [1357, 16] on button "Close" at bounding box center [1374, 19] width 66 height 20
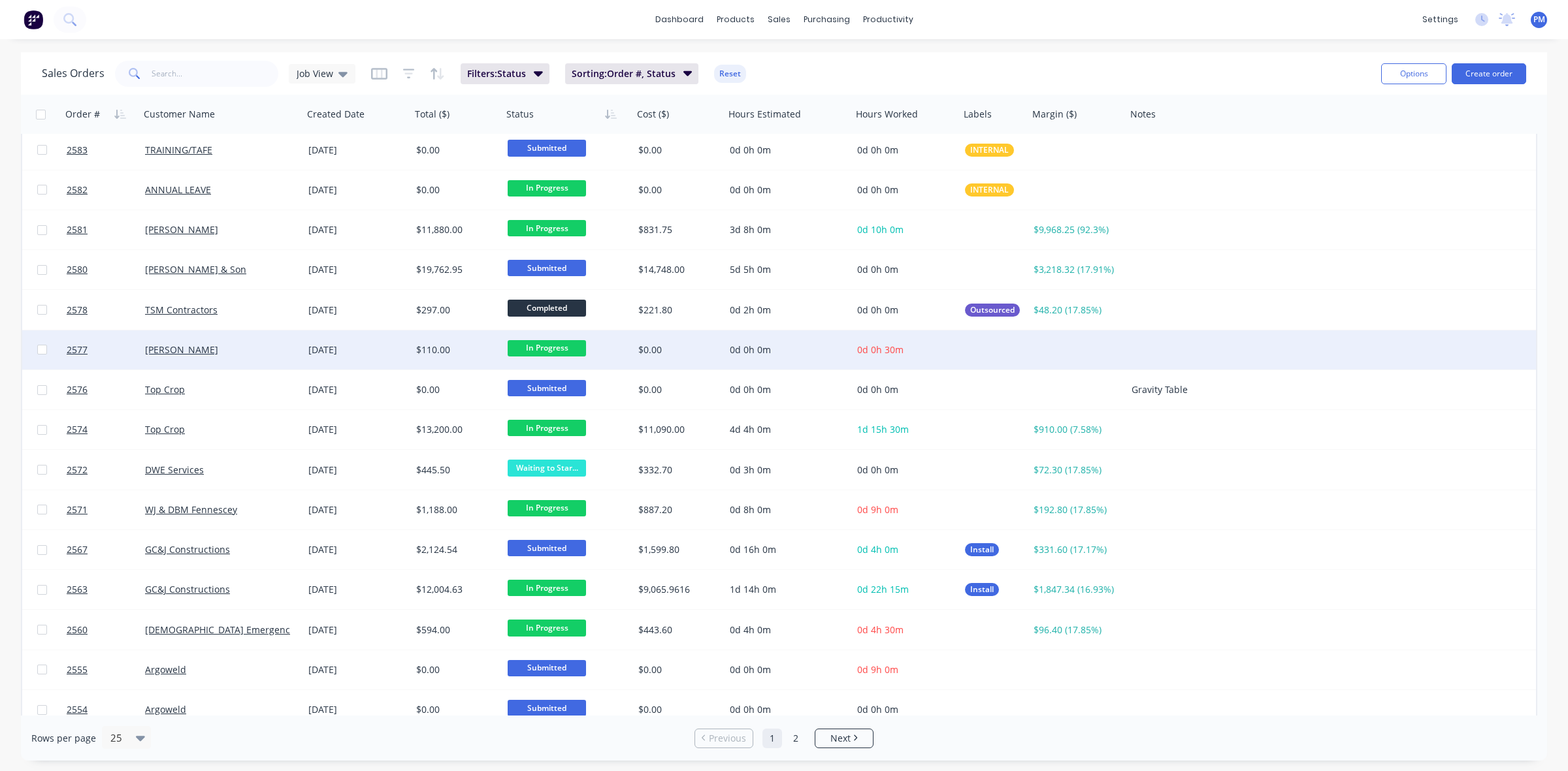
scroll to position [408, 0]
